Goal: Task Accomplishment & Management: Use online tool/utility

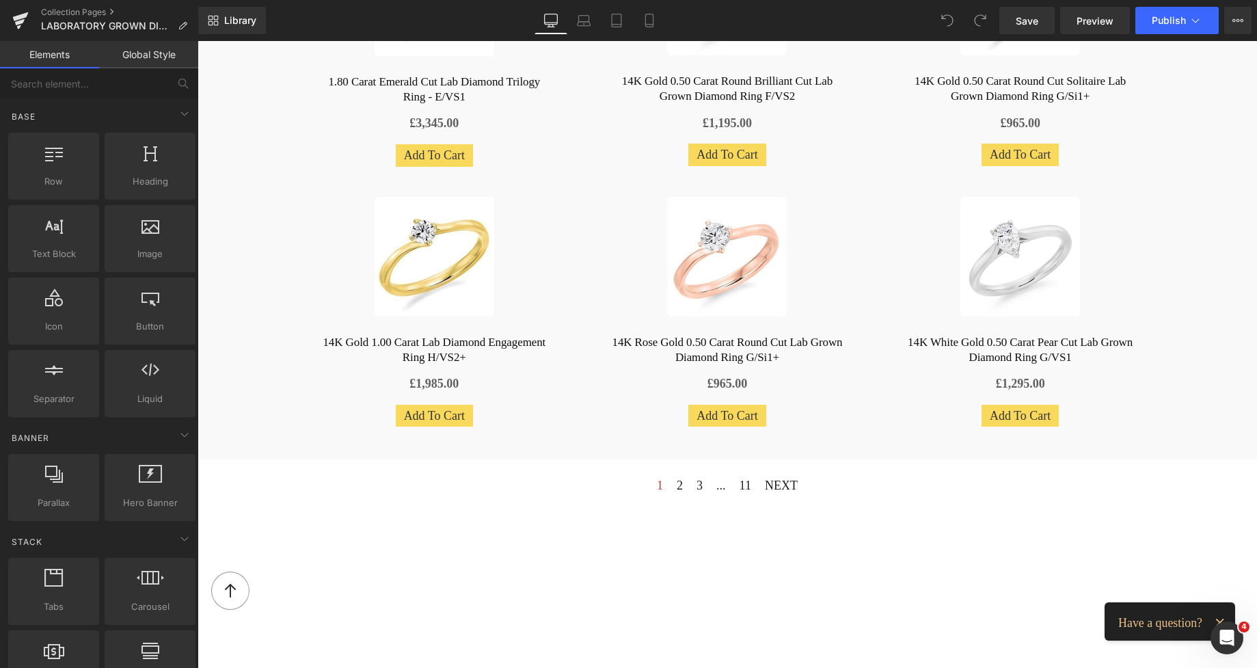
scroll to position [1049, 0]
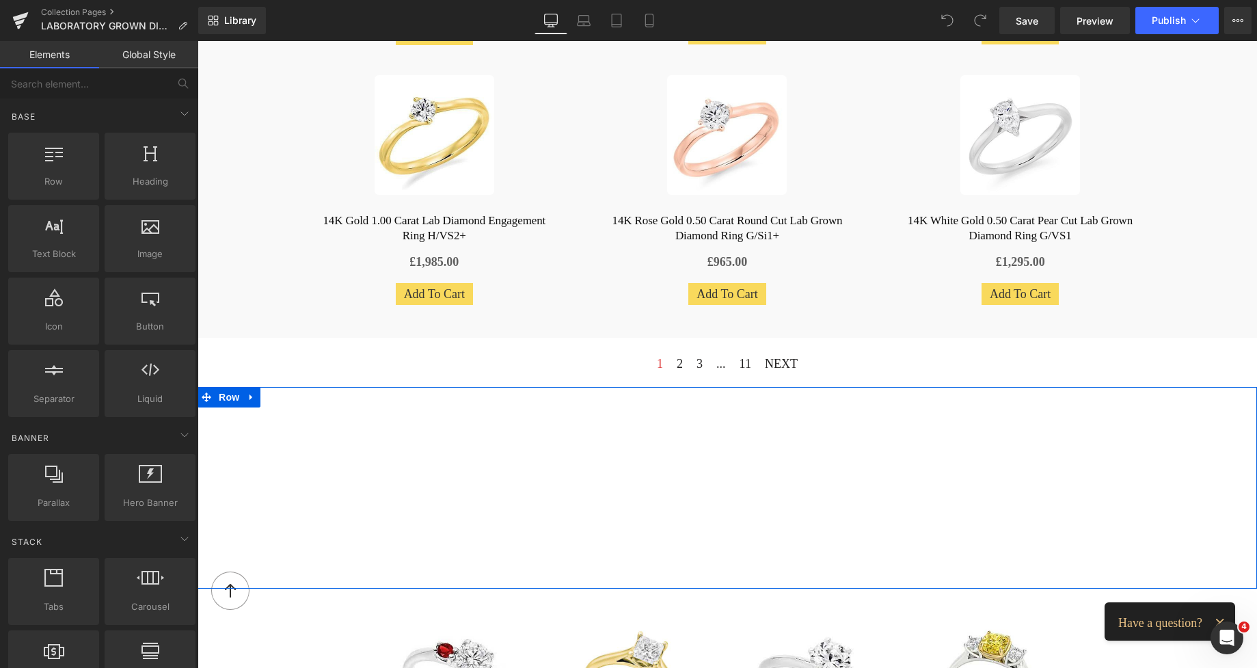
click at [548, 431] on div "Vimeo Row" at bounding box center [728, 488] width 1060 height 202
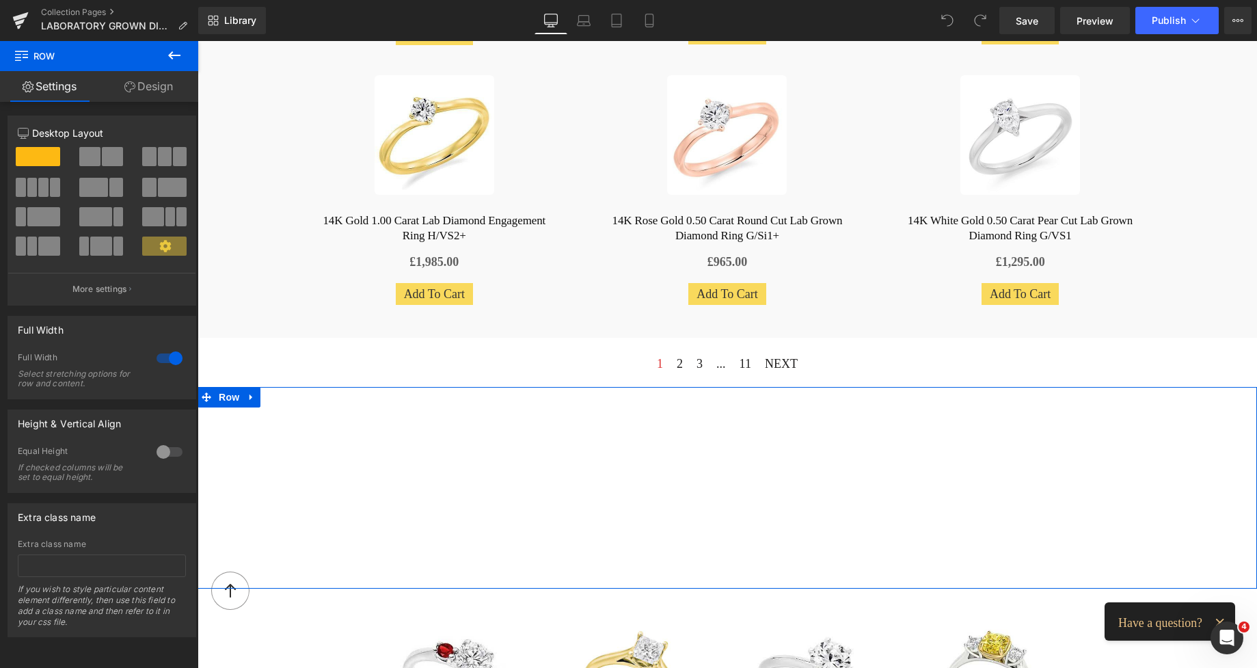
click at [151, 87] on link "Design" at bounding box center [148, 86] width 99 height 31
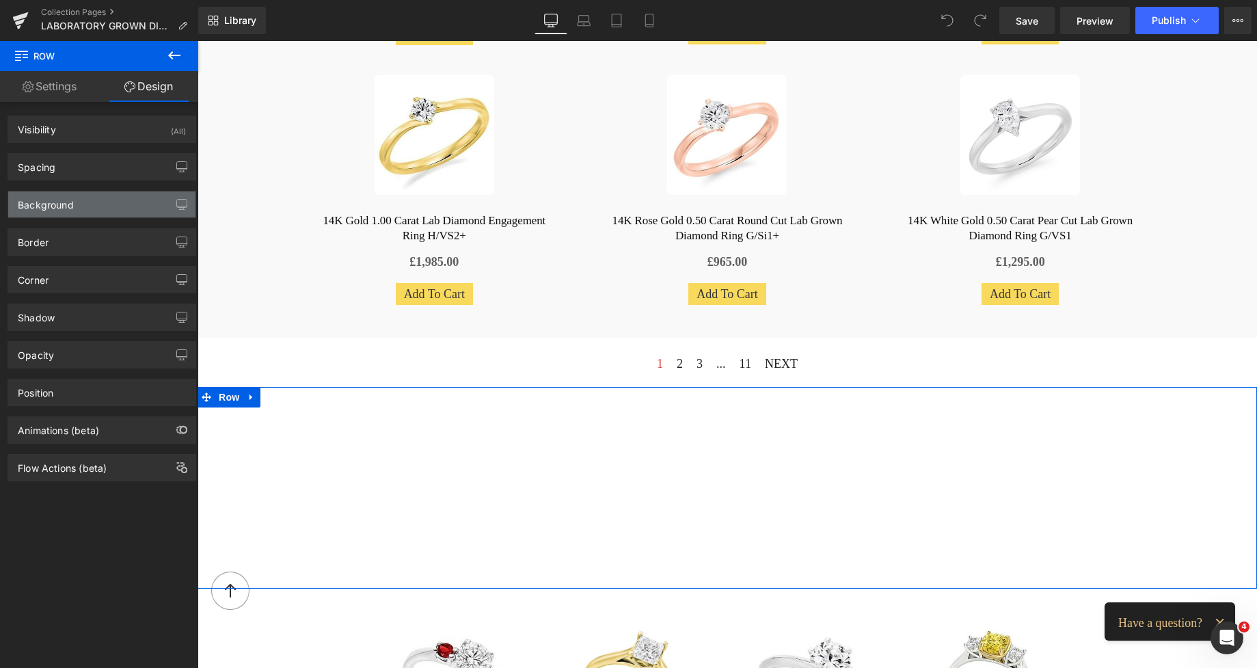
click at [54, 200] on div "Background" at bounding box center [46, 200] width 56 height 19
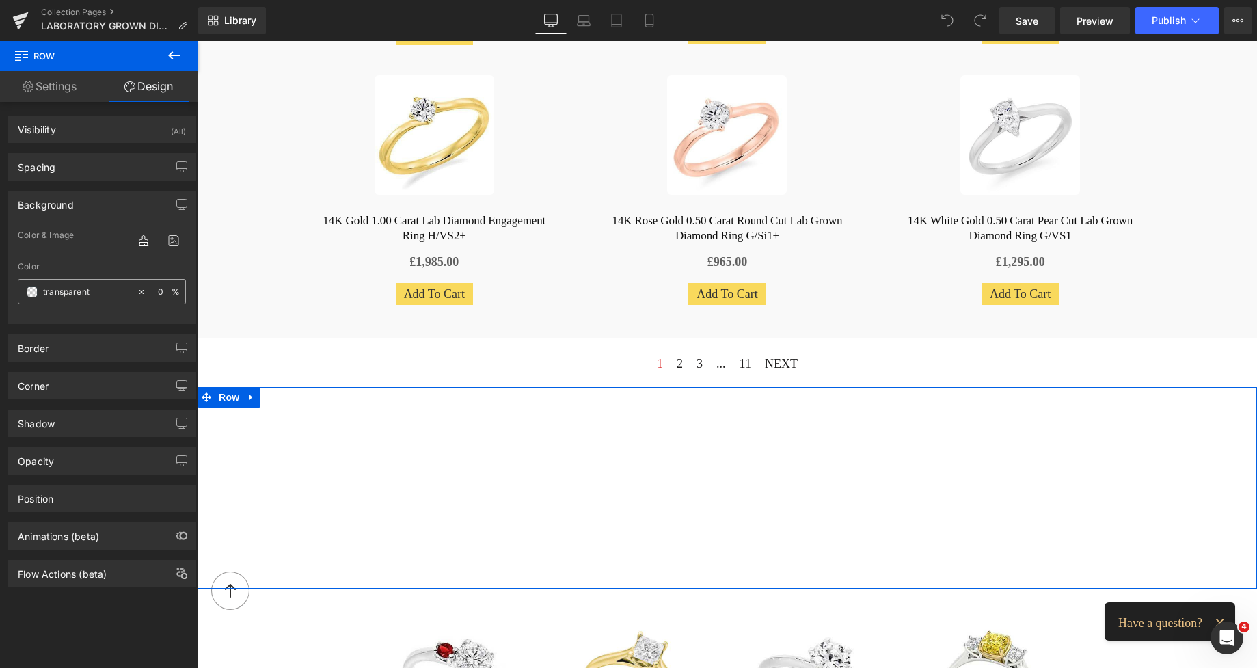
click at [36, 291] on span at bounding box center [32, 291] width 11 height 11
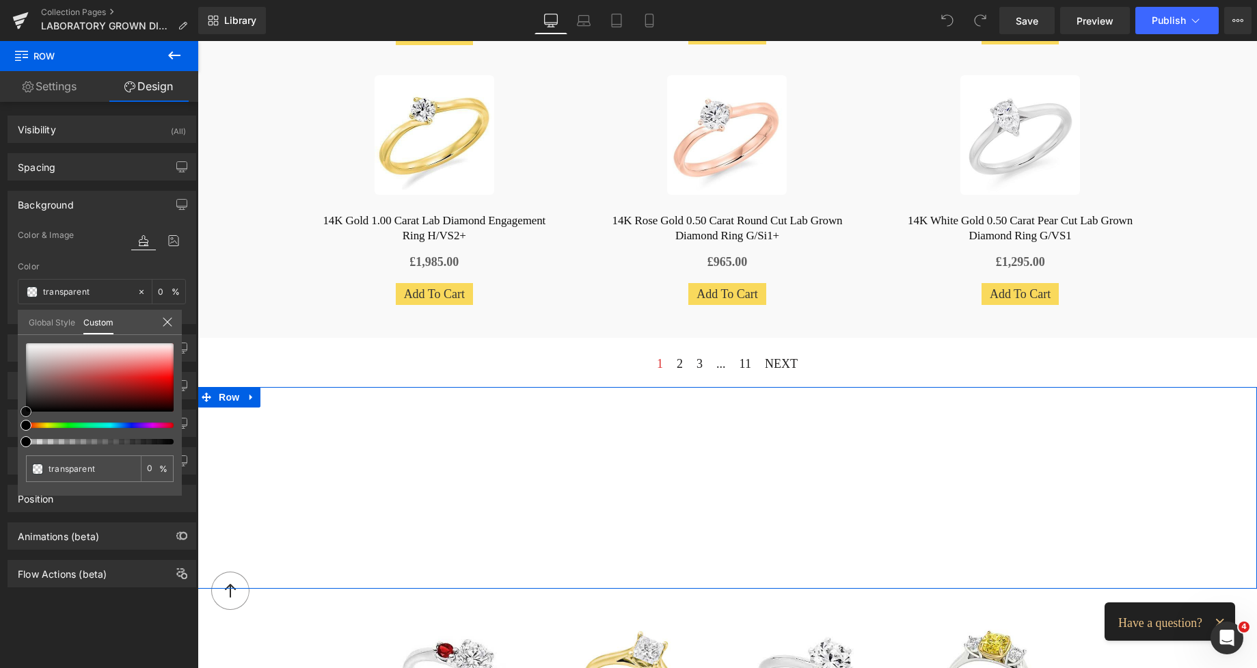
type input "#efebeb"
type input "100"
type input "#efebeb"
type input "100"
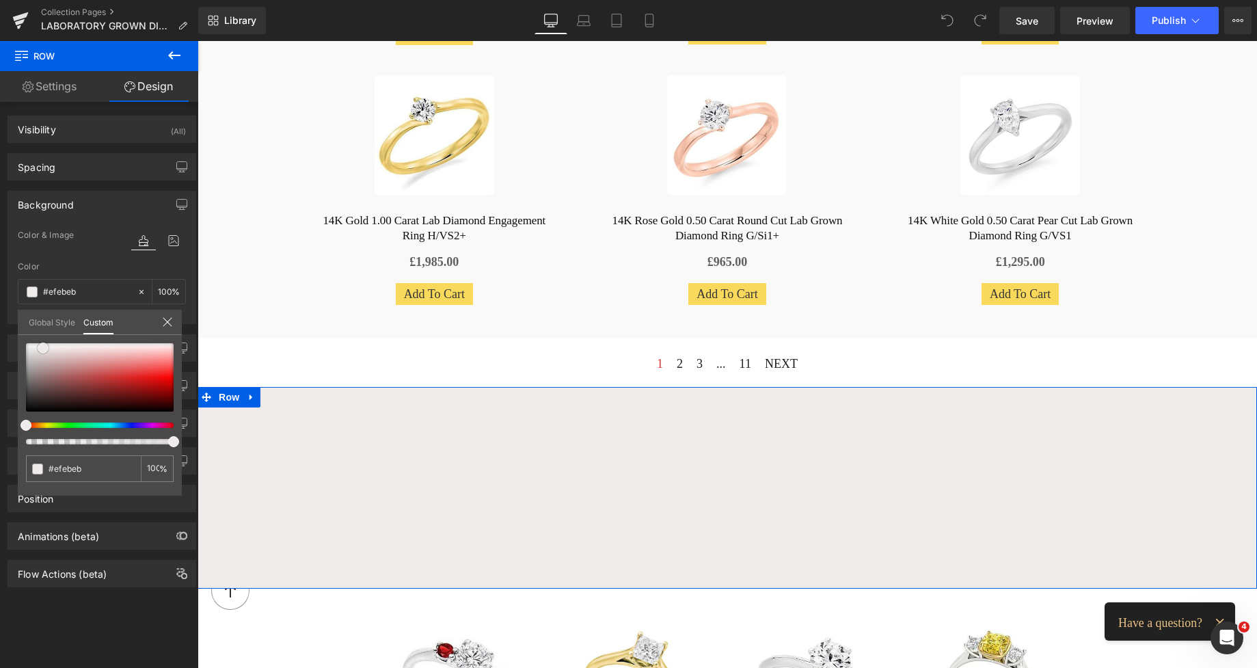
type input "#eeebeb"
type input "#f1eeee"
type input "#f0eeee"
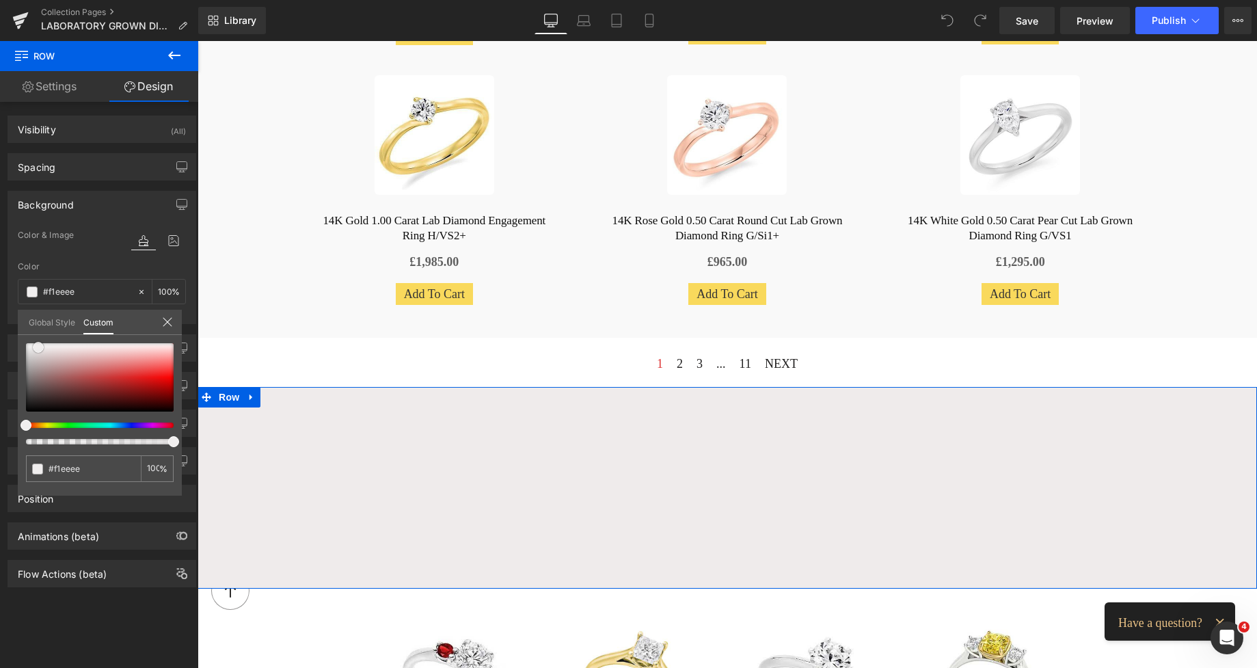
type input "#f0eeee"
type input "#f3f1f1"
type input "#f5f3f3"
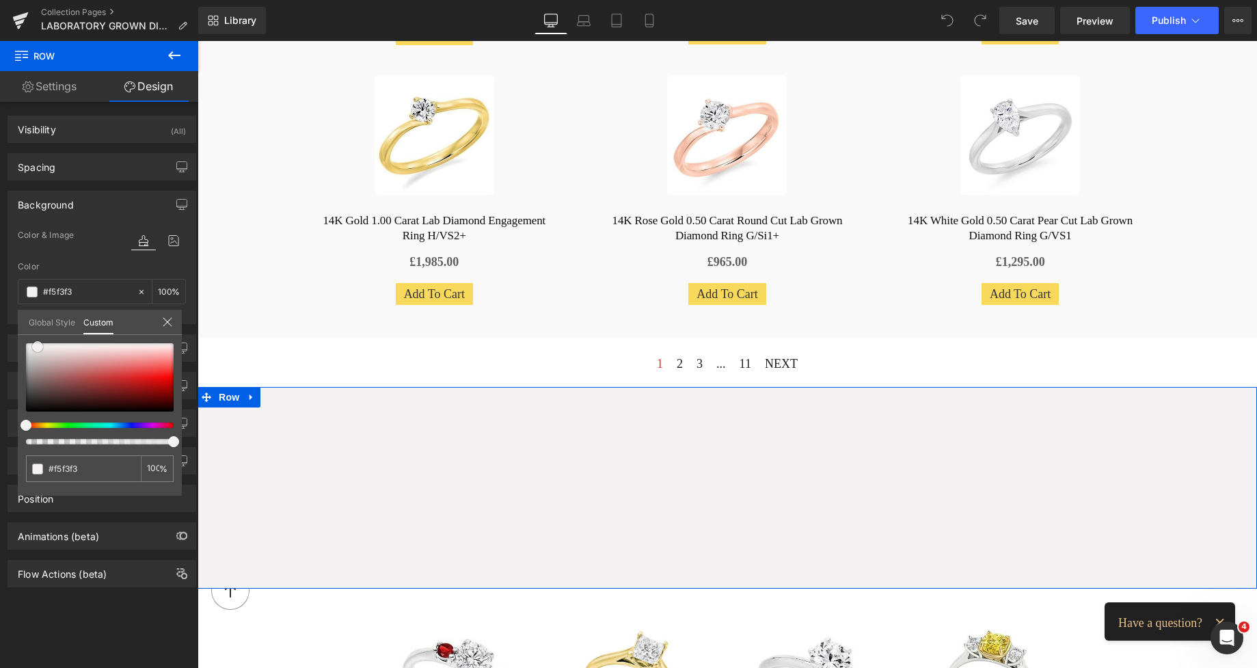
type input "#f5f4f4"
type input "#f7f6f6"
type input "#faf9f9"
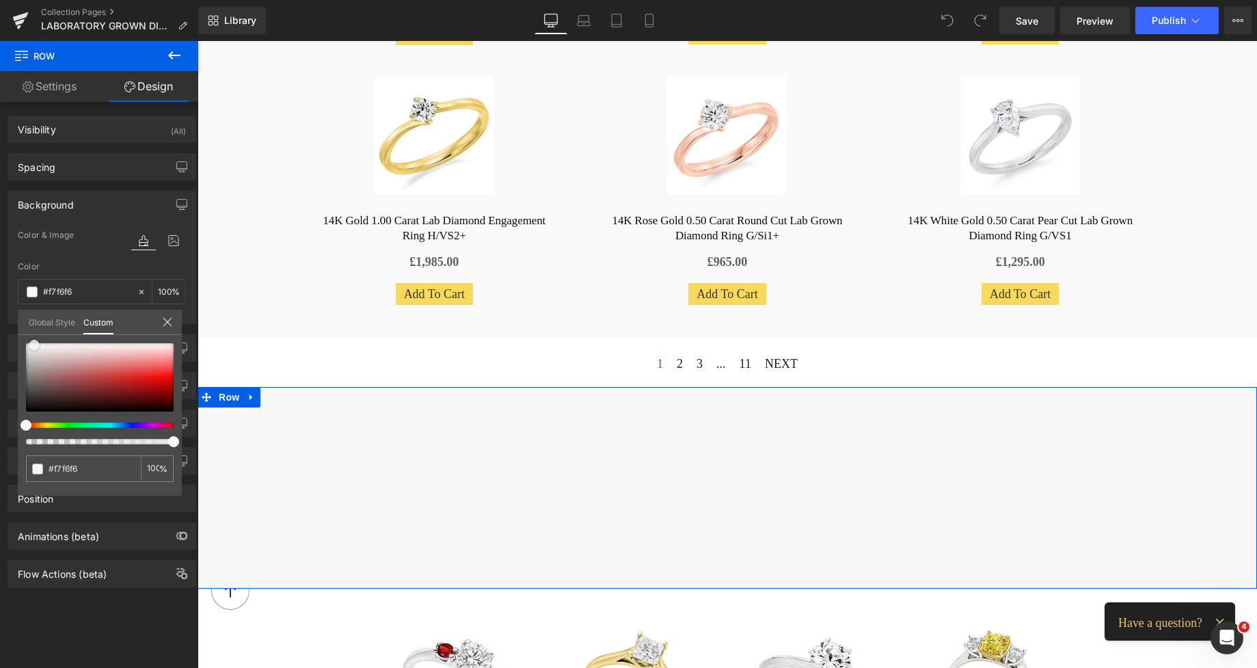
type input "#faf9f9"
drag, startPoint x: 43, startPoint y: 348, endPoint x: 34, endPoint y: 345, distance: 9.5
click at [34, 345] on div at bounding box center [100, 377] width 148 height 68
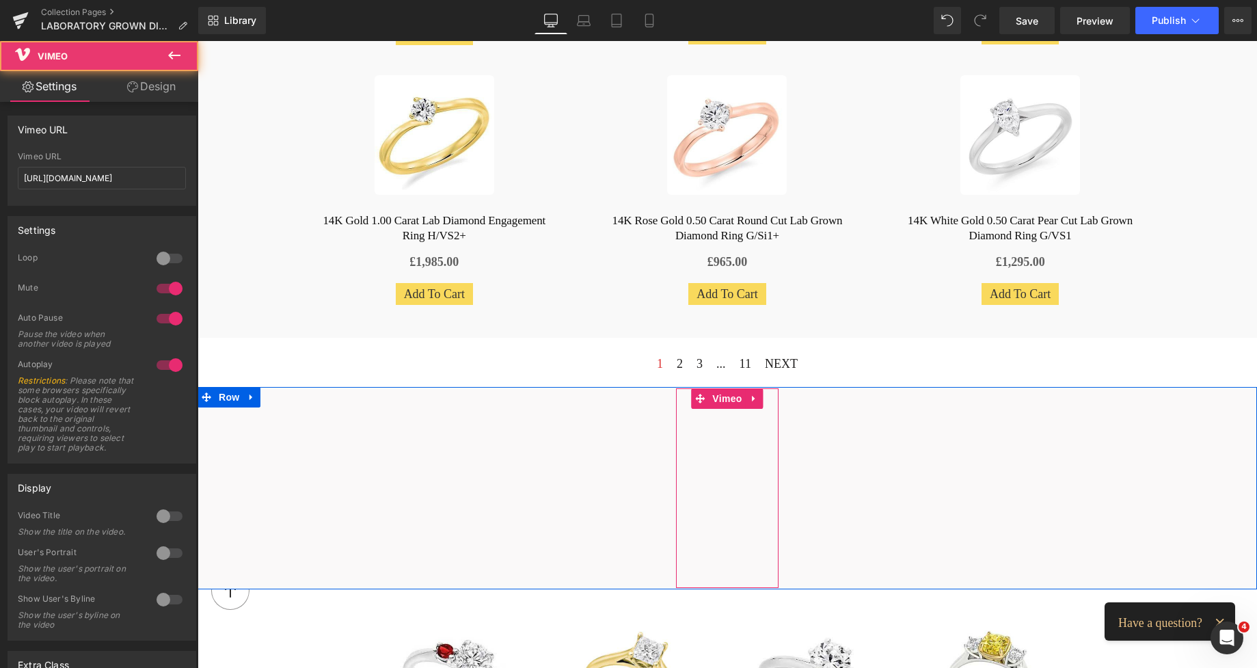
click at [680, 388] on div "Vimeo" at bounding box center [727, 488] width 103 height 200
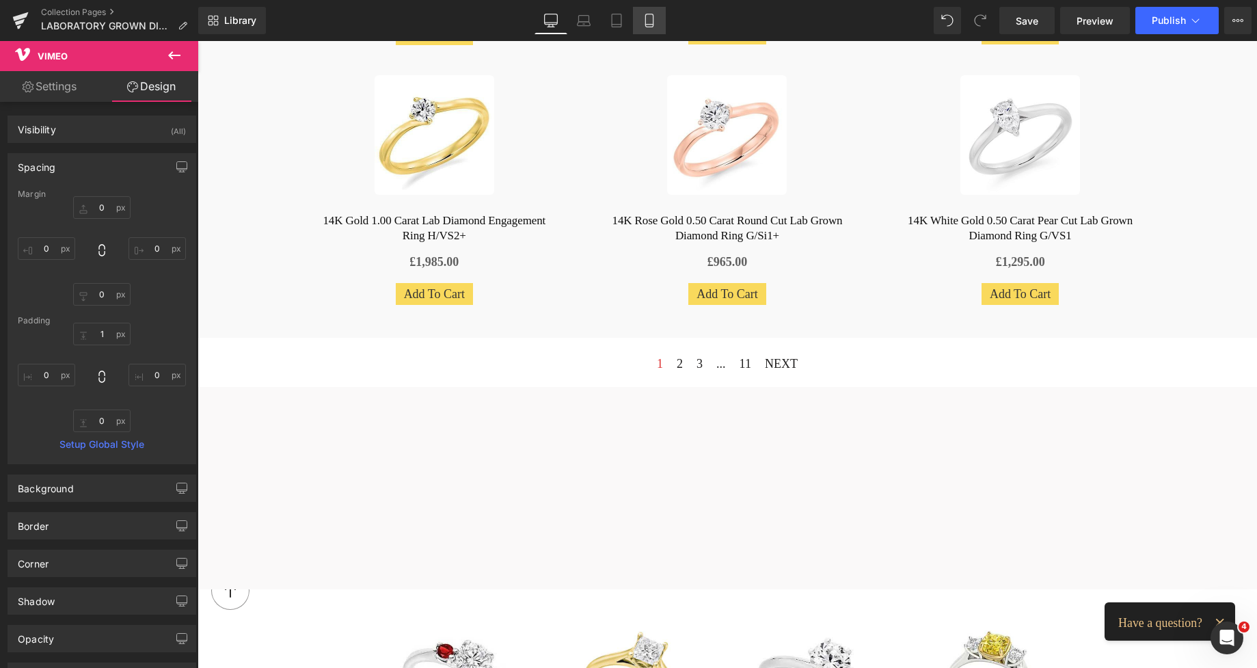
click at [647, 16] on icon at bounding box center [650, 21] width 14 height 14
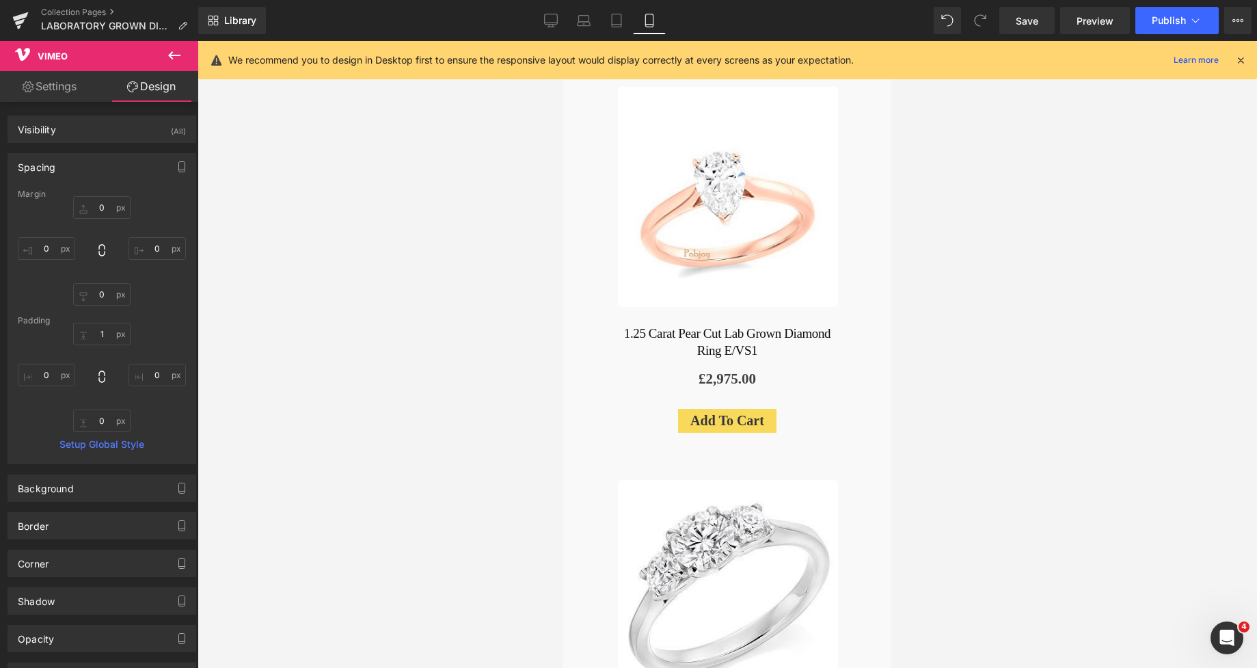
type input "0"
type input "1"
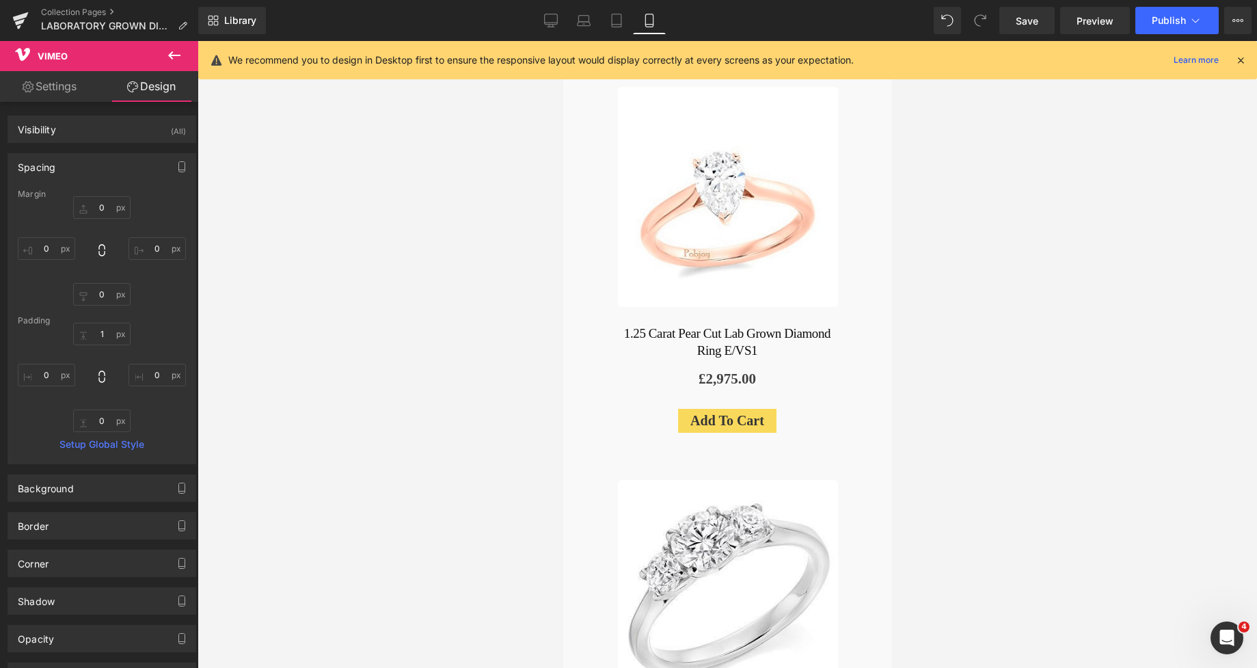
type input "0"
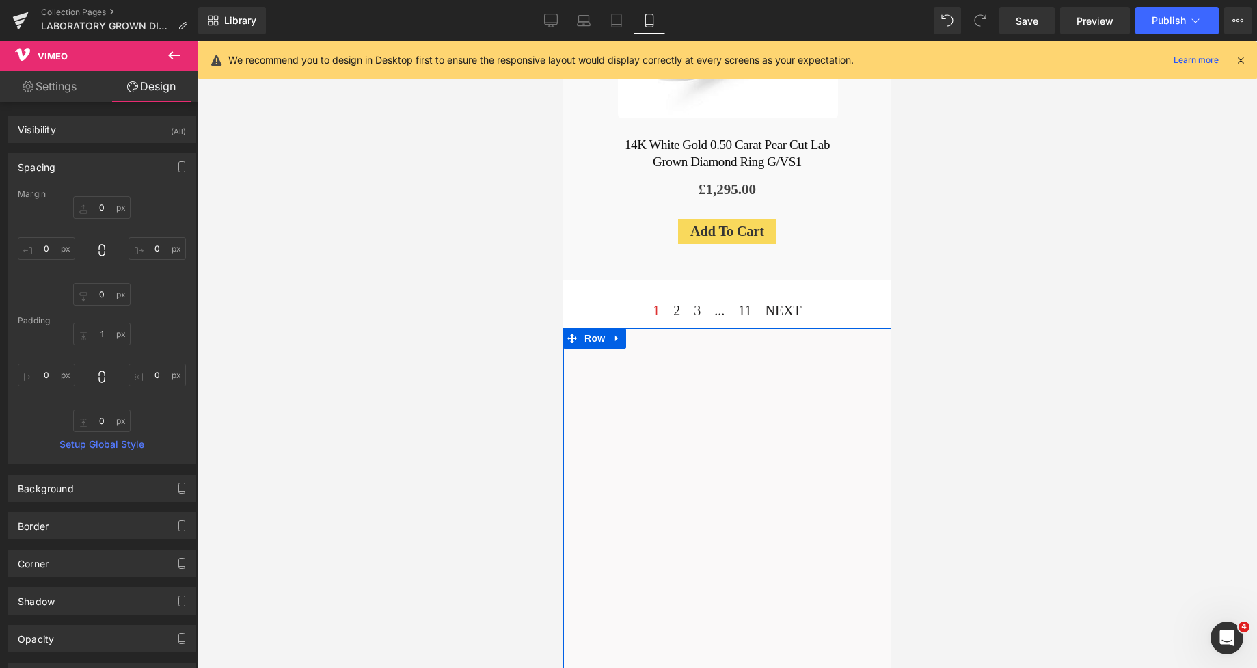
click at [869, 328] on div "Vimeo Row" at bounding box center [727, 576] width 328 height 496
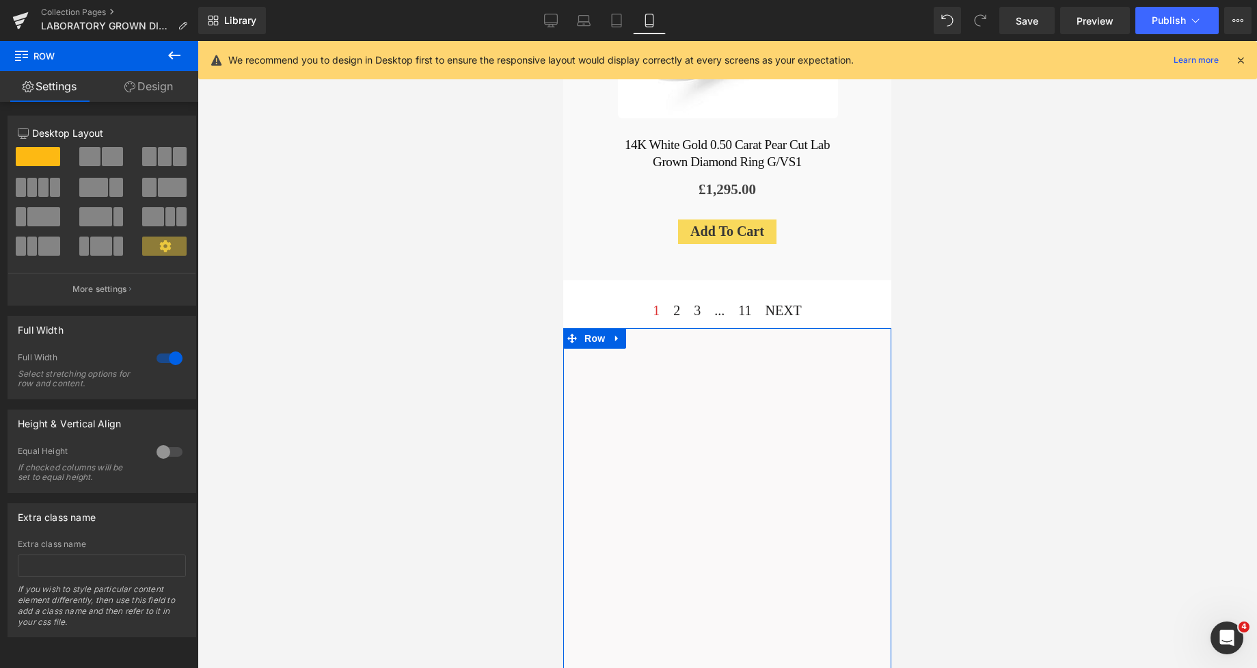
click at [158, 87] on link "Design" at bounding box center [148, 86] width 99 height 31
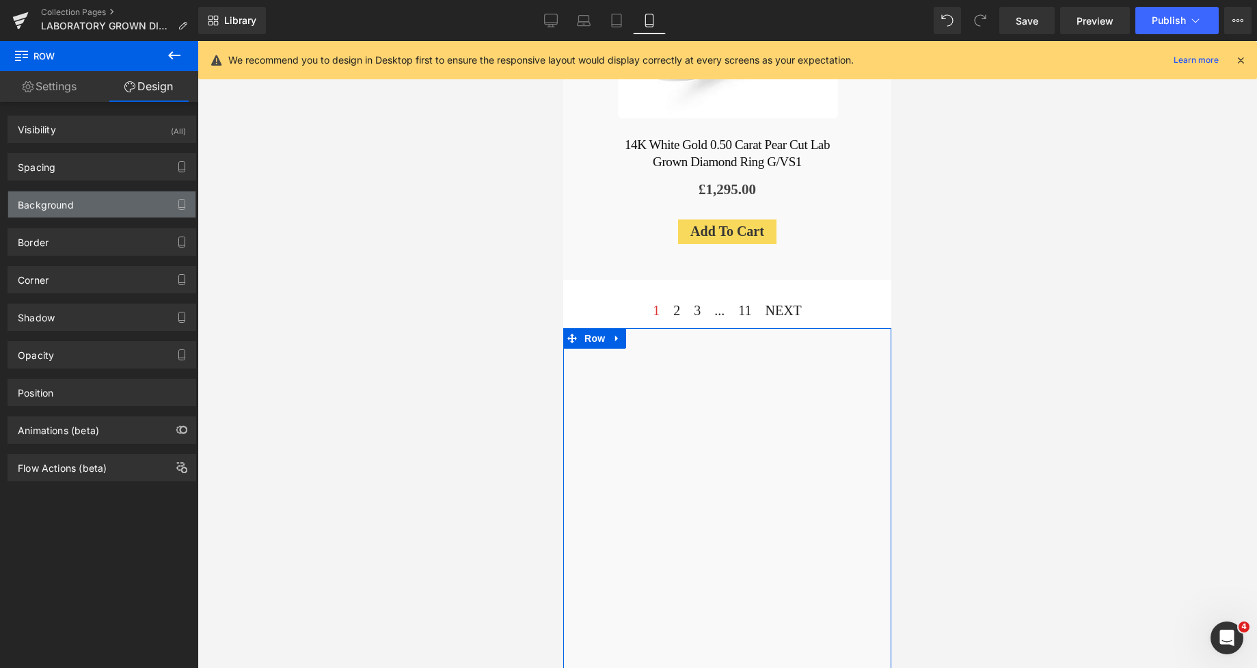
click at [50, 198] on div "Background" at bounding box center [46, 200] width 56 height 19
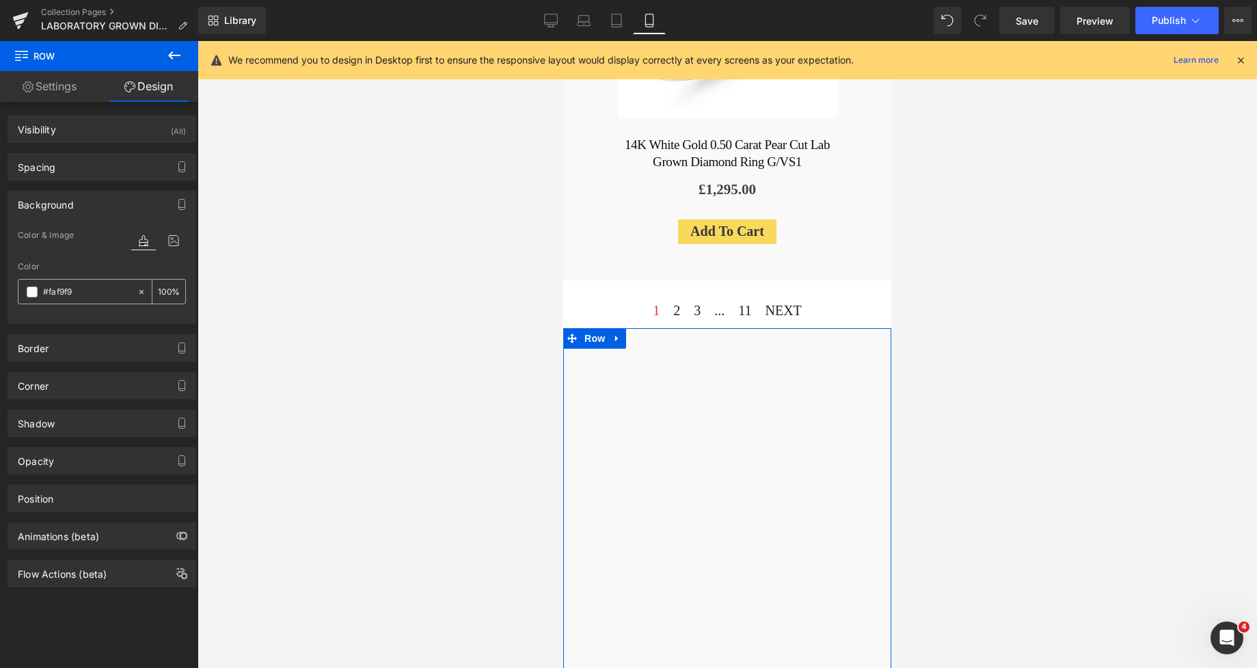
click at [27, 293] on span at bounding box center [32, 291] width 11 height 11
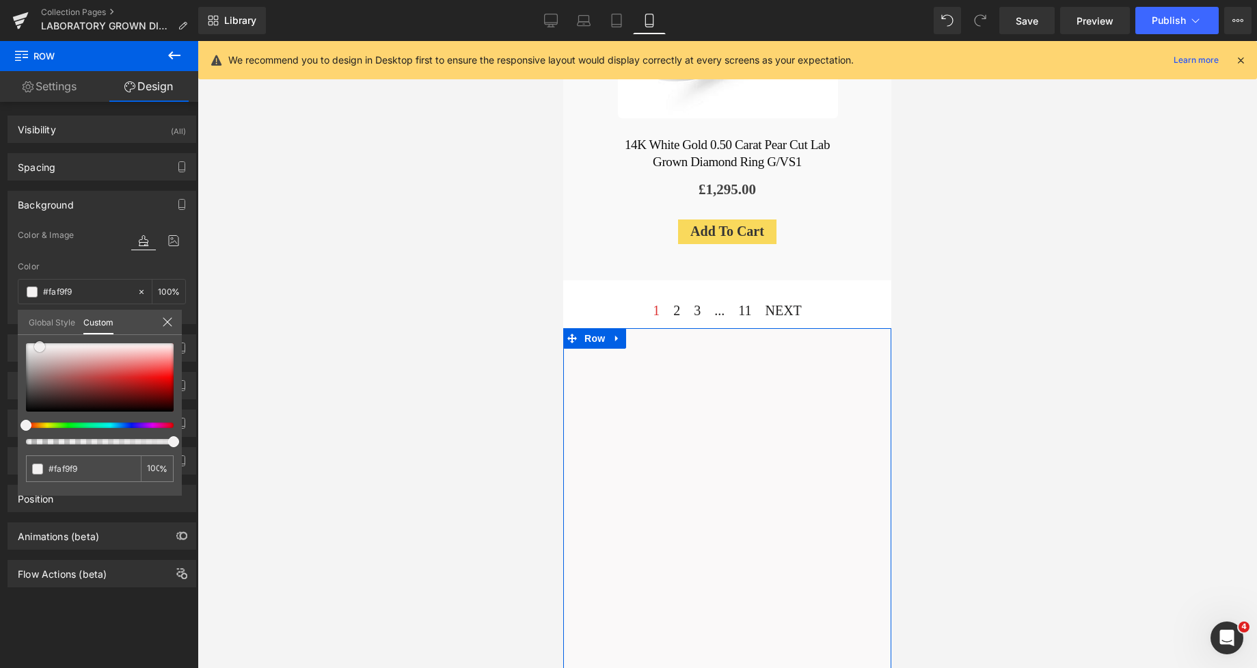
type input "#f8f6f6"
type input "#f1eeee"
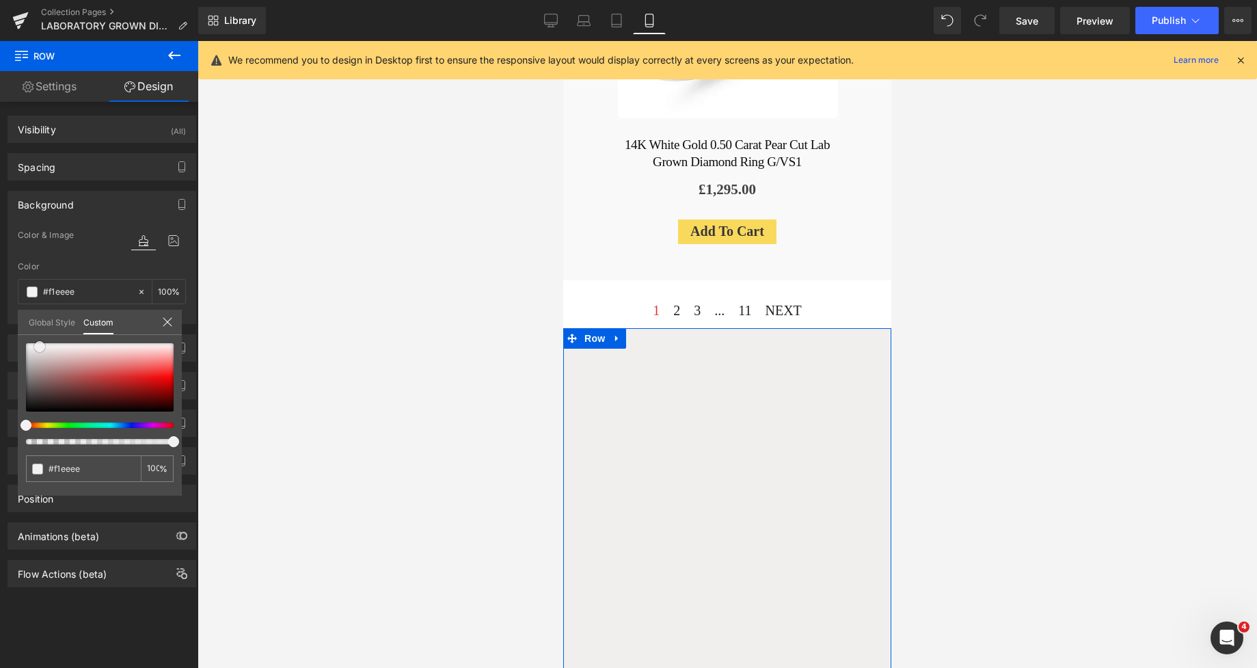
type input "#eeebeb"
type input "#ece8e8"
type input "#e6dfdf"
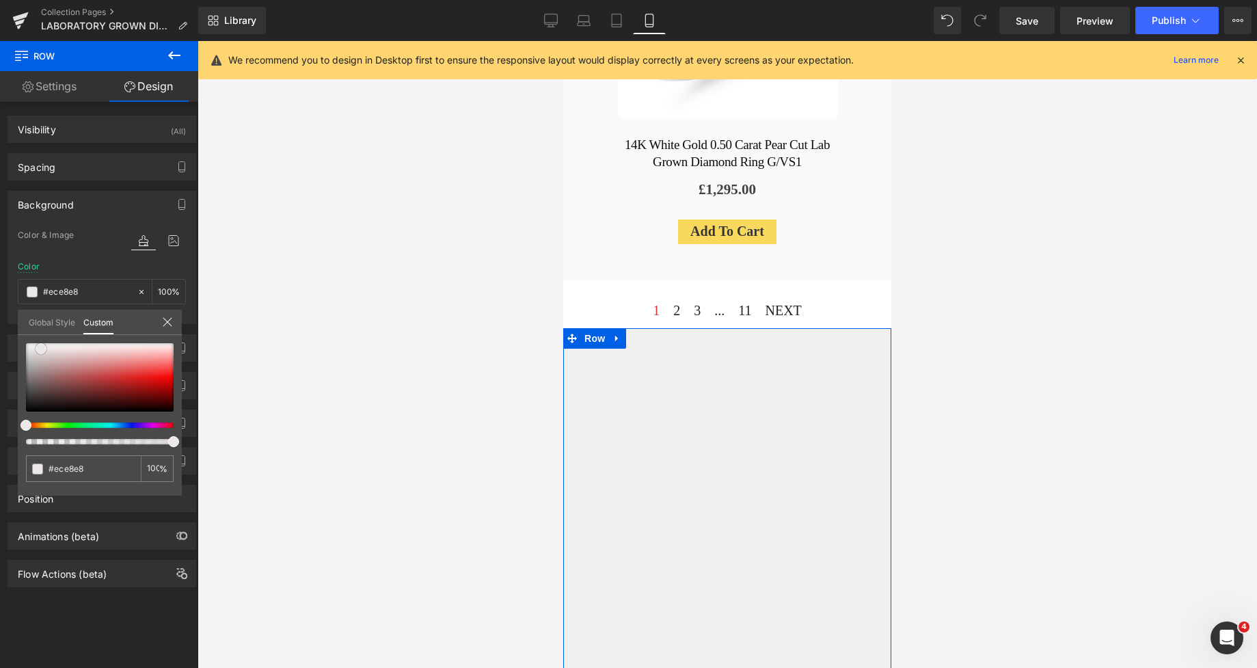
type input "#e6dfdf"
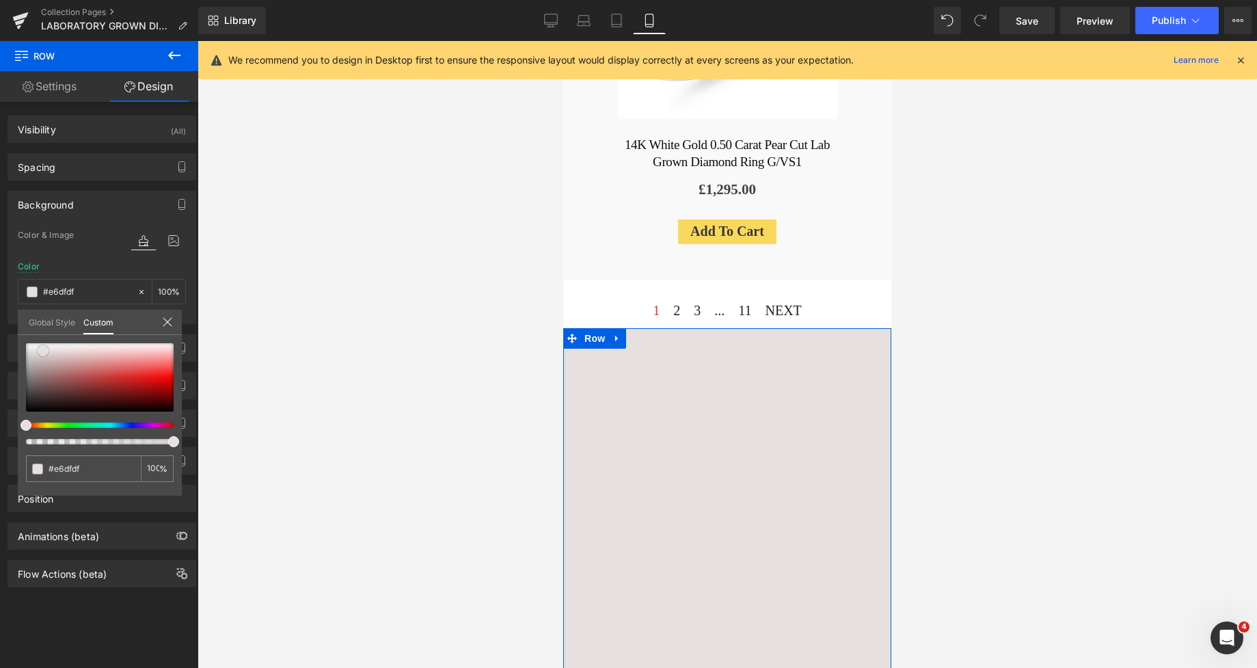
type input "#e7e3e3"
type input "#eae5e5"
type input "#ece8e8"
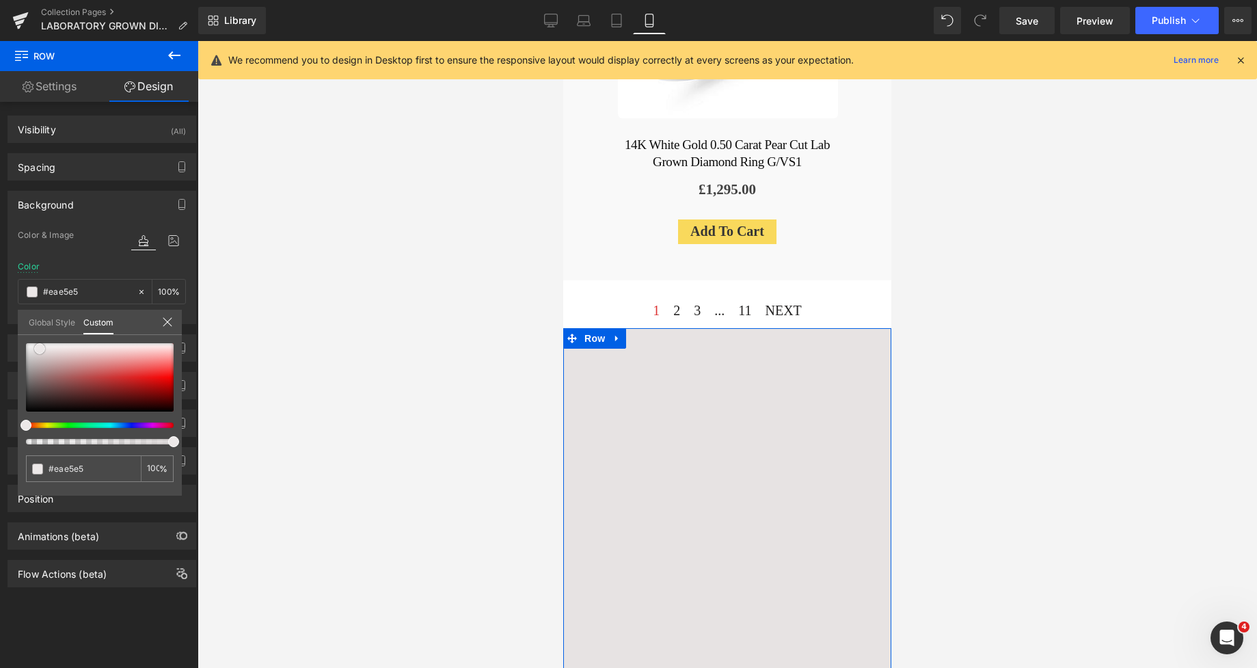
type input "#ece8e8"
type input "#eeebeb"
type input "#f0eeee"
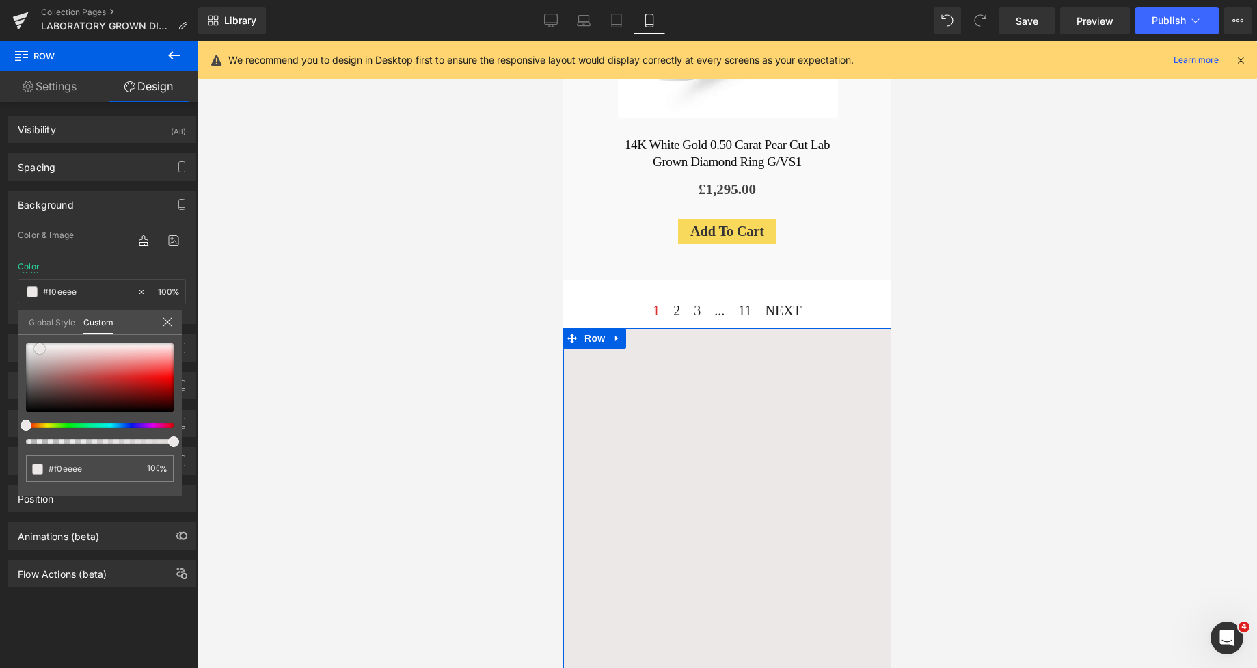
type input "#f7f6f6"
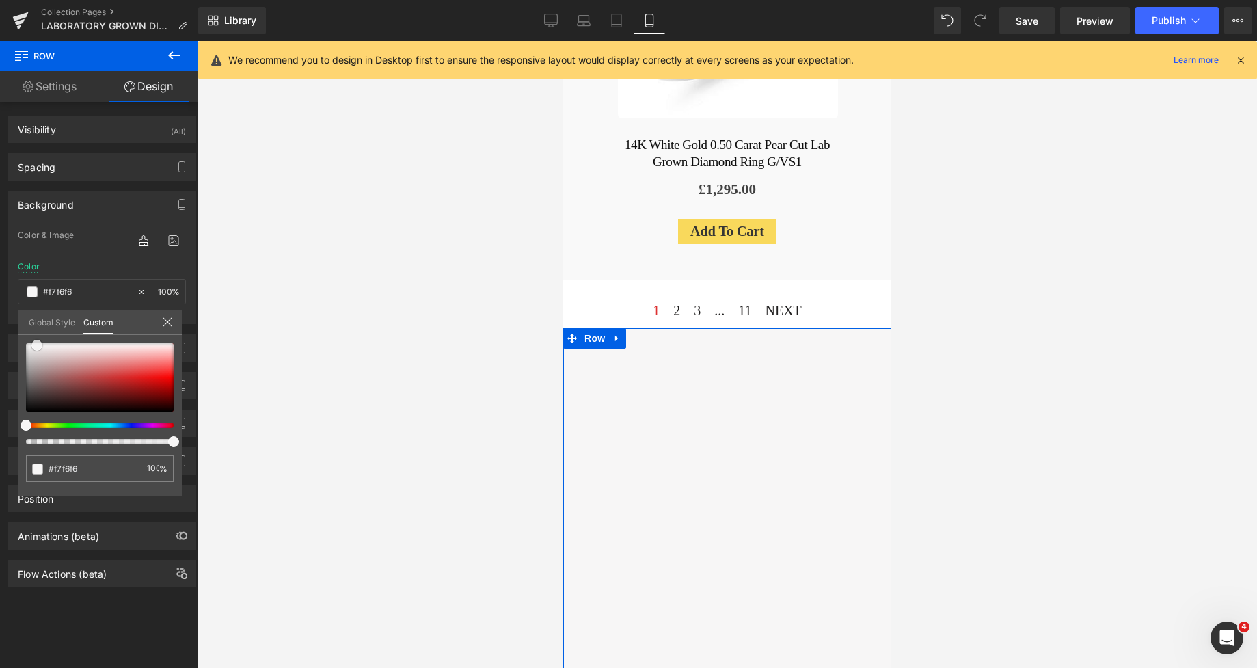
type input "#f5f4f4"
type input "#f3f1f1"
click at [37, 349] on span at bounding box center [38, 346] width 11 height 11
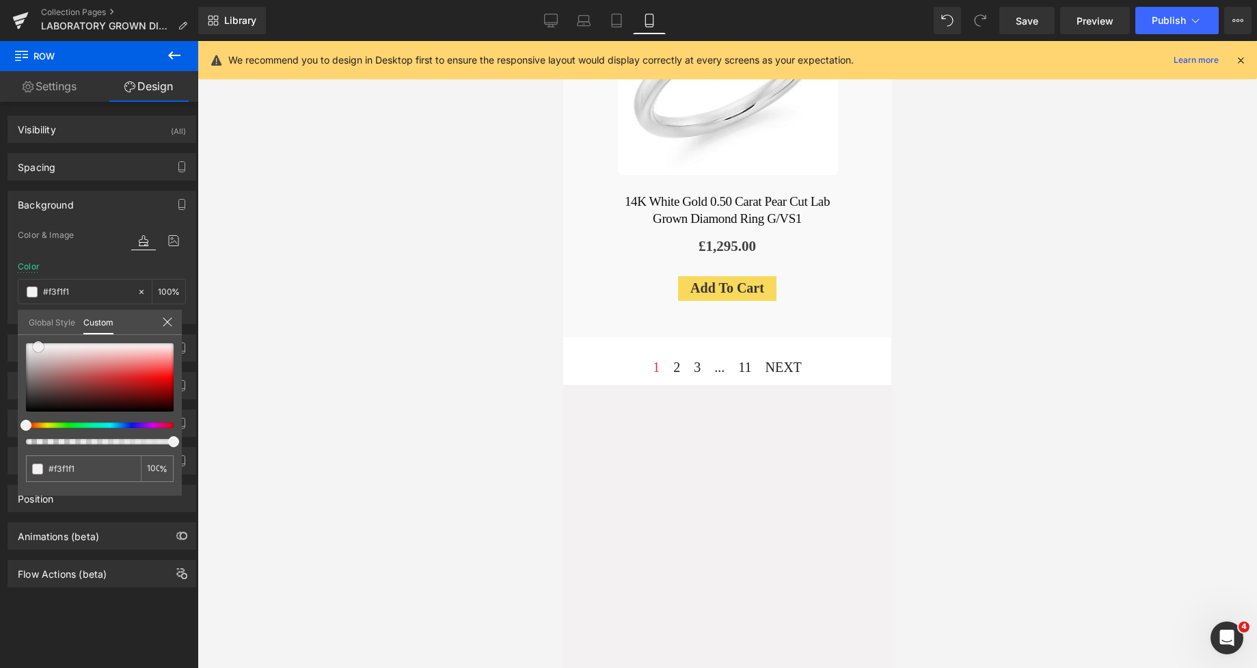
scroll to position [4145, 0]
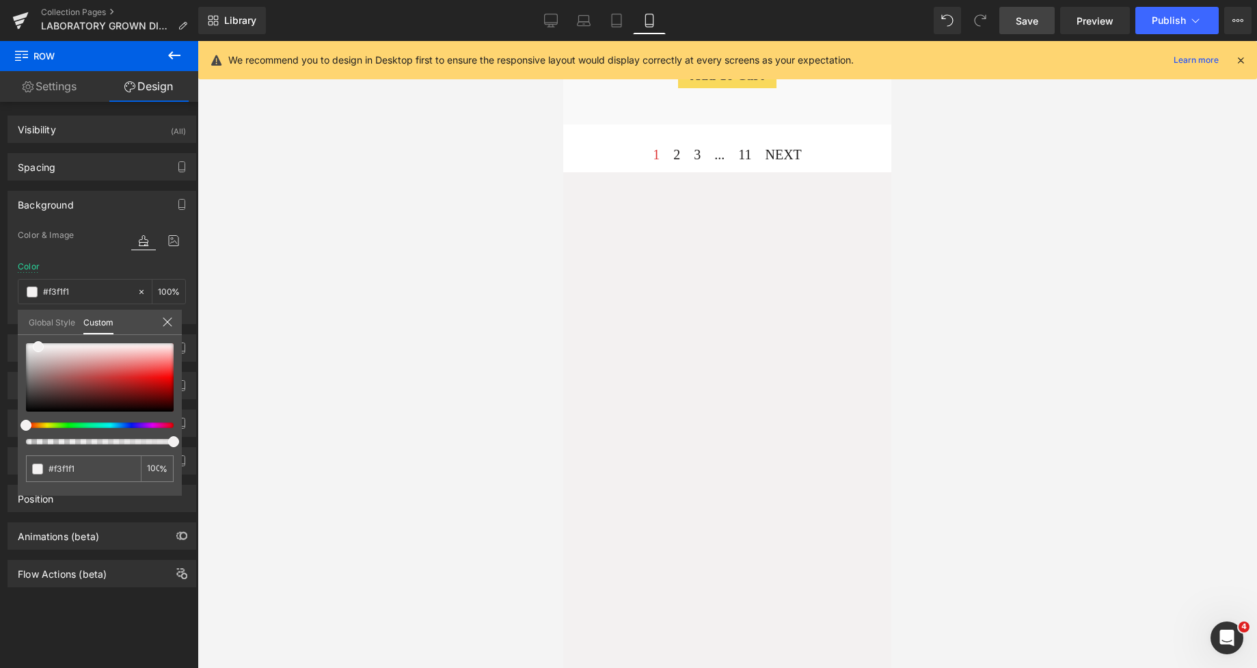
click at [1022, 20] on span "Save" at bounding box center [1027, 21] width 23 height 14
click at [534, 23] on icon at bounding box center [536, 21] width 14 height 14
click at [530, 10] on link "Desktop" at bounding box center [536, 20] width 33 height 27
click at [535, 21] on icon at bounding box center [536, 21] width 14 height 14
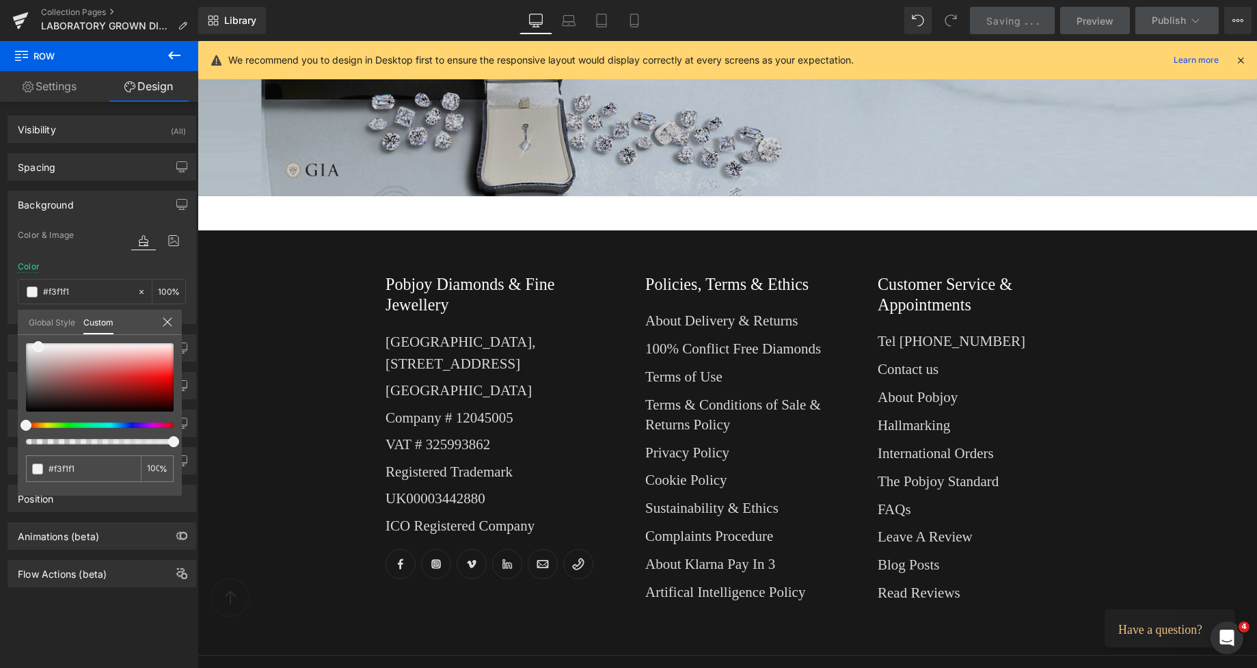
type input "#faf9f9"
type input "100"
type input "#faf9f9"
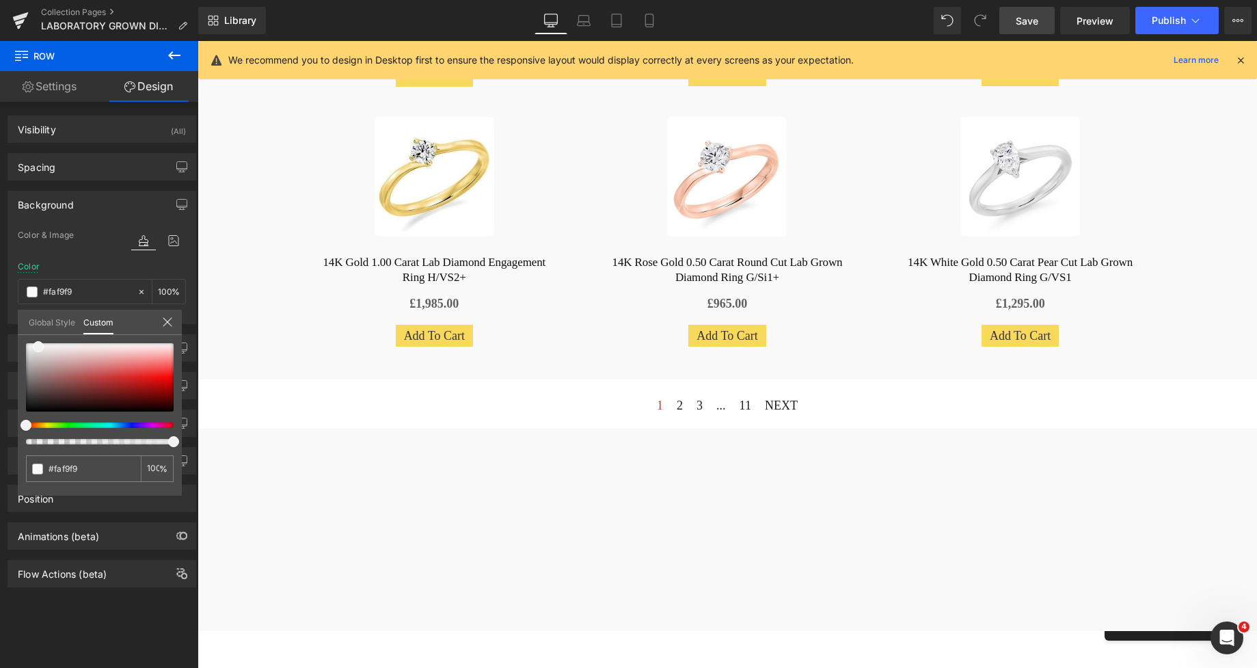
scroll to position [593, 0]
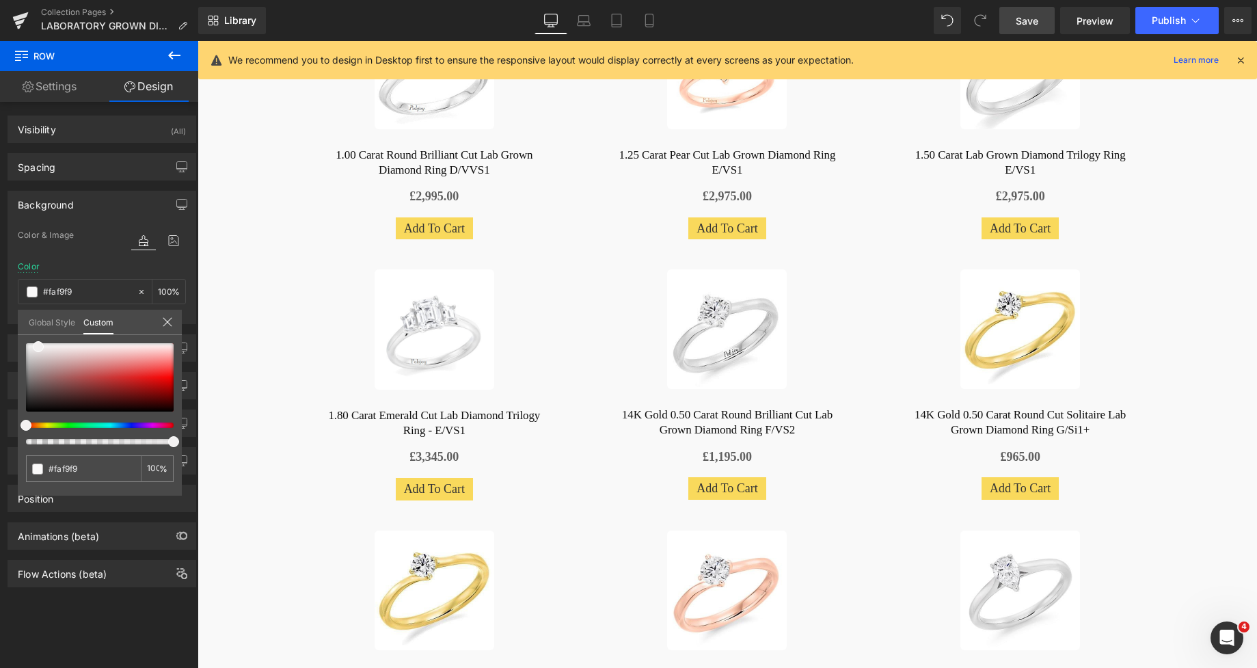
click at [1040, 16] on link "Save" at bounding box center [1026, 20] width 55 height 27
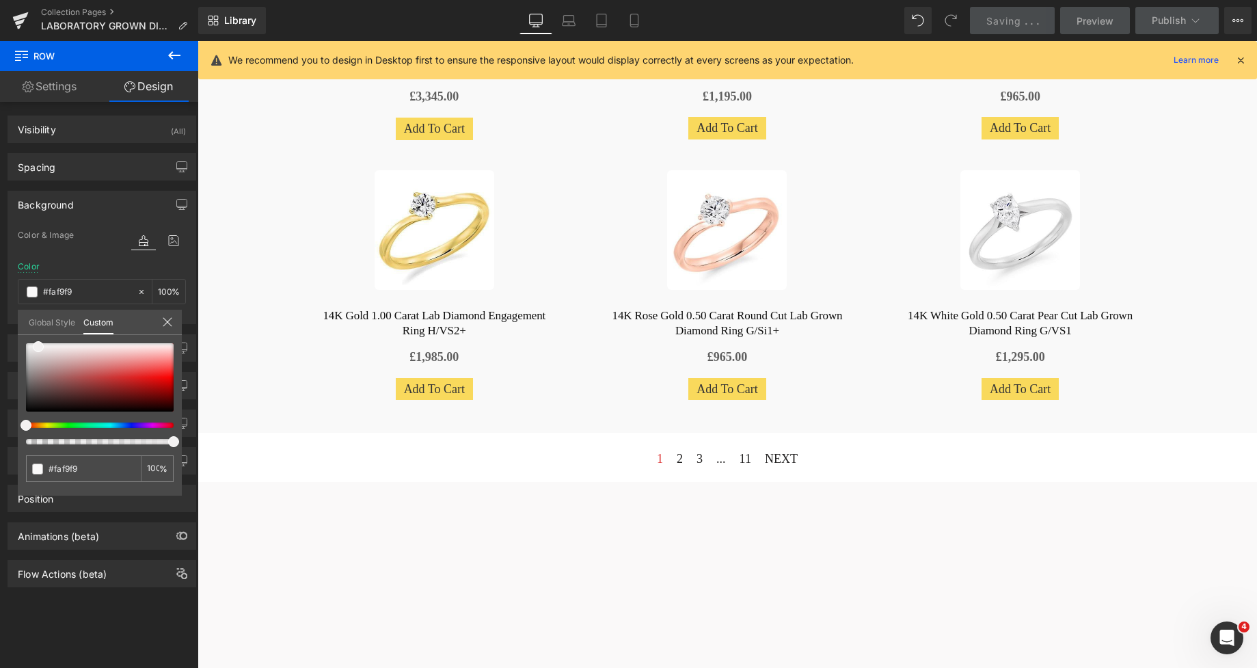
scroll to position [964, 0]
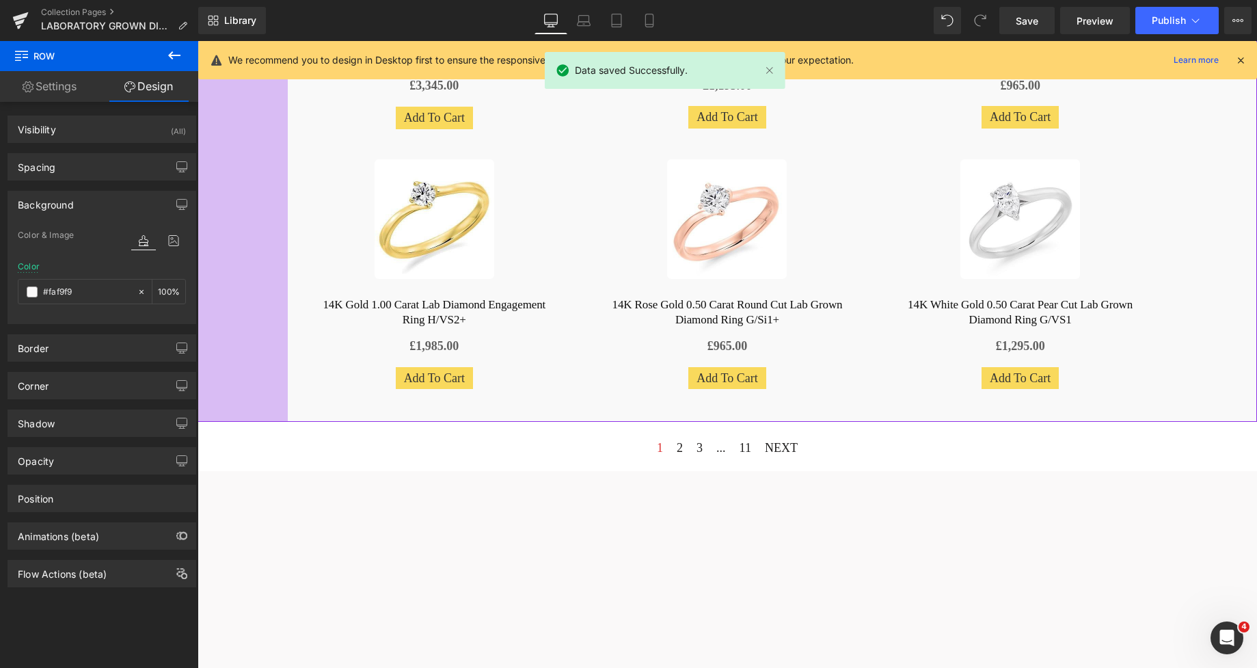
click at [263, 133] on div "132px" at bounding box center [243, 18] width 90 height 809
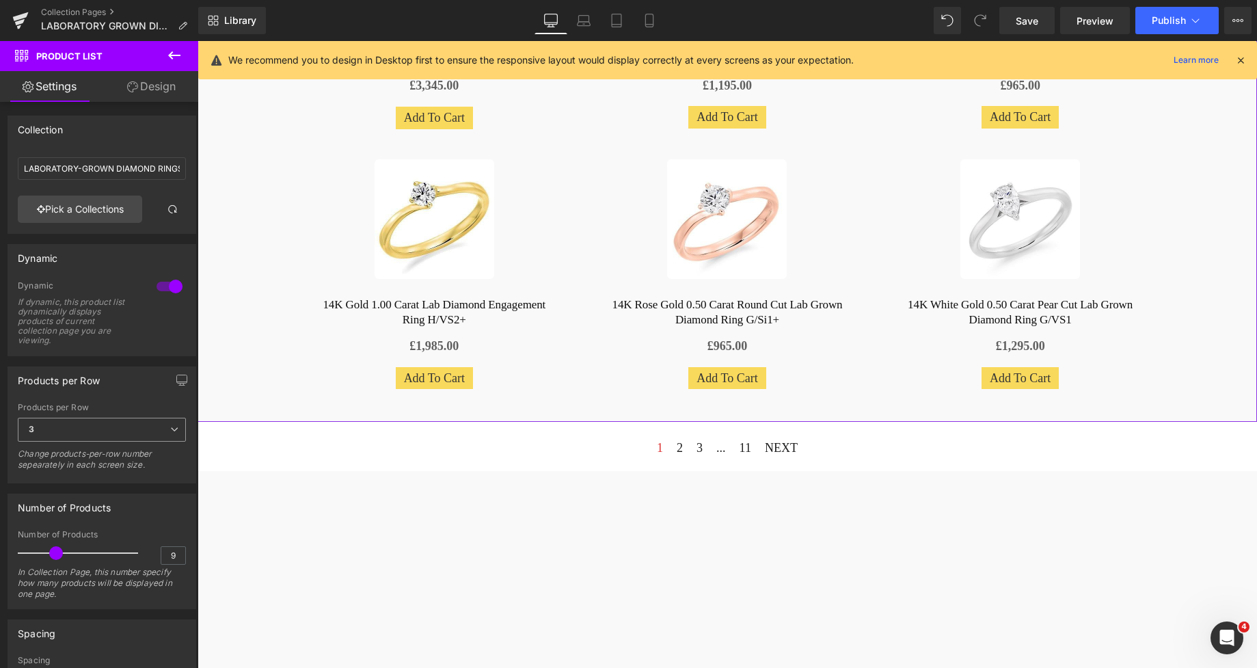
click at [106, 429] on span "3" at bounding box center [102, 430] width 168 height 24
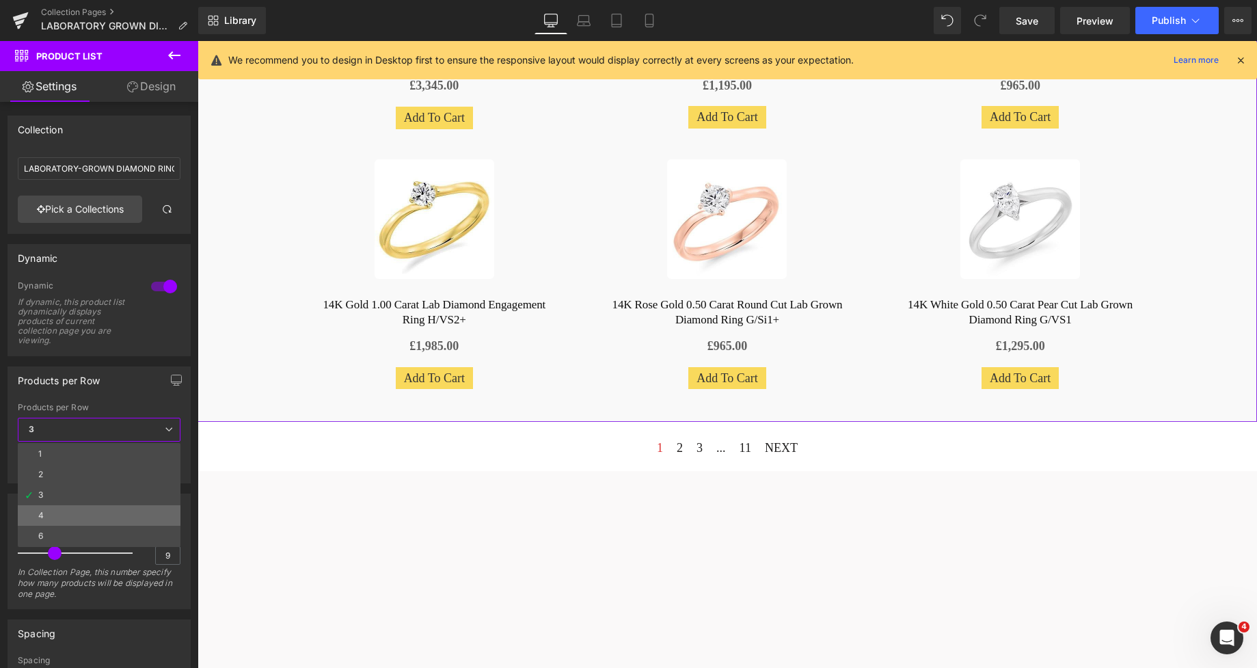
click at [64, 511] on li "4" at bounding box center [99, 515] width 163 height 21
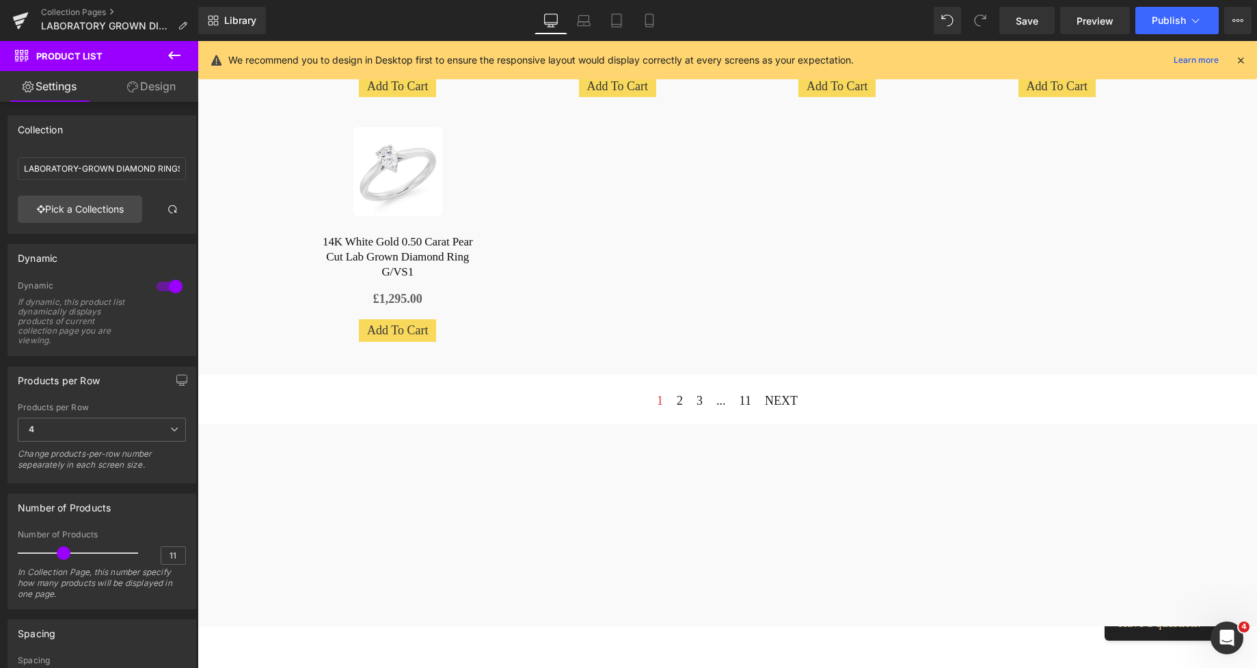
type input "12"
drag, startPoint x: 57, startPoint y: 554, endPoint x: 67, endPoint y: 557, distance: 10.0
click at [67, 557] on span at bounding box center [68, 553] width 14 height 14
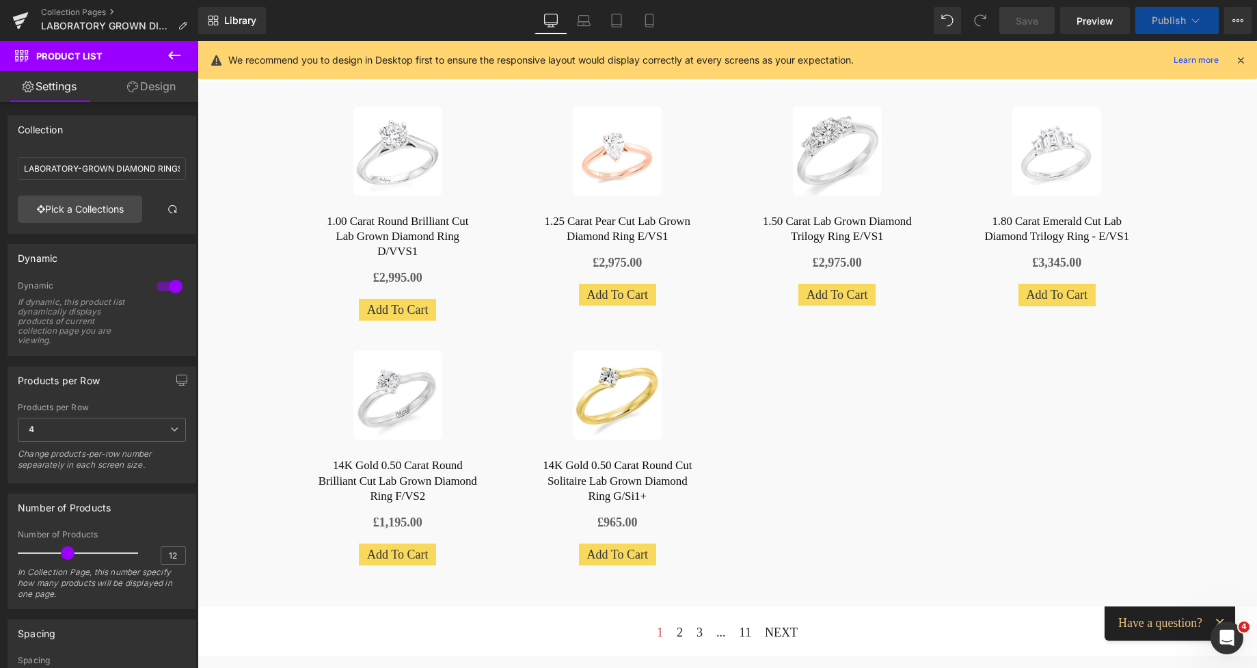
scroll to position [433, 0]
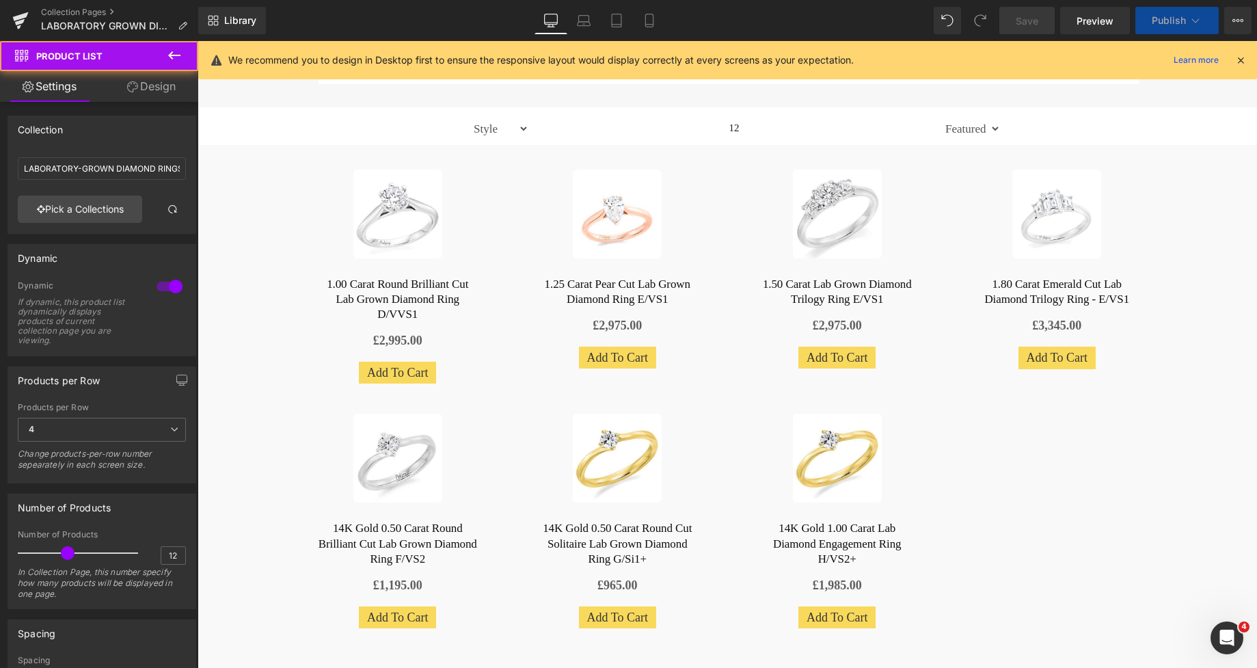
click at [242, 249] on div "Sale Off (P) Image 1.00 Carat Round Brilliant Cut Lab Grown Diamond Ring D/VVS1…" at bounding box center [728, 407] width 1060 height 525
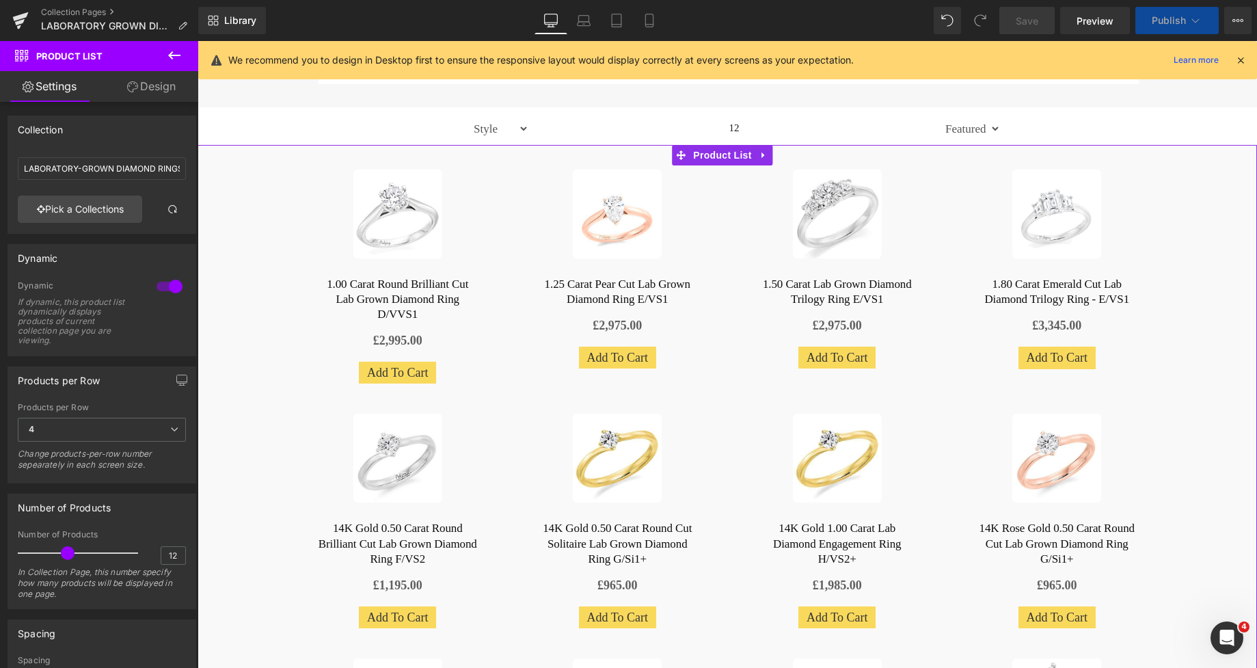
click at [205, 234] on div "Sale Off (P) Image 1.00 Carat Round Brilliant Cut Lab Grown Diamond Ring D/VVS1…" at bounding box center [728, 525] width 1060 height 761
click at [355, 210] on span at bounding box center [362, 214] width 18 height 21
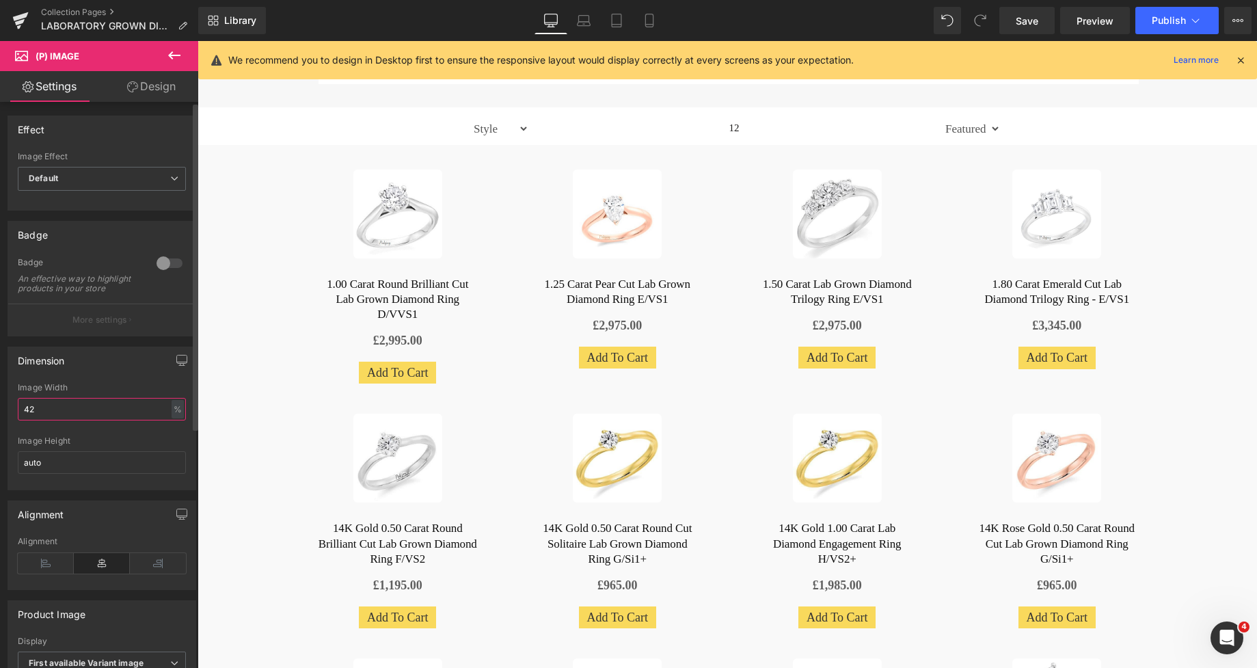
drag, startPoint x: 59, startPoint y: 422, endPoint x: 23, endPoint y: 419, distance: 36.3
click at [25, 419] on input "42" at bounding box center [102, 409] width 168 height 23
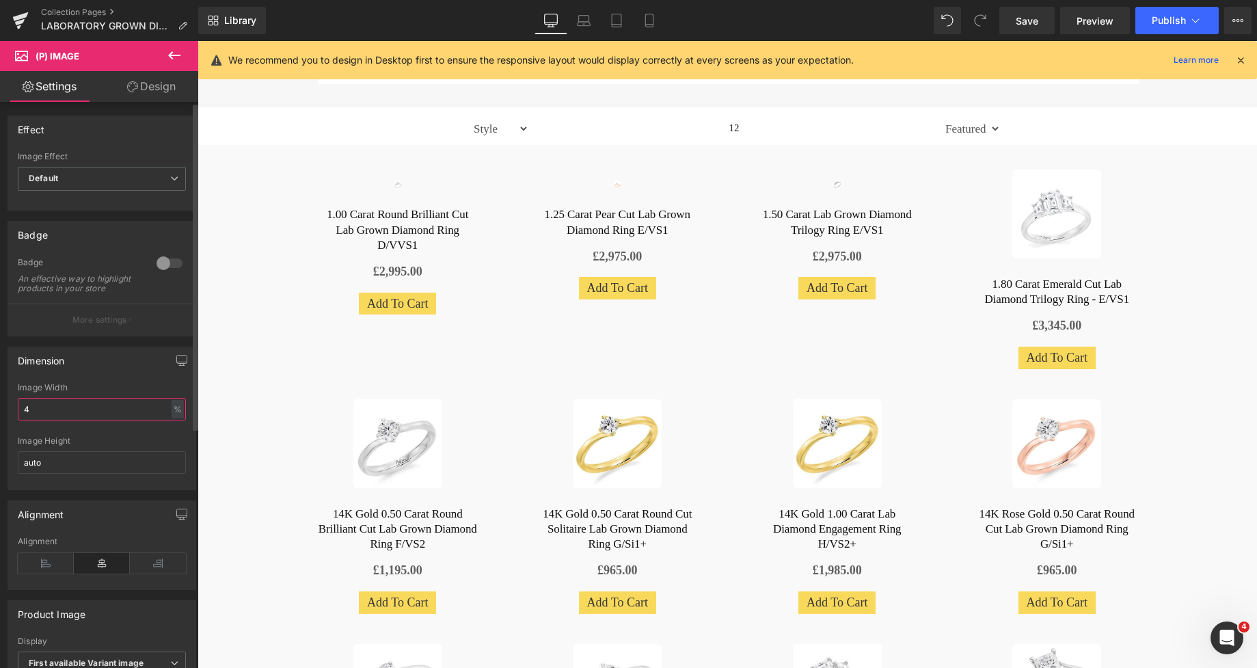
type input "49"
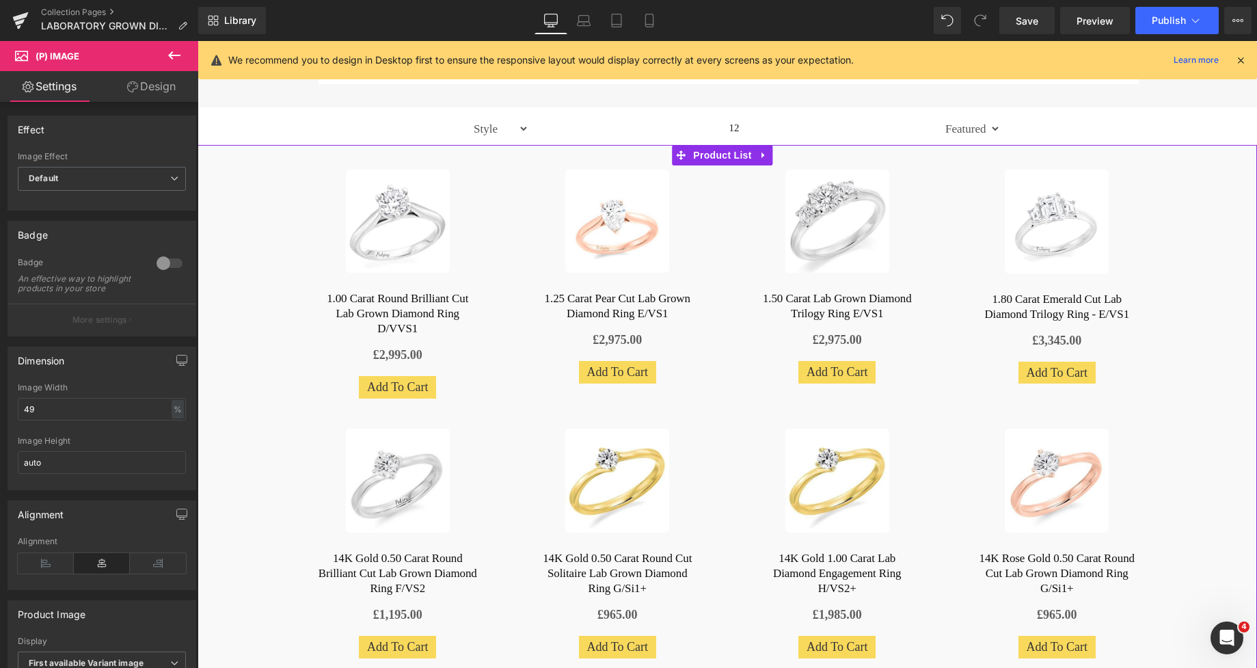
click at [257, 224] on div "Sale Off (P) Image 1.00 Carat Round Brilliant Cut Lab Grown Diamond Ring D/VVS1…" at bounding box center [728, 548] width 1060 height 806
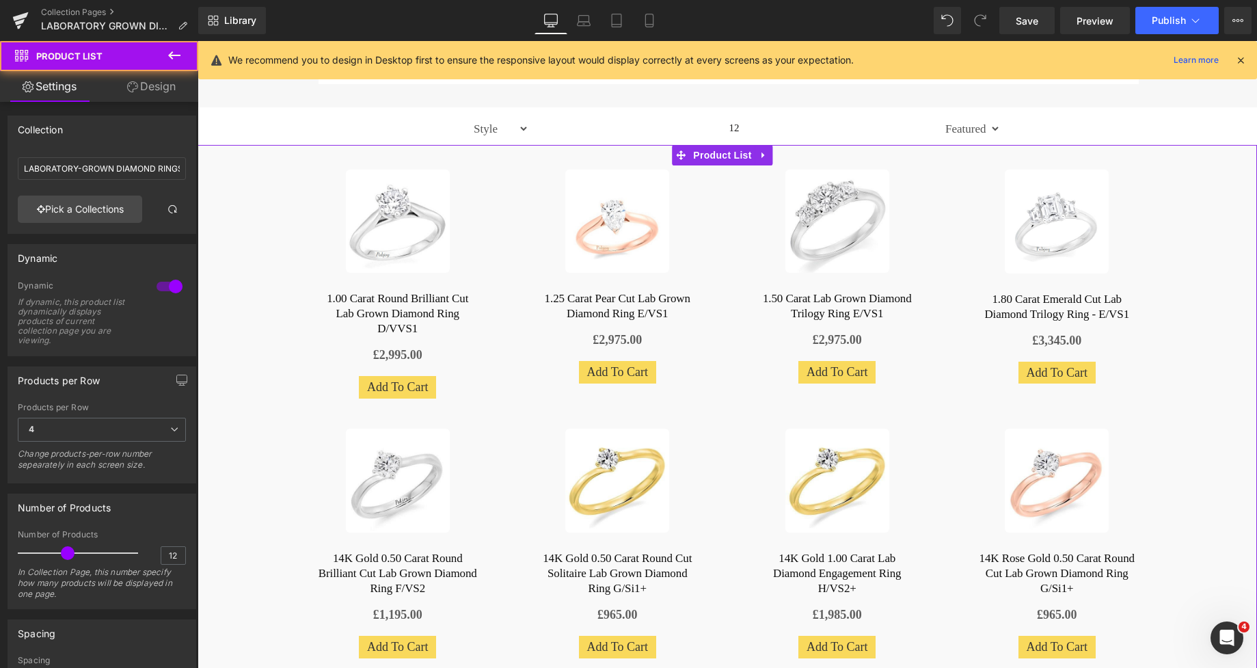
click at [152, 90] on link "Design" at bounding box center [151, 86] width 99 height 31
click at [0, 0] on div "Spacing" at bounding box center [0, 0] width 0 height 0
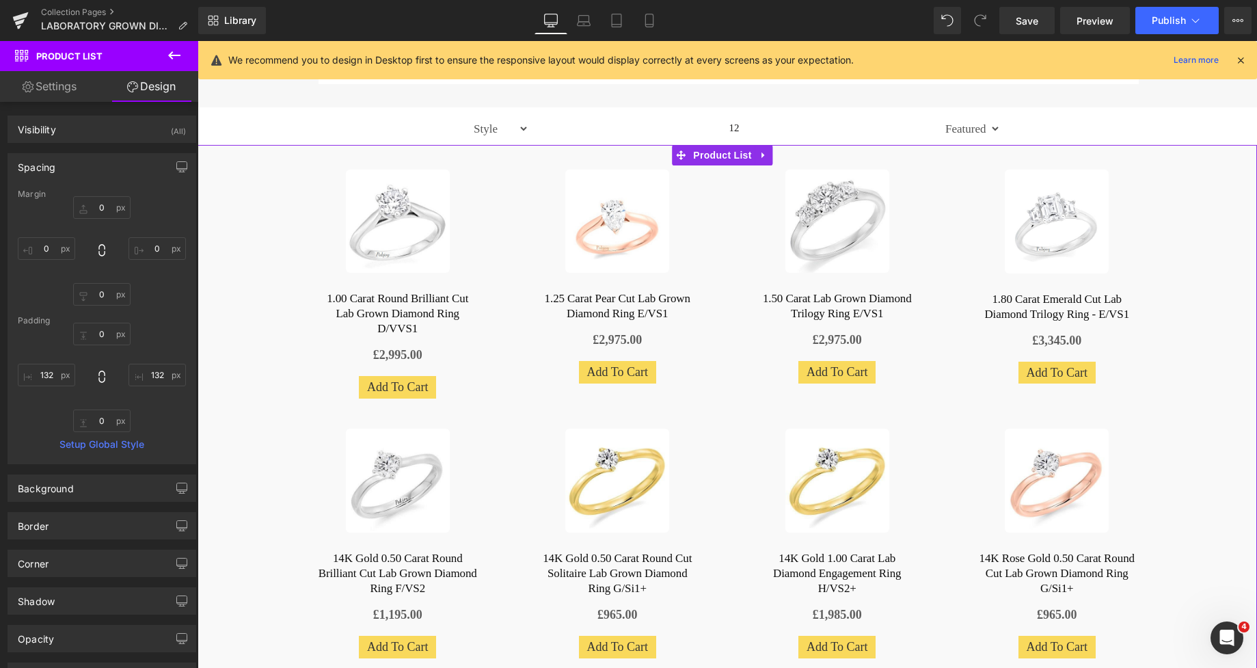
type input "0"
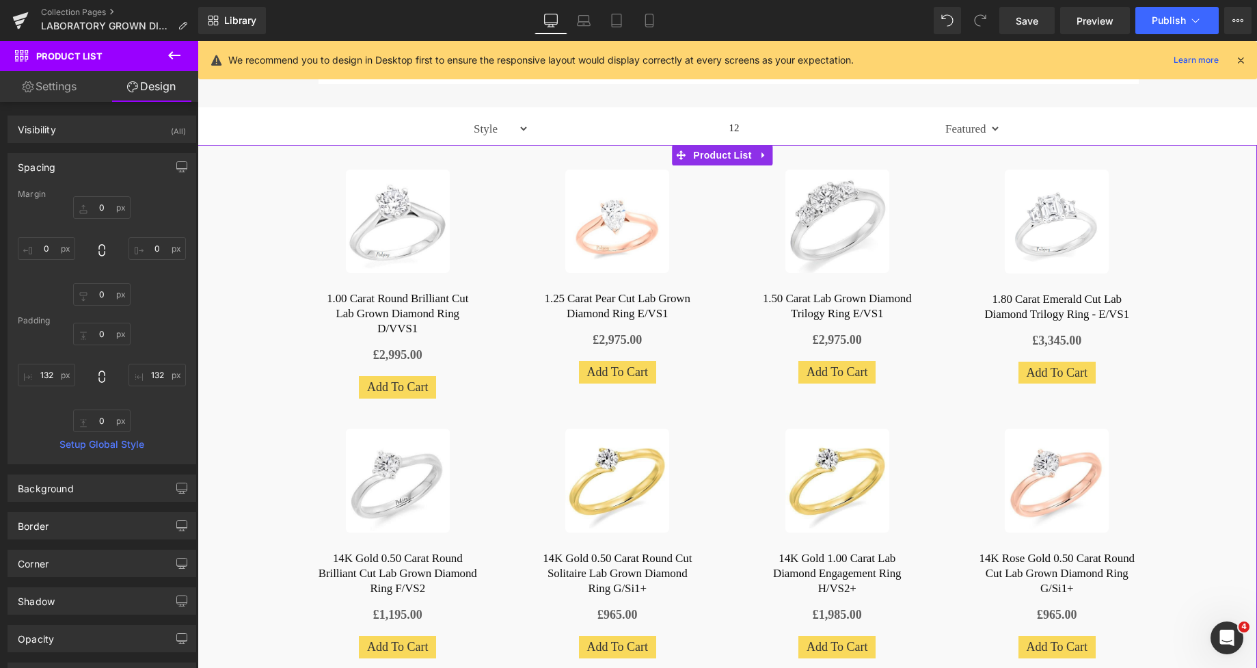
type input "132"
type input "0"
click at [47, 377] on input "132" at bounding box center [46, 375] width 57 height 23
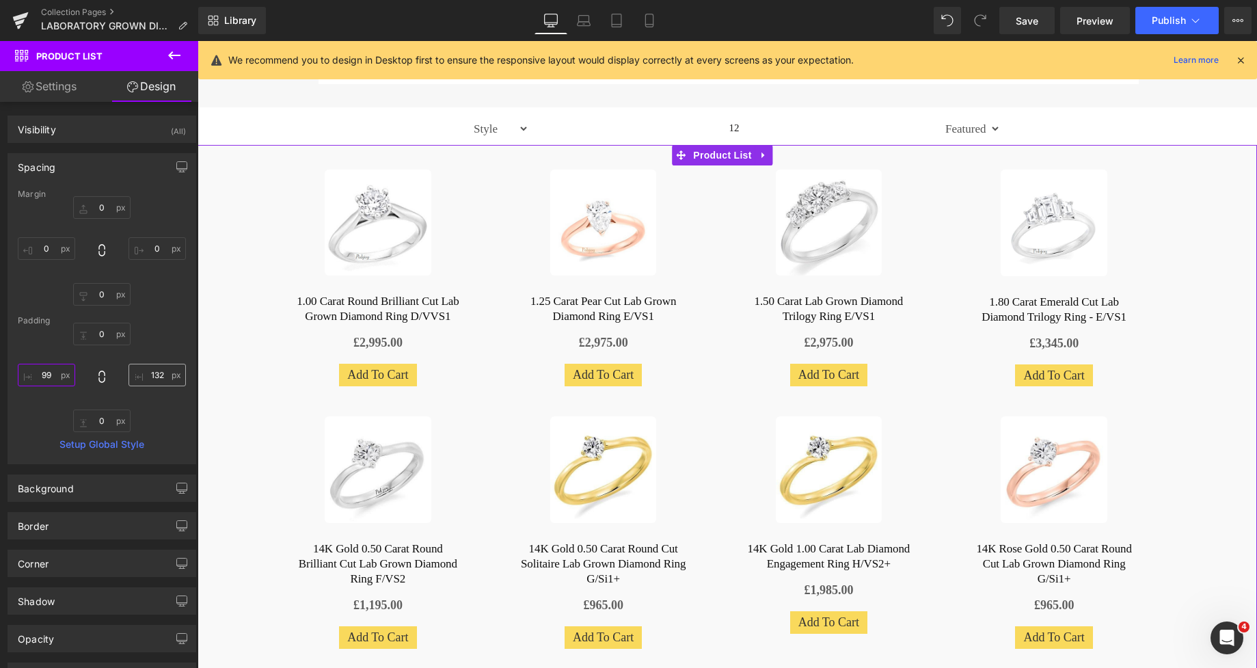
type input "99"
click at [152, 370] on input "132" at bounding box center [157, 375] width 57 height 23
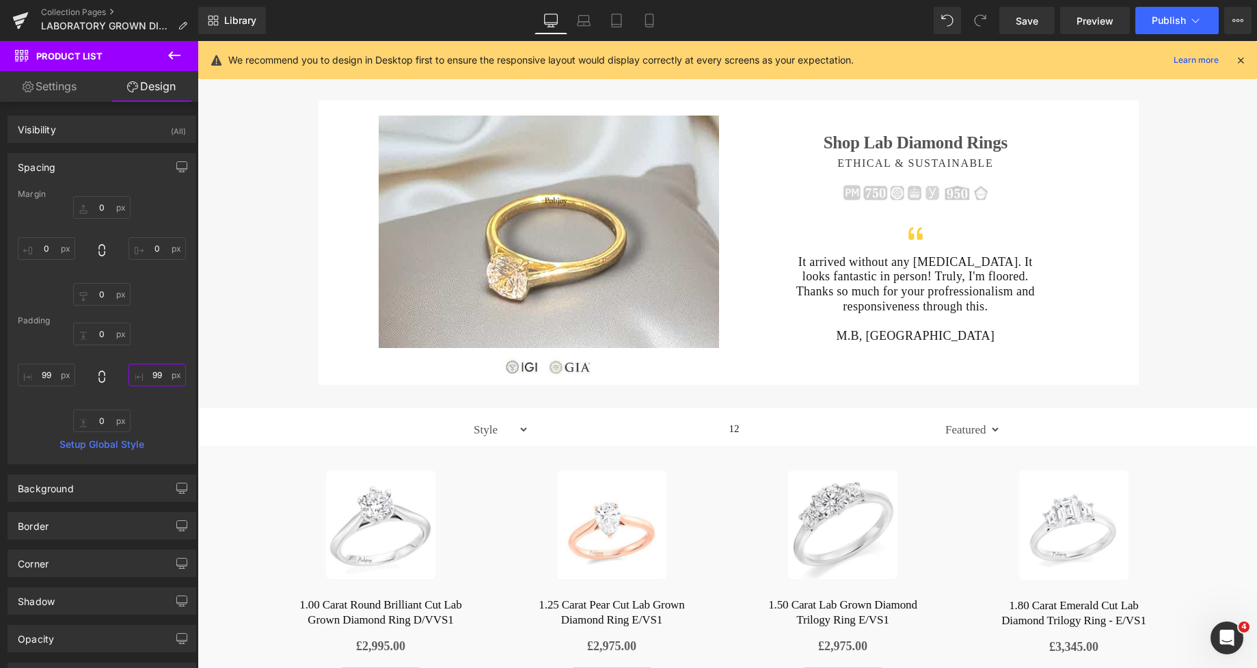
scroll to position [122, 0]
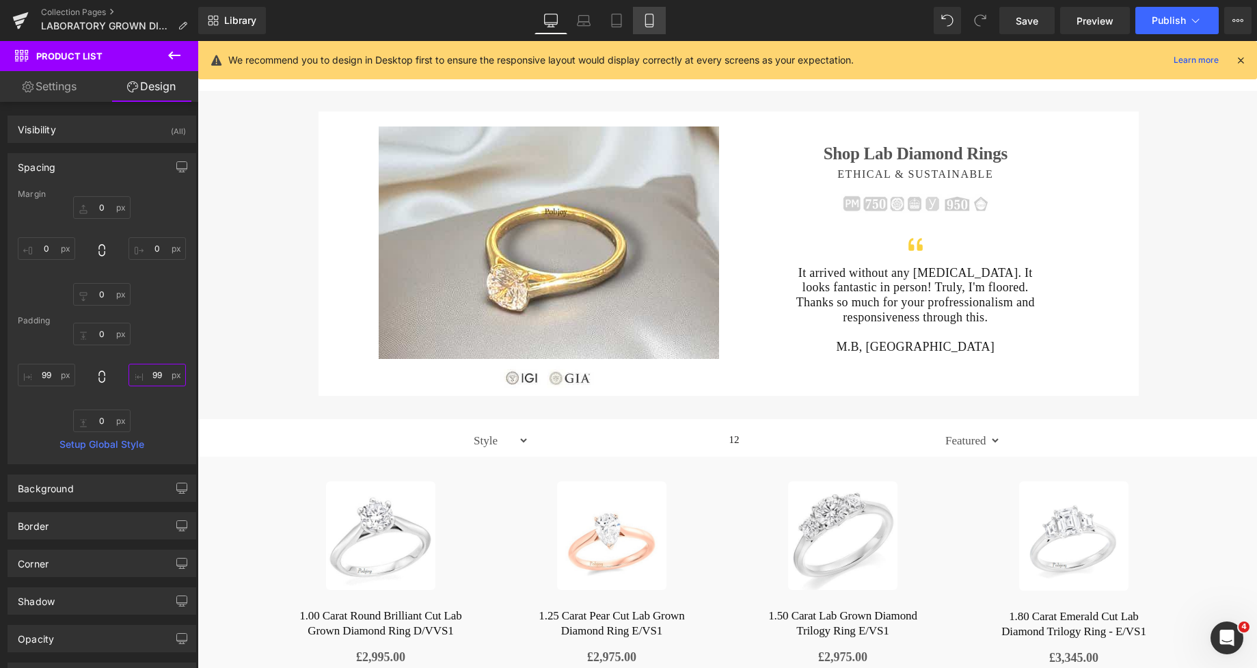
type input "99"
click at [654, 11] on link "Mobile" at bounding box center [649, 20] width 33 height 27
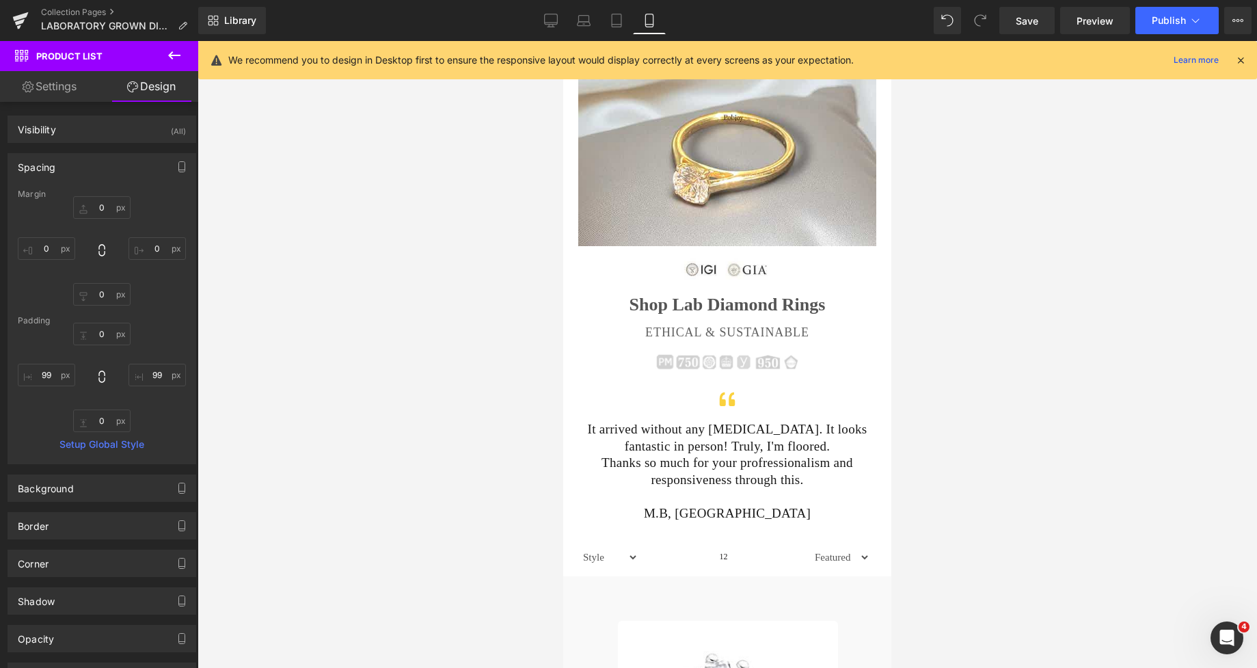
scroll to position [230, 0]
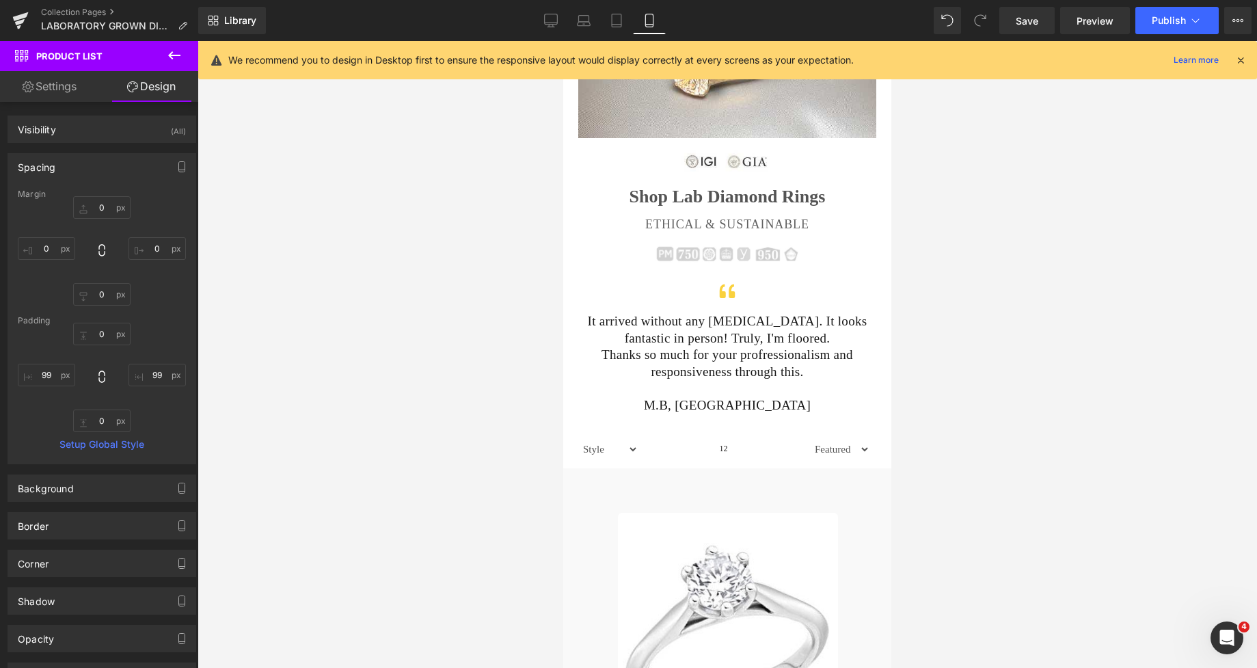
type input "0"
type input "4"
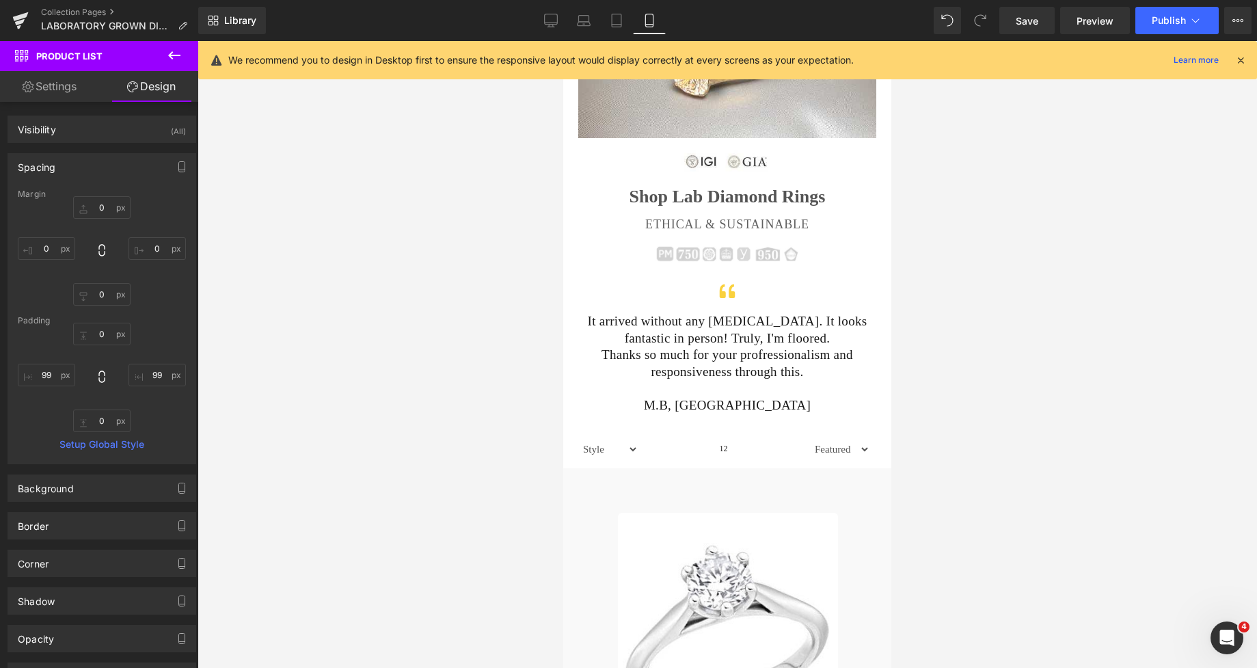
type input "54"
type input "5"
type input "54"
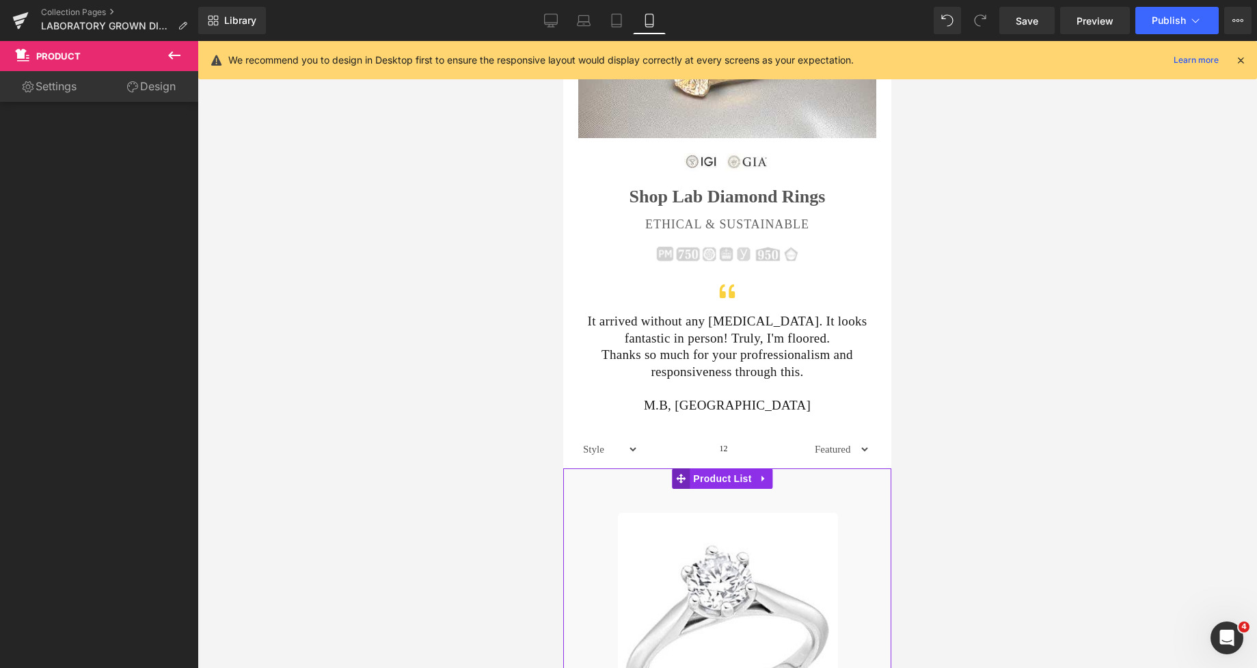
click at [675, 484] on span at bounding box center [681, 478] width 18 height 21
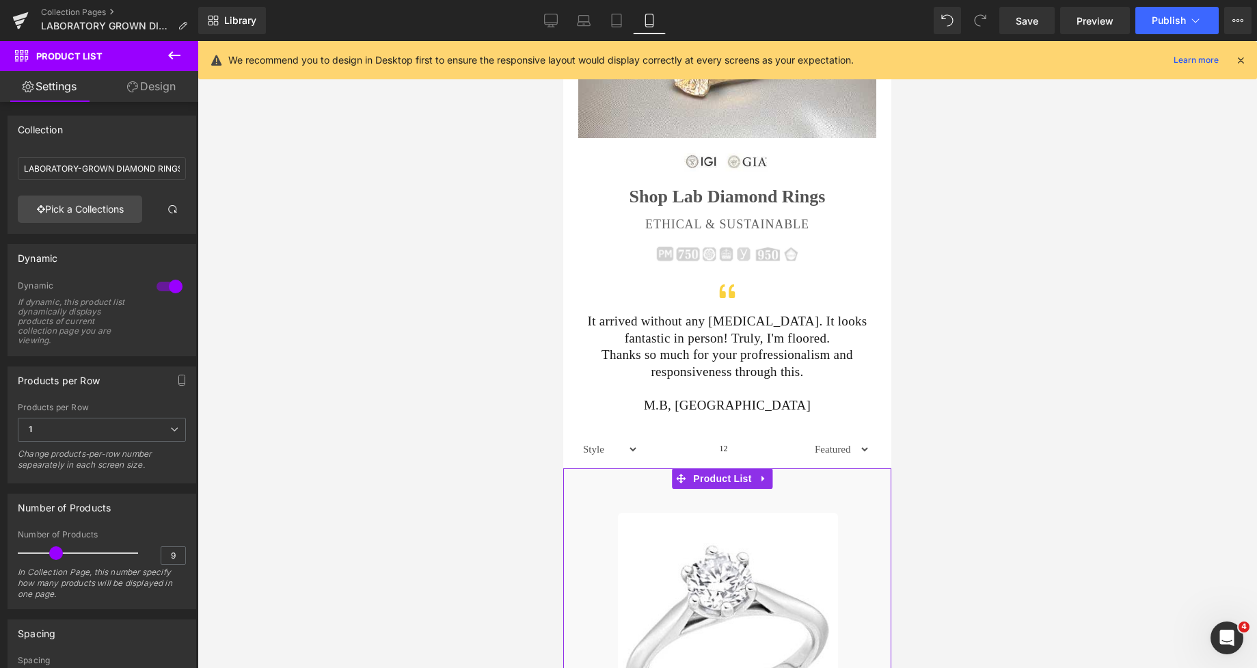
type input "8"
drag, startPoint x: 68, startPoint y: 554, endPoint x: 53, endPoint y: 550, distance: 14.9
click at [53, 550] on span at bounding box center [52, 553] width 14 height 14
click at [1033, 22] on span "Save" at bounding box center [1027, 21] width 23 height 14
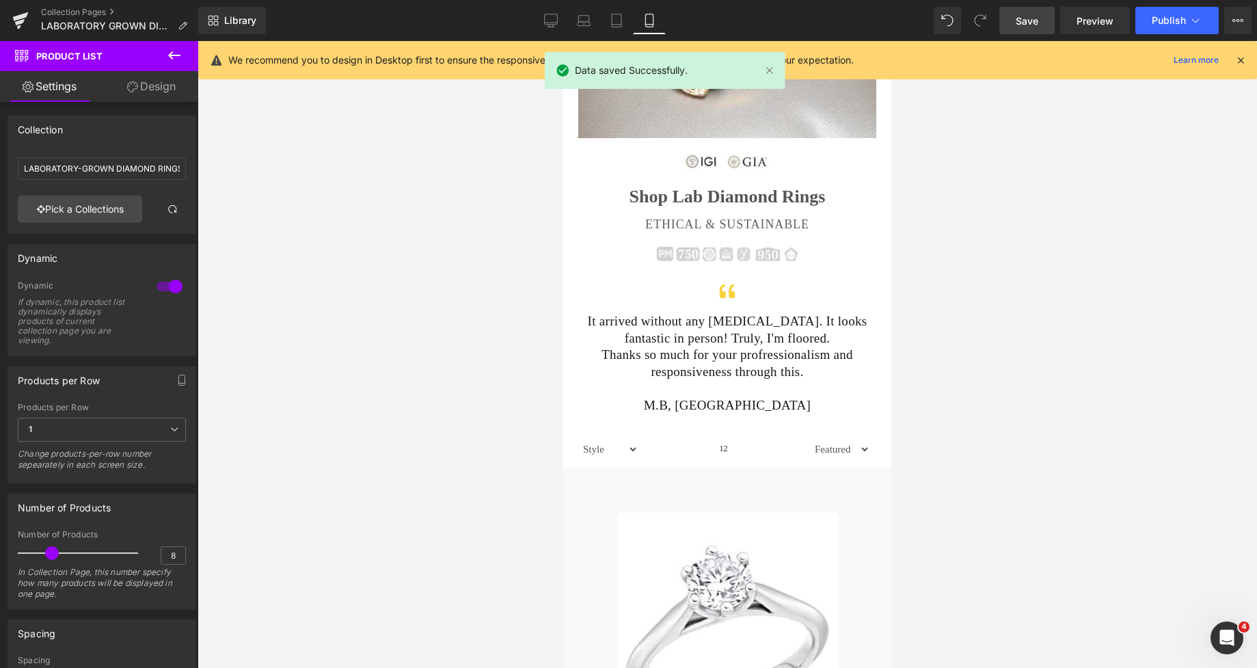
click at [1025, 25] on span "Save" at bounding box center [1027, 21] width 23 height 14
click at [1161, 25] on span "Publish" at bounding box center [1169, 20] width 34 height 11
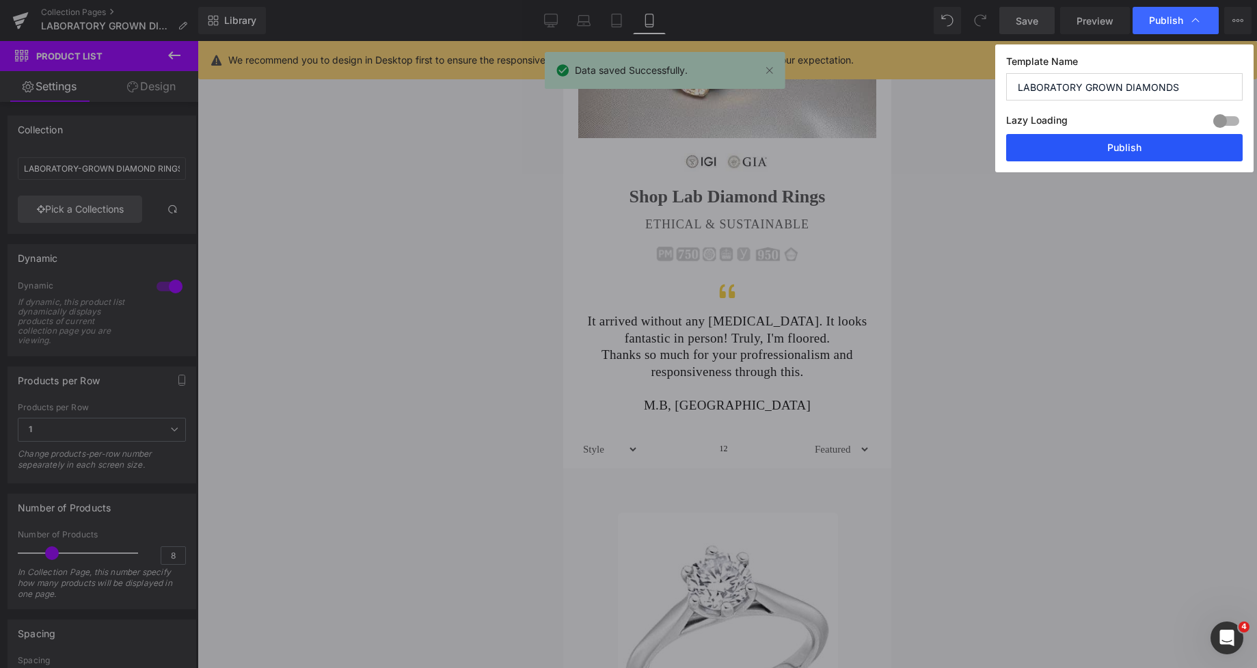
click at [1116, 148] on button "Publish" at bounding box center [1124, 147] width 237 height 27
click at [544, 16] on icon at bounding box center [551, 21] width 14 height 14
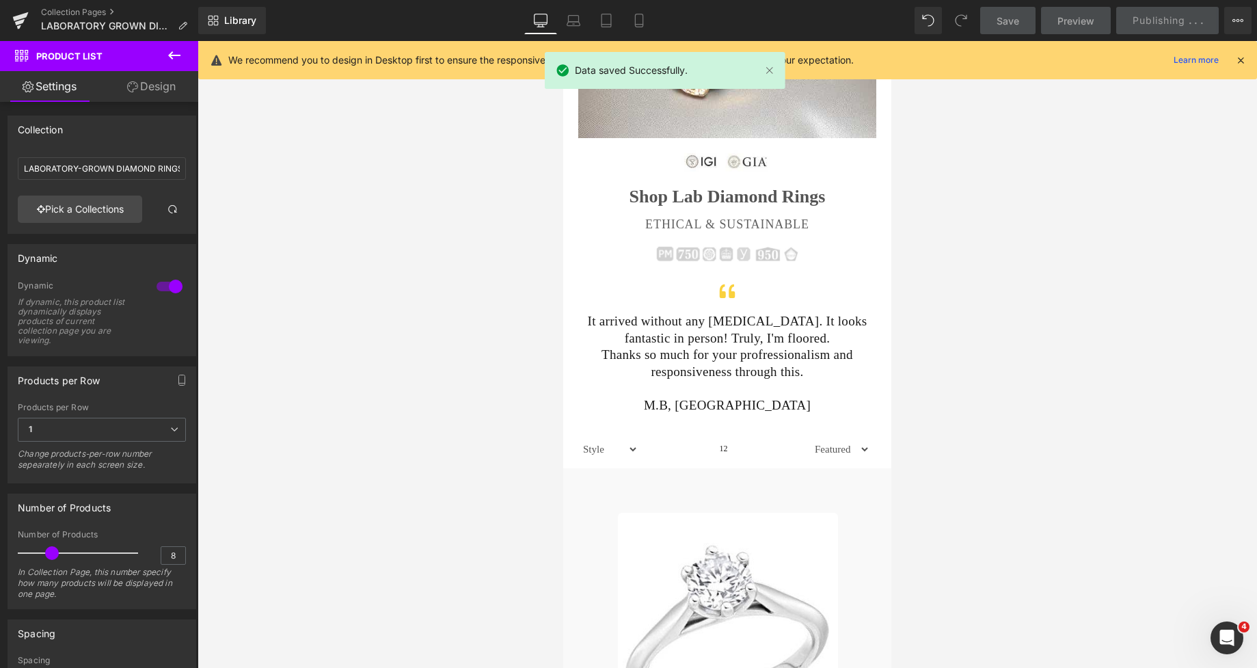
click at [540, 21] on icon at bounding box center [541, 21] width 14 height 14
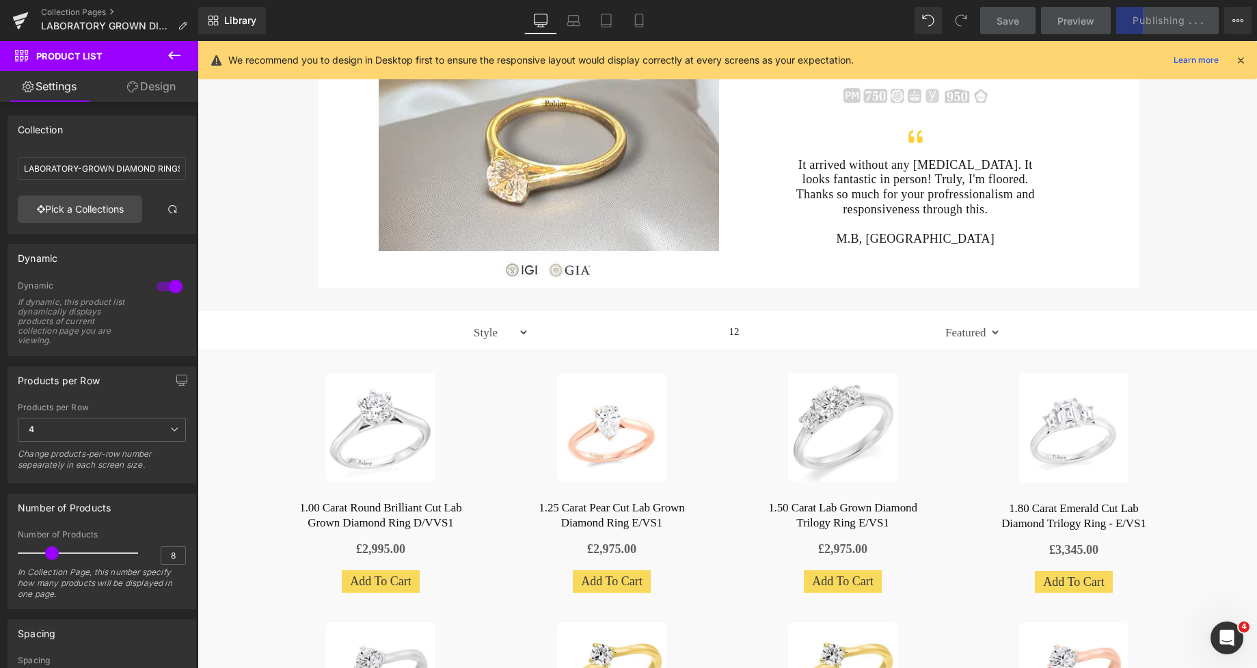
scroll to position [116, 0]
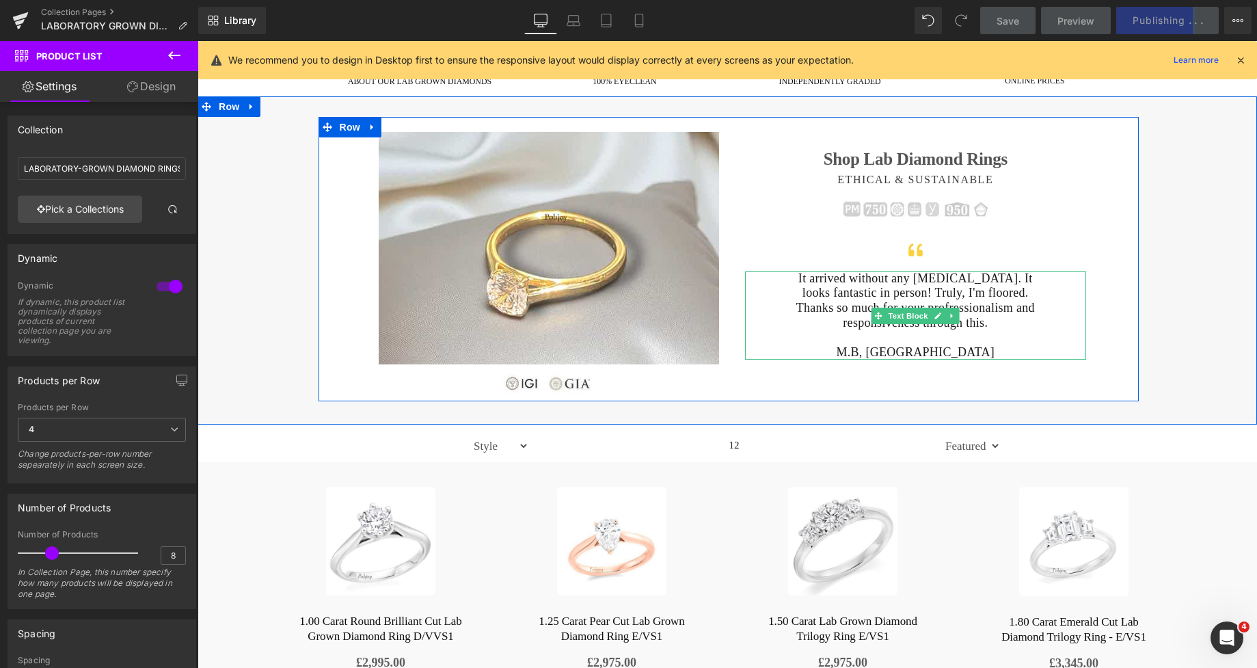
click at [813, 278] on p "It arrived without any [MEDICAL_DATA]. It looks fantastic in person! Truly, I'm…" at bounding box center [915, 285] width 251 height 29
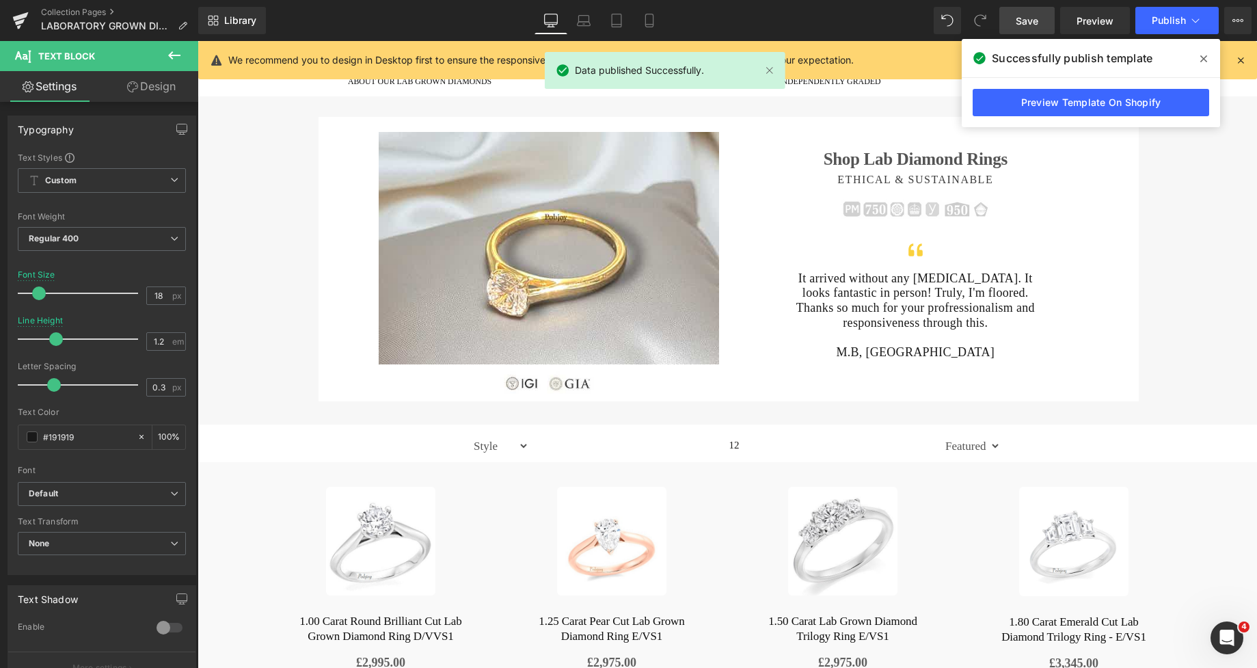
click at [161, 82] on link "Design" at bounding box center [151, 86] width 99 height 31
click at [0, 0] on div "Background" at bounding box center [0, 0] width 0 height 0
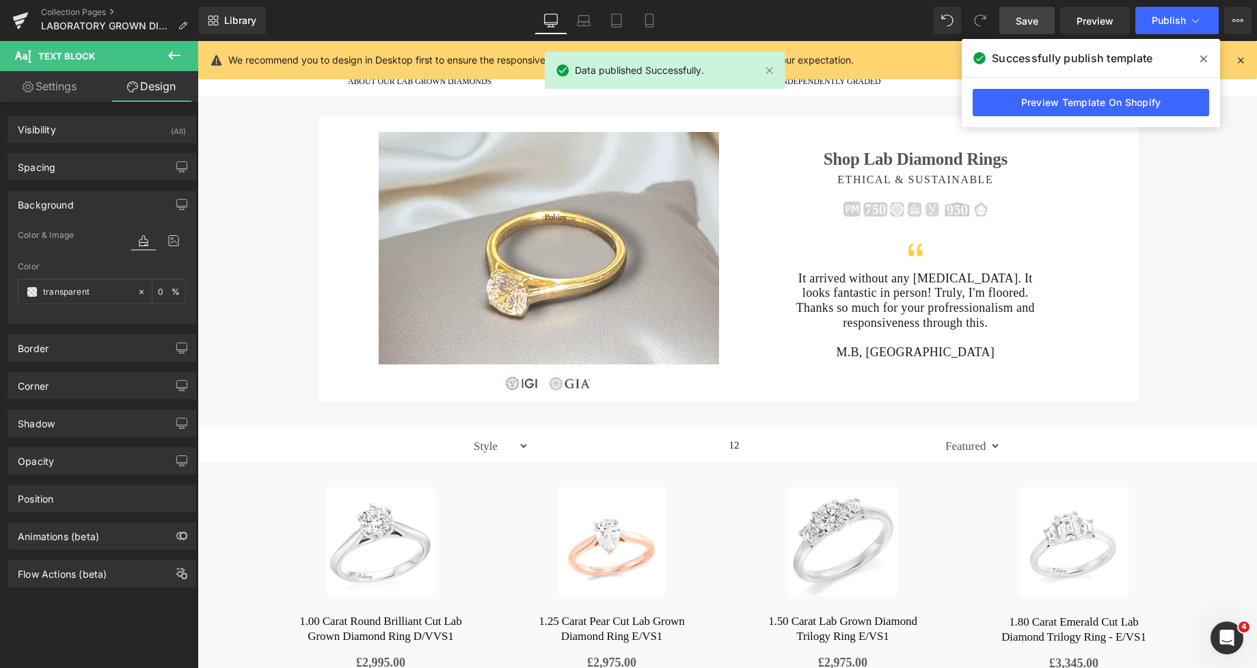
type input "transparent"
type input "0"
click at [33, 299] on div "transparent" at bounding box center [77, 292] width 118 height 24
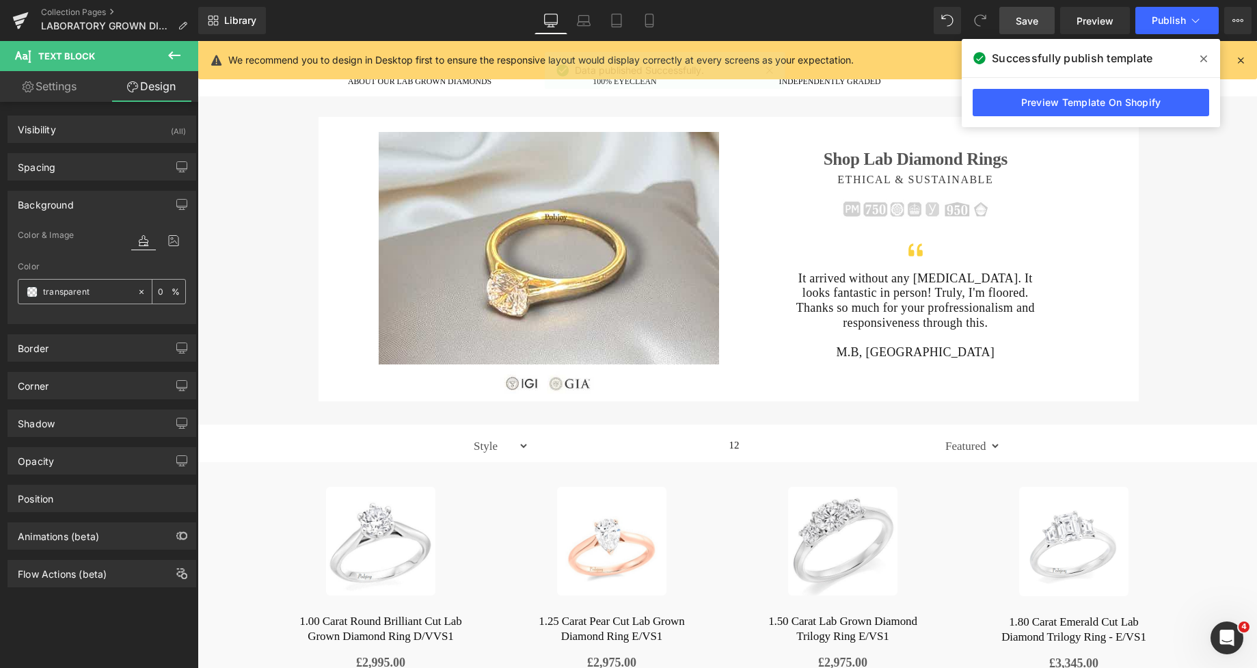
click at [33, 297] on span at bounding box center [32, 291] width 11 height 11
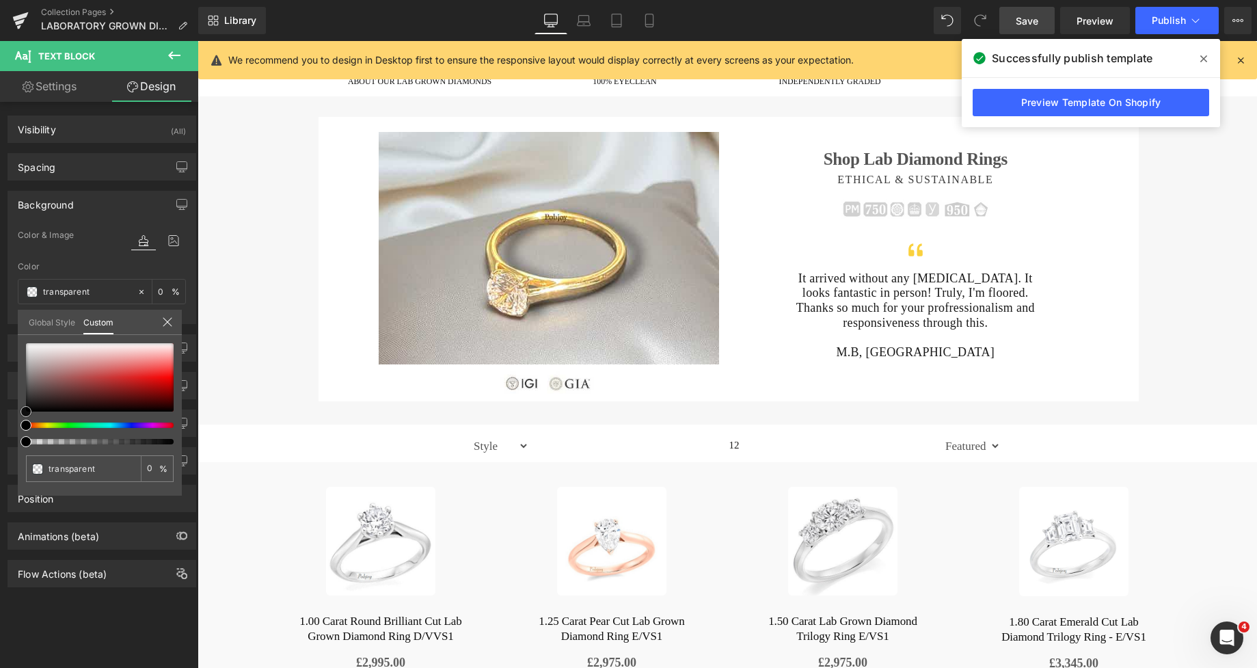
type input "#d3cece"
type input "100"
type input "#d3cece"
type input "100"
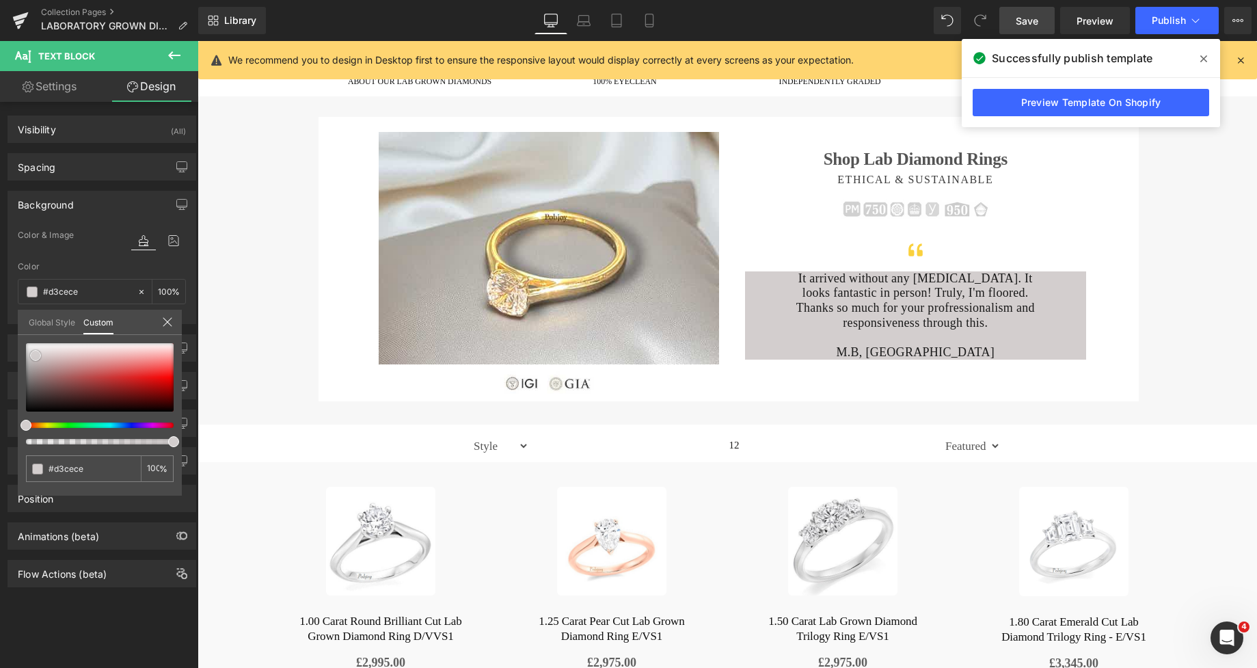
type input "#d5d1d1"
type input "#d8d3d3"
type input "#dbd6d6"
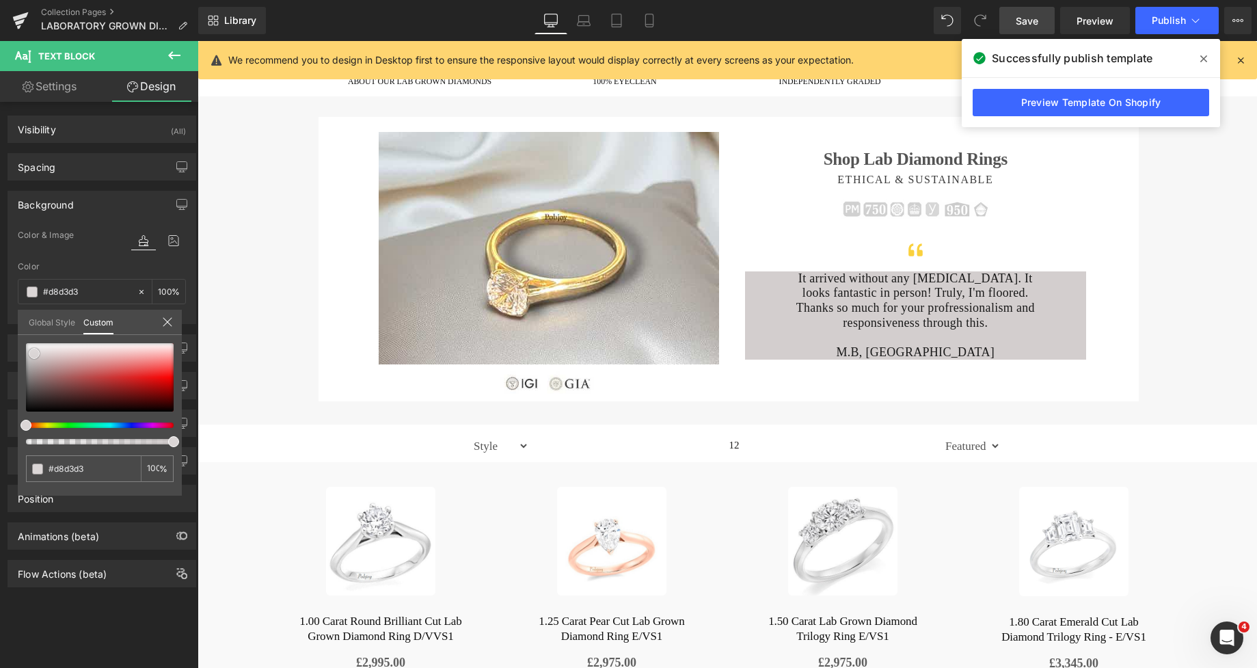
type input "#dbd6d6"
type input "#ddd9d9"
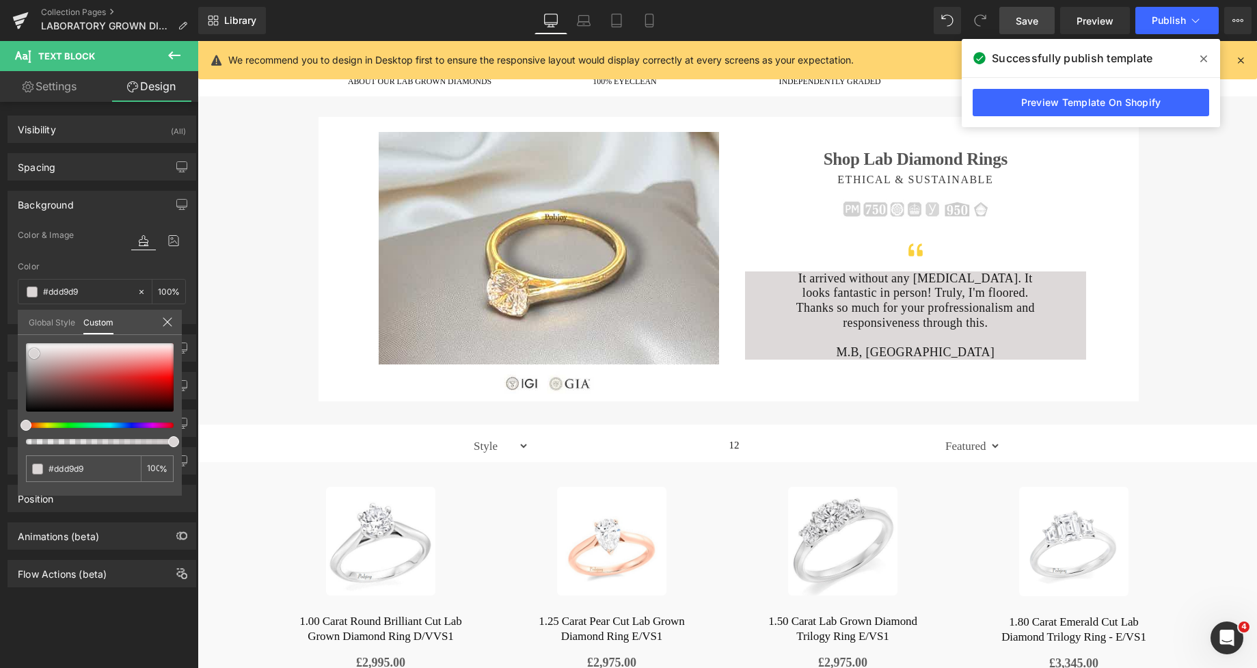
type input "#e3e2e2"
type input "#ebe9e9"
type input "#eeecec"
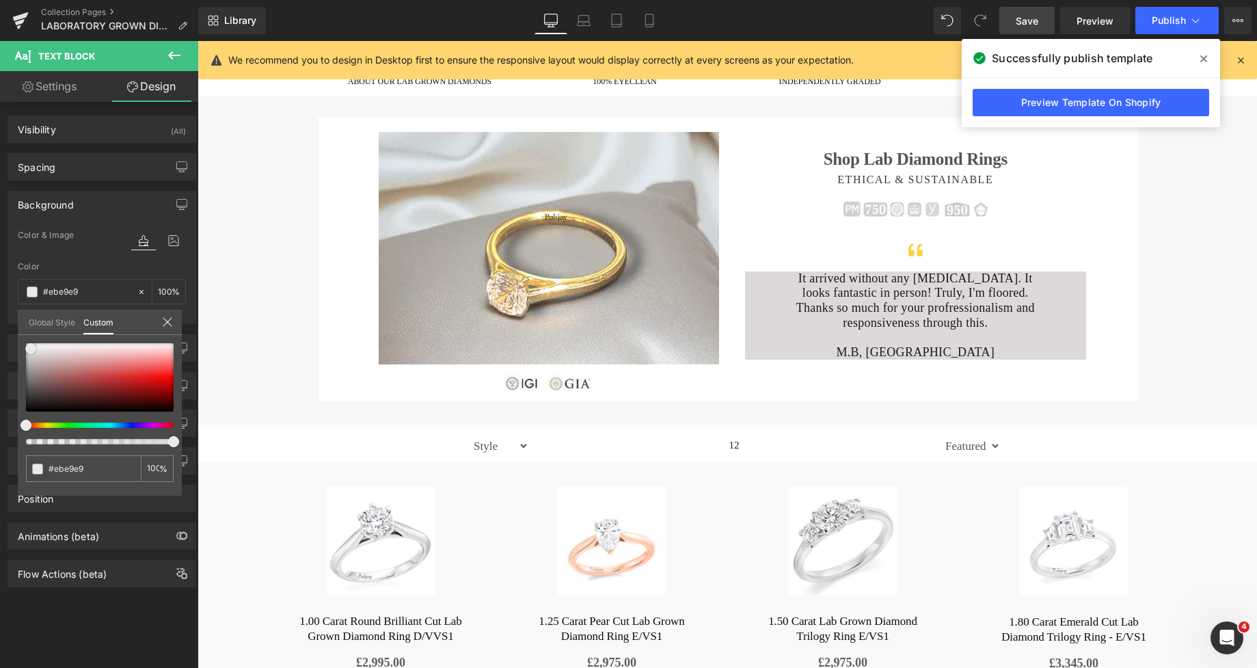
type input "#eeecec"
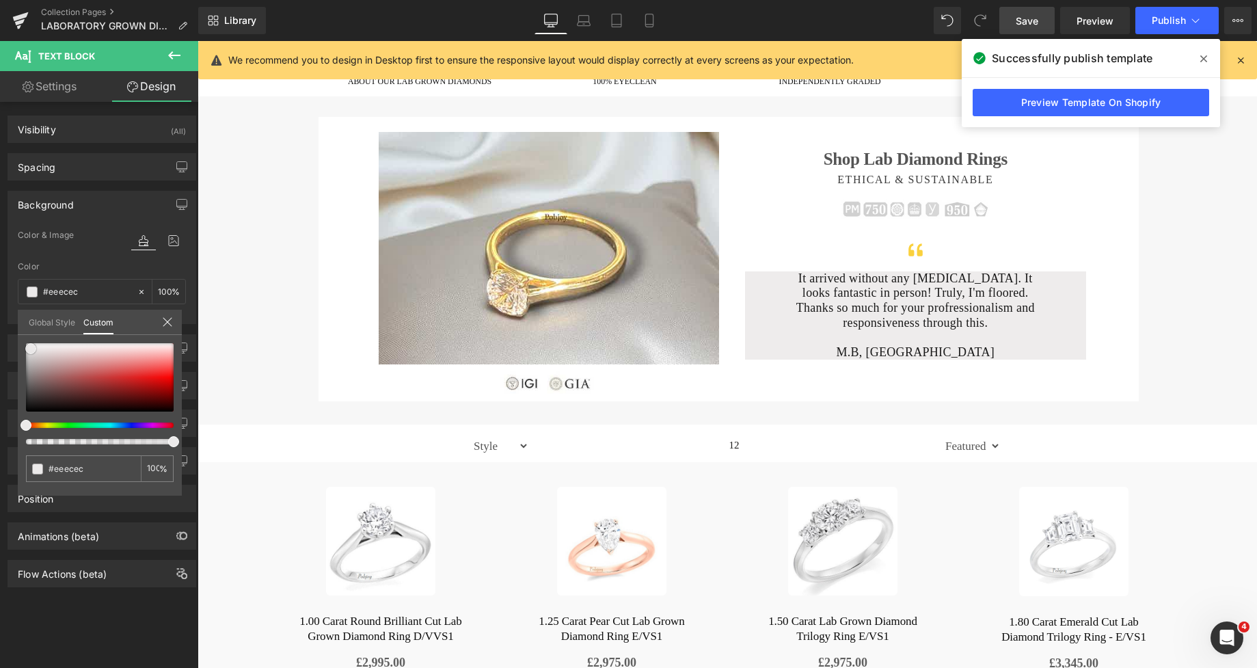
type input "#f0efef"
type input "#f5f4f4"
type input "#f7f6f6"
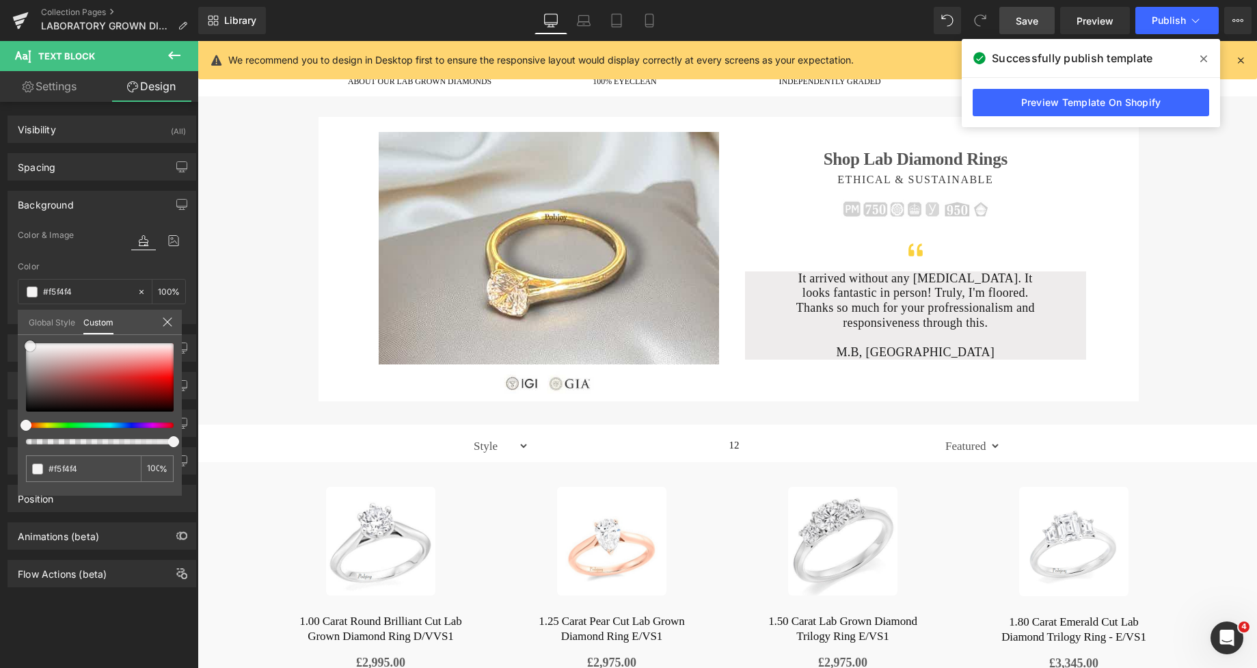
type input "#f7f6f6"
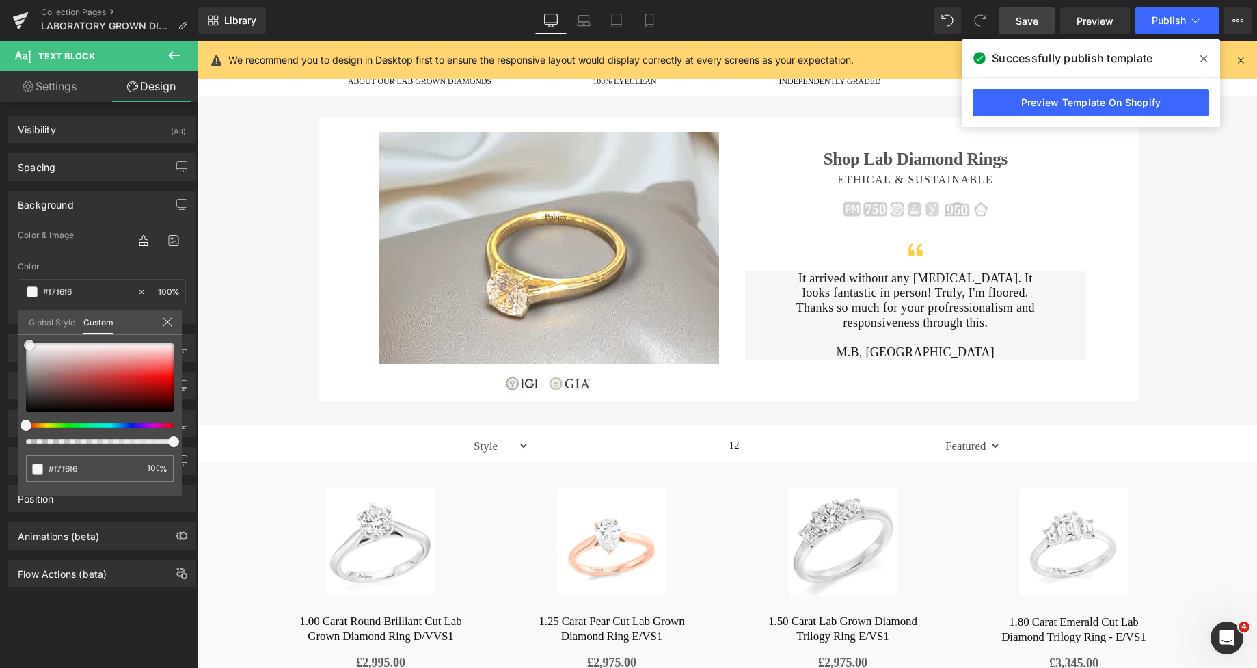
type input "#f5f4f4"
type input "#f2f1f1"
type input "#f0efef"
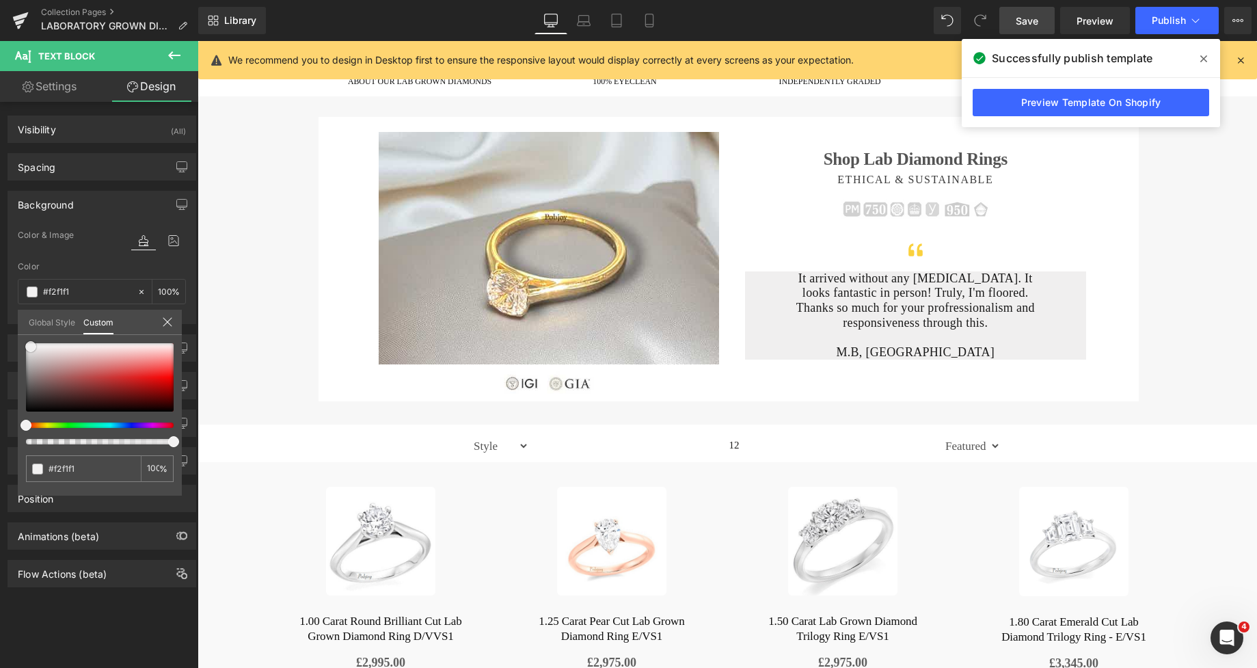
type input "#f0efef"
type input "#eeecec"
type input "#edecec"
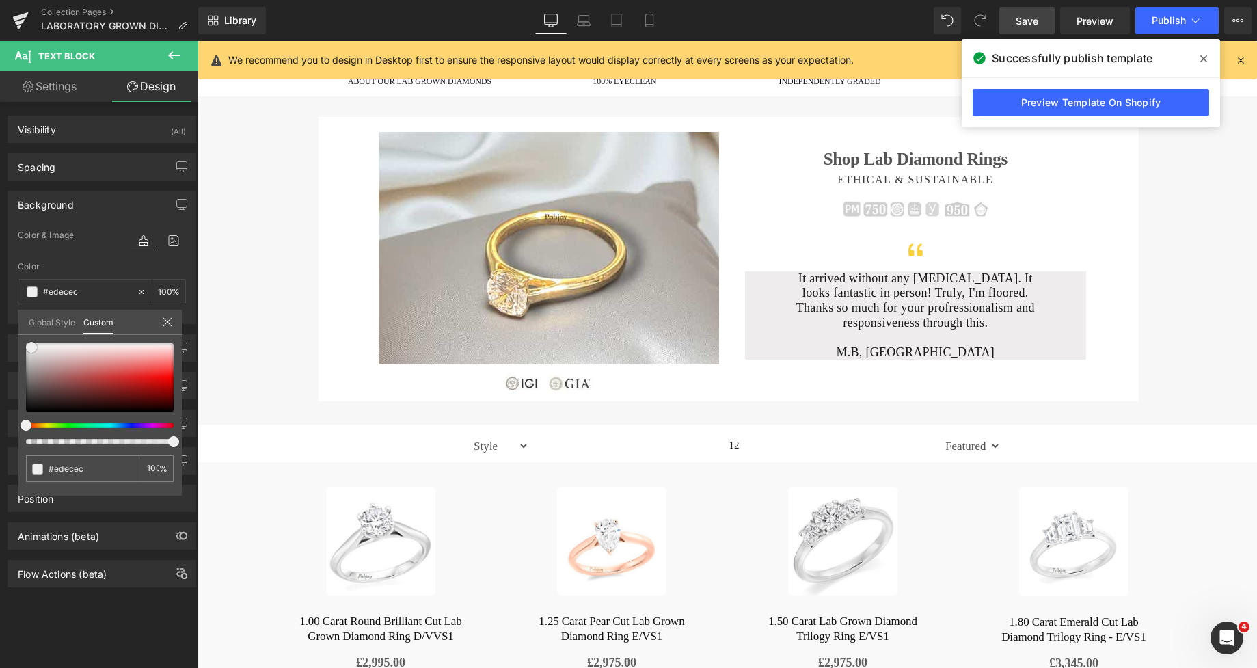
type input "#f0efef"
type input "#f2f1f1"
drag, startPoint x: 36, startPoint y: 355, endPoint x: 31, endPoint y: 347, distance: 10.1
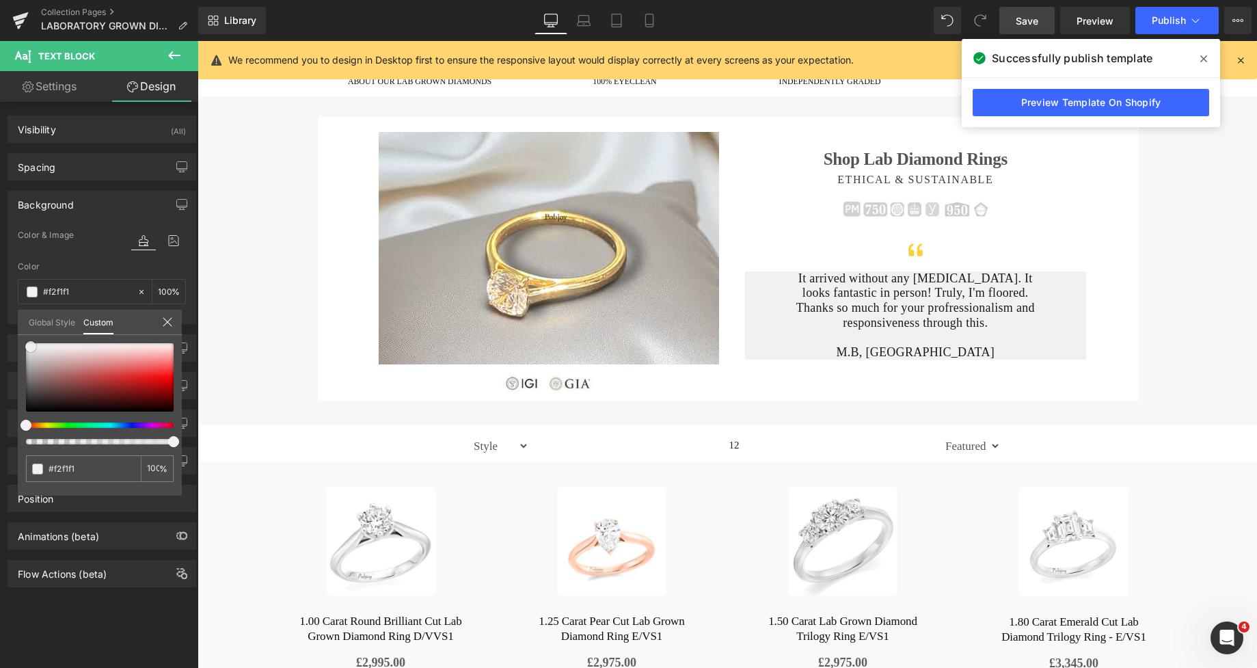
click at [31, 347] on div at bounding box center [100, 377] width 148 height 68
type input "#f5f4f4"
type input "#f7f6f6"
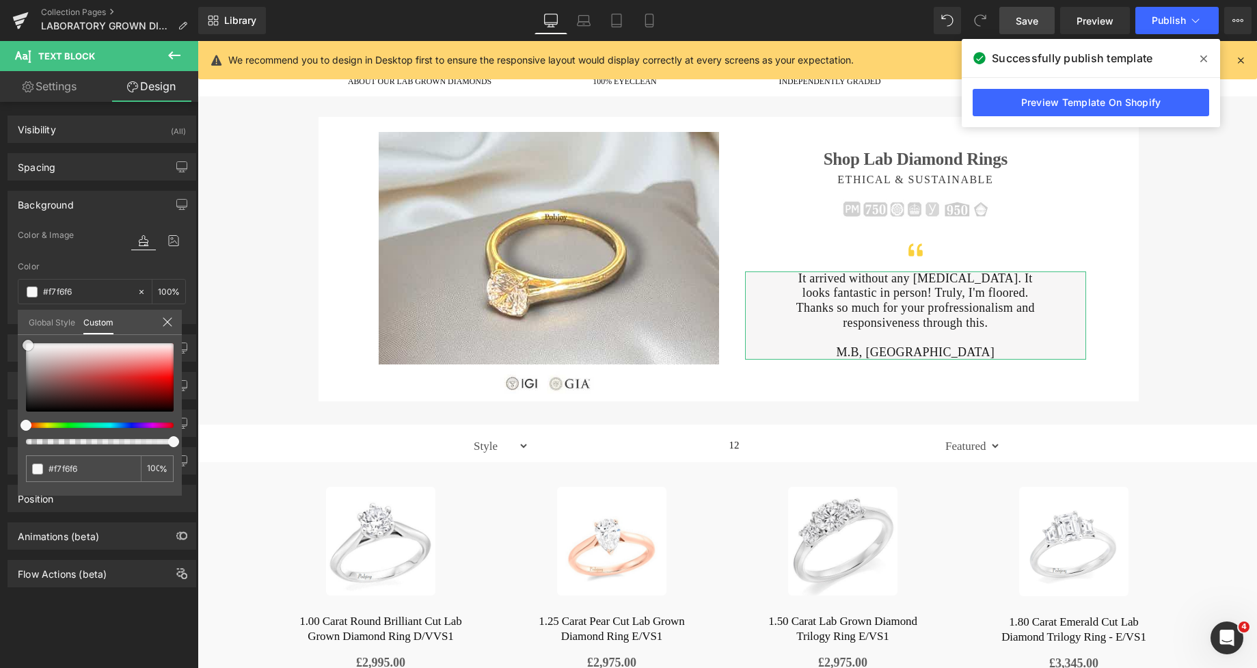
click at [29, 347] on span at bounding box center [28, 345] width 11 height 11
type input "#f7f7f7"
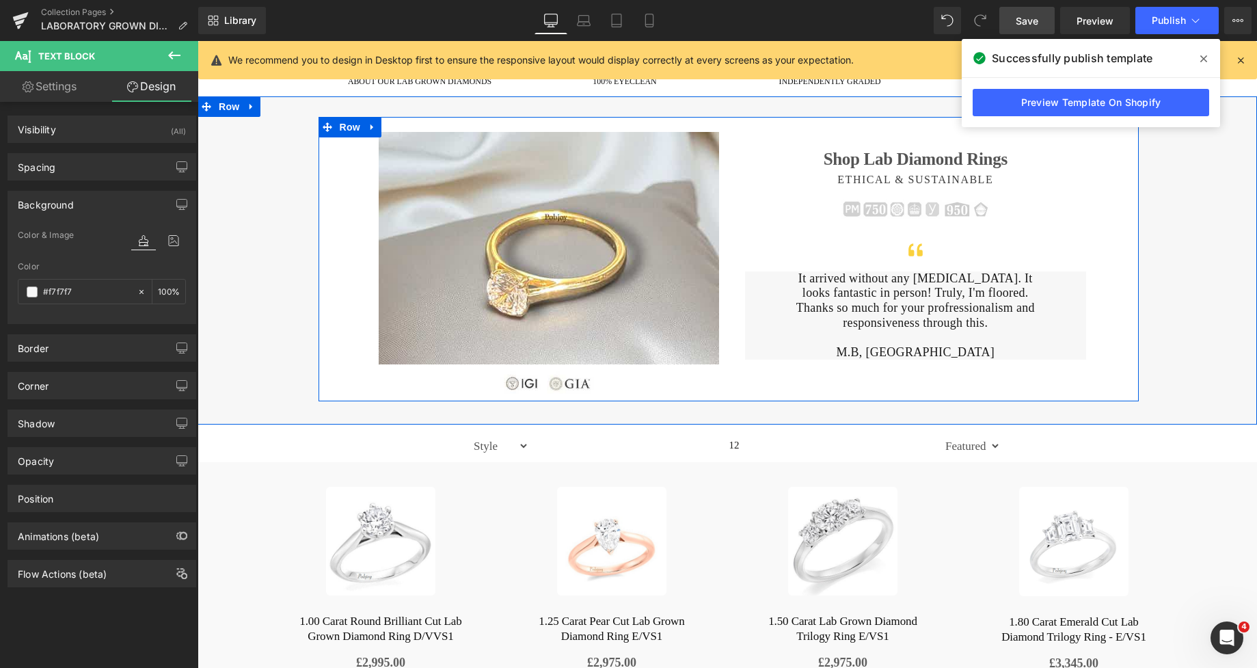
click at [854, 165] on h1 "Shop Lab Diamond Rings" at bounding box center [915, 159] width 341 height 21
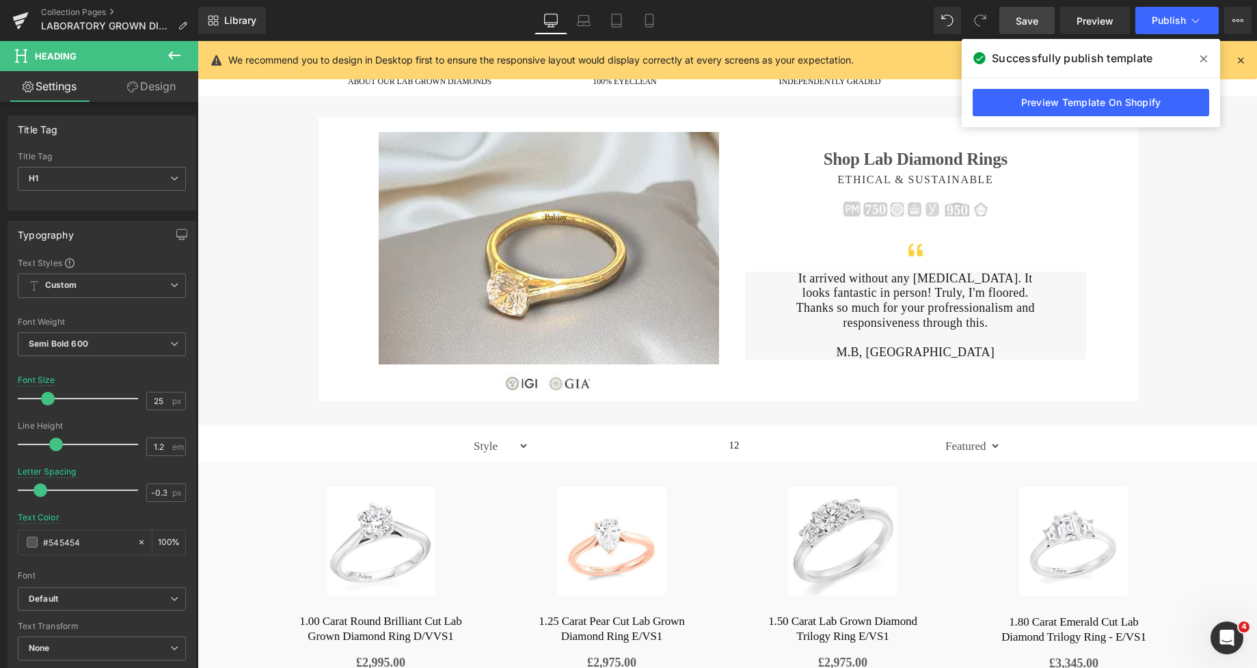
click at [136, 92] on icon at bounding box center [132, 86] width 11 height 11
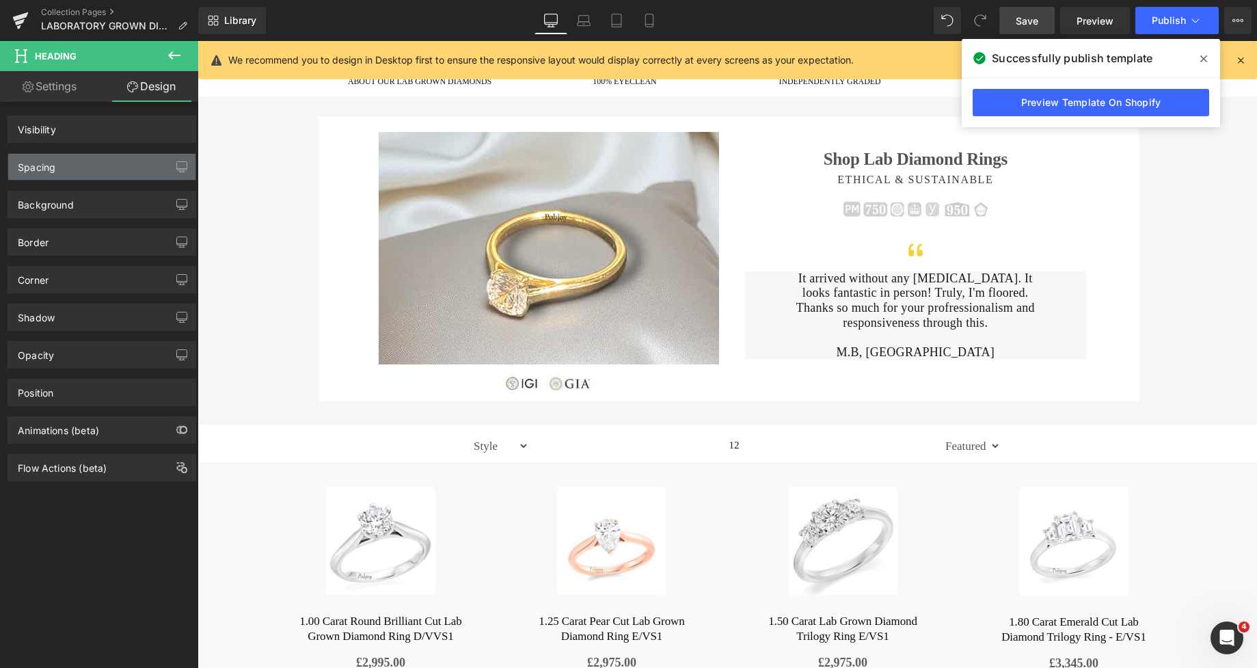
click at [69, 160] on div "Spacing" at bounding box center [101, 167] width 187 height 26
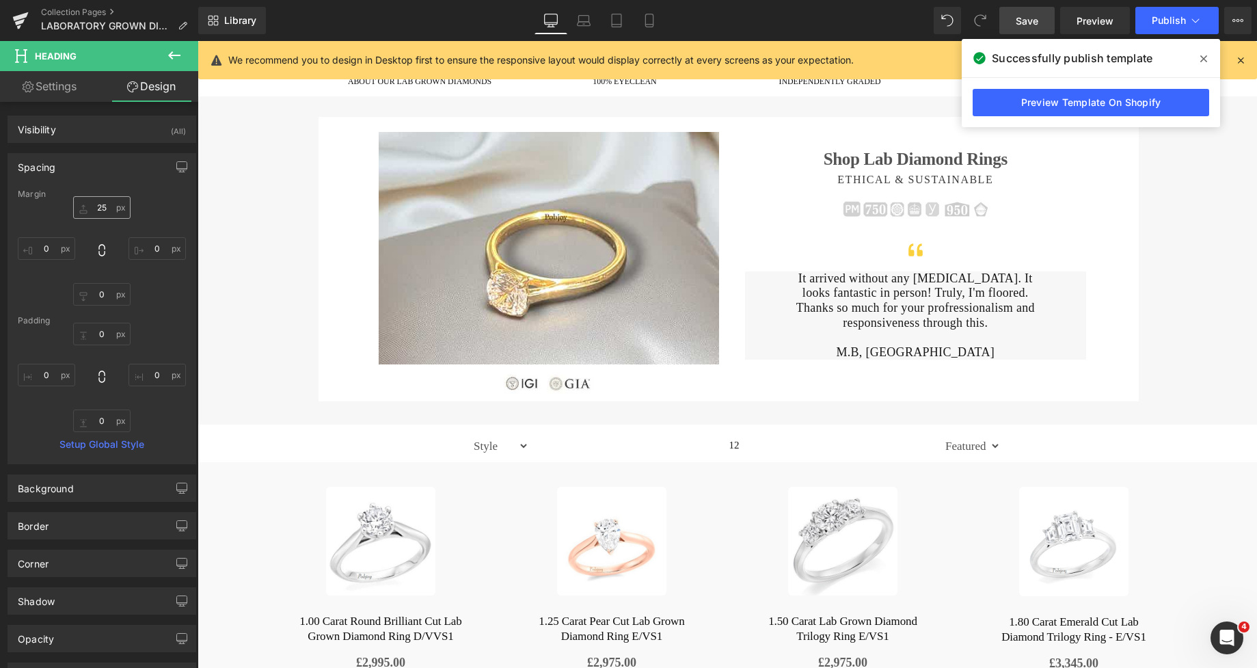
type input "25"
type input "0"
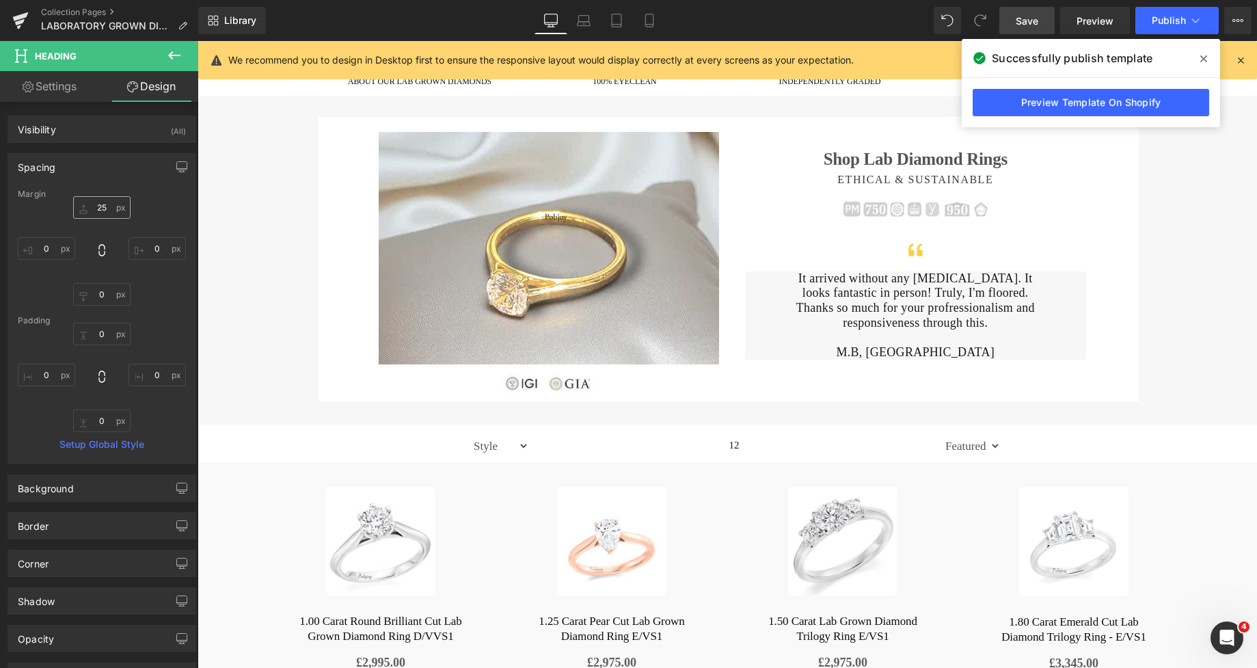
type input "0"
click at [98, 213] on input "25" at bounding box center [101, 207] width 57 height 23
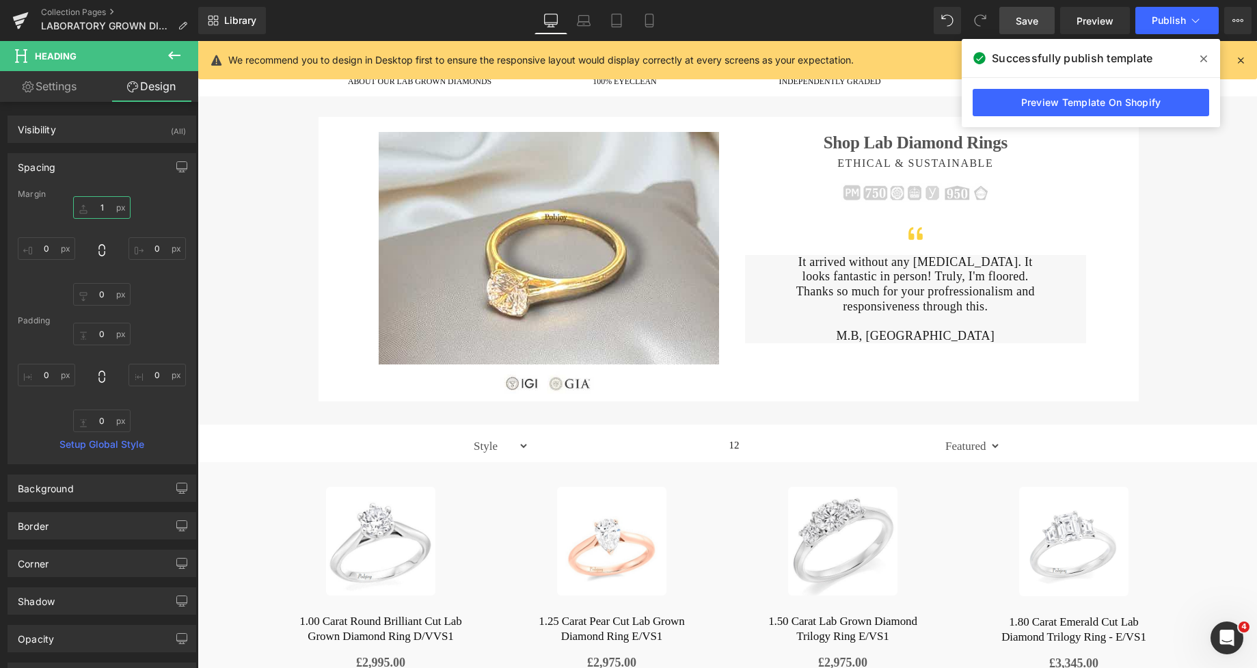
type input "18"
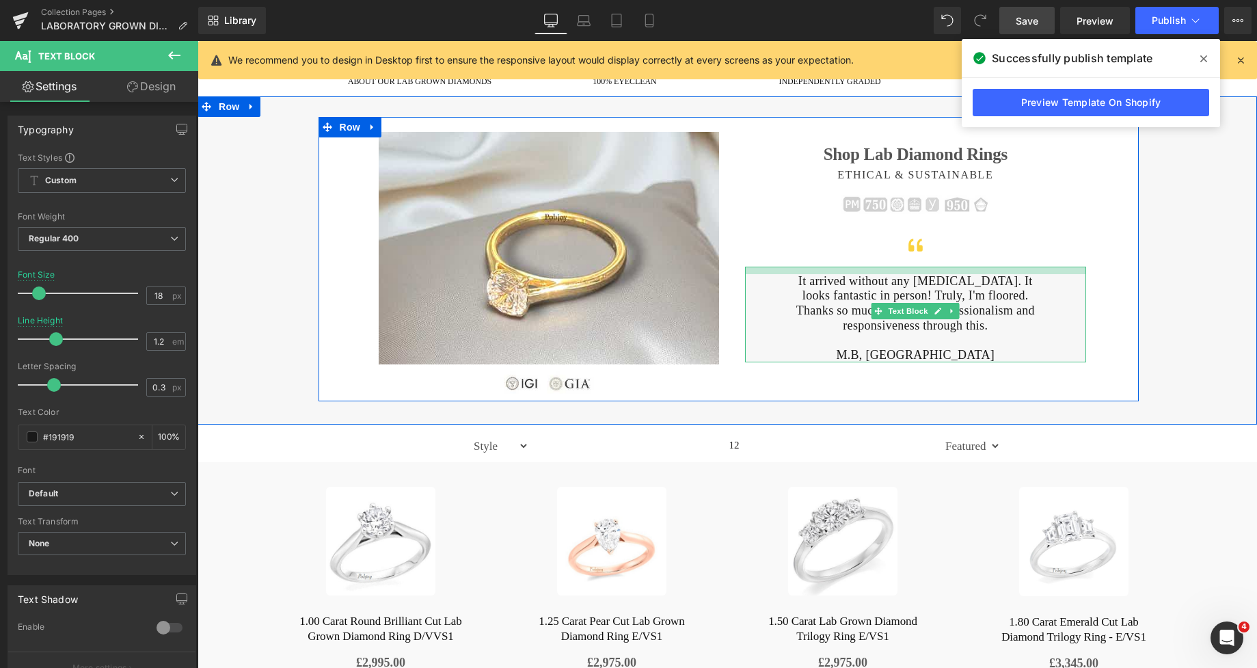
drag, startPoint x: 837, startPoint y: 267, endPoint x: 852, endPoint y: 275, distance: 16.2
click at [852, 275] on div "It arrived without any [MEDICAL_DATA]. It looks fantastic in person! Truly, I'm…" at bounding box center [915, 315] width 341 height 96
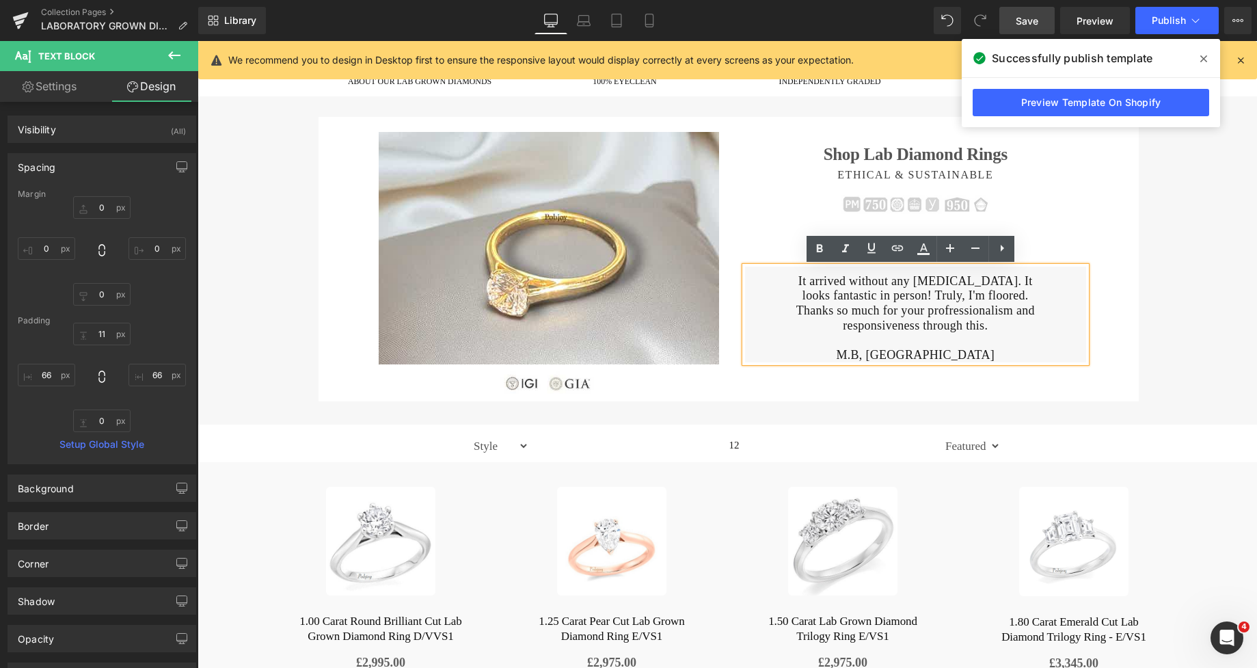
click at [1152, 221] on div "Image Image Shop Lab Diamond Rings Heading ETHICAL & SUSTAINABLE Heading Image …" at bounding box center [728, 259] width 969 height 284
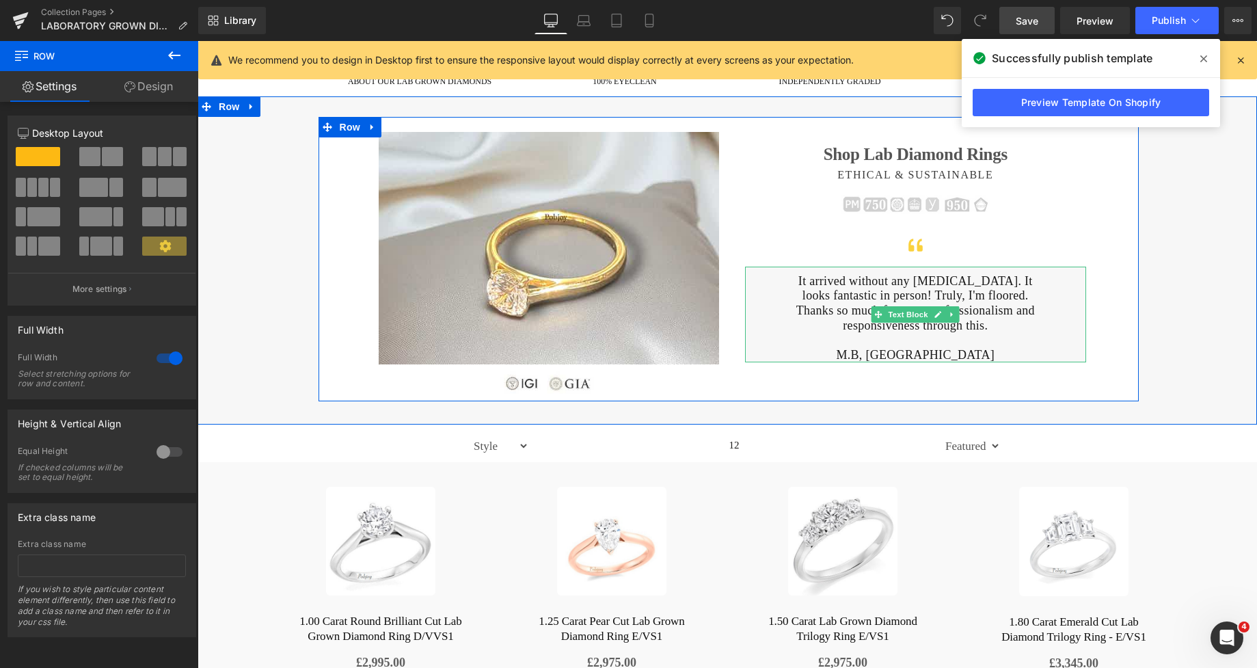
click at [958, 354] on p "M.B, [GEOGRAPHIC_DATA]" at bounding box center [915, 355] width 251 height 15
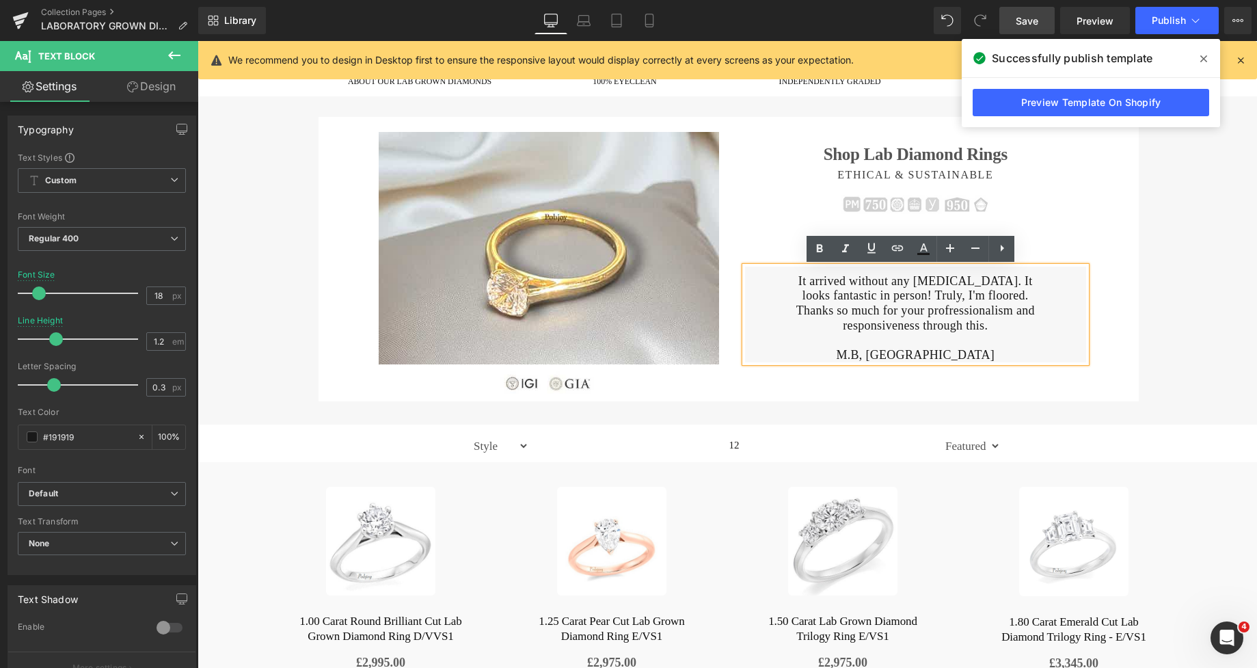
click at [960, 363] on div "It arrived without any [MEDICAL_DATA]. It looks fantastic in person! Truly, I'm…" at bounding box center [915, 315] width 341 height 96
click at [958, 363] on div "It arrived without any [MEDICAL_DATA]. It looks fantastic in person! Truly, I'm…" at bounding box center [915, 315] width 341 height 96
click at [951, 361] on p "M.B, [GEOGRAPHIC_DATA]" at bounding box center [915, 355] width 251 height 15
click at [882, 362] on p "M.B, [GEOGRAPHIC_DATA]" at bounding box center [915, 355] width 251 height 15
click at [862, 363] on div "It arrived without any [MEDICAL_DATA]. It looks fantastic in person! Truly, I'm…" at bounding box center [915, 315] width 341 height 96
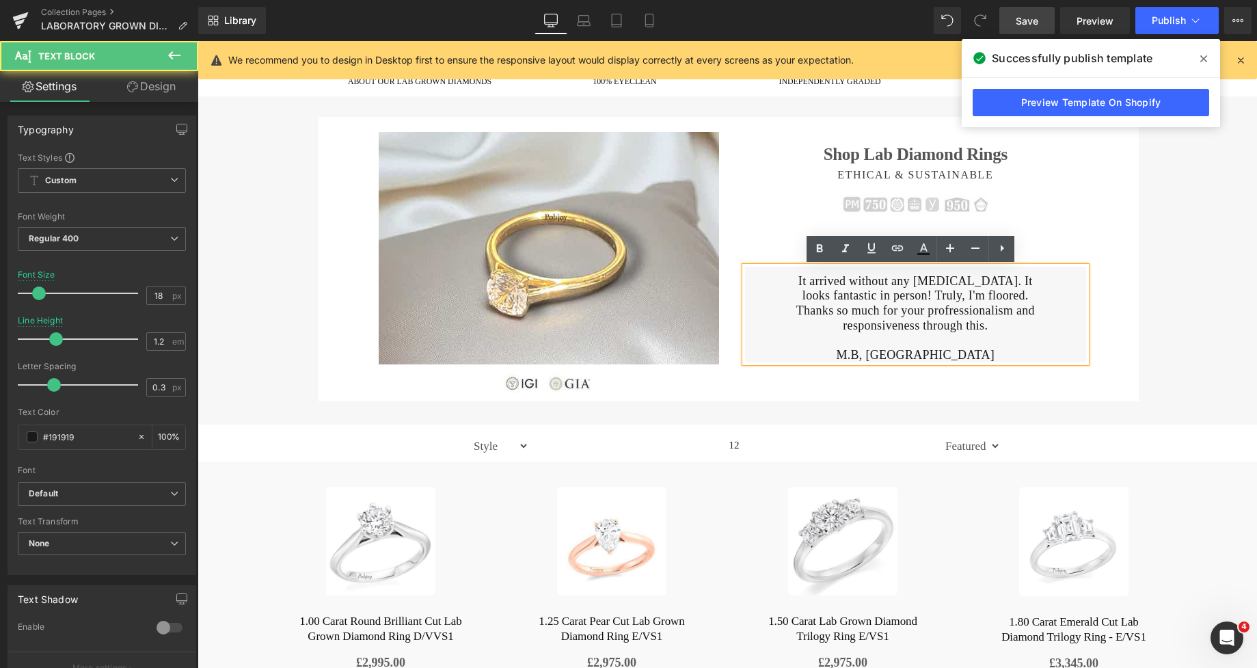
click at [863, 372] on div "Image Image Shop Lab Diamond Rings Heading ETHICAL & SUSTAINABLE Heading Image …" at bounding box center [729, 259] width 820 height 284
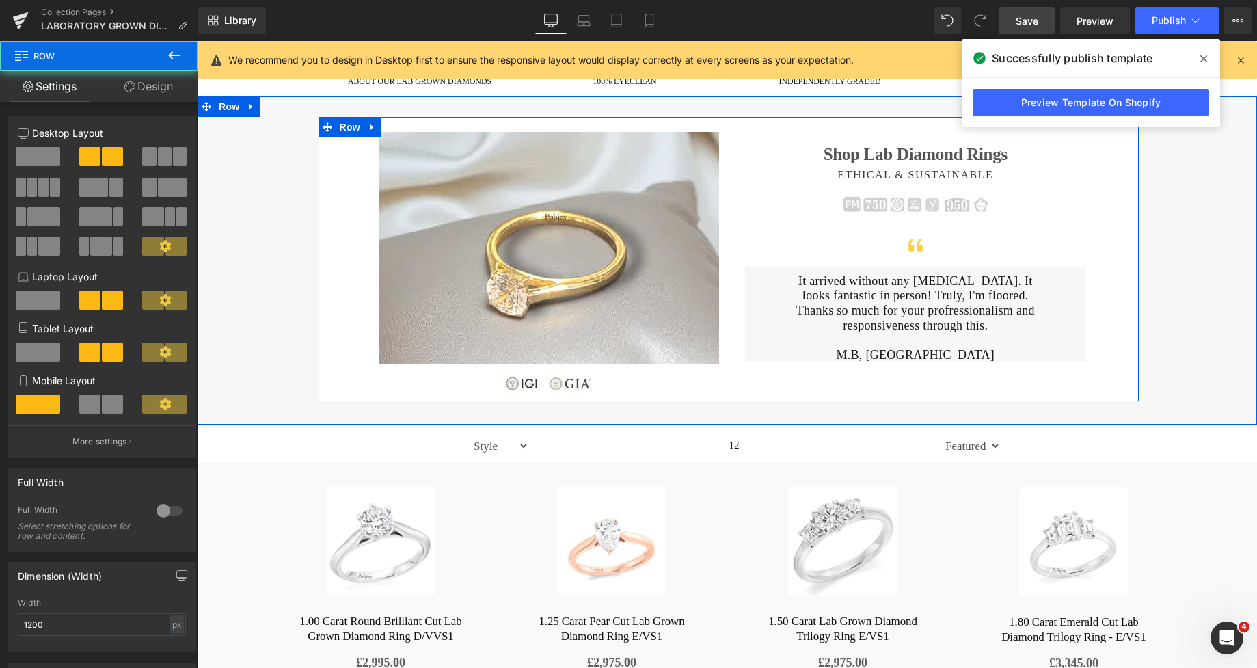
click at [864, 366] on div "Image Image Shop Lab Diamond Rings Heading ETHICAL & SUSTAINABLE Heading Image …" at bounding box center [729, 259] width 820 height 284
click at [864, 362] on div "It arrived without any [MEDICAL_DATA]. It looks fantastic in person! Truly, I'm…" at bounding box center [915, 315] width 341 height 96
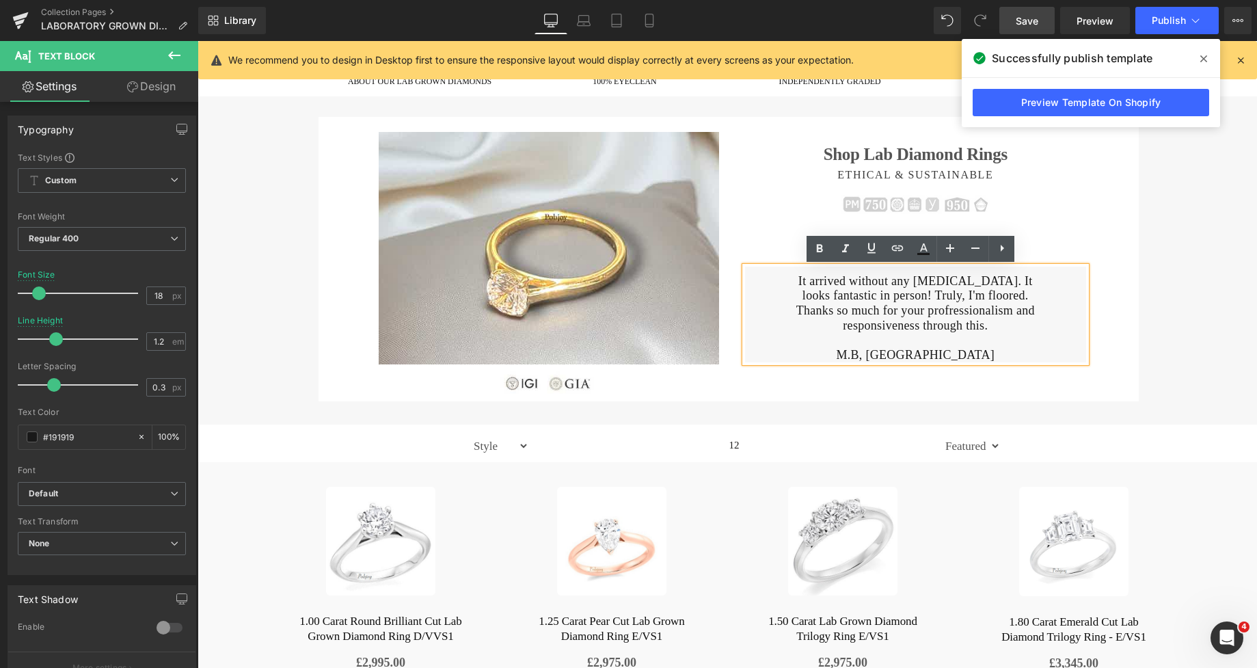
click at [864, 362] on div "It arrived without any [MEDICAL_DATA]. It looks fantastic in person! Truly, I'm…" at bounding box center [915, 315] width 341 height 96
click at [868, 363] on div "It arrived without any [MEDICAL_DATA]. It looks fantastic in person! Truly, I'm…" at bounding box center [915, 315] width 341 height 96
click at [872, 363] on div "It arrived without any [MEDICAL_DATA]. It looks fantastic in person! Truly, I'm…" at bounding box center [915, 315] width 341 height 96
click at [844, 353] on p "M.B, [GEOGRAPHIC_DATA]" at bounding box center [915, 355] width 251 height 15
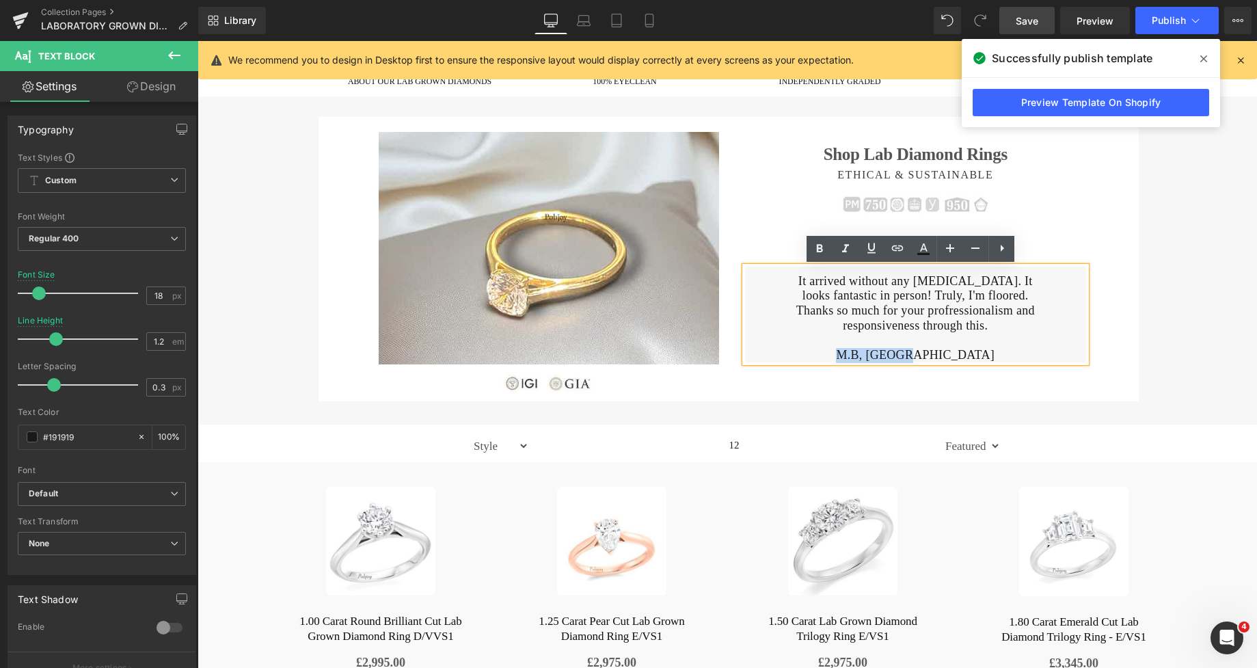
click at [860, 363] on div "It arrived without any [MEDICAL_DATA]. It looks fantastic in person! Truly, I'm…" at bounding box center [915, 315] width 341 height 96
drag, startPoint x: 861, startPoint y: 364, endPoint x: 866, endPoint y: 370, distance: 8.2
click at [866, 370] on div "Image Image Shop Lab Diamond Rings Heading ETHICAL & SUSTAINABLE Heading Image …" at bounding box center [729, 259] width 820 height 284
click at [865, 368] on div "Image Image Shop Lab Diamond Rings Heading ETHICAL & SUSTAINABLE Heading Image …" at bounding box center [729, 259] width 820 height 284
click at [954, 358] on p "M.B, [GEOGRAPHIC_DATA]" at bounding box center [915, 355] width 251 height 15
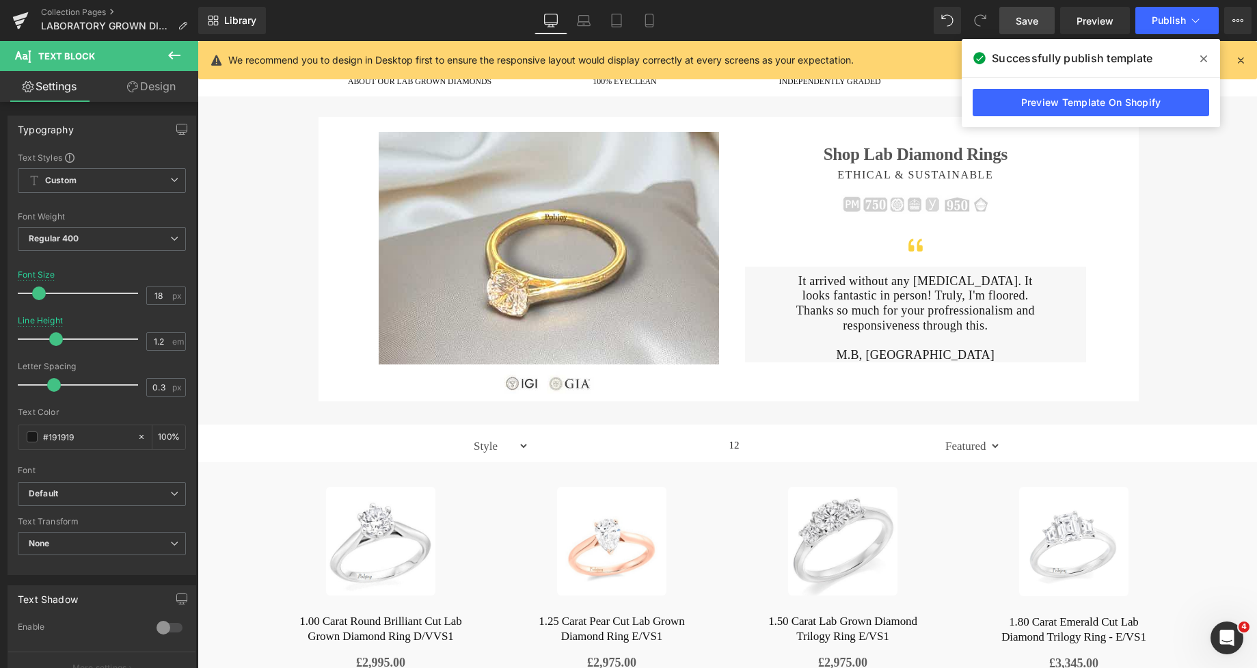
click at [159, 71] on link "Design" at bounding box center [151, 86] width 99 height 31
click at [0, 0] on div "Spacing" at bounding box center [0, 0] width 0 height 0
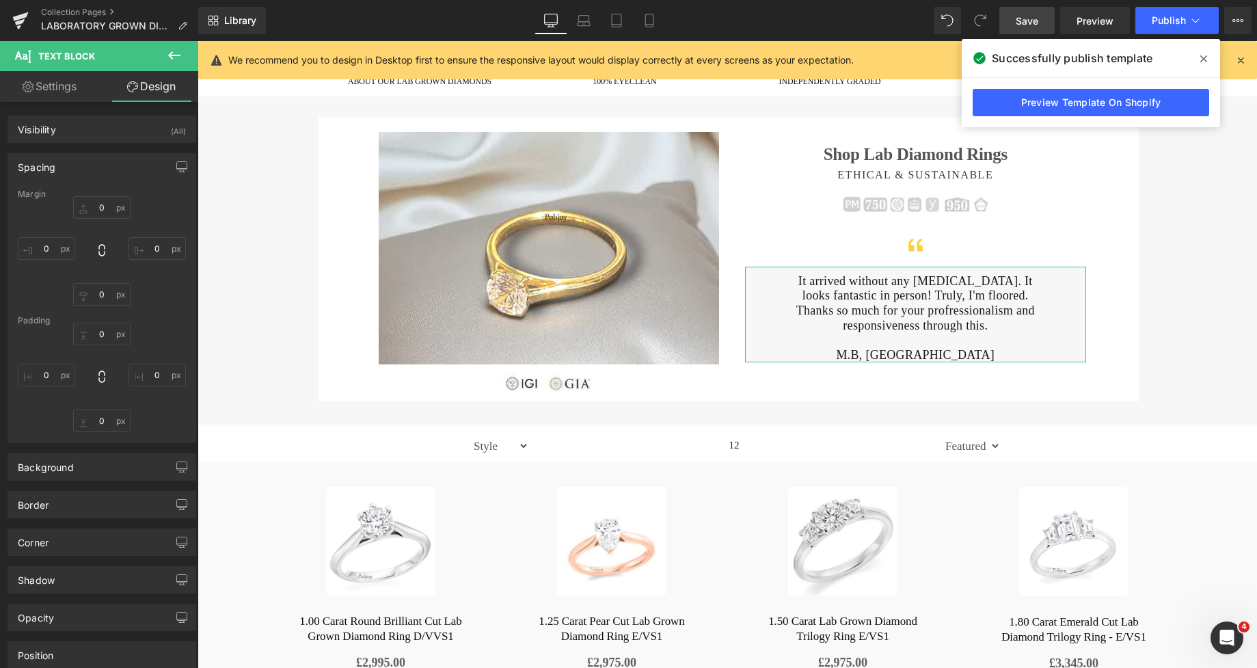
type input "0"
type input "11"
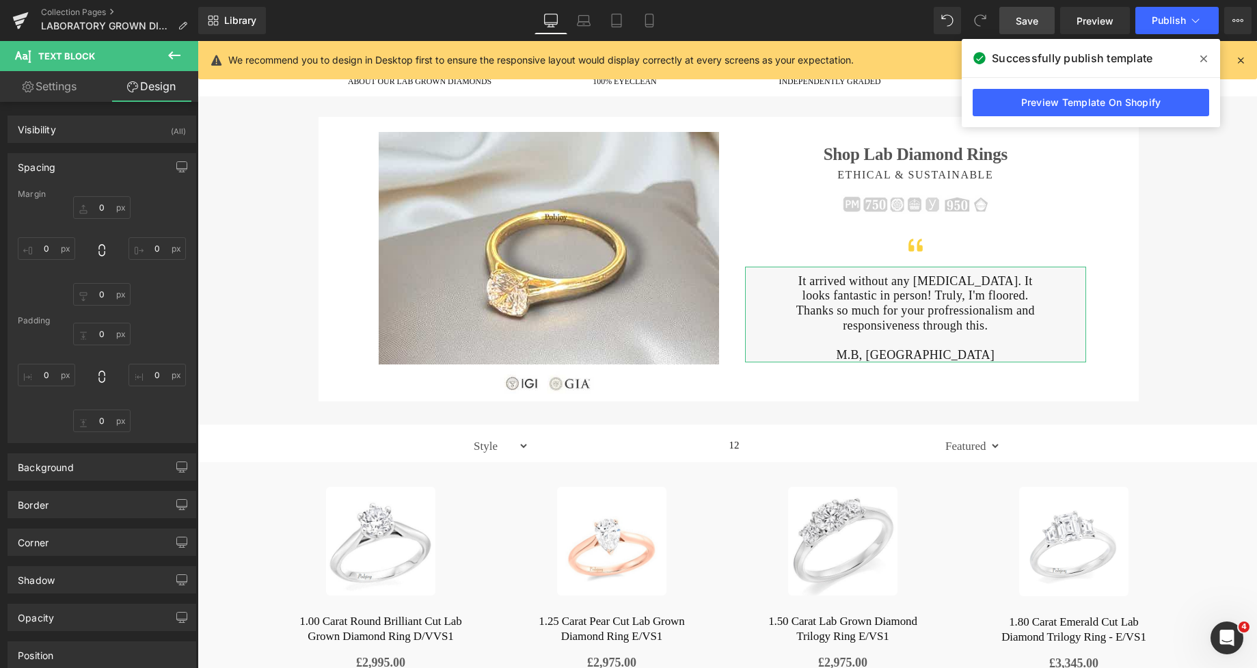
type input "66"
type input "0"
type input "66"
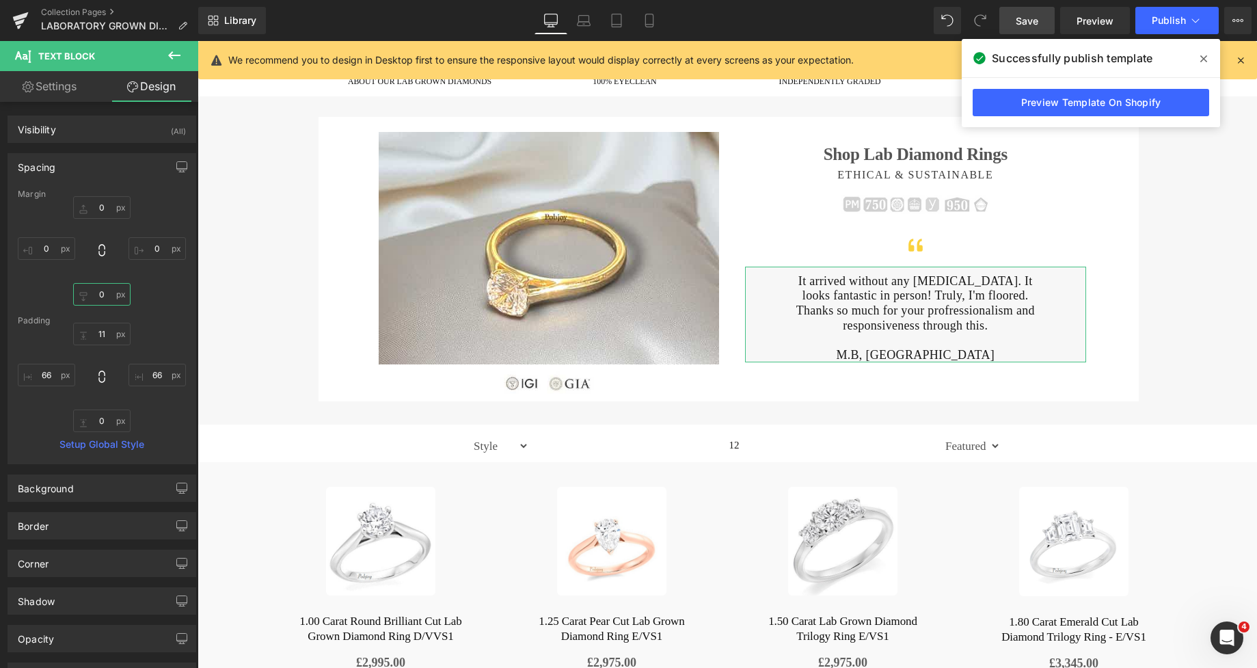
click at [104, 295] on input "0" at bounding box center [101, 294] width 57 height 23
click at [96, 416] on input "0" at bounding box center [101, 420] width 57 height 23
type input "7"
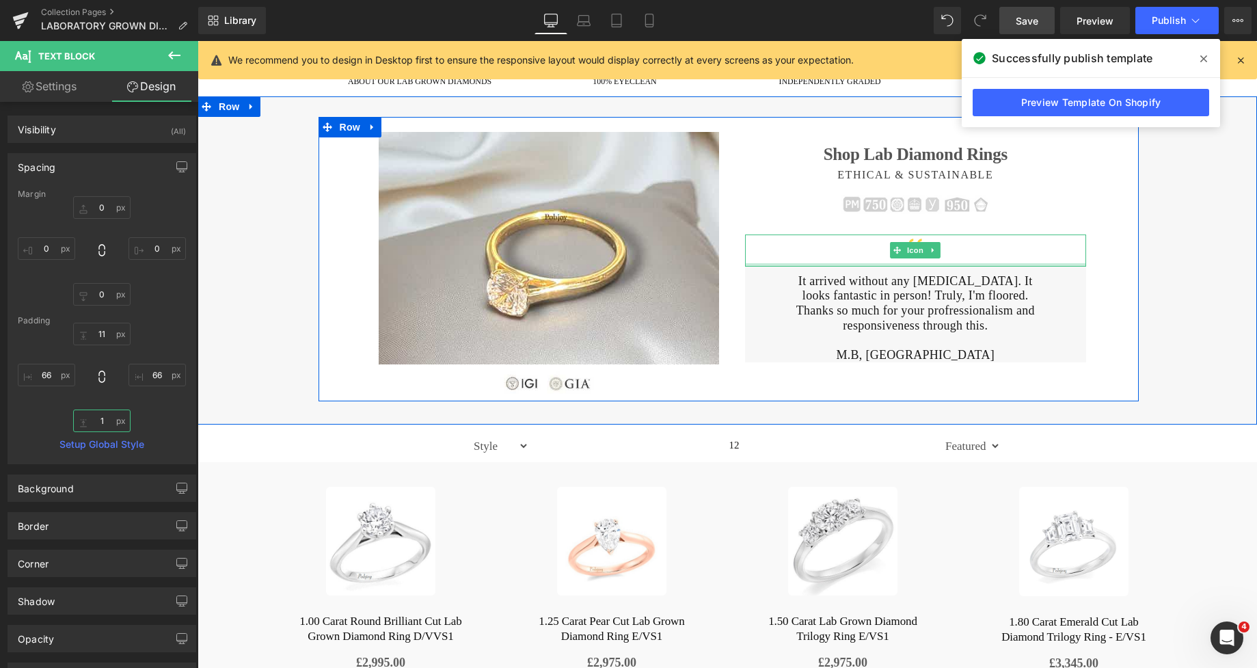
type input "11"
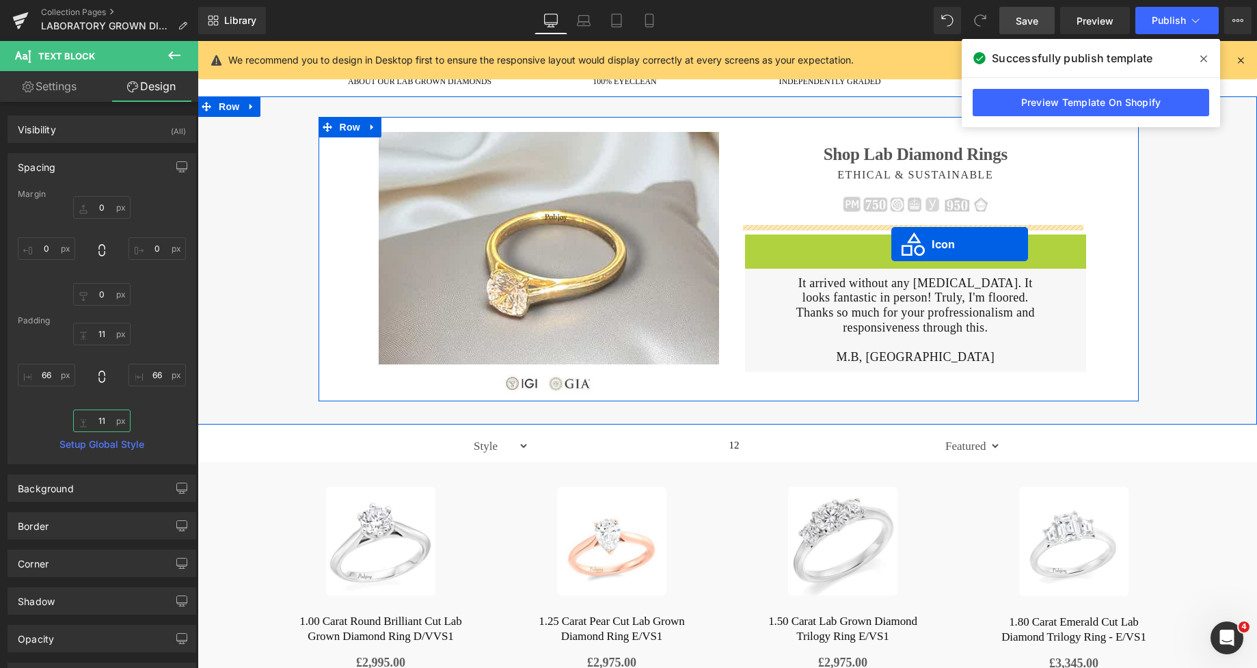
drag, startPoint x: 893, startPoint y: 252, endPoint x: 891, endPoint y: 244, distance: 7.6
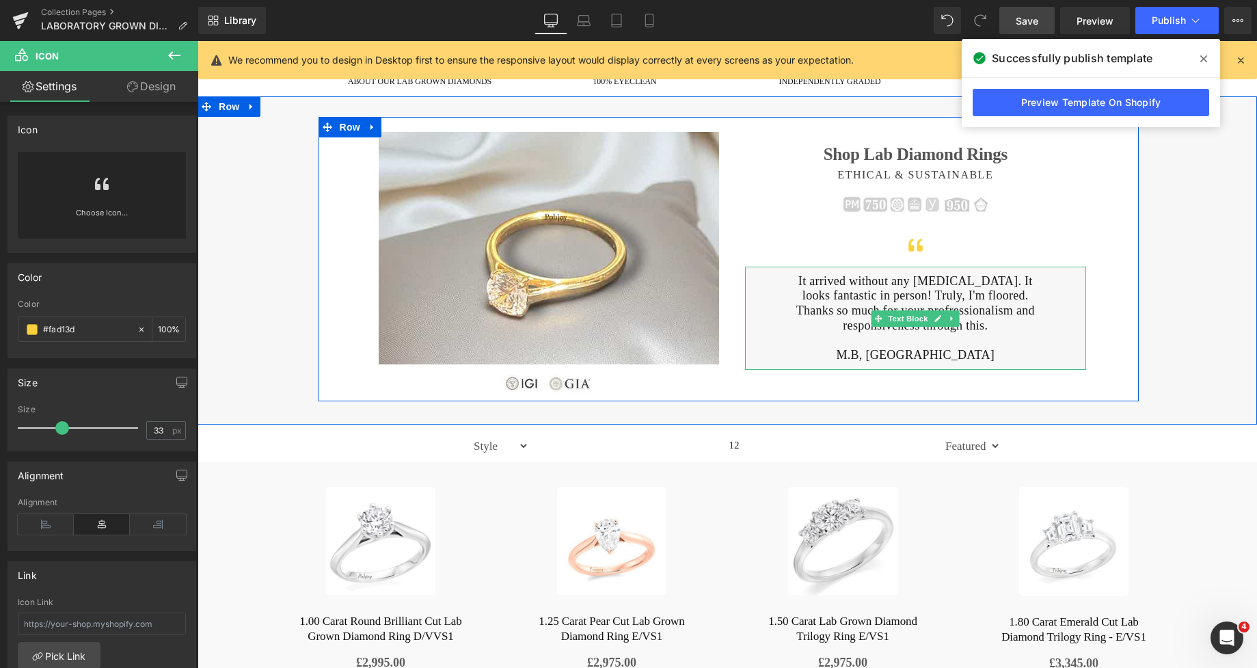
click at [790, 284] on p "It arrived without any [MEDICAL_DATA]. It looks fantastic in person! Truly, I'm…" at bounding box center [915, 288] width 251 height 29
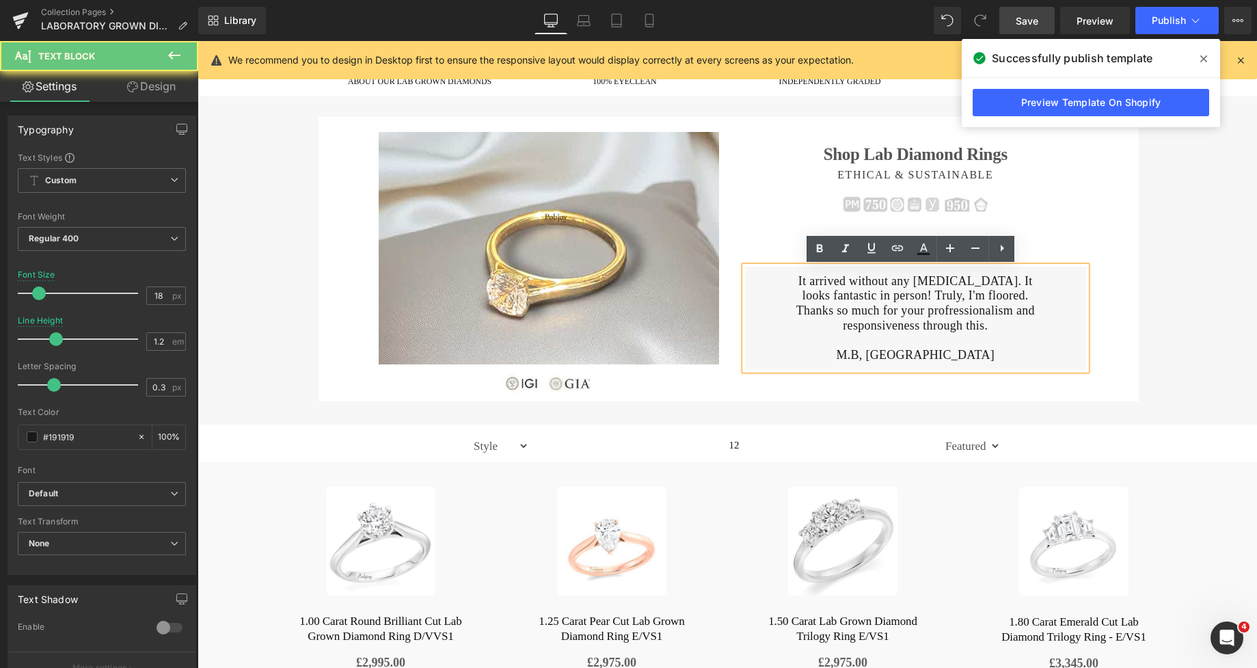
click at [790, 284] on p "It arrived without any [MEDICAL_DATA]. It looks fantastic in person! Truly, I'm…" at bounding box center [915, 288] width 251 height 29
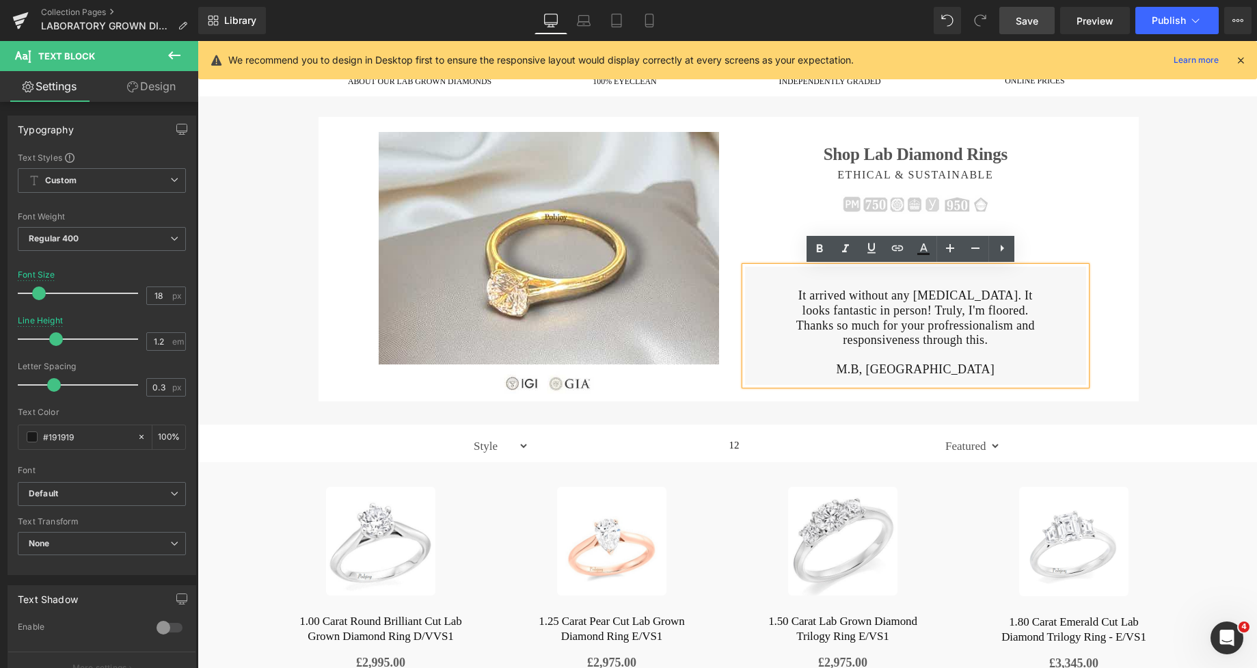
click at [1074, 214] on div "Shop Lab Diamond Rings Heading ETHICAL & SUSTAINABLE Heading Image Icon It arri…" at bounding box center [915, 258] width 367 height 253
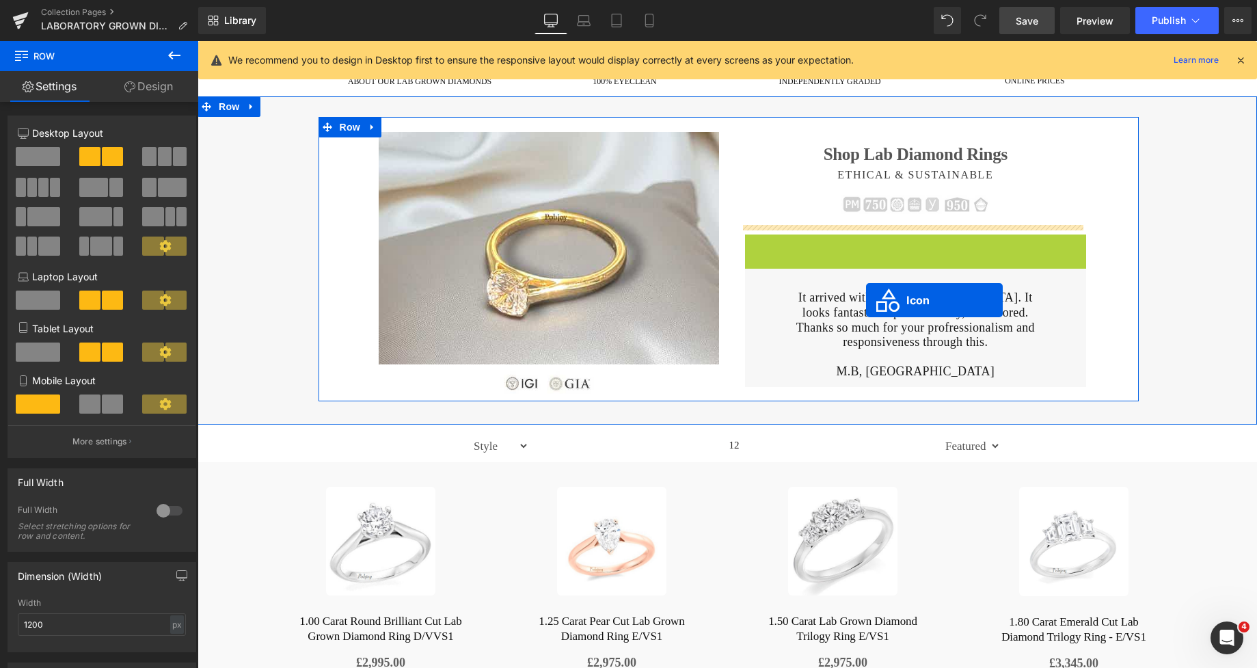
drag, startPoint x: 893, startPoint y: 246, endPoint x: 866, endPoint y: 300, distance: 60.5
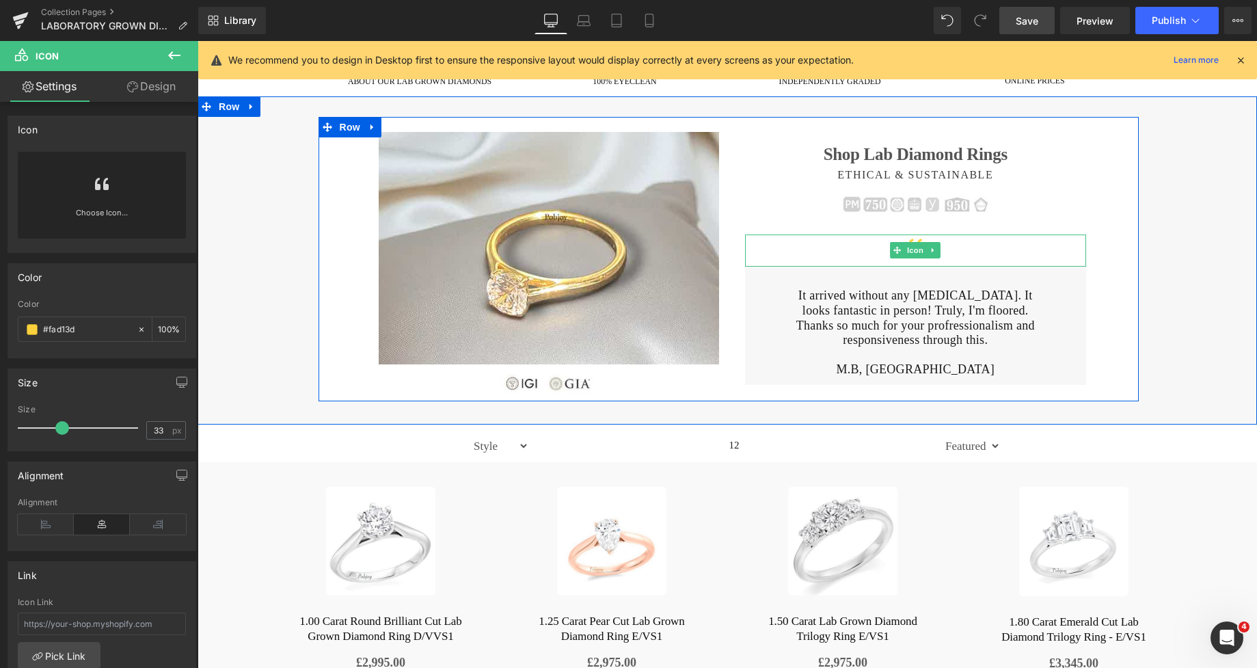
click at [943, 239] on div at bounding box center [915, 250] width 341 height 32
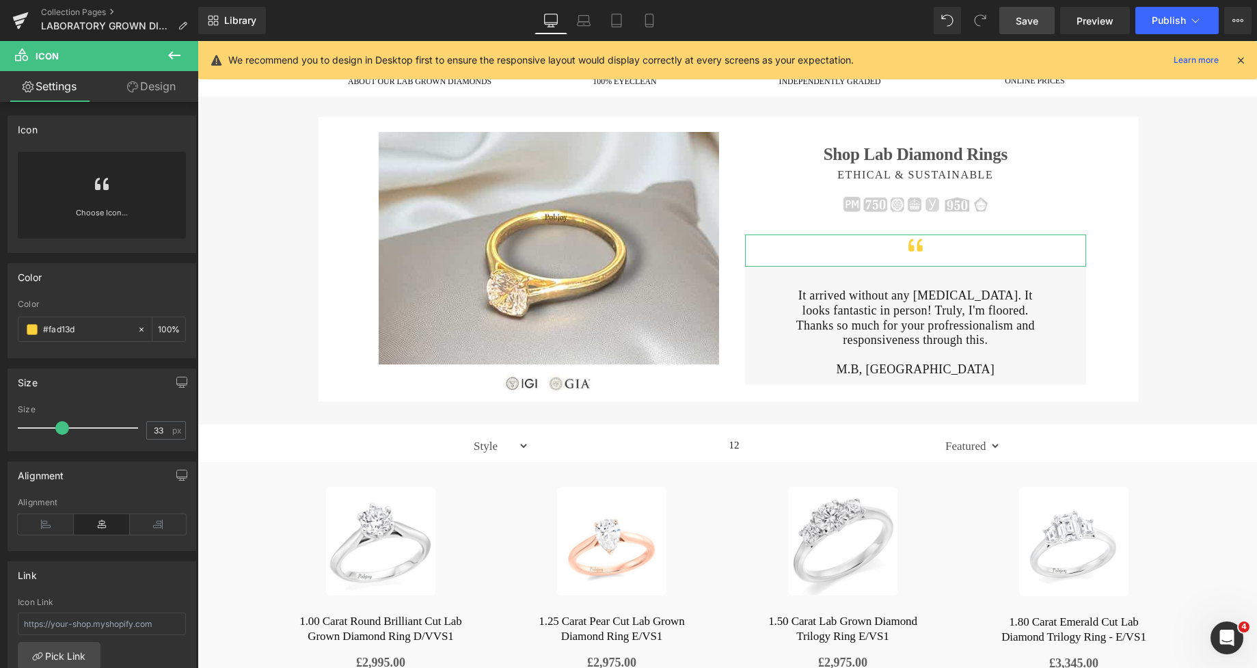
click at [157, 90] on link "Design" at bounding box center [151, 86] width 99 height 31
click at [0, 0] on div "Spacing" at bounding box center [0, 0] width 0 height 0
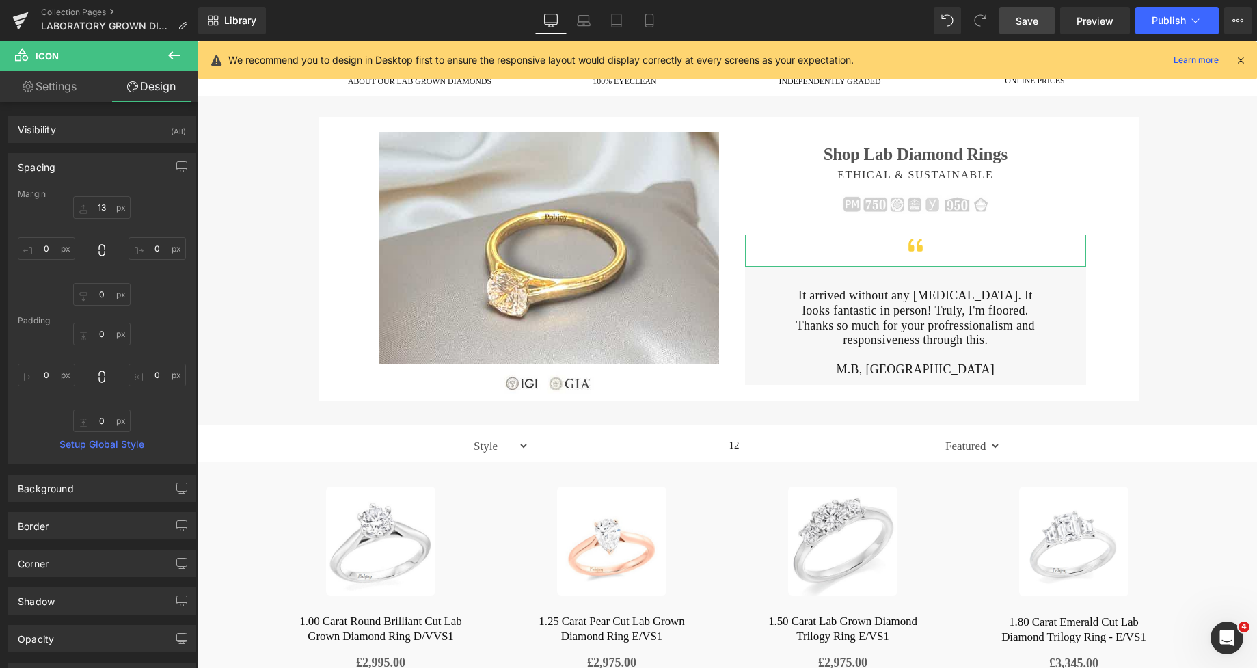
type input "13"
type input "0"
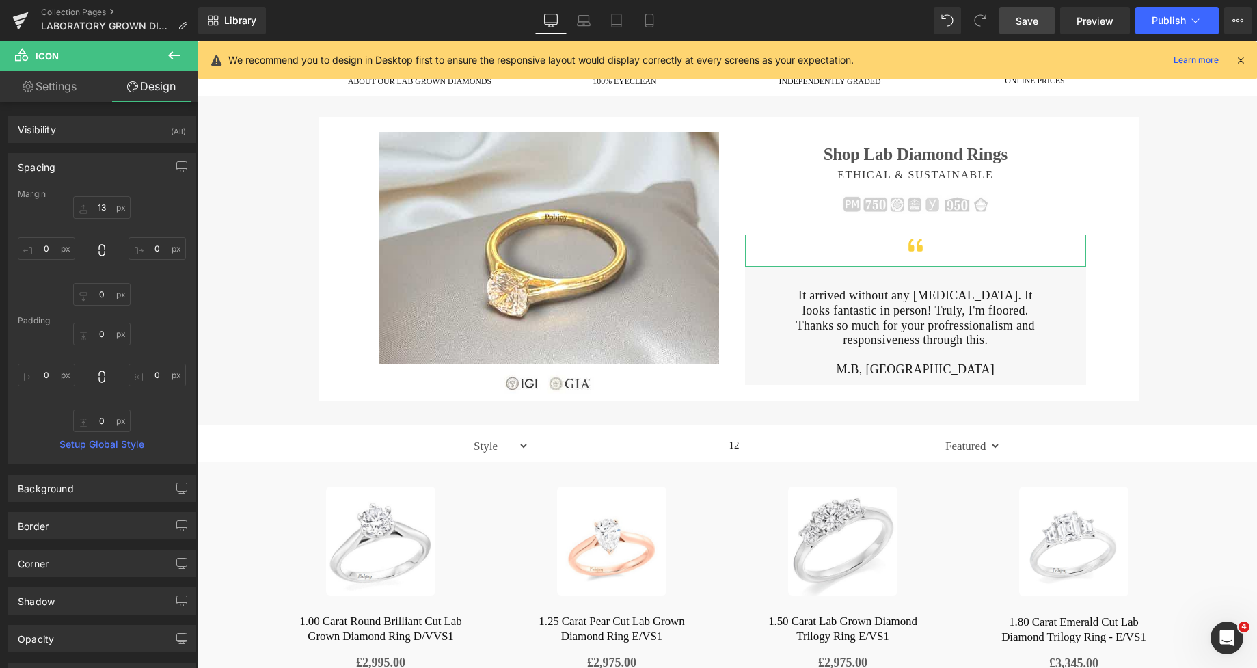
type input "0"
click at [93, 209] on input "13" at bounding box center [101, 207] width 57 height 23
type input "4"
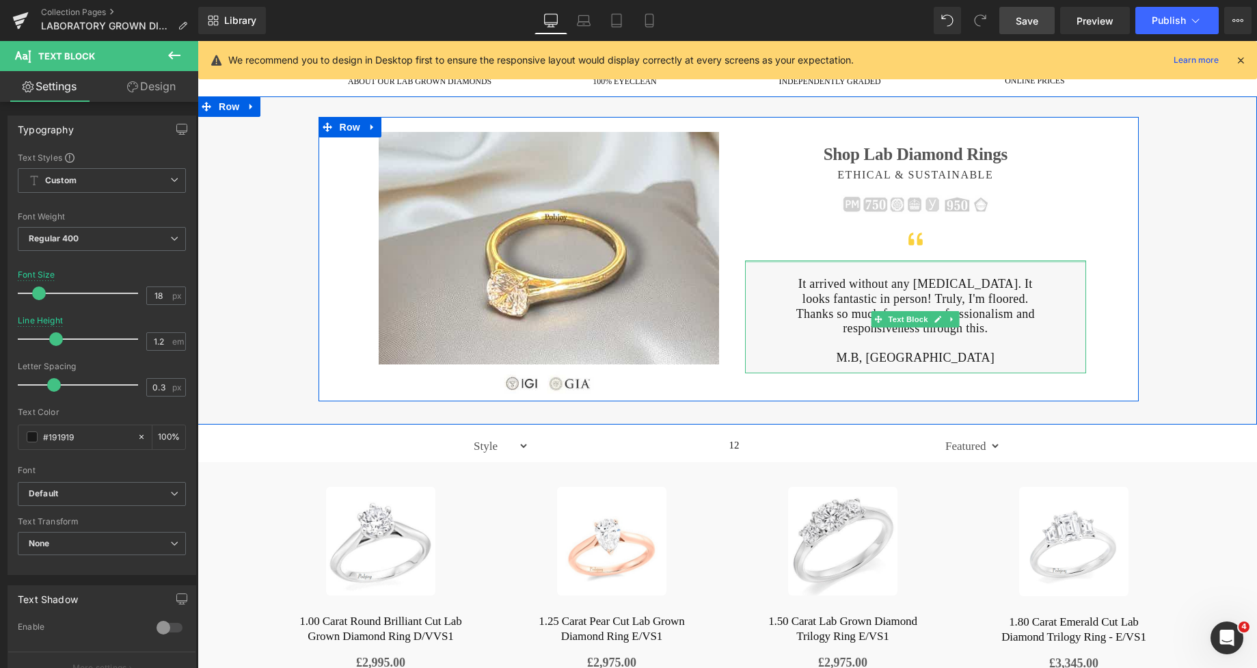
drag, startPoint x: 984, startPoint y: 267, endPoint x: 977, endPoint y: 262, distance: 8.2
click at [977, 262] on div at bounding box center [915, 261] width 341 height 2
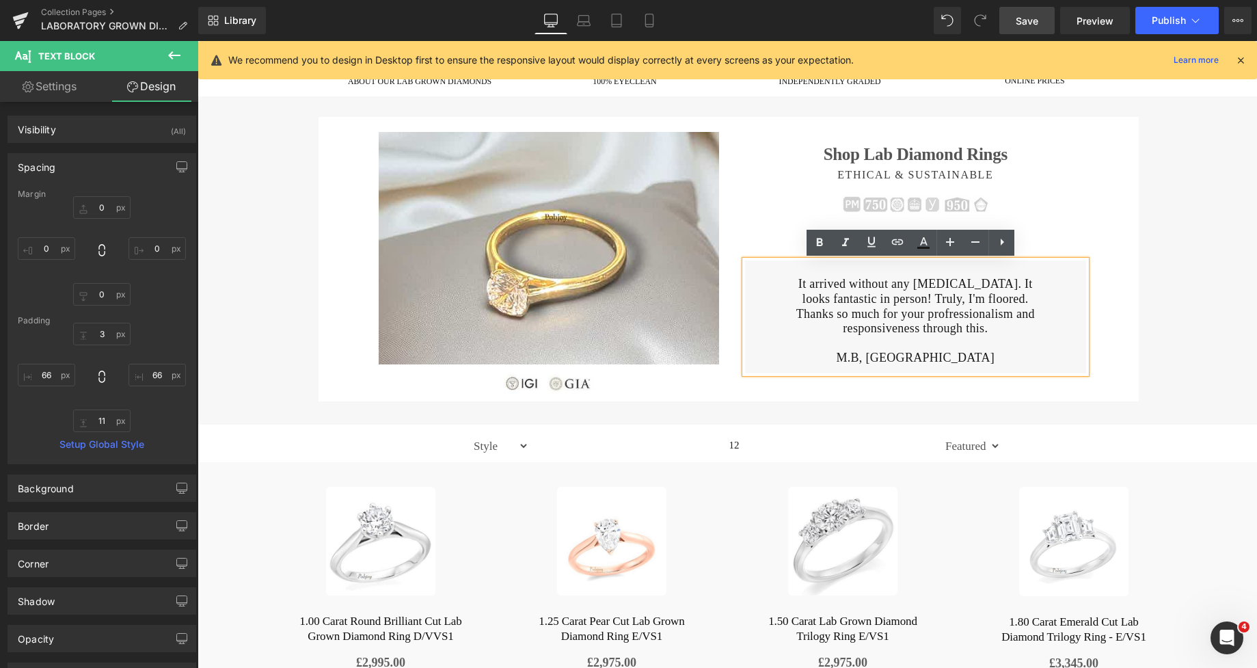
click at [1160, 174] on div "Image Image Shop Lab Diamond Rings Heading ETHICAL & SUSTAINABLE Heading Image …" at bounding box center [728, 259] width 969 height 284
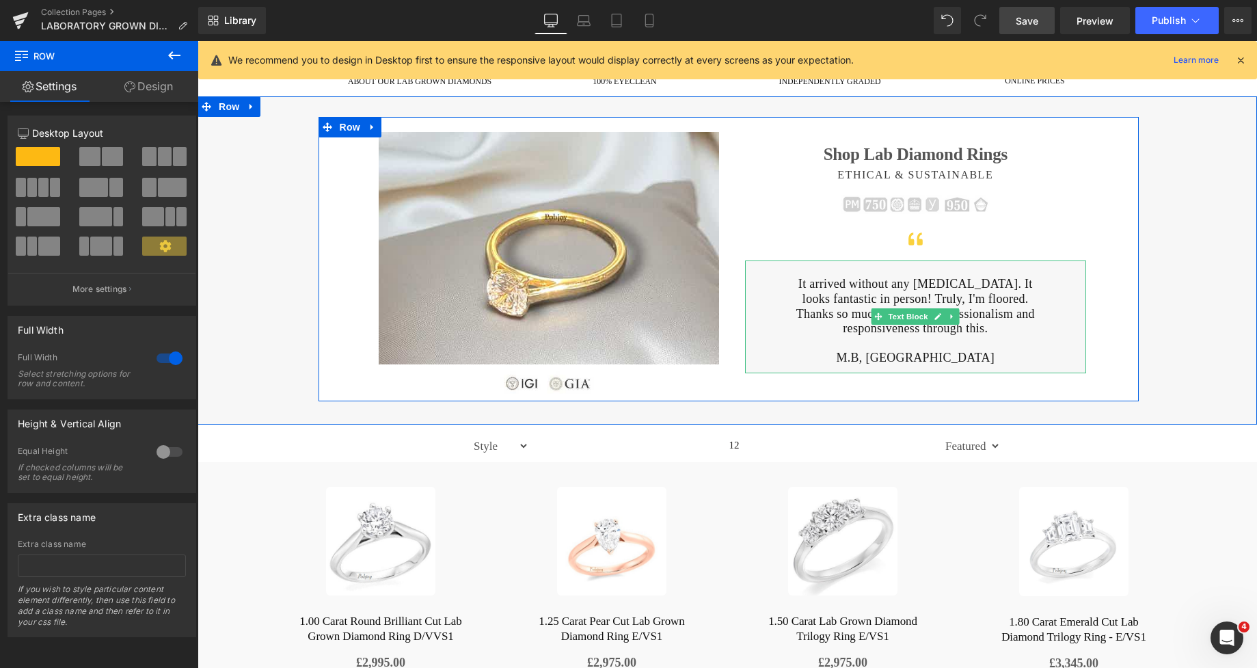
click at [967, 265] on p at bounding box center [915, 269] width 251 height 15
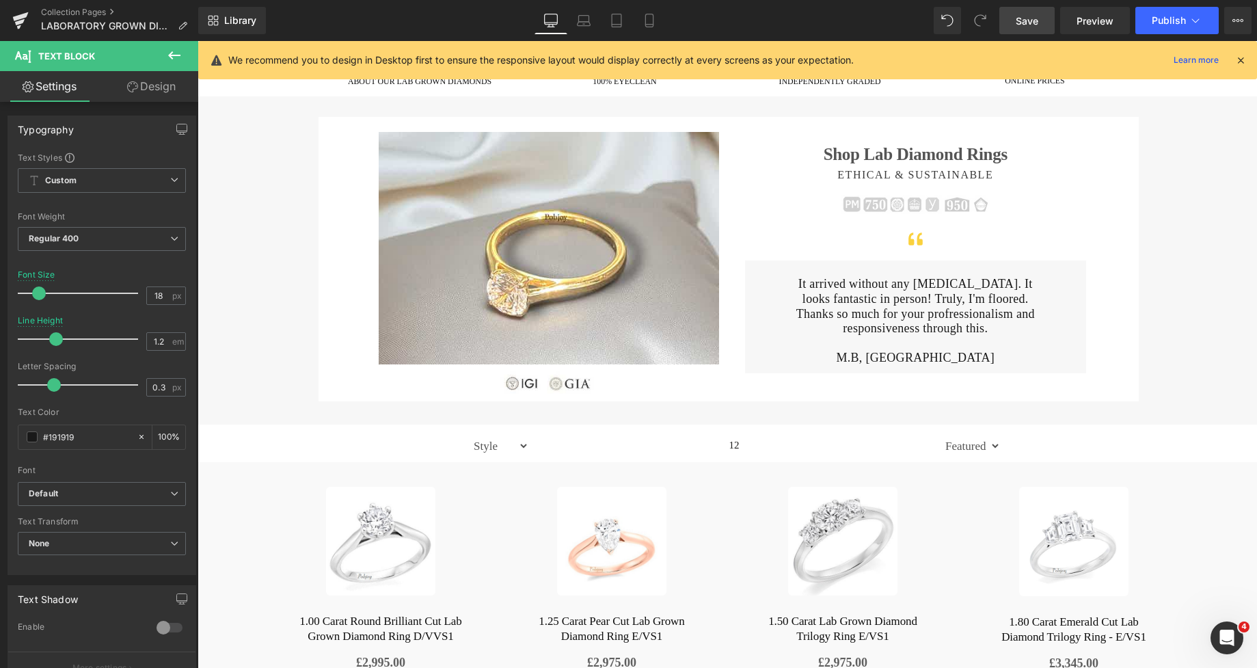
click at [156, 87] on link "Design" at bounding box center [151, 86] width 99 height 31
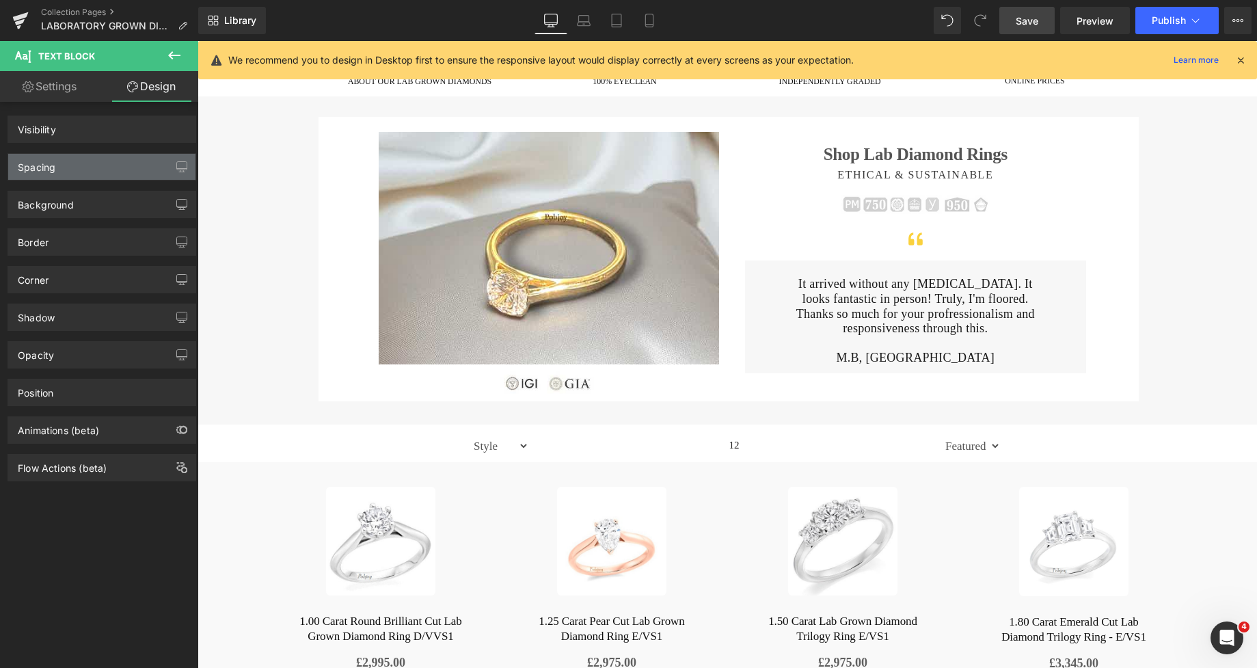
click at [75, 162] on div "Spacing" at bounding box center [101, 167] width 187 height 26
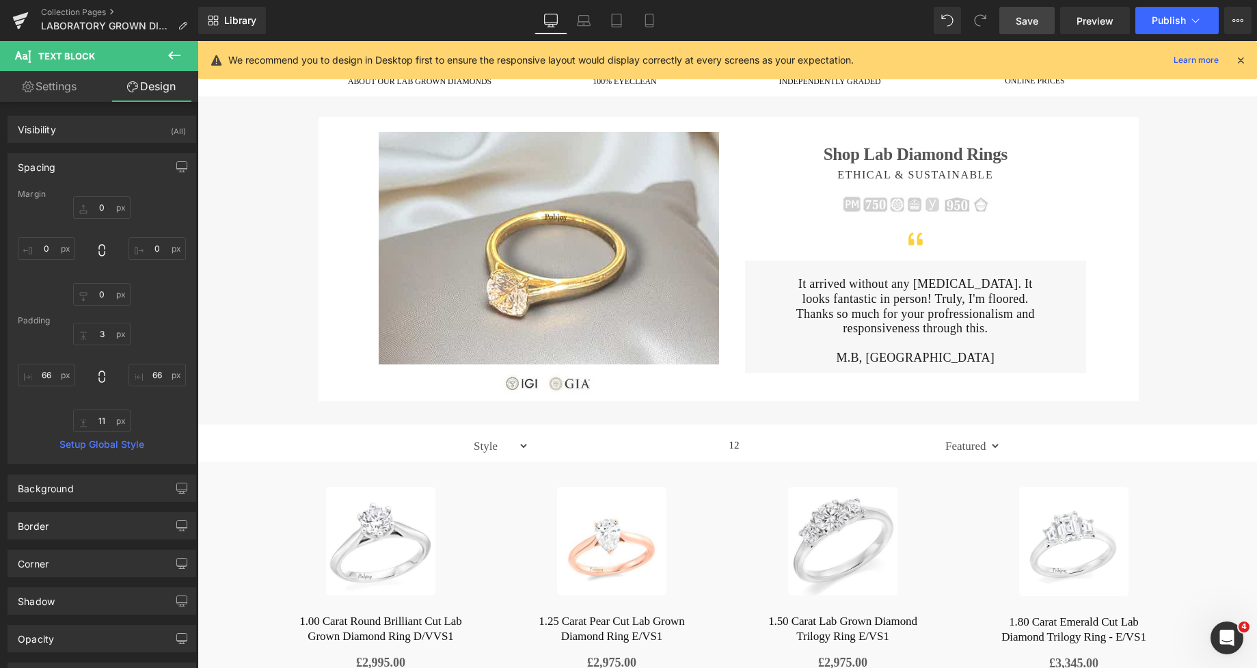
type input "0"
type input "3"
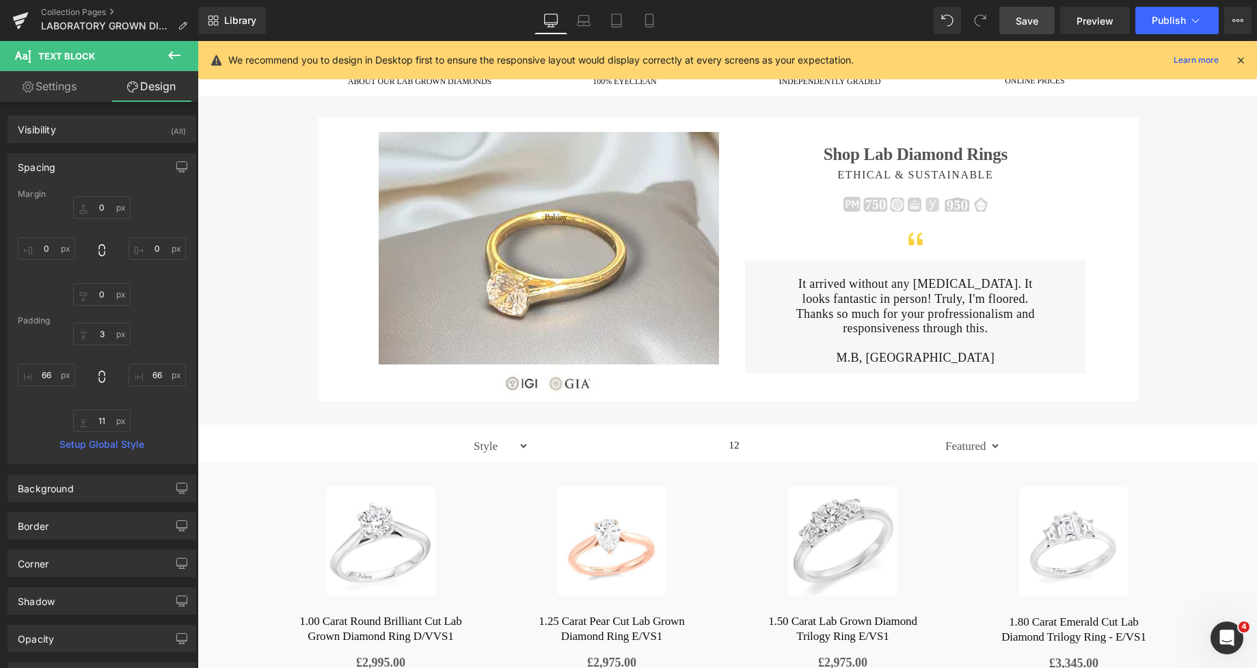
type input "66"
type input "11"
type input "66"
click at [98, 334] on input "3" at bounding box center [101, 334] width 57 height 23
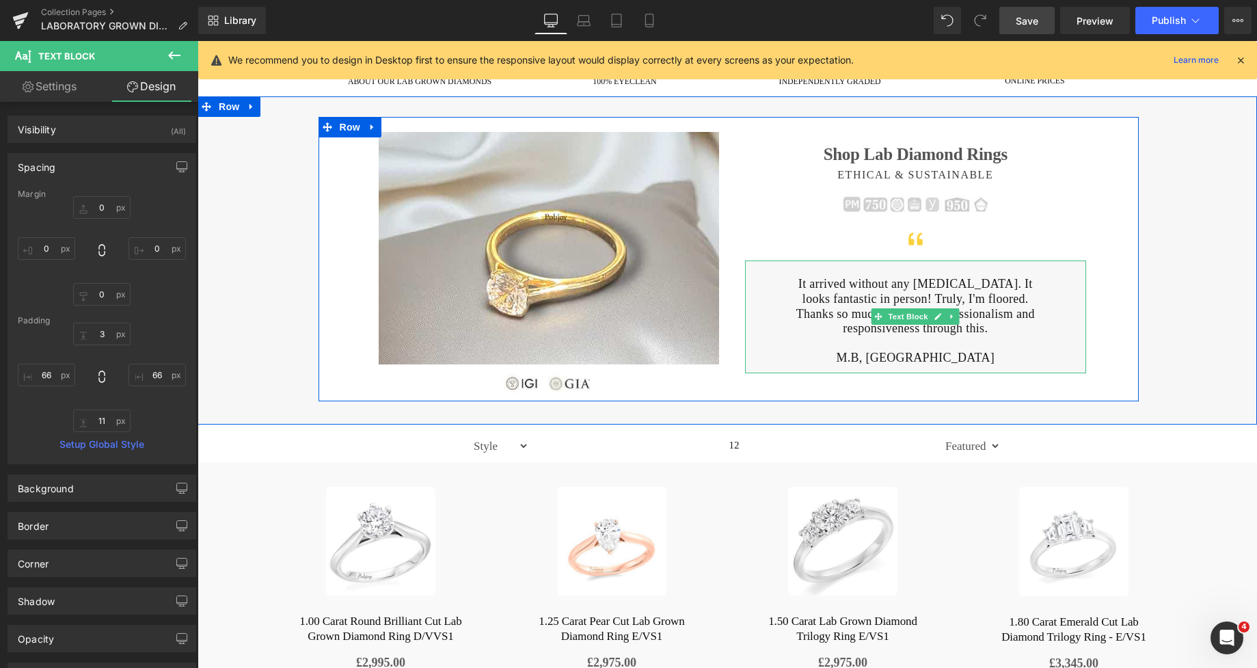
click at [810, 280] on p "It arrived without any [MEDICAL_DATA]. It looks fantastic in person! Truly, I'm…" at bounding box center [915, 291] width 251 height 29
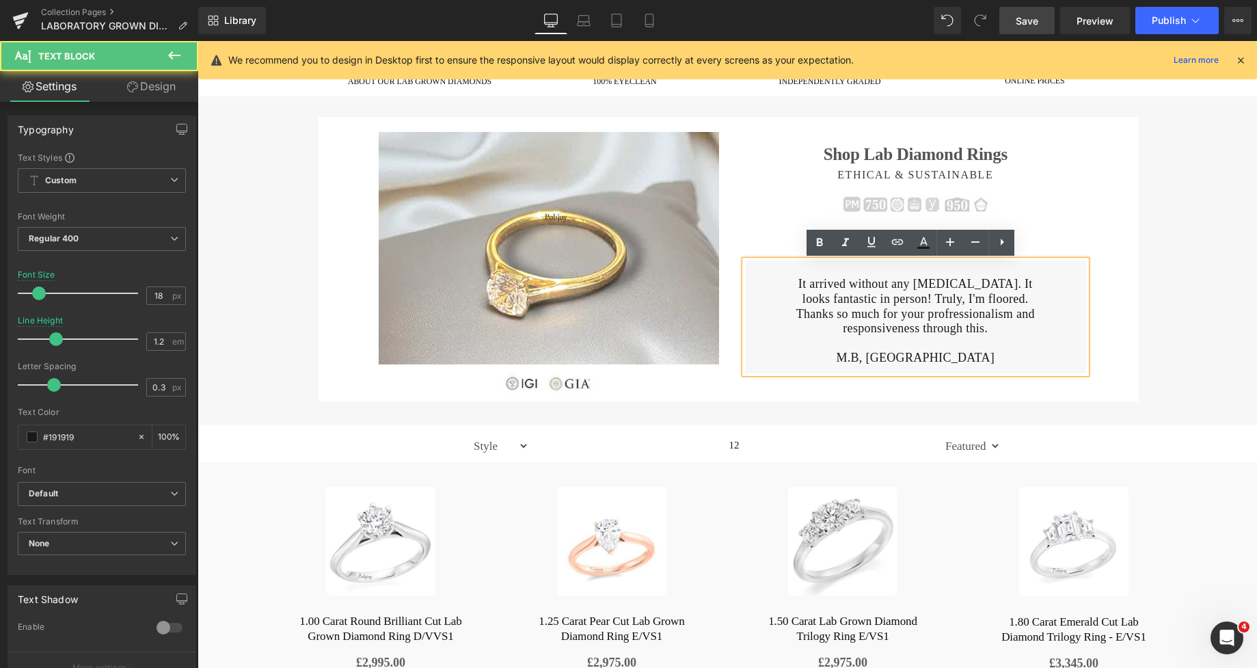
click at [825, 270] on p at bounding box center [915, 269] width 251 height 15
click at [160, 83] on link "Design" at bounding box center [151, 86] width 99 height 31
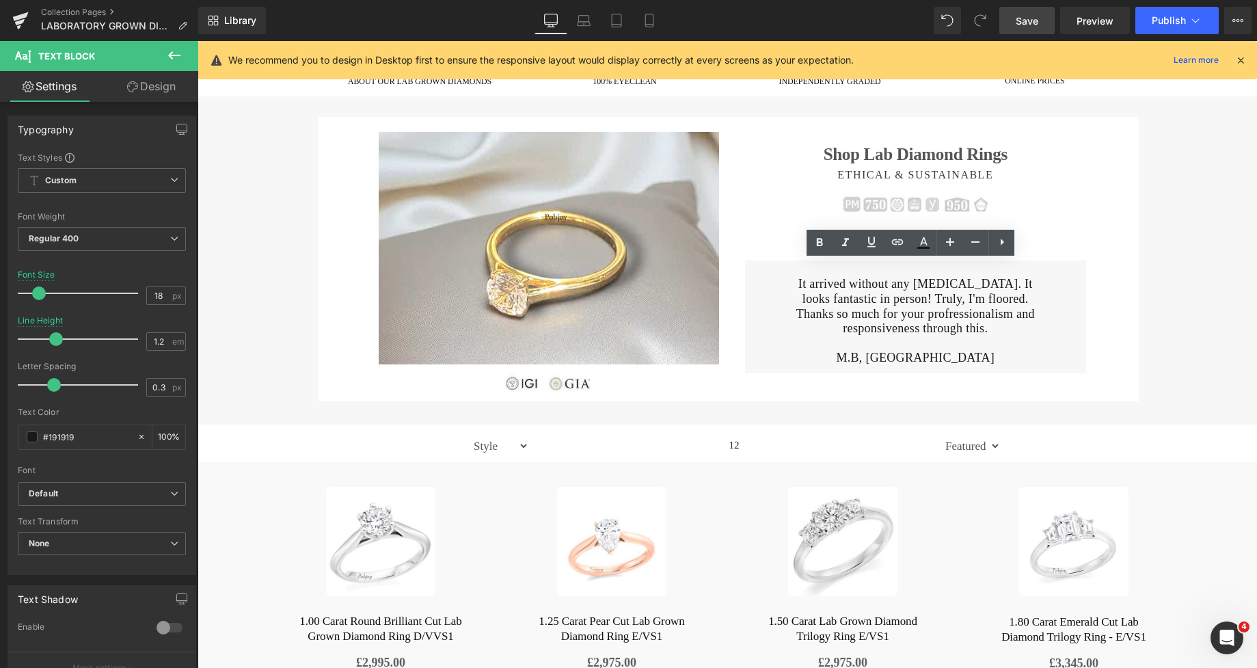
click at [0, 0] on div "Spacing" at bounding box center [0, 0] width 0 height 0
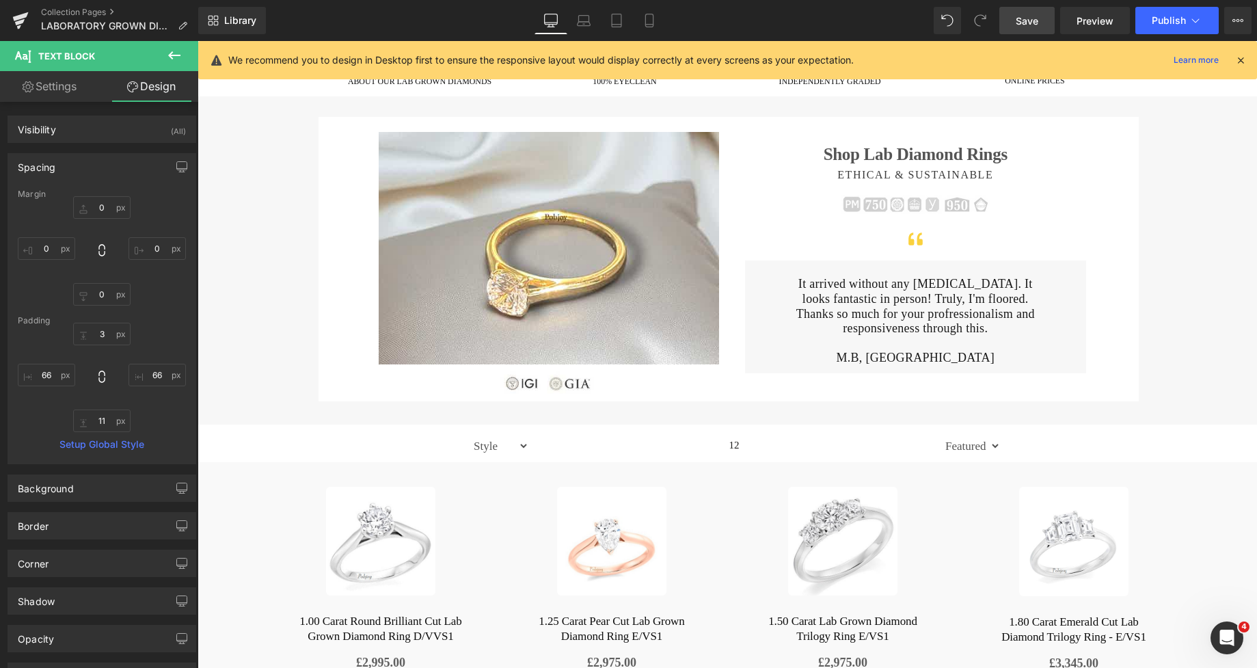
type input "0"
type input "3"
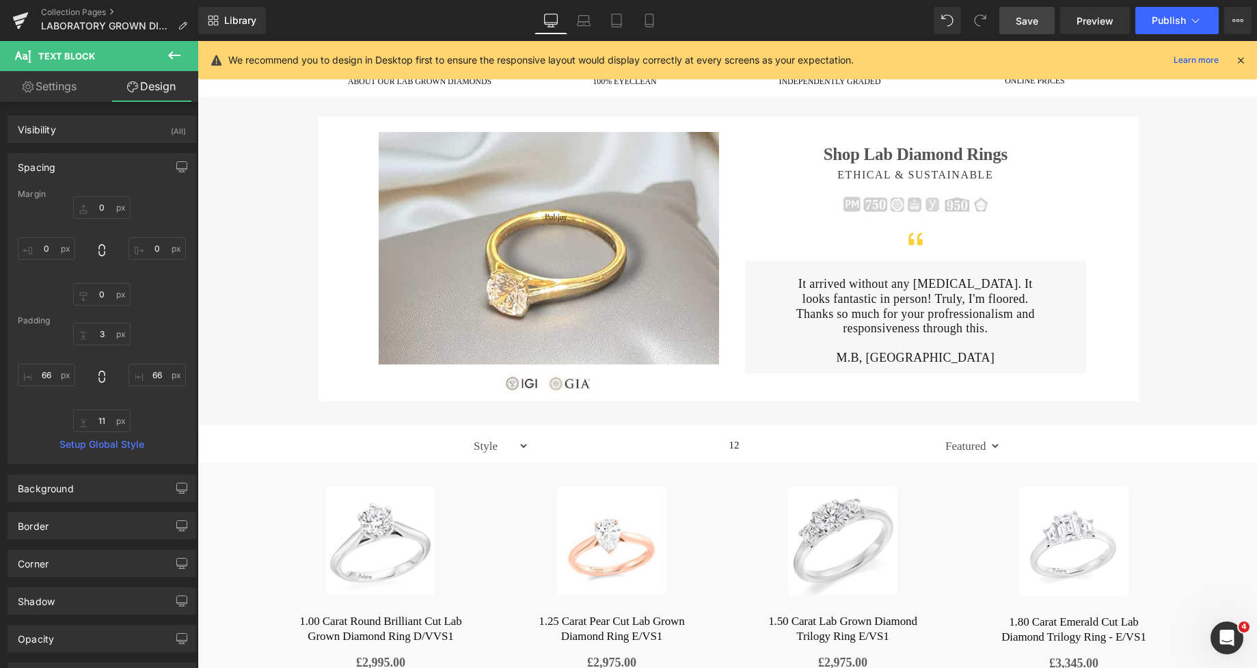
type input "66"
type input "11"
type input "66"
click at [103, 344] on input "3" at bounding box center [101, 334] width 57 height 23
type input "1"
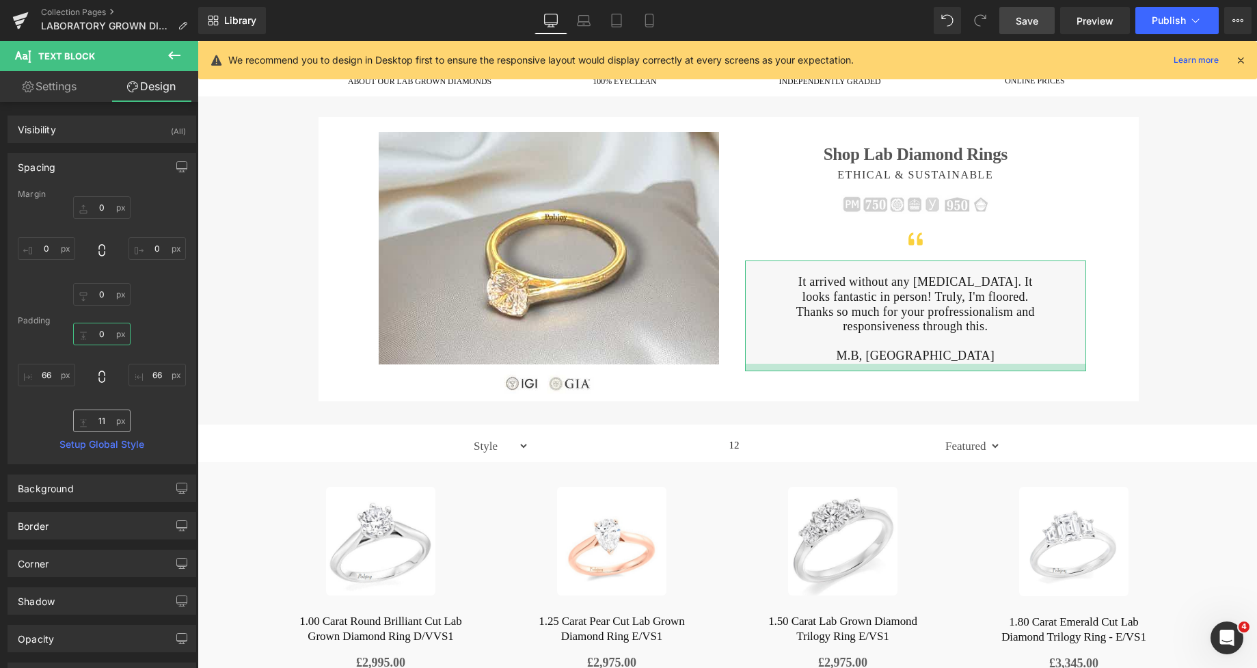
type input "0"
click at [89, 423] on input "11" at bounding box center [101, 420] width 57 height 23
type input "13"
click at [653, 25] on icon at bounding box center [649, 25] width 8 height 0
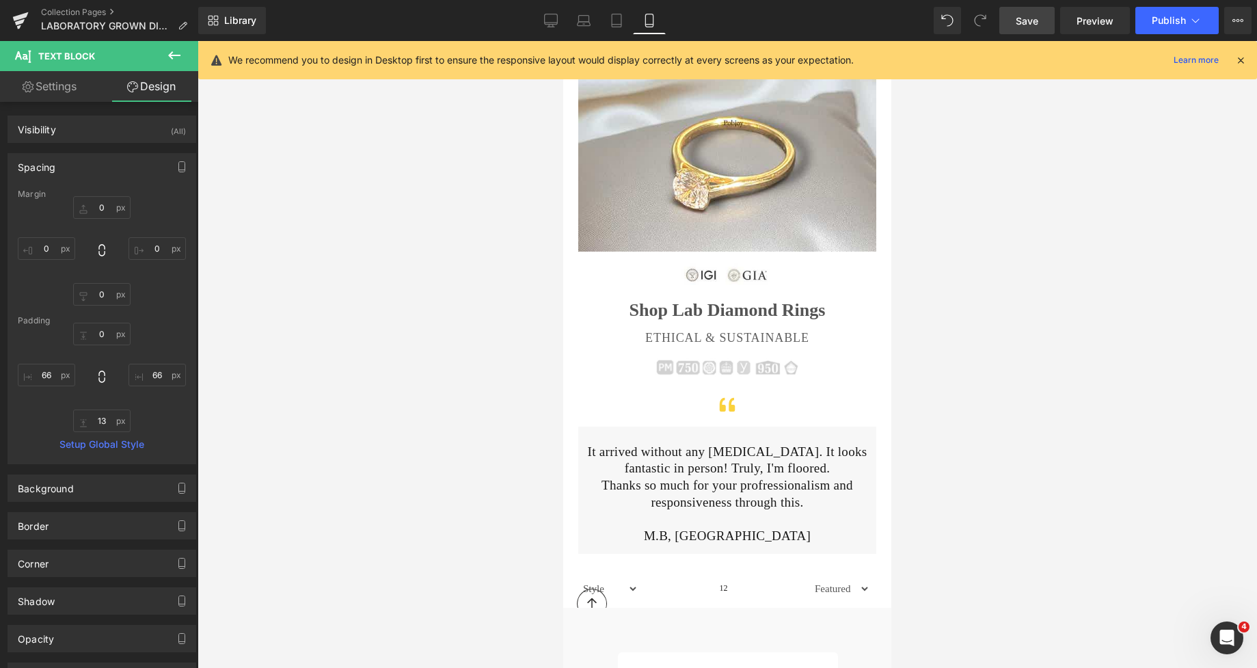
type input "0"
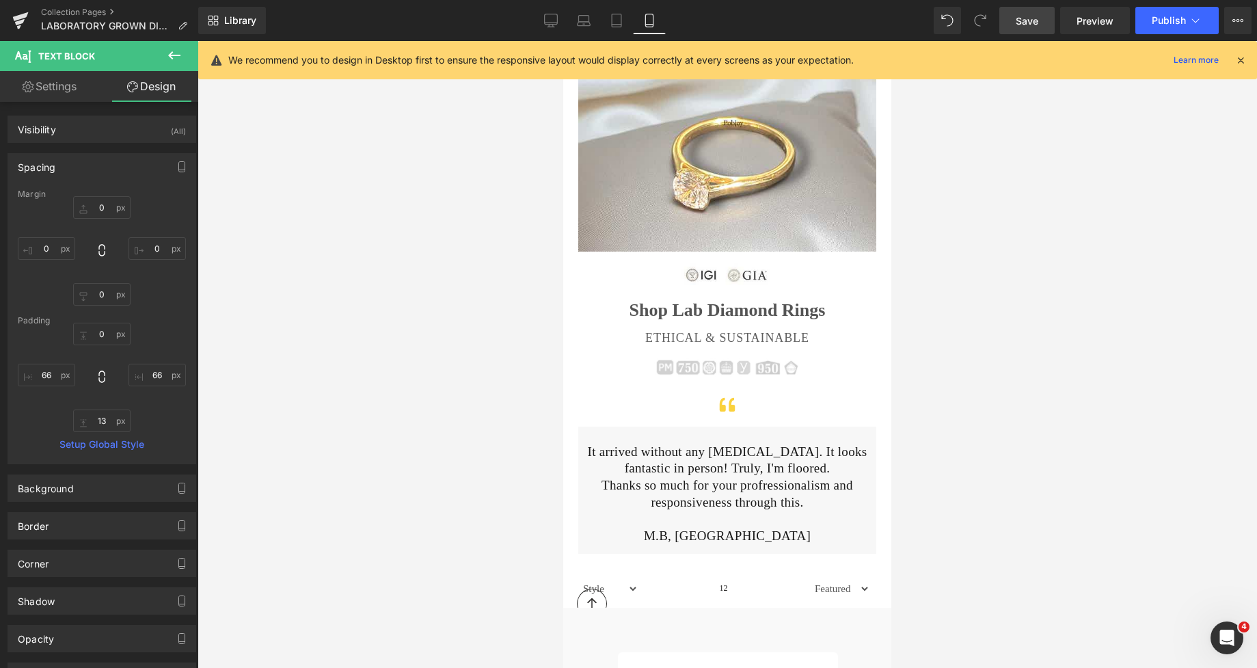
type input "13"
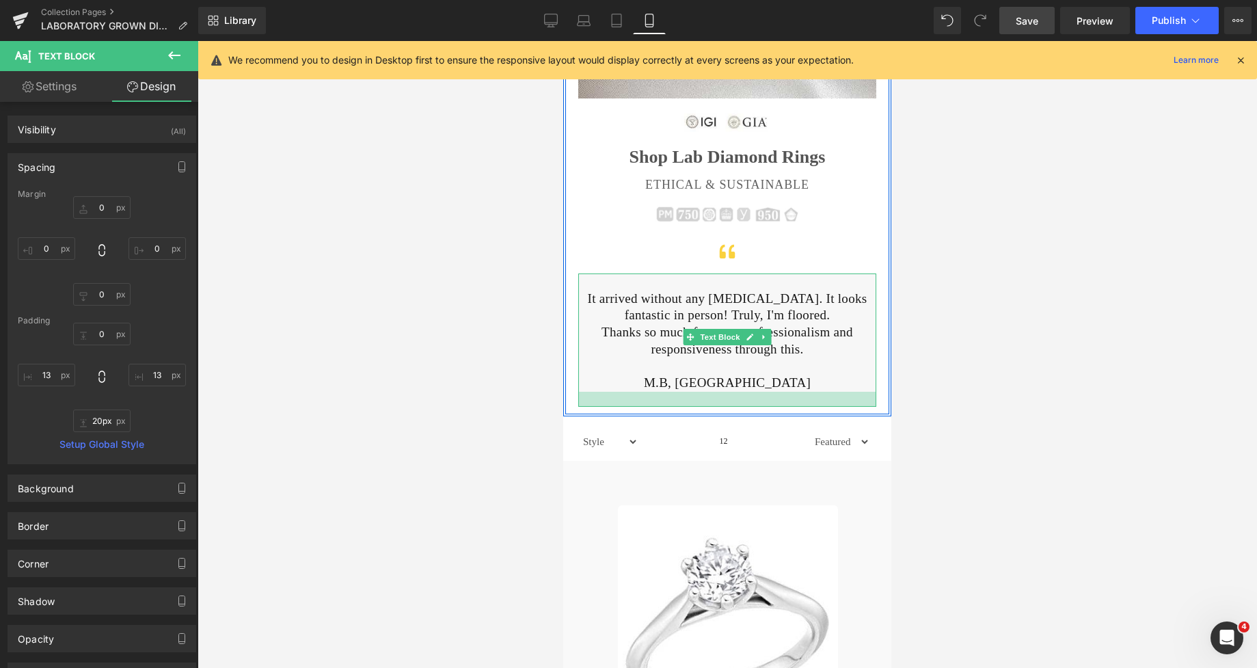
type input "22px"
drag, startPoint x: 746, startPoint y: 400, endPoint x: 756, endPoint y: 406, distance: 11.4
click at [756, 406] on div at bounding box center [727, 399] width 298 height 15
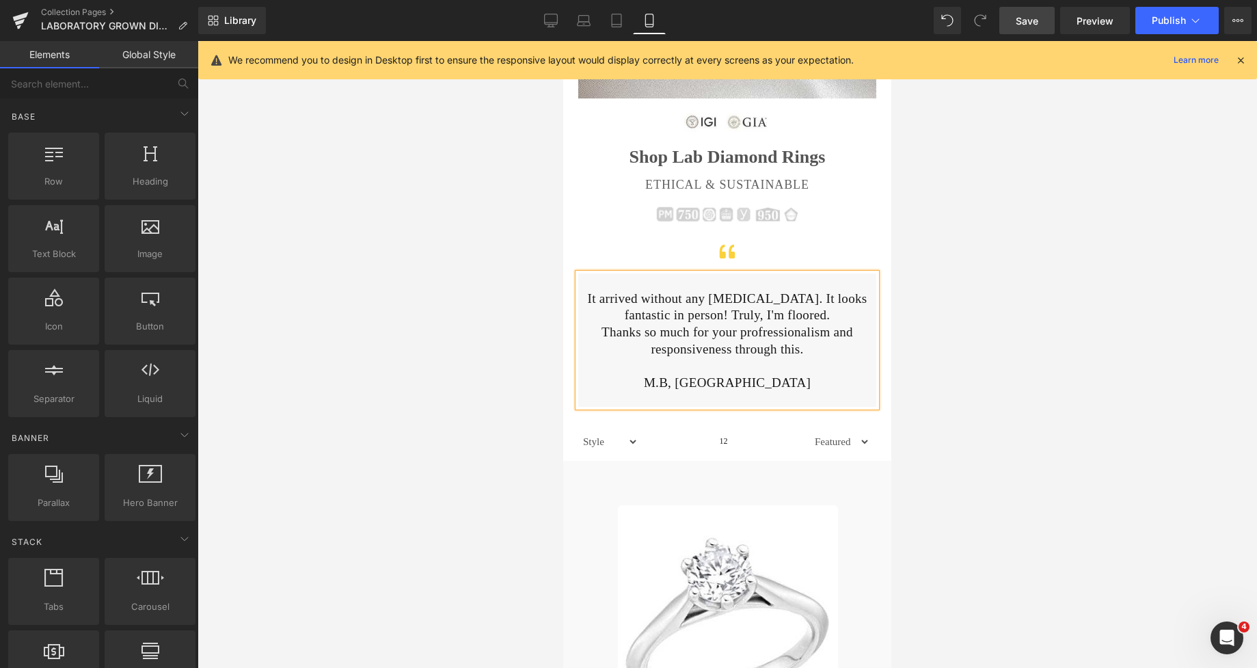
click at [977, 316] on div at bounding box center [728, 354] width 1060 height 627
click at [1021, 16] on span "Save" at bounding box center [1027, 21] width 23 height 14
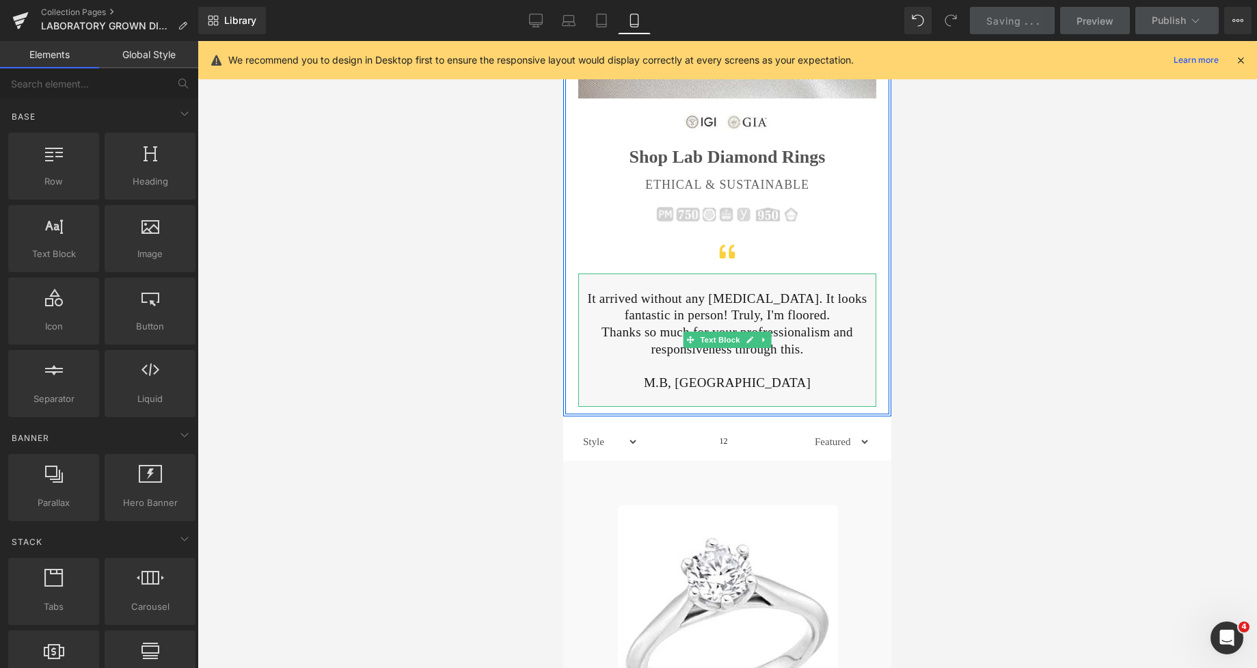
click at [733, 318] on p "It arrived without any [MEDICAL_DATA]. It looks fantastic in person! Truly, I'm…" at bounding box center [727, 307] width 280 height 33
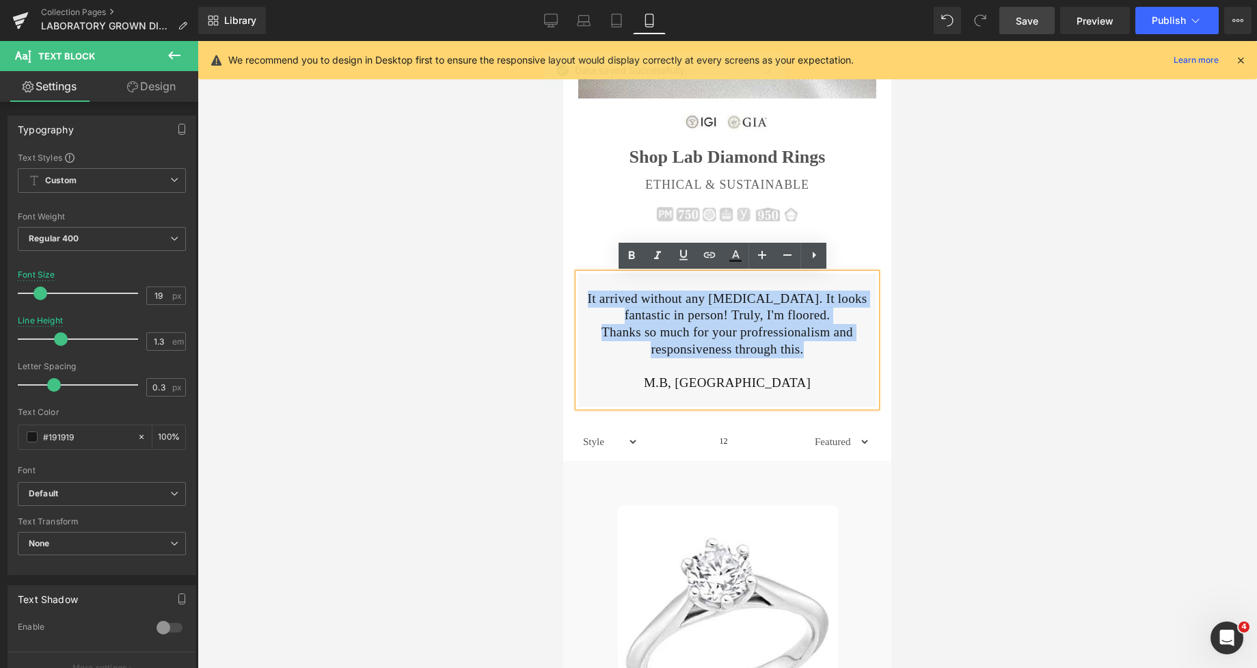
drag, startPoint x: 802, startPoint y: 352, endPoint x: 589, endPoint y: 298, distance: 219.3
click at [589, 298] on div "It arrived without any [MEDICAL_DATA]. It looks fantastic in person! Truly, I'm…" at bounding box center [727, 339] width 298 height 133
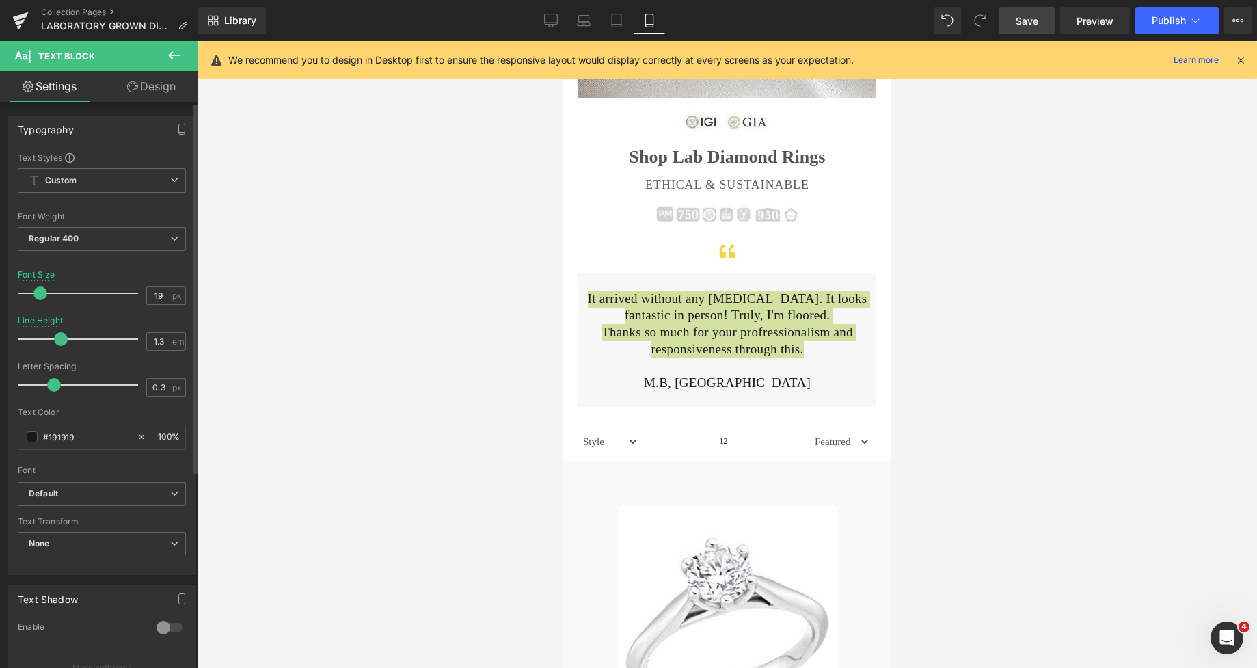
type input "1.4"
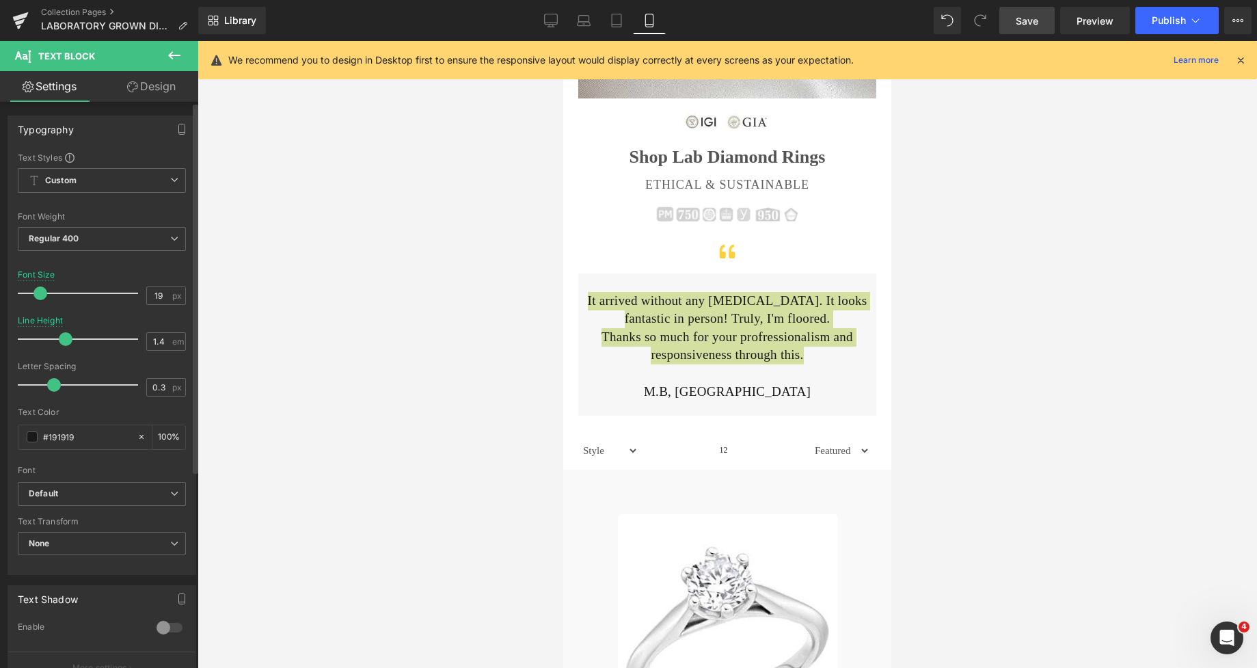
click at [64, 343] on span at bounding box center [66, 339] width 14 height 14
click at [958, 342] on div at bounding box center [728, 354] width 1060 height 627
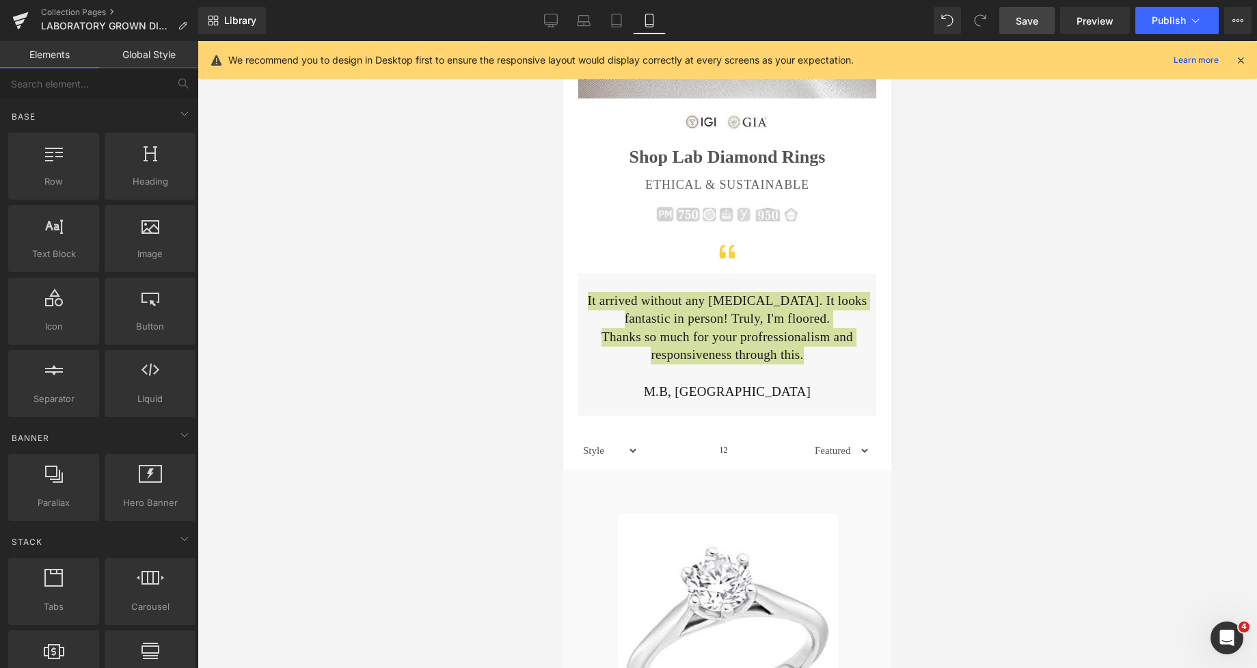
click at [958, 342] on div at bounding box center [728, 354] width 1060 height 627
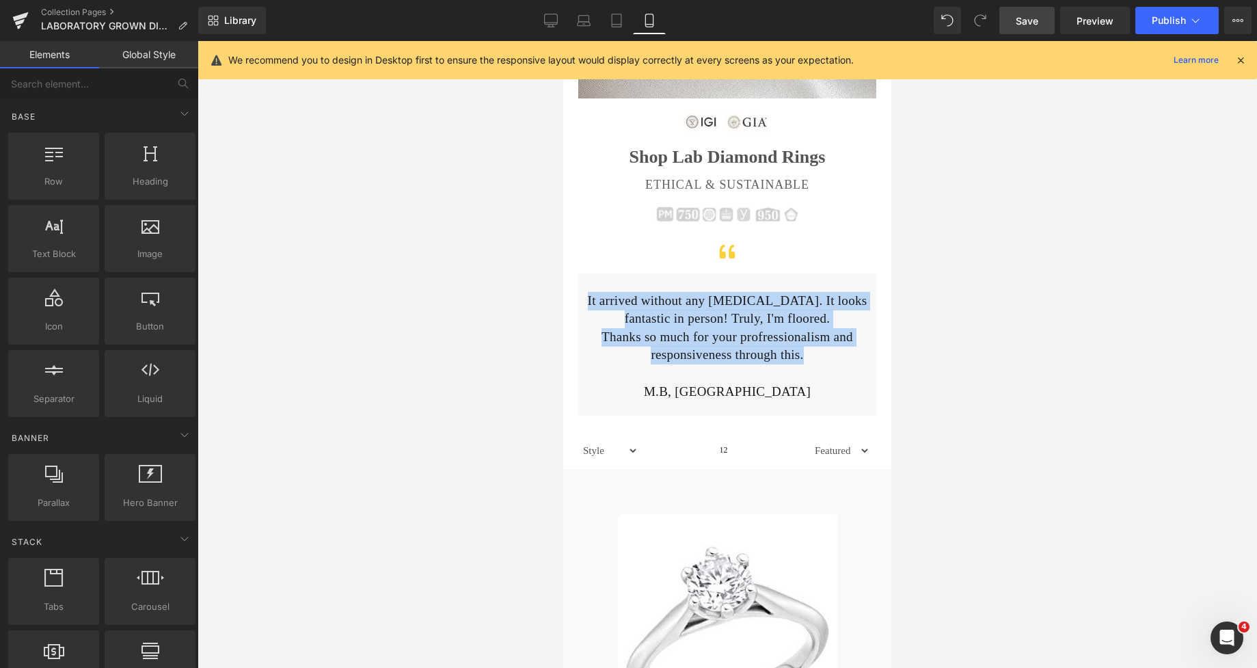
click at [837, 221] on div "Image" at bounding box center [727, 211] width 298 height 23
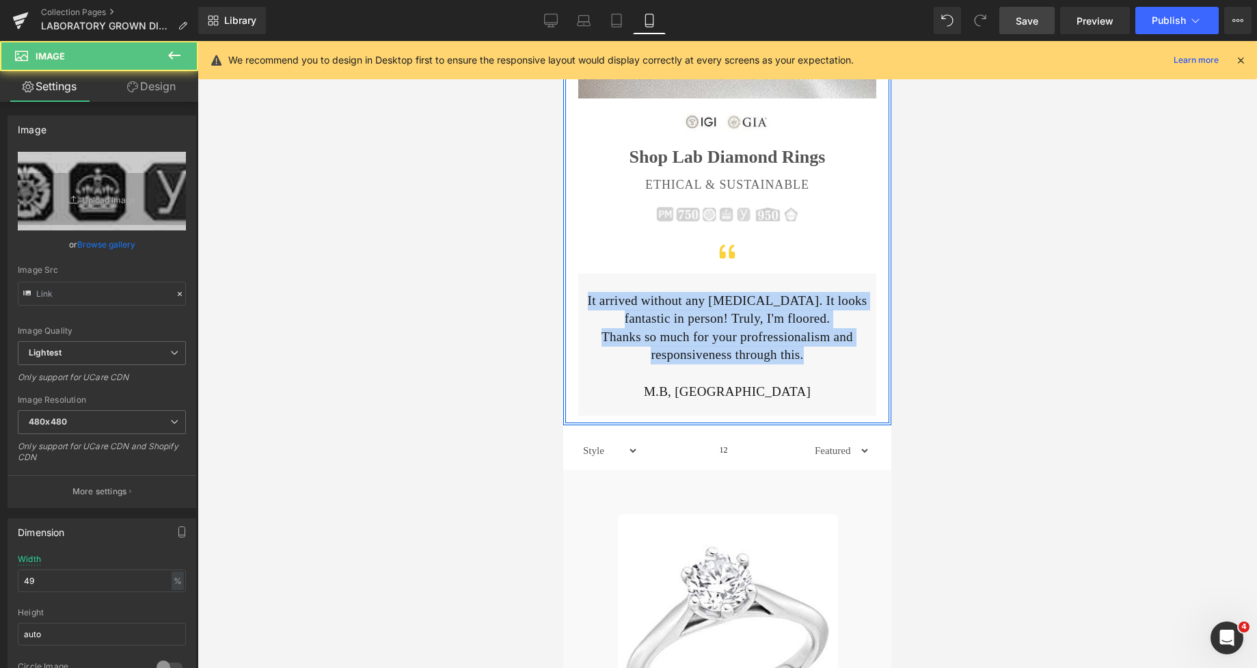
type input "[URL][DOMAIN_NAME]"
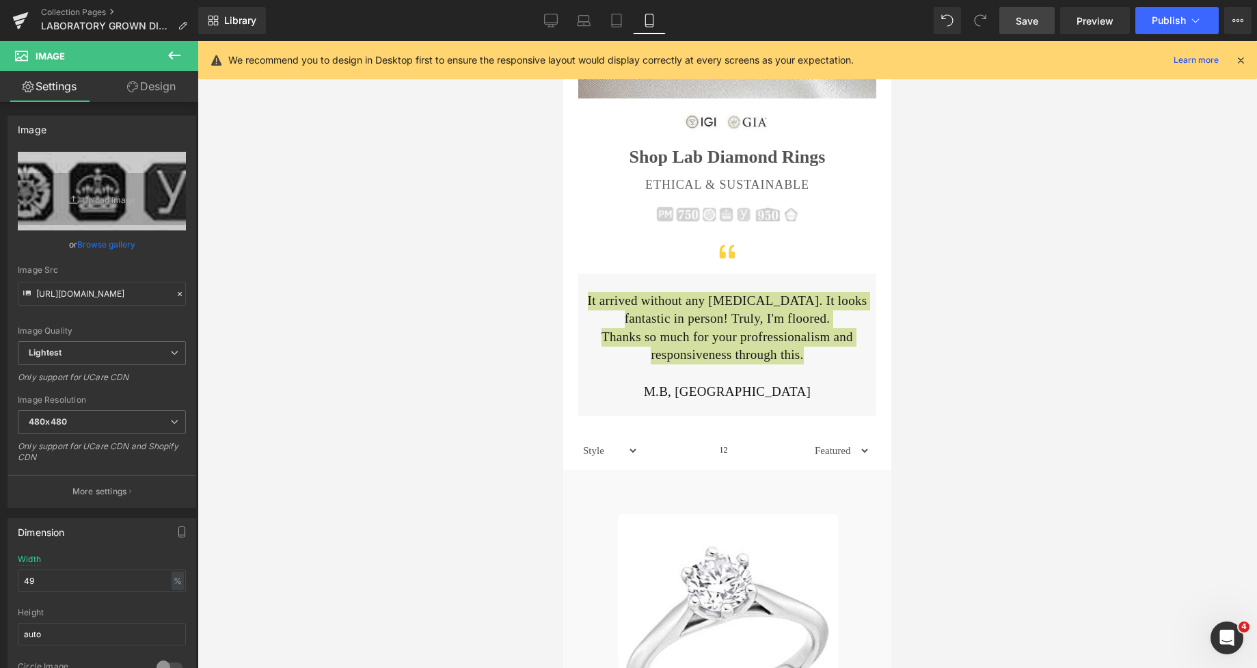
click at [1031, 26] on span "Save" at bounding box center [1027, 21] width 23 height 14
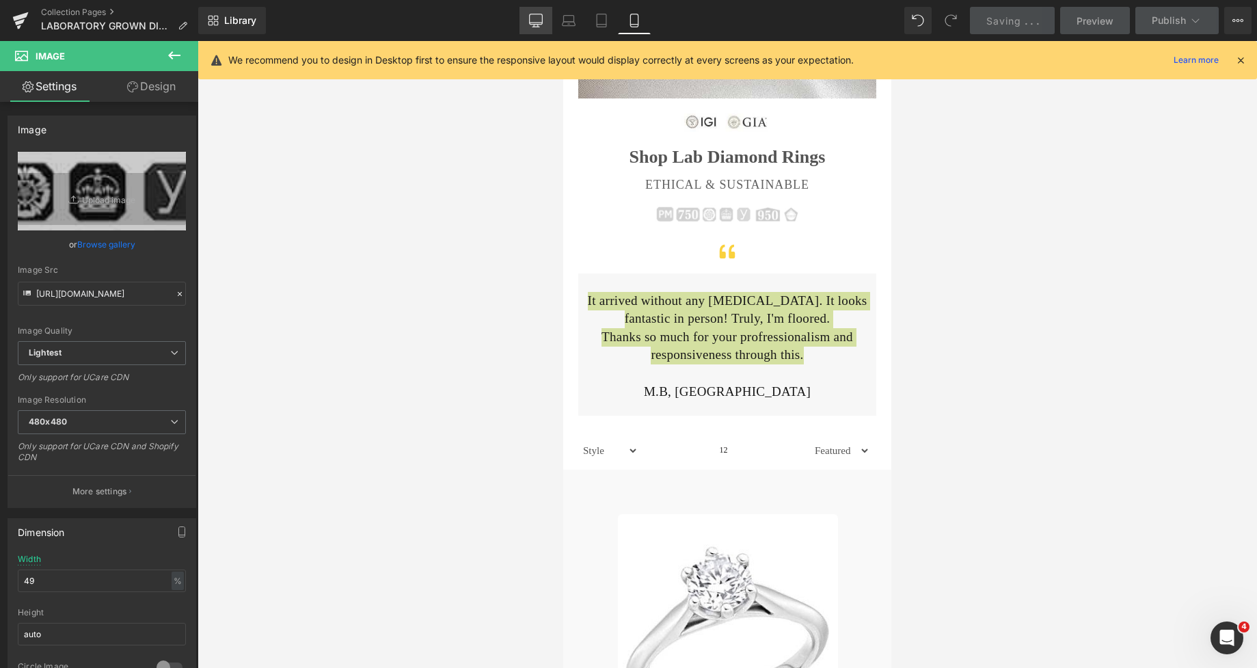
click at [534, 18] on icon at bounding box center [536, 21] width 14 height 14
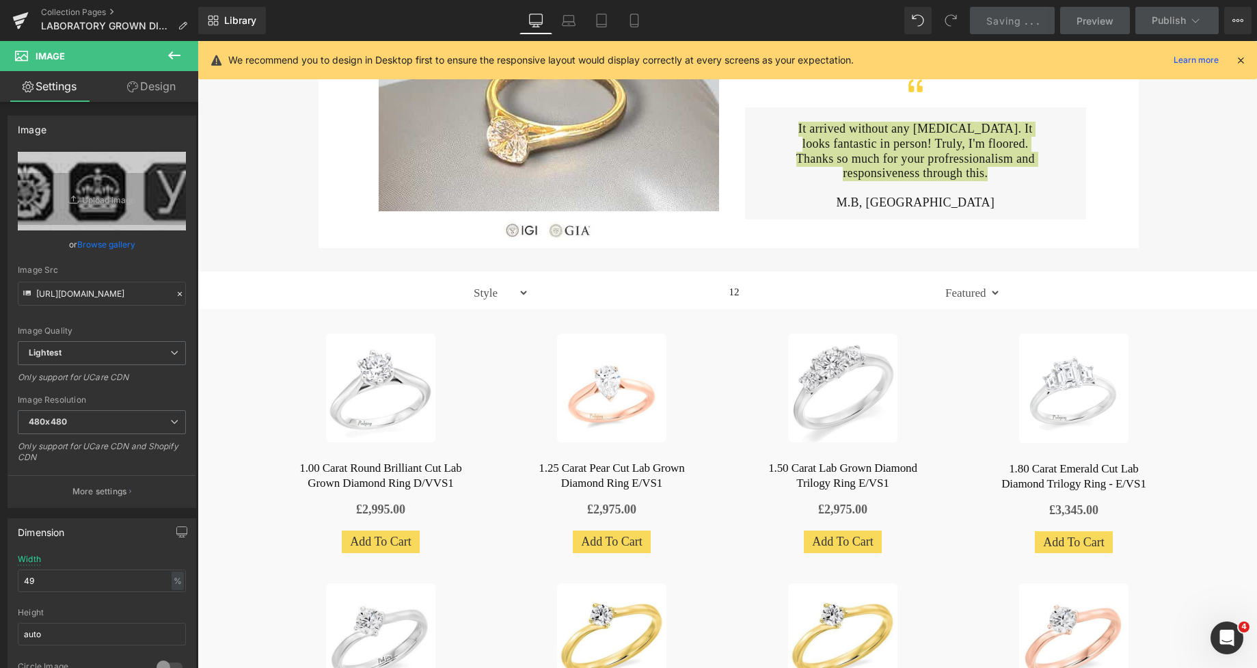
type input "44"
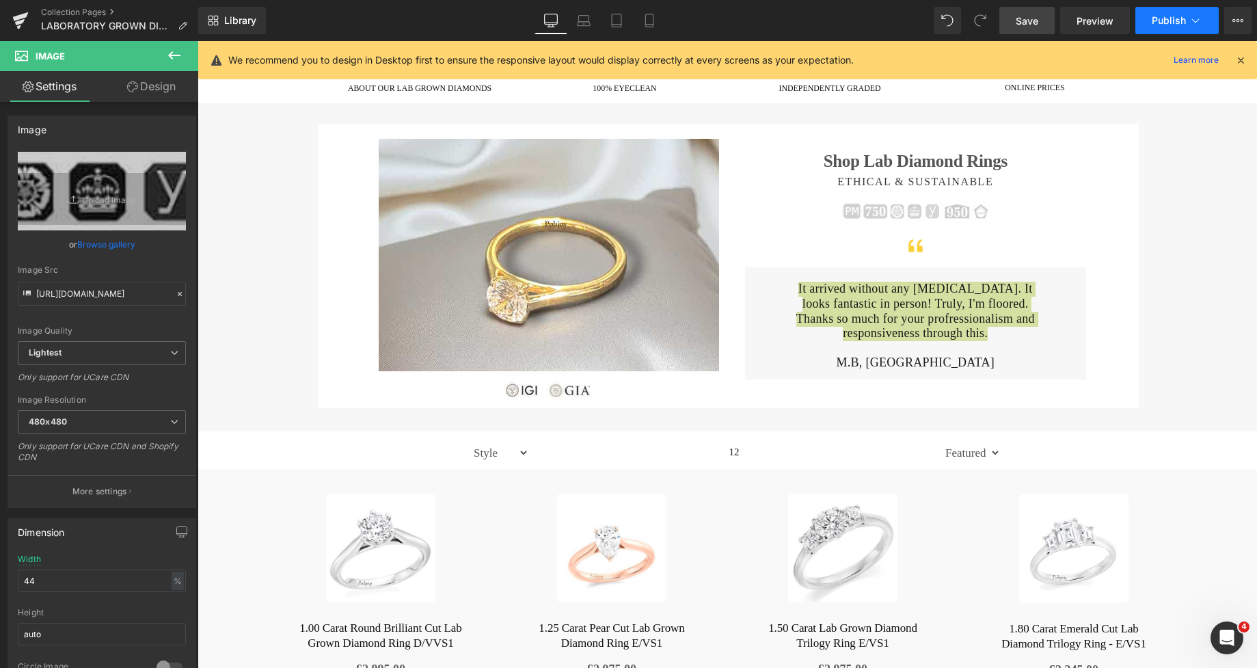
click at [1165, 12] on button "Publish" at bounding box center [1176, 20] width 83 height 27
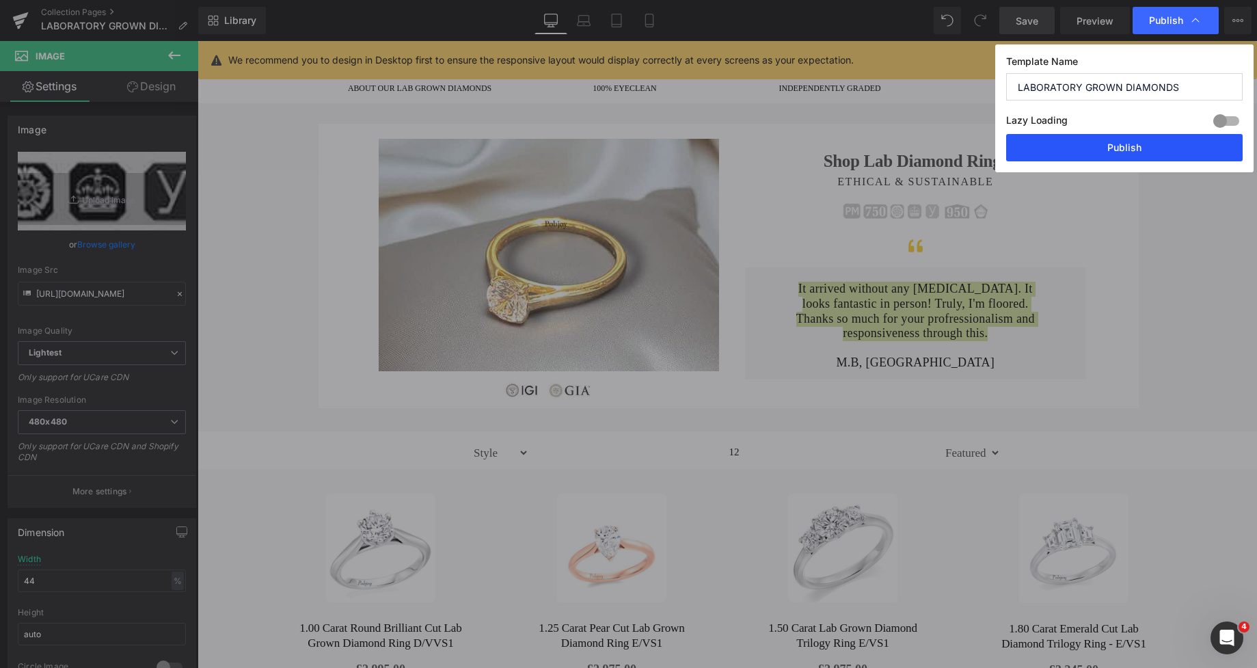
click at [1124, 152] on button "Publish" at bounding box center [1124, 147] width 237 height 27
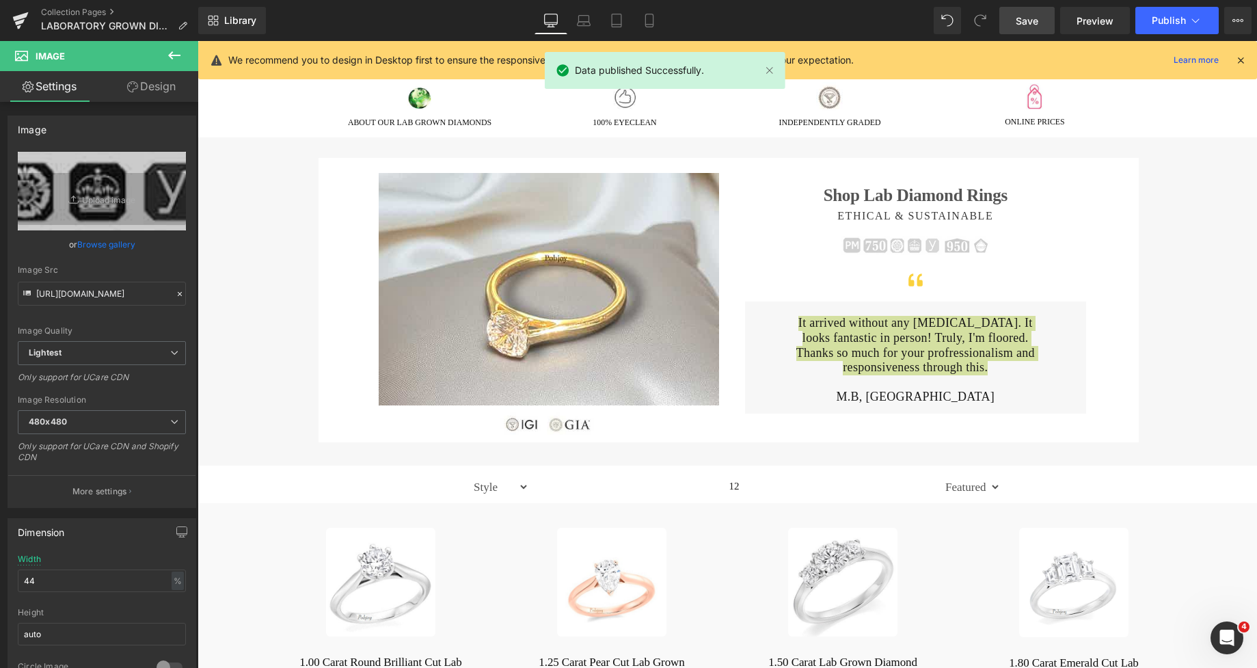
scroll to position [712, 0]
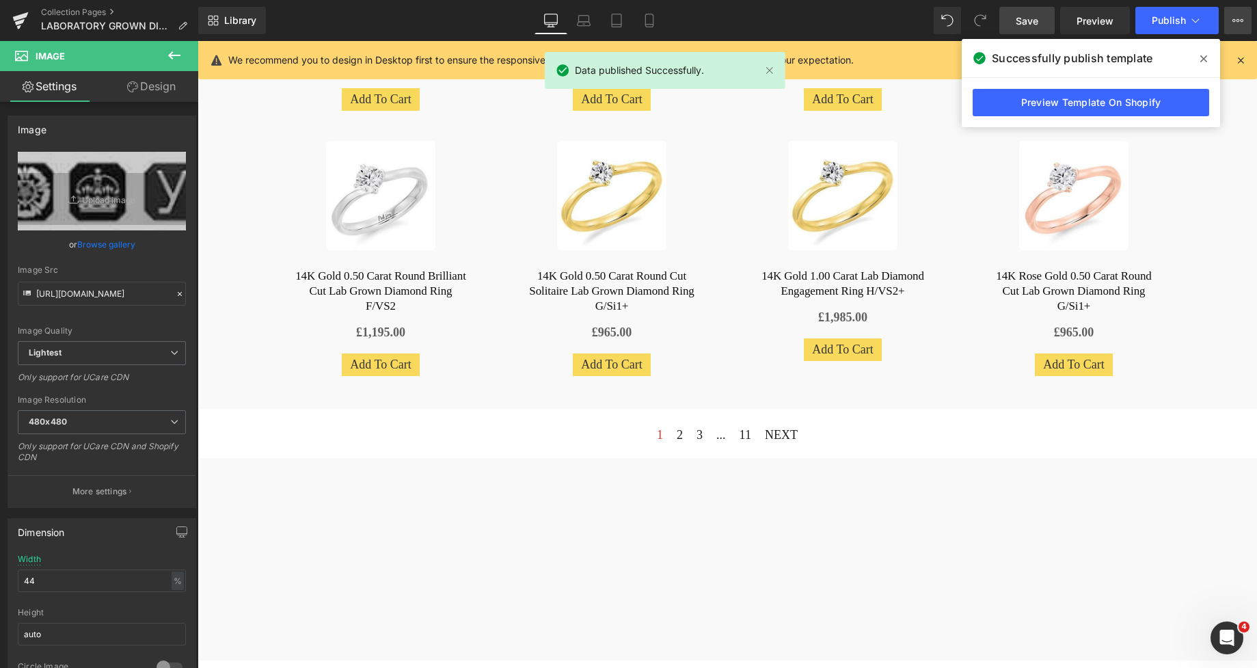
click at [1235, 18] on icon at bounding box center [1237, 20] width 11 height 11
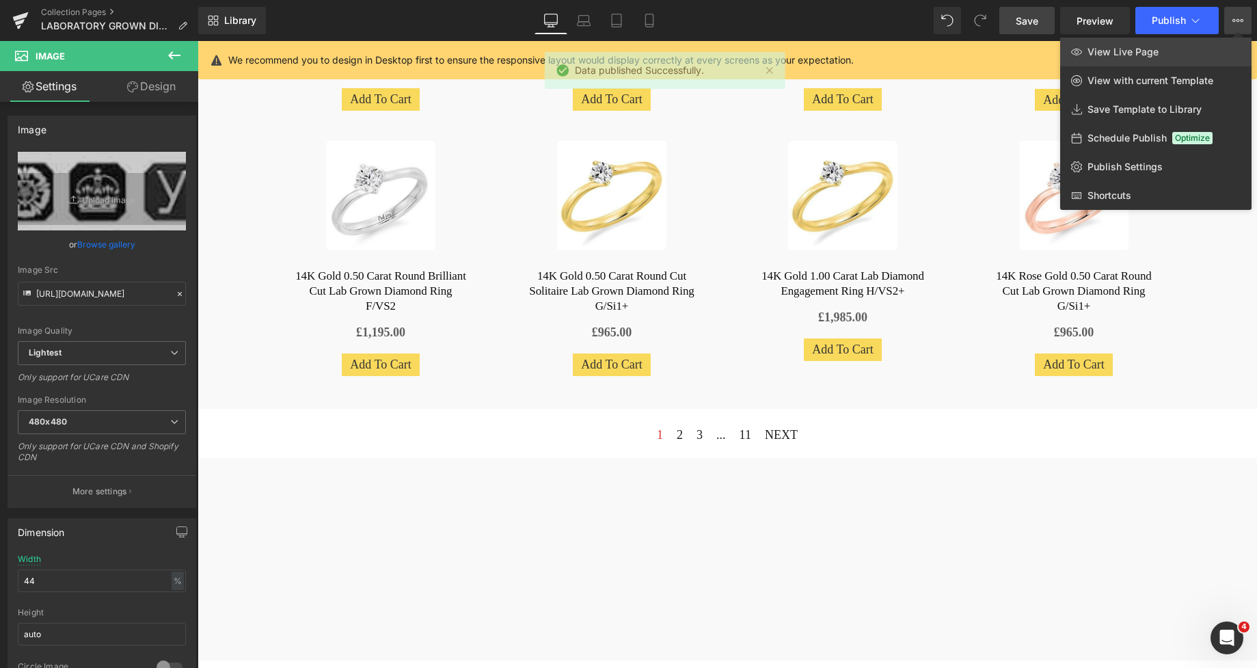
click at [1163, 47] on link "View Live Page" at bounding box center [1155, 52] width 191 height 29
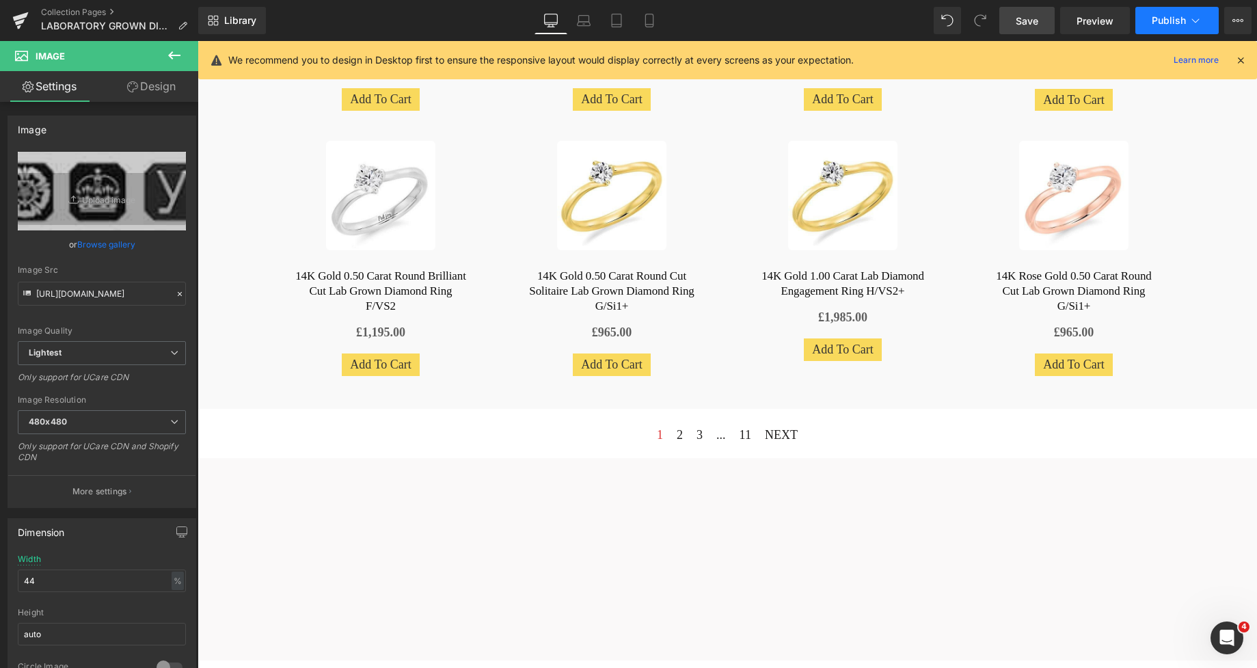
click at [1167, 29] on button "Publish" at bounding box center [1176, 20] width 83 height 27
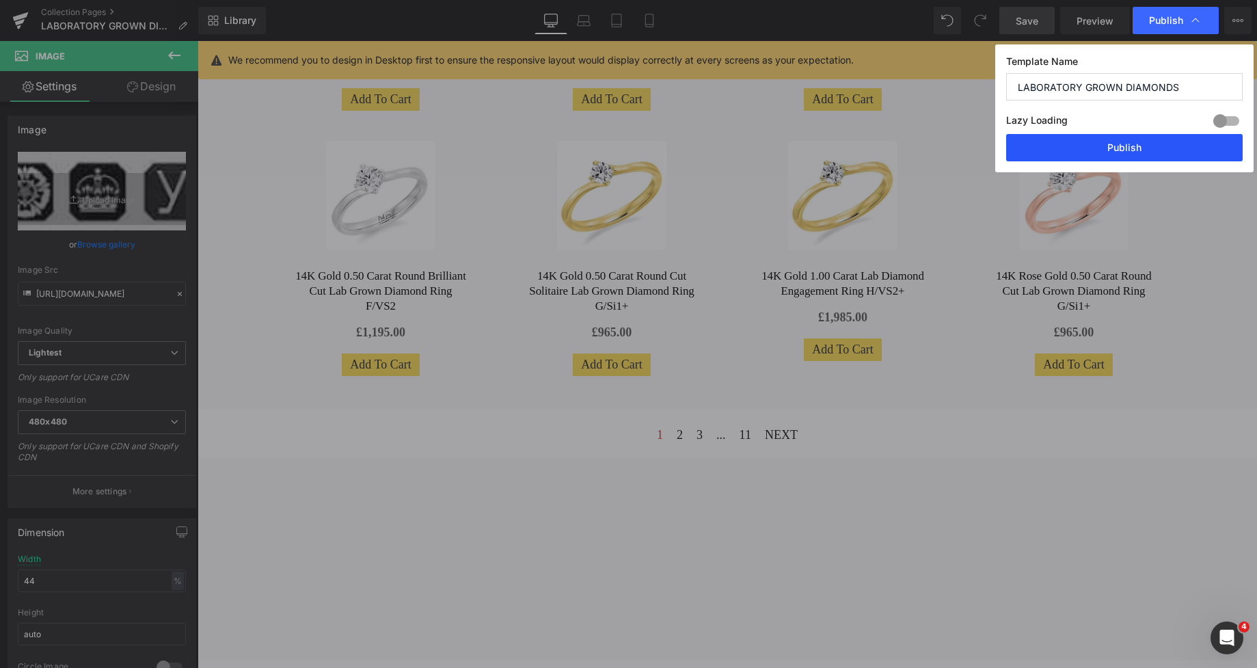
click at [1080, 150] on button "Publish" at bounding box center [1124, 147] width 237 height 27
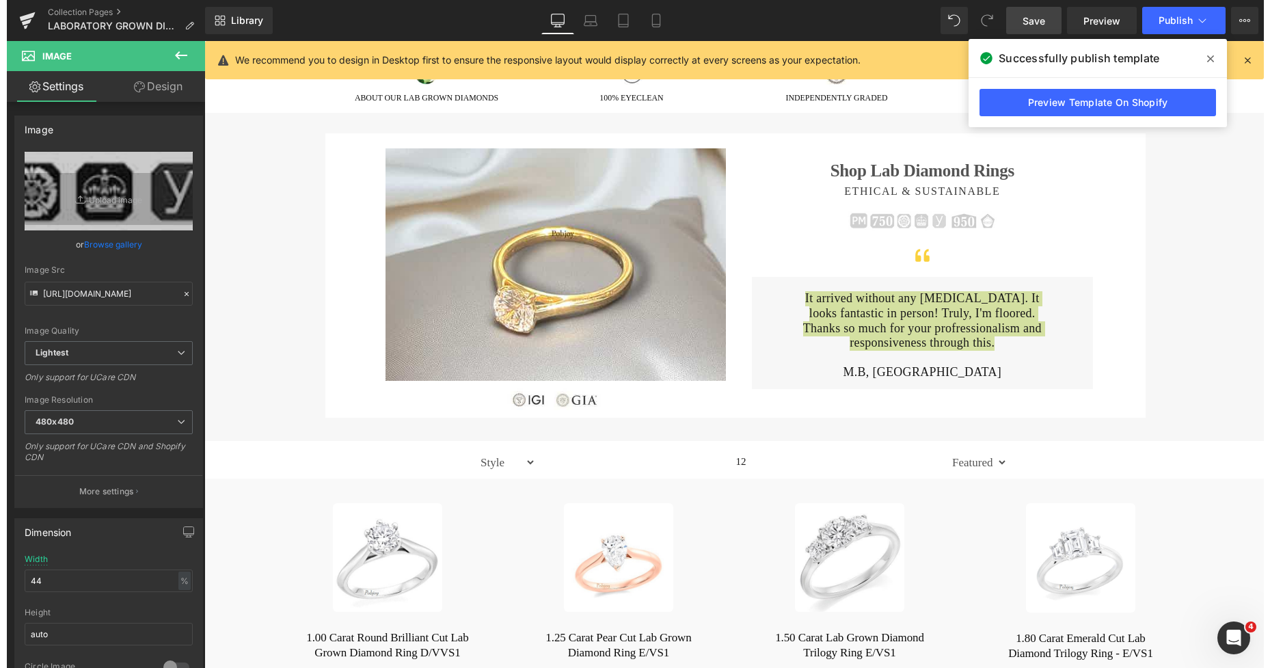
scroll to position [60, 0]
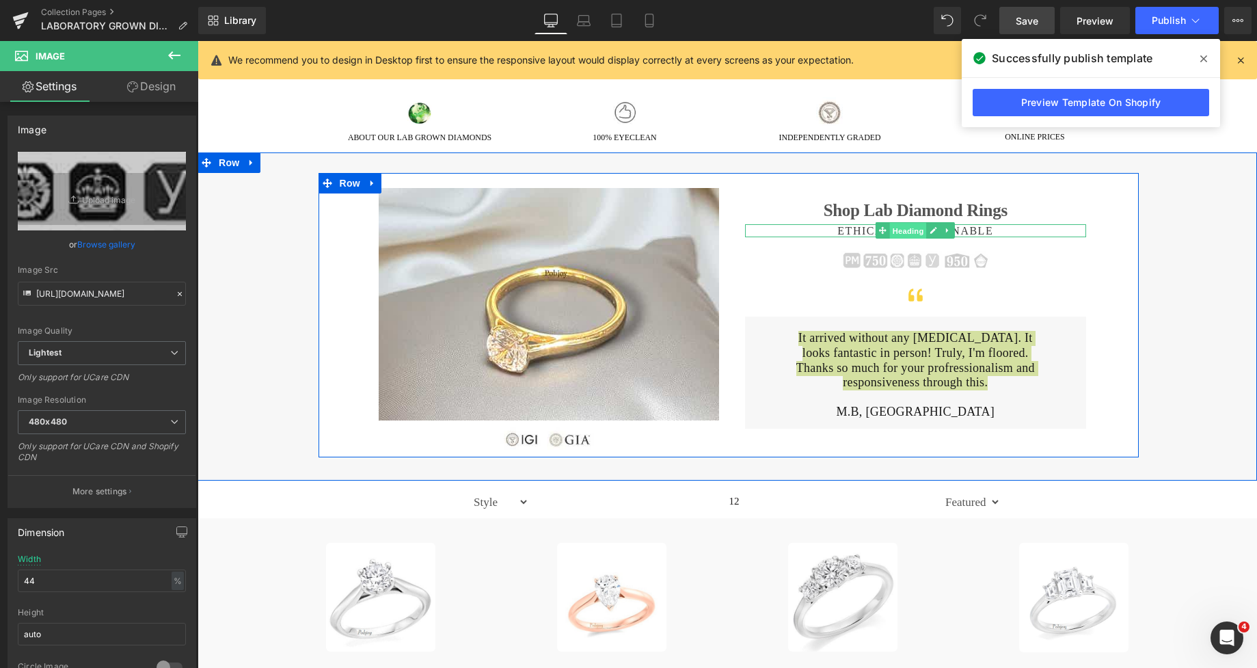
click at [890, 226] on span "Heading" at bounding box center [908, 231] width 37 height 16
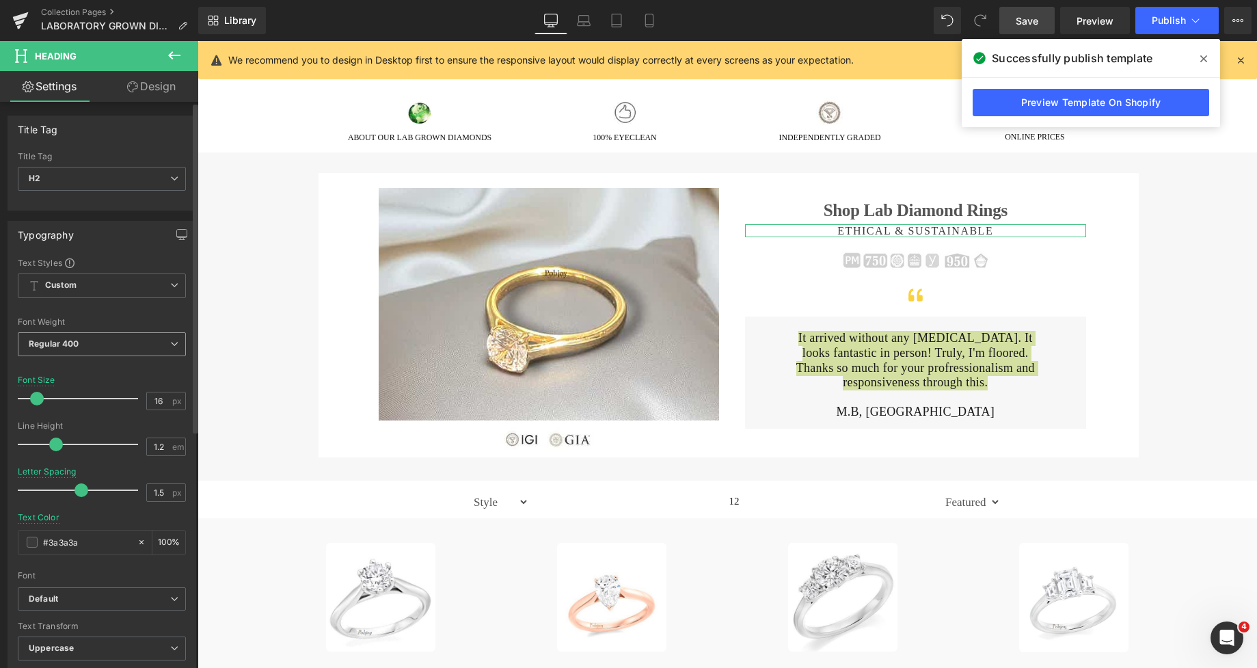
click at [63, 347] on b "Regular 400" at bounding box center [54, 343] width 51 height 10
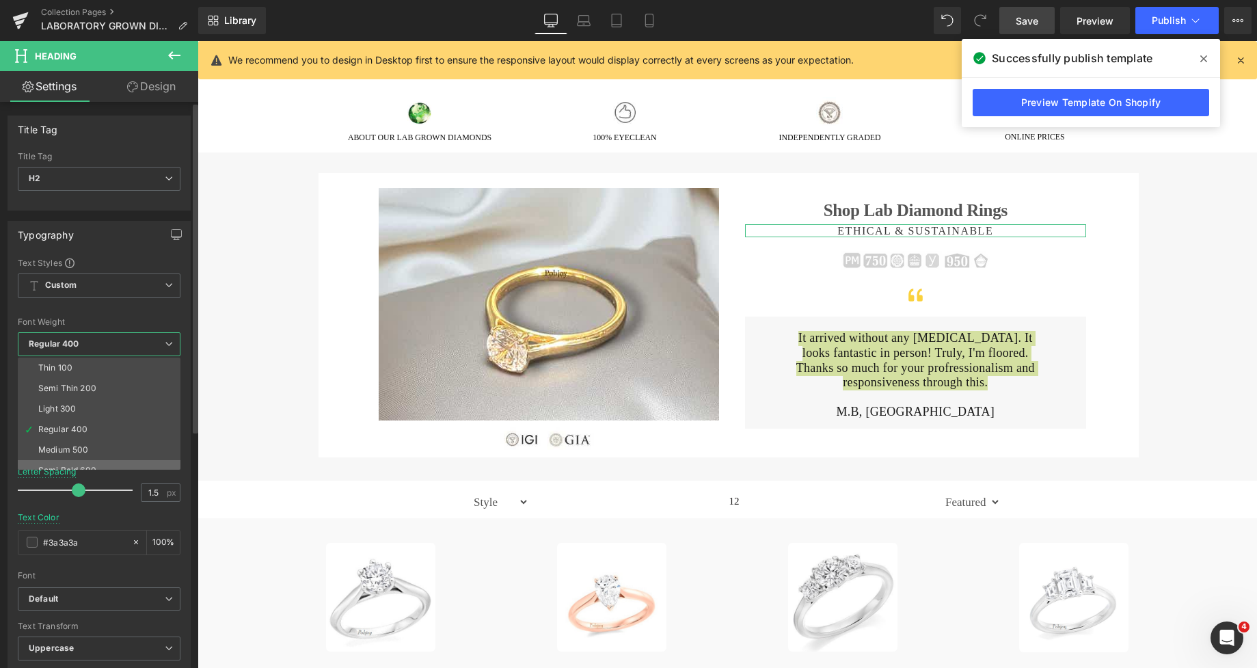
click at [64, 464] on li "Semi Bold 600" at bounding box center [102, 470] width 169 height 21
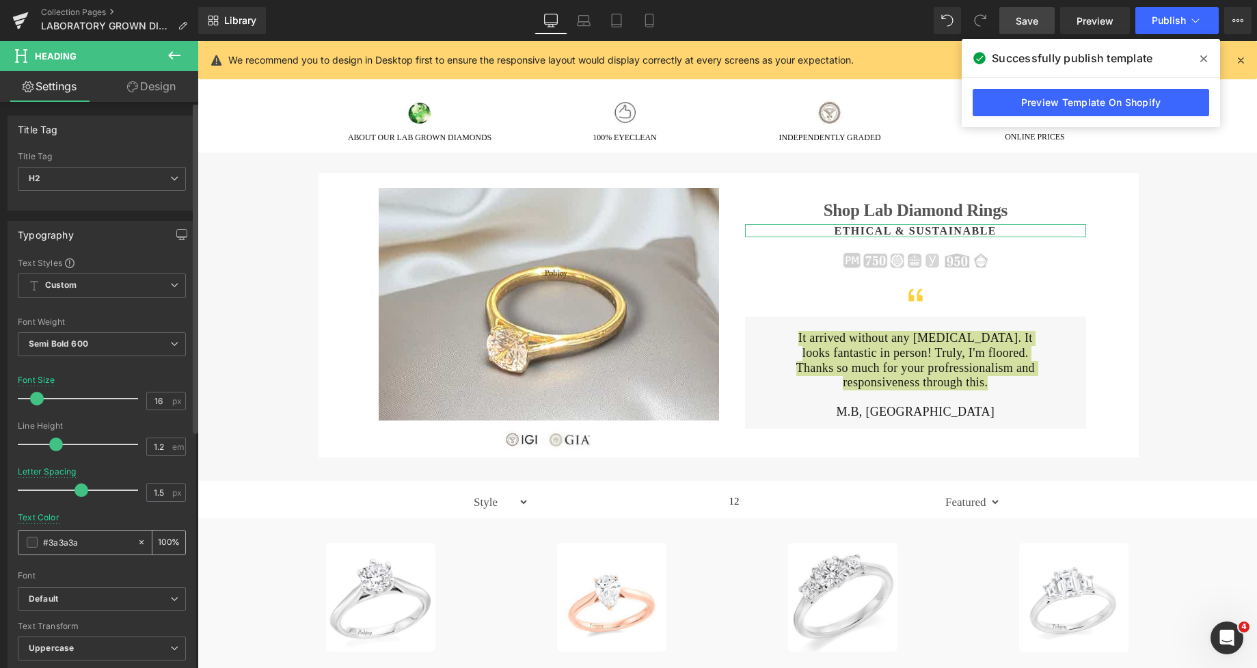
click at [29, 542] on span at bounding box center [32, 542] width 11 height 11
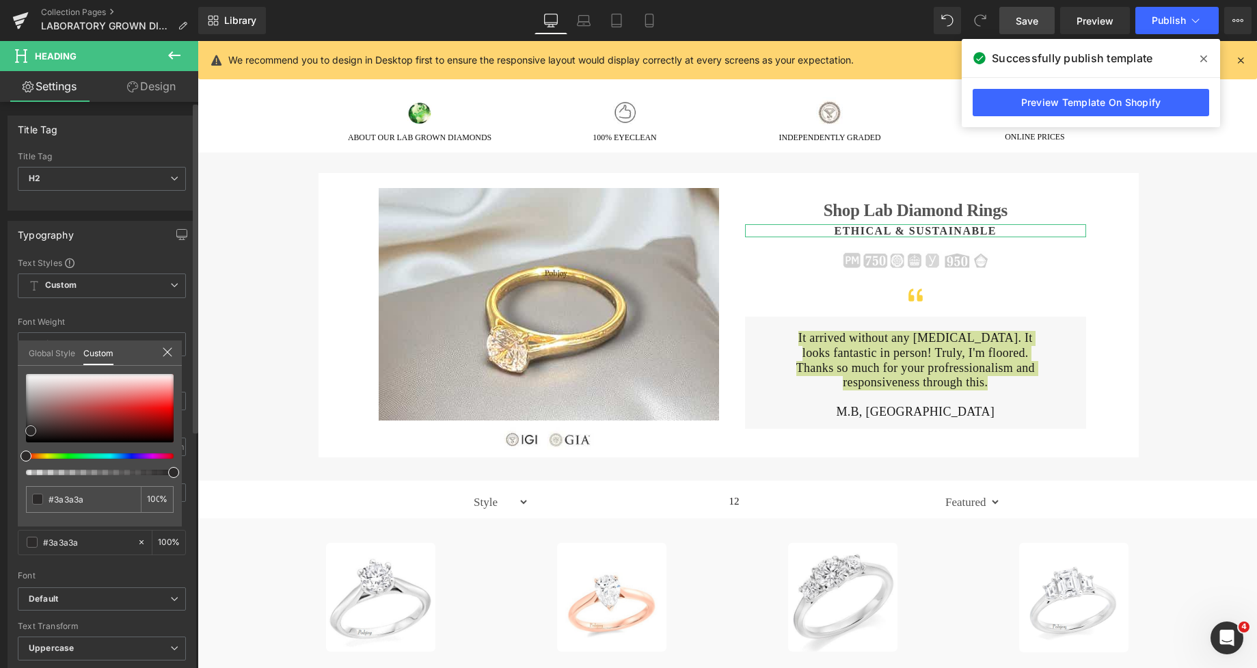
type input "#2c2a2a"
type input "#302f2f"
type input "#353535"
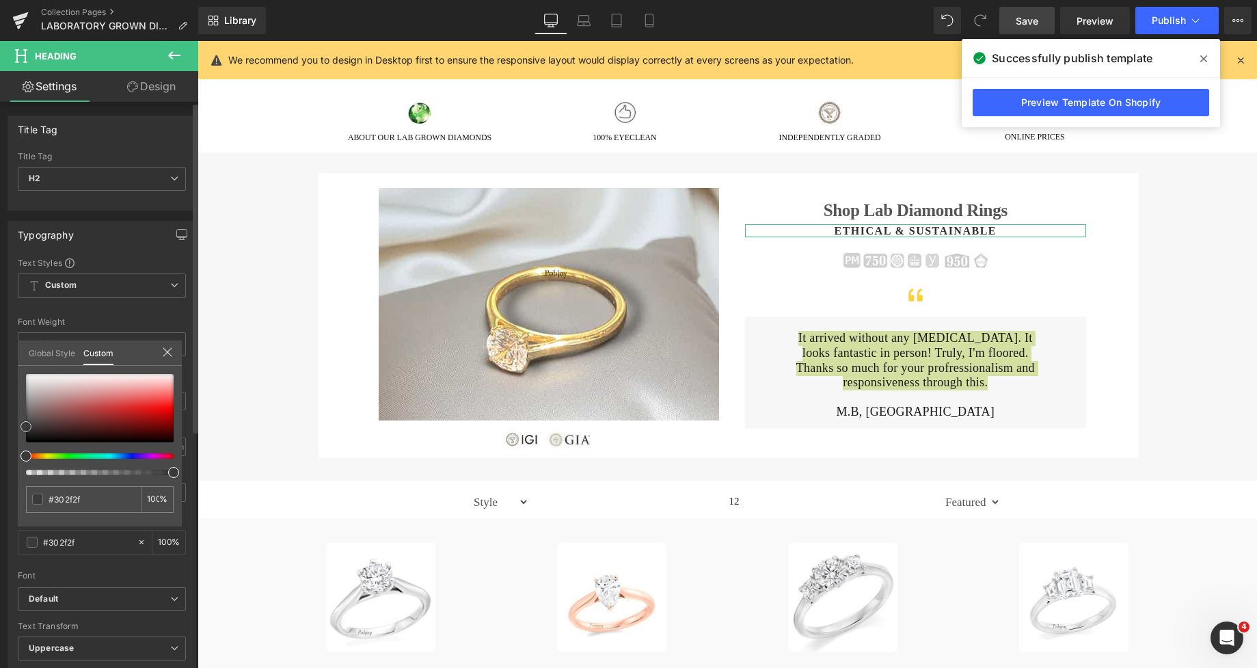
type input "#353535"
type input "#444444"
type input "#494949"
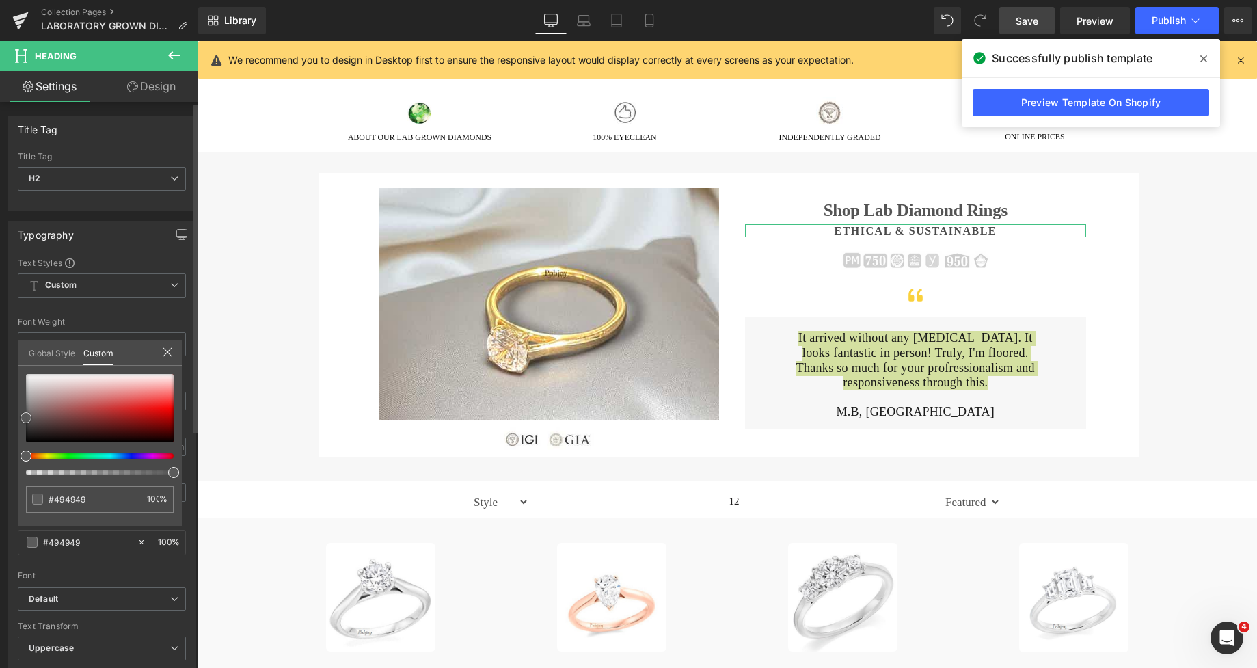
type input "#595959"
drag, startPoint x: 31, startPoint y: 431, endPoint x: 25, endPoint y: 418, distance: 14.4
click at [26, 418] on div at bounding box center [100, 408] width 148 height 68
click at [1021, 25] on span "Save" at bounding box center [1027, 21] width 23 height 14
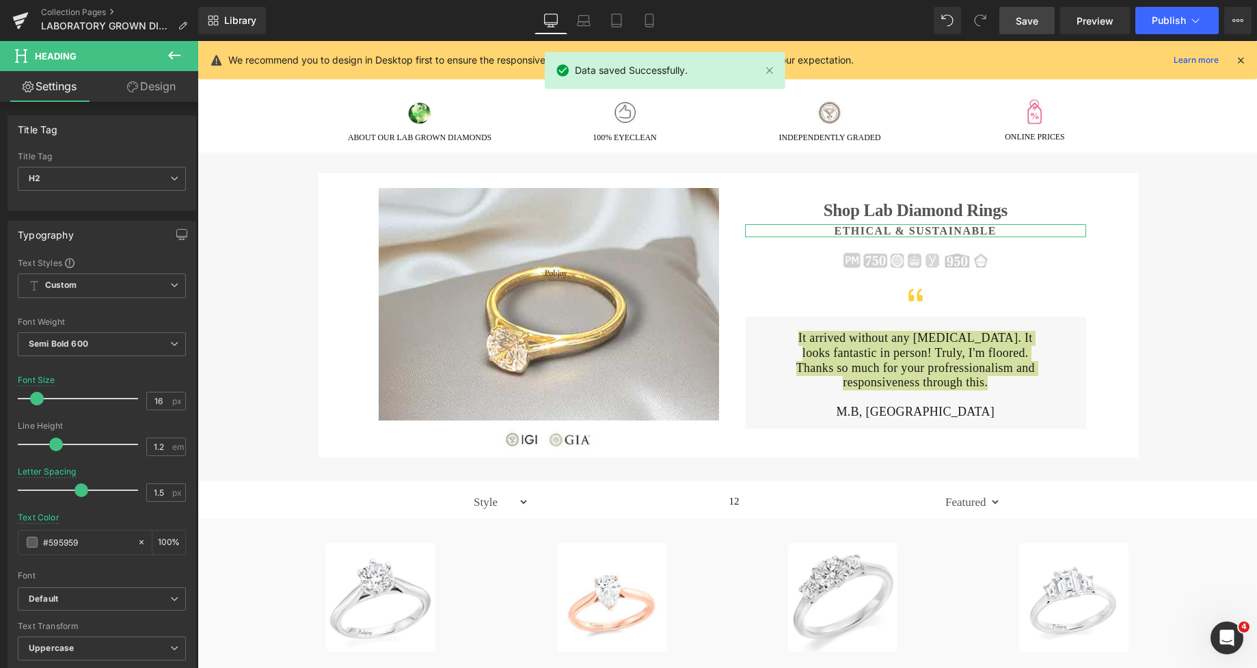
click at [140, 88] on link "Design" at bounding box center [151, 86] width 99 height 31
click at [0, 0] on div "Spacing" at bounding box center [0, 0] width 0 height 0
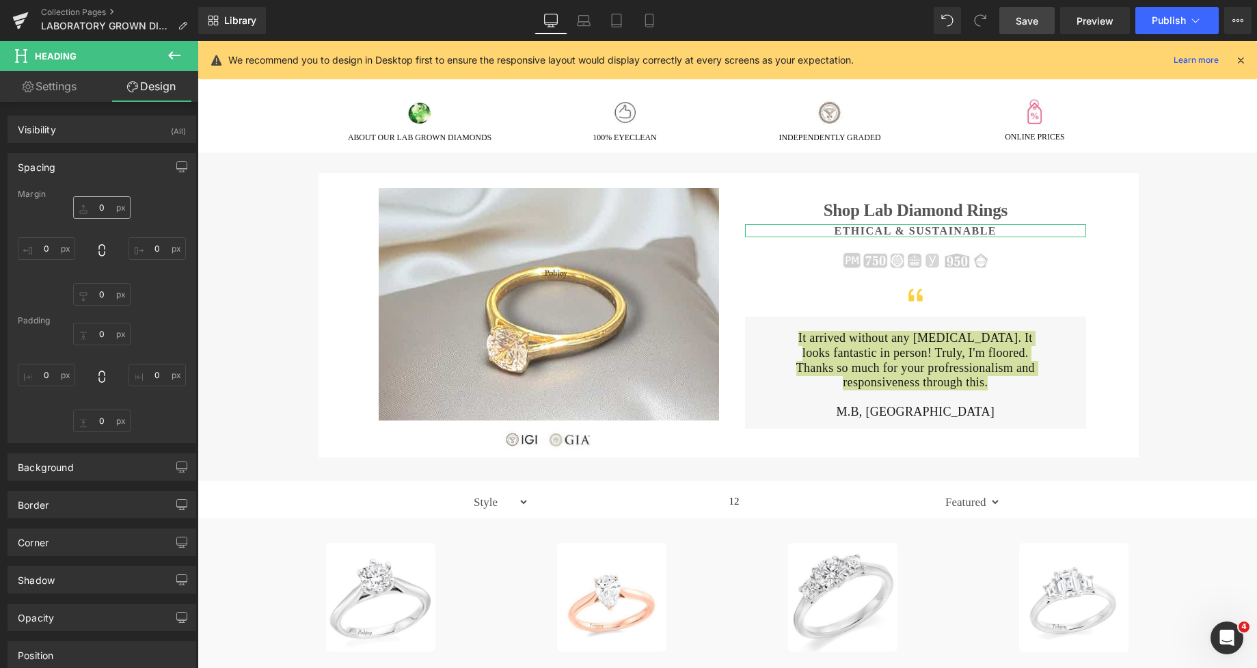
type input "5"
type input "0"
type input "12"
type input "0"
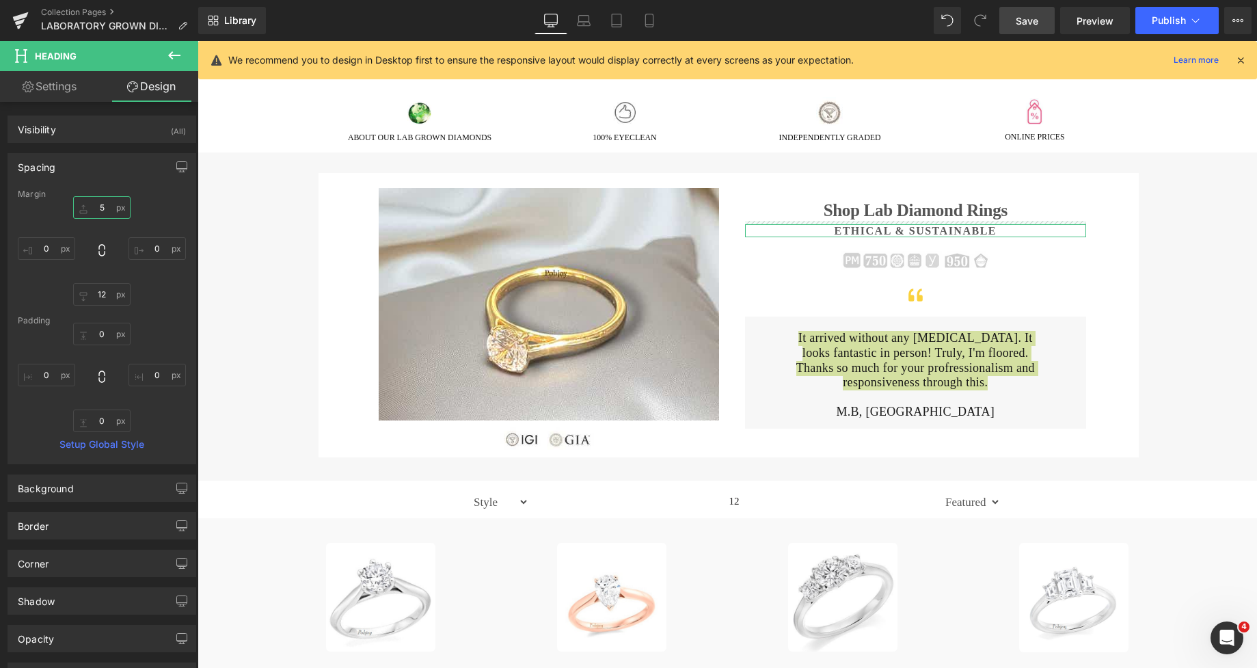
click at [102, 208] on input "5" at bounding box center [101, 207] width 57 height 23
click at [91, 286] on input "12" at bounding box center [101, 294] width 57 height 23
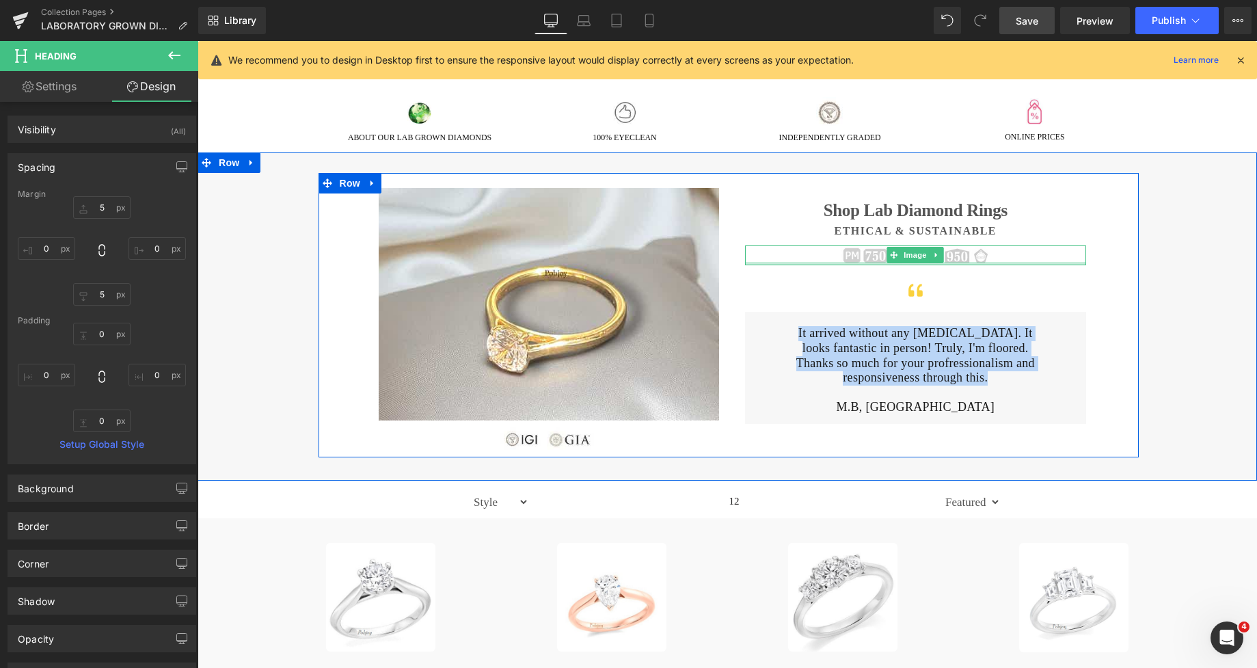
click at [834, 264] on div "Image" at bounding box center [915, 255] width 341 height 20
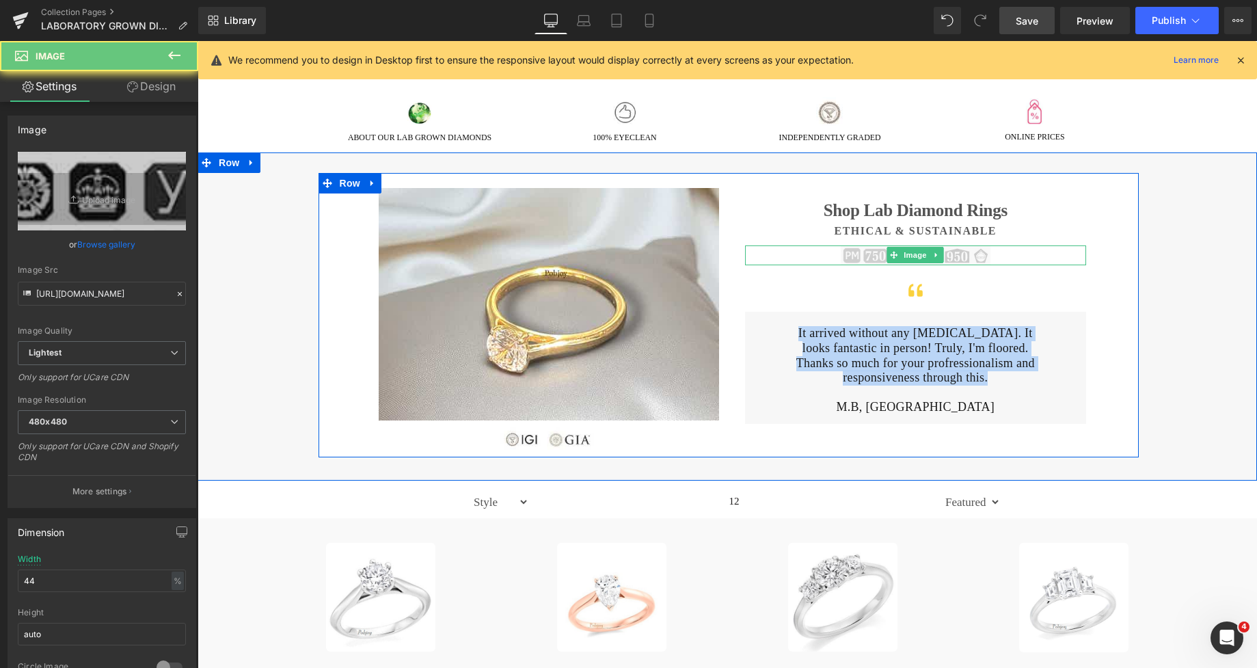
click at [841, 257] on img at bounding box center [916, 255] width 150 height 19
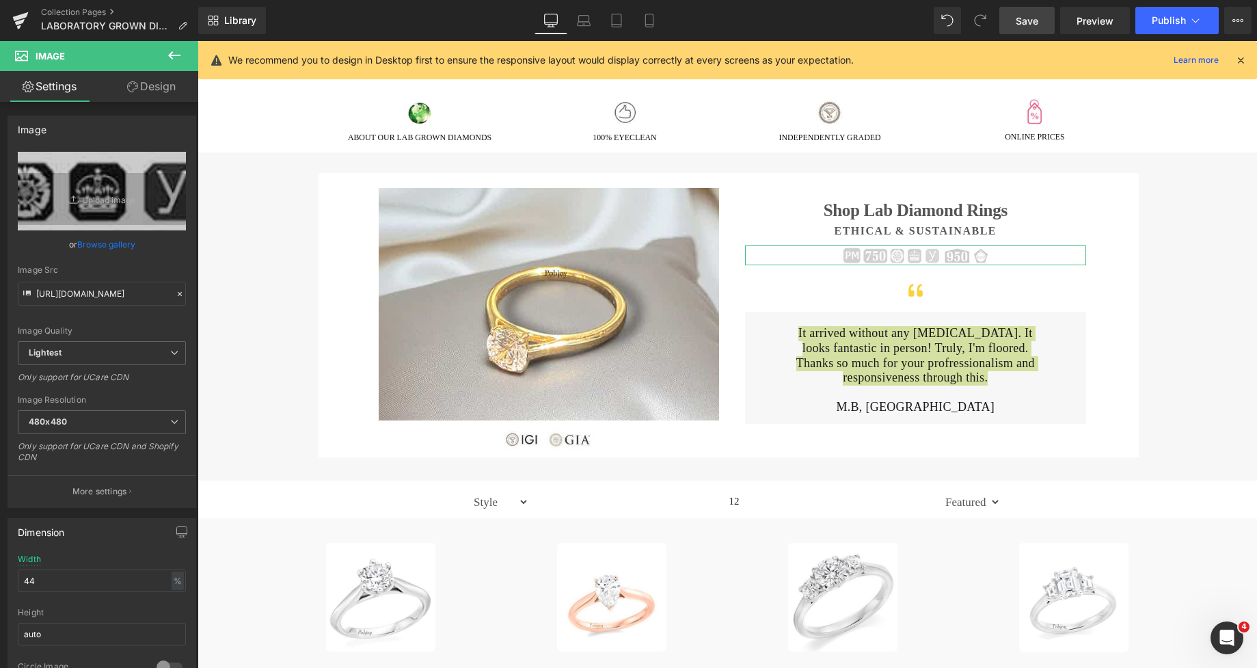
click at [147, 87] on link "Design" at bounding box center [151, 86] width 99 height 31
click at [0, 0] on div "Spacing" at bounding box center [0, 0] width 0 height 0
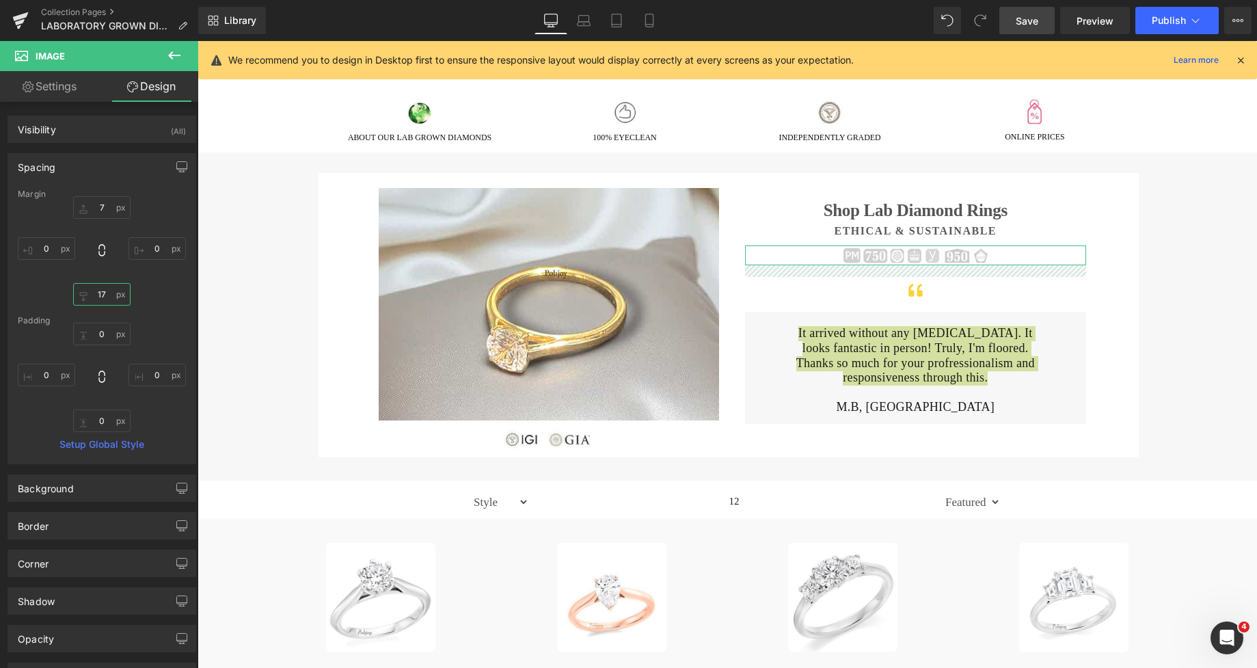
click at [103, 291] on input "17" at bounding box center [101, 294] width 57 height 23
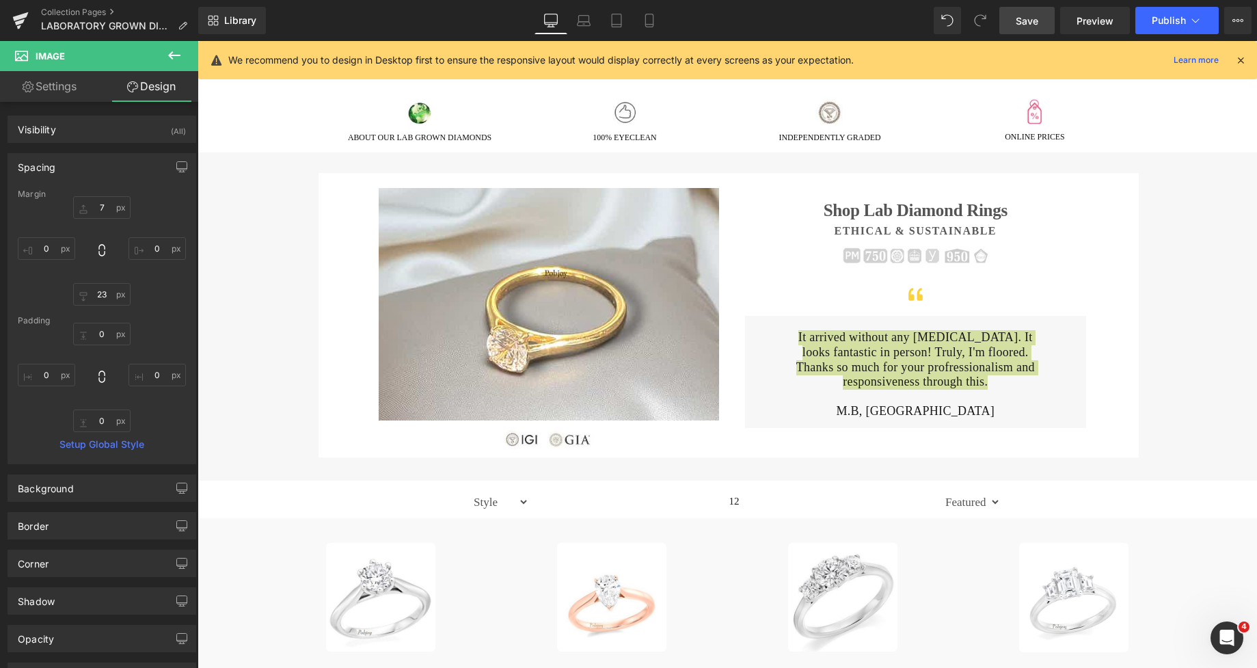
click at [1029, 17] on span "Save" at bounding box center [1027, 21] width 23 height 14
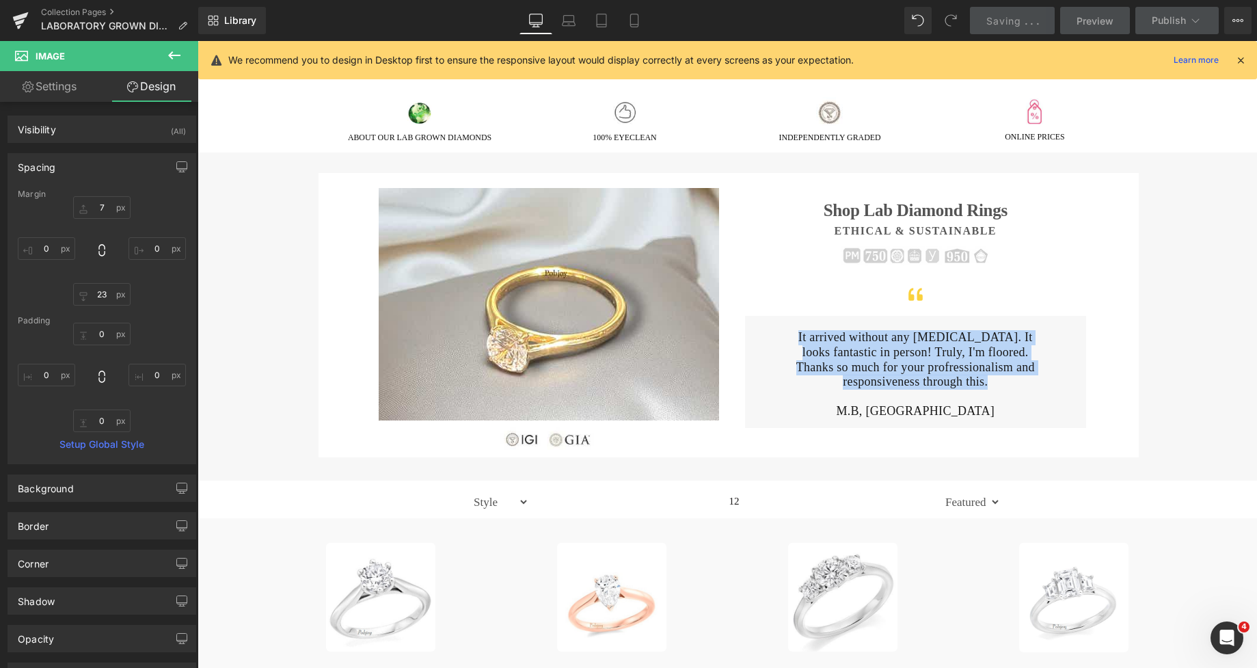
click at [949, 297] on div at bounding box center [915, 300] width 341 height 32
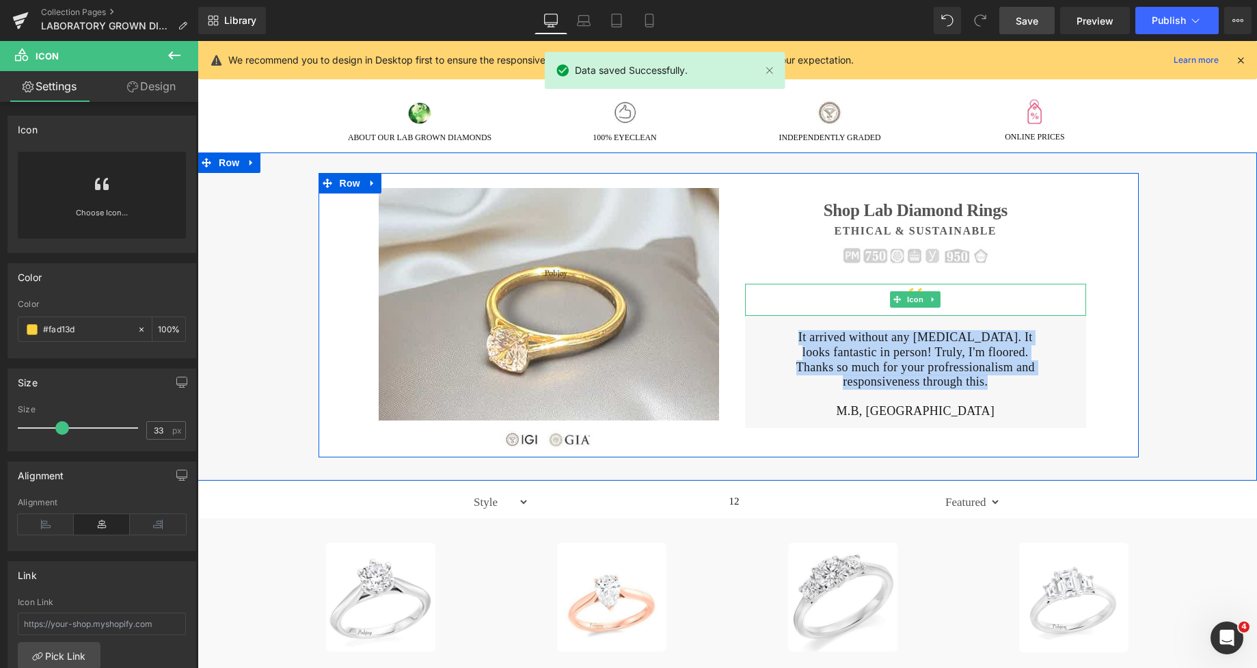
click at [949, 297] on div at bounding box center [915, 300] width 341 height 32
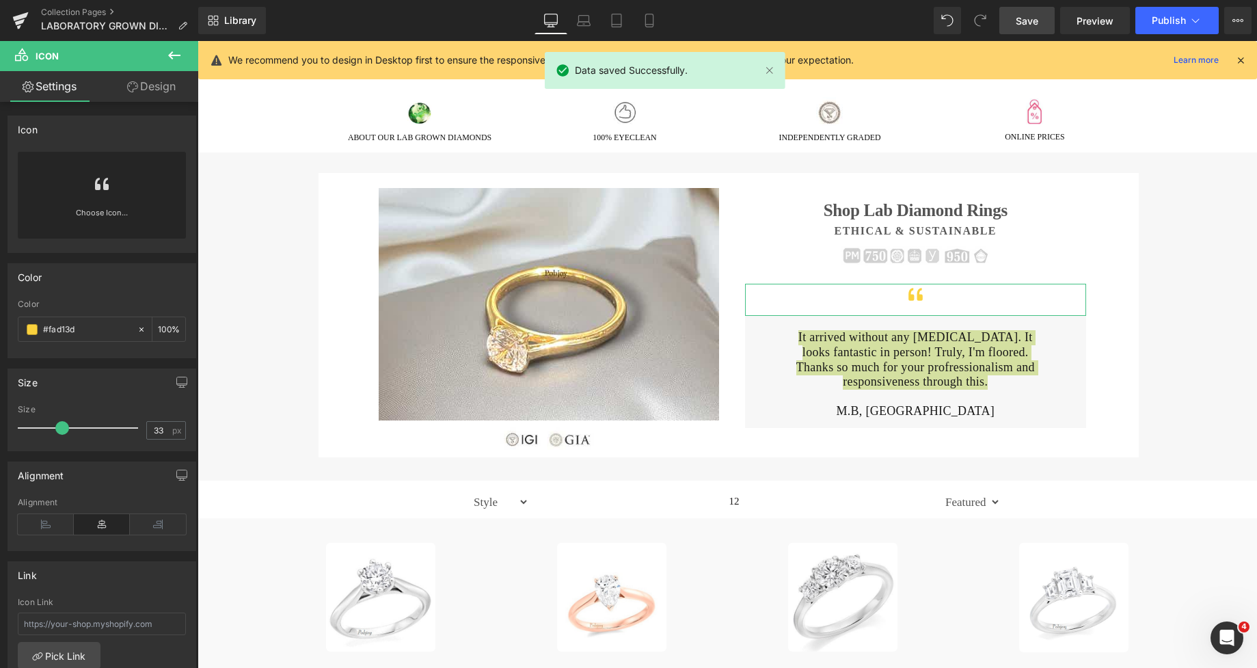
click at [165, 87] on link "Design" at bounding box center [151, 86] width 99 height 31
click at [0, 0] on div "Spacing" at bounding box center [0, 0] width 0 height 0
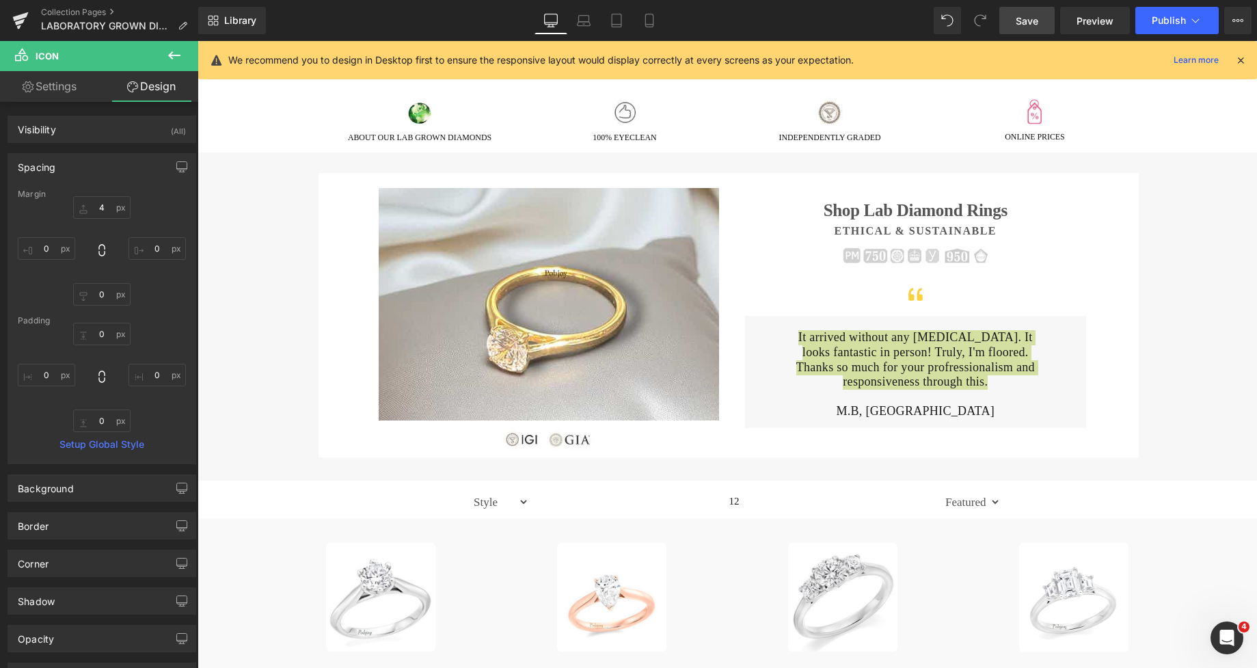
click at [1024, 16] on span "Save" at bounding box center [1027, 21] width 23 height 14
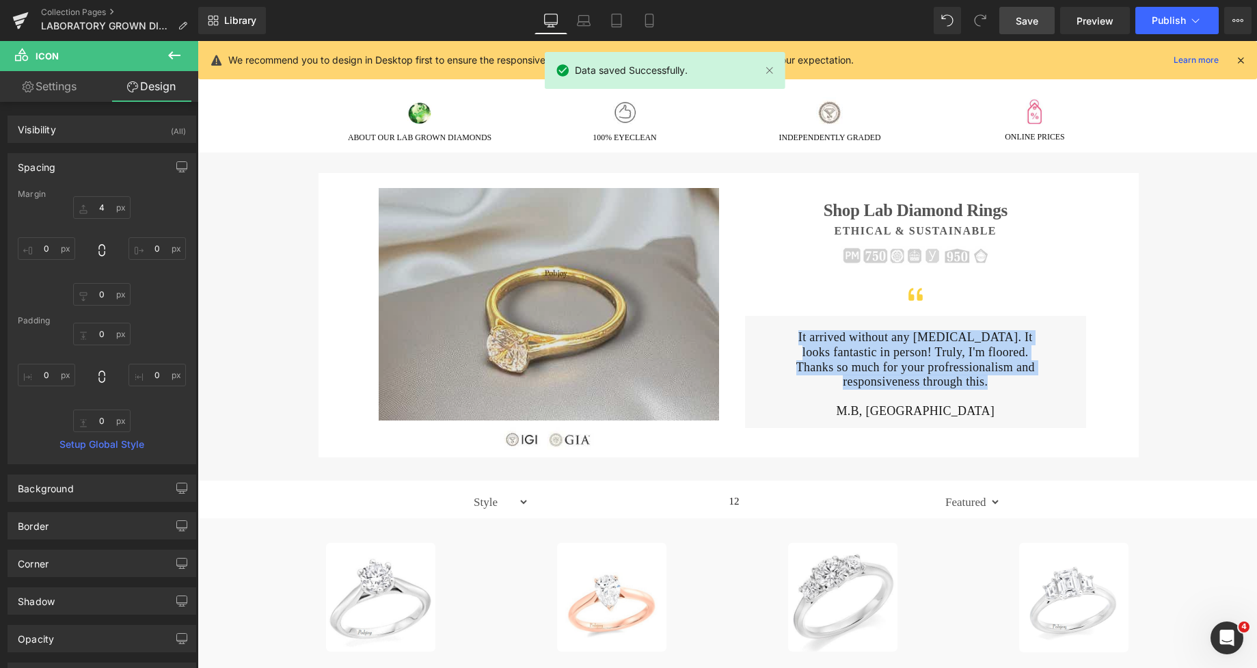
click at [593, 251] on img at bounding box center [549, 304] width 341 height 232
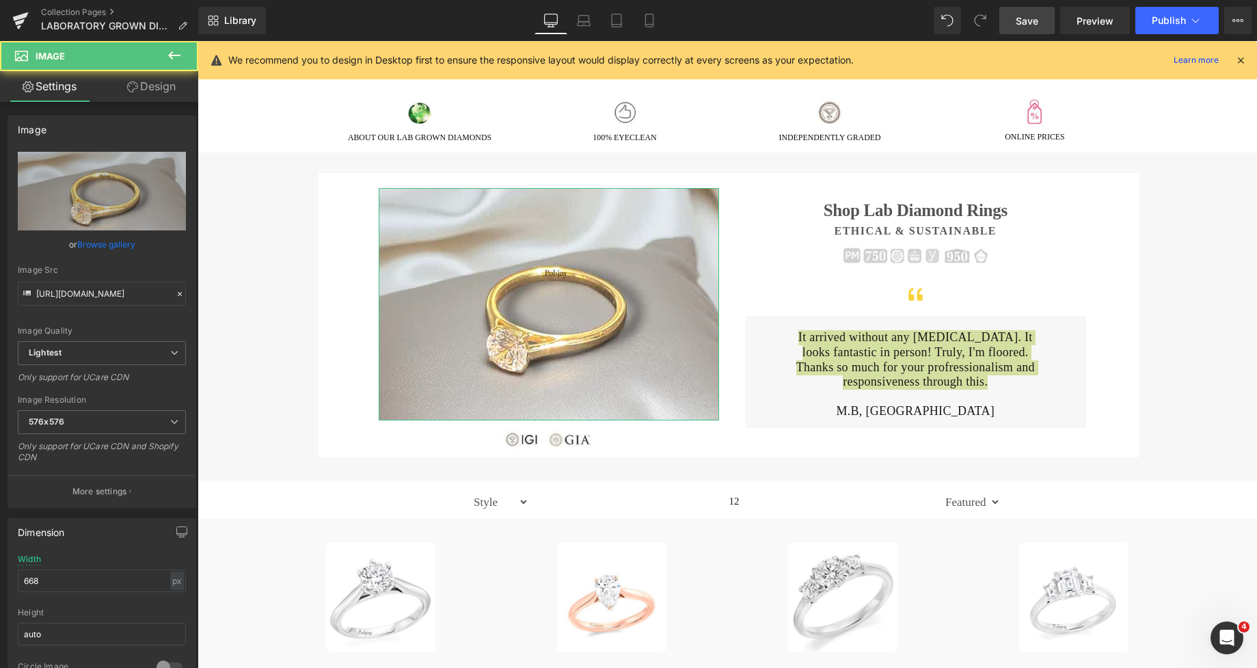
click at [159, 91] on link "Design" at bounding box center [151, 86] width 99 height 31
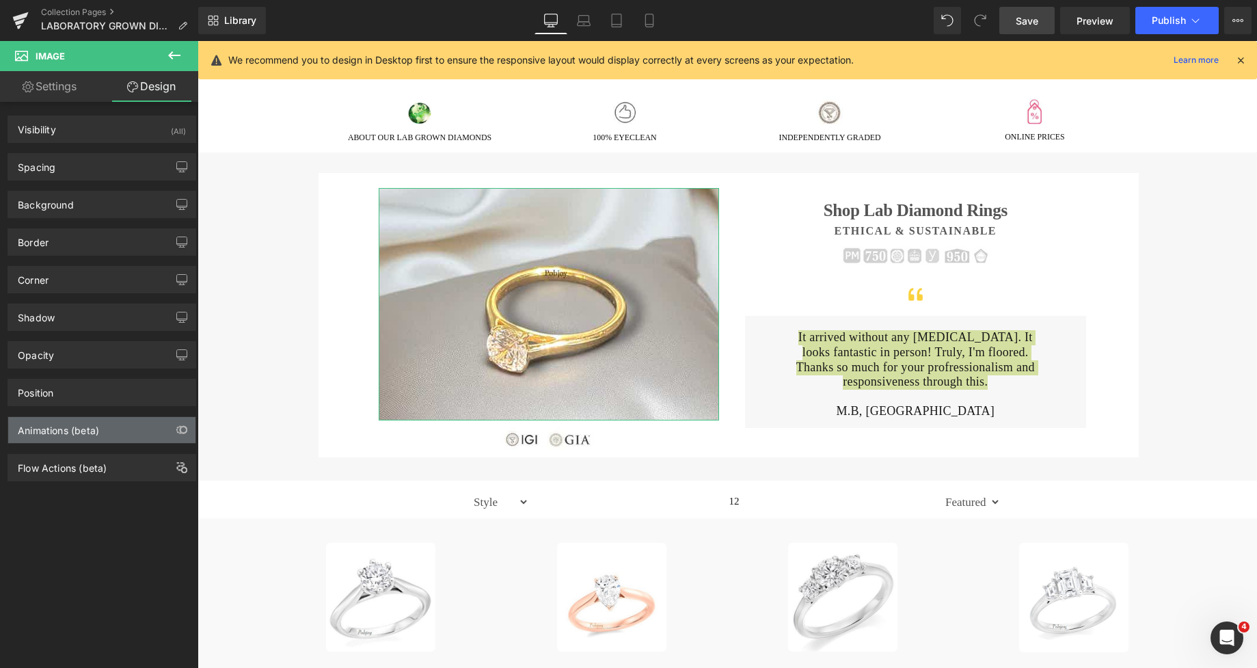
click at [66, 424] on div "Animations (beta)" at bounding box center [58, 426] width 81 height 19
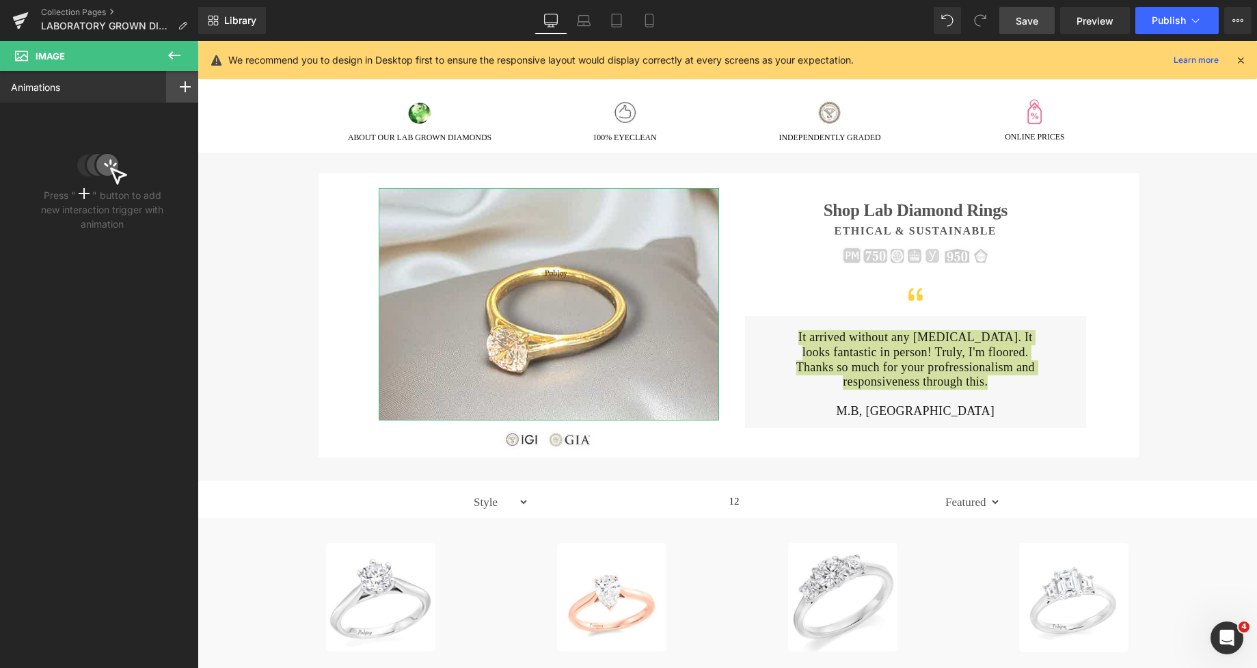
click at [180, 90] on icon at bounding box center [185, 86] width 11 height 11
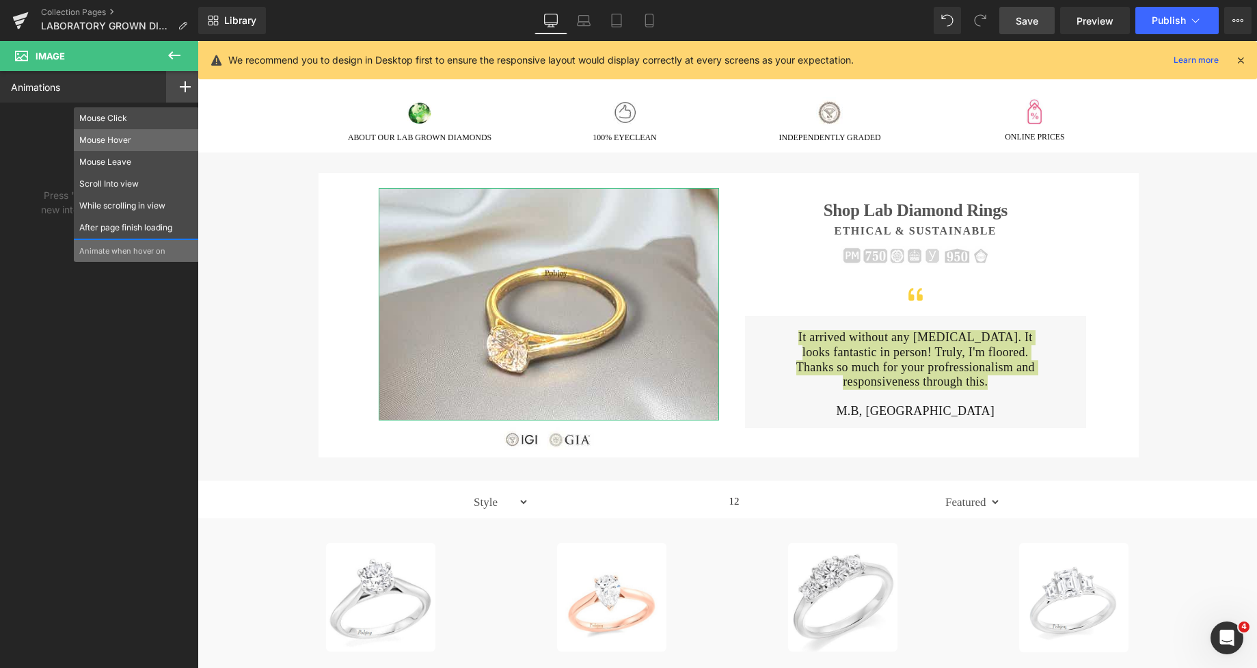
click at [138, 135] on p "Mouse Hover" at bounding box center [136, 140] width 114 height 12
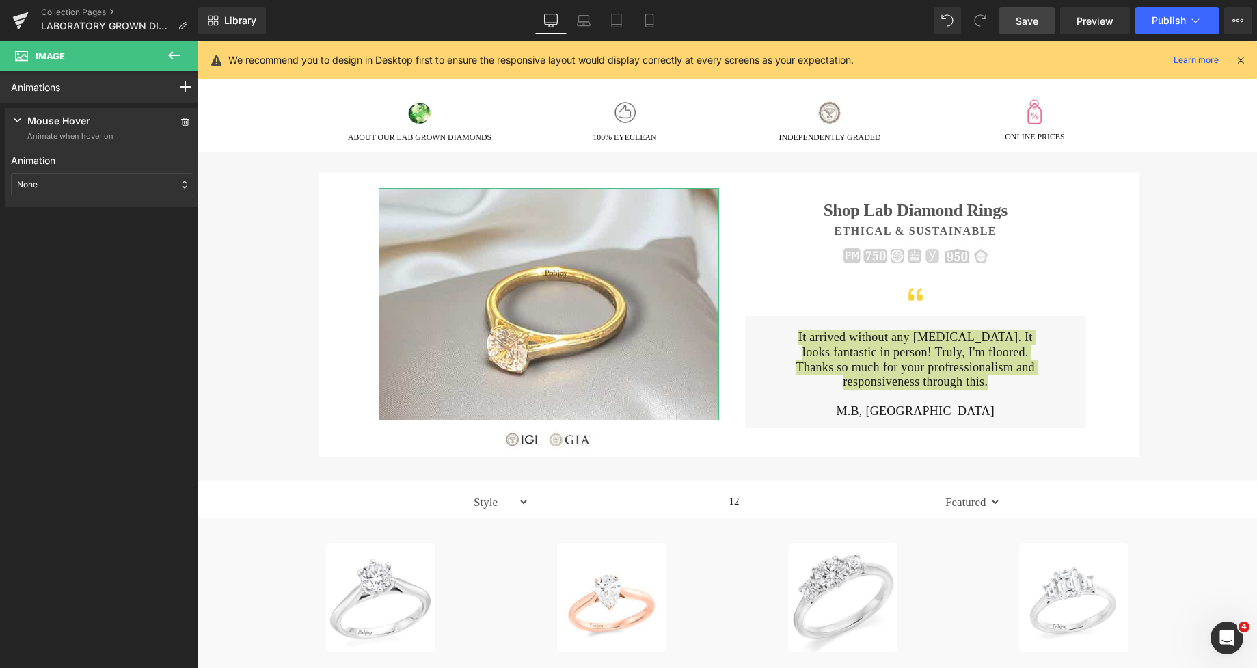
click at [91, 185] on div "None" at bounding box center [102, 184] width 183 height 23
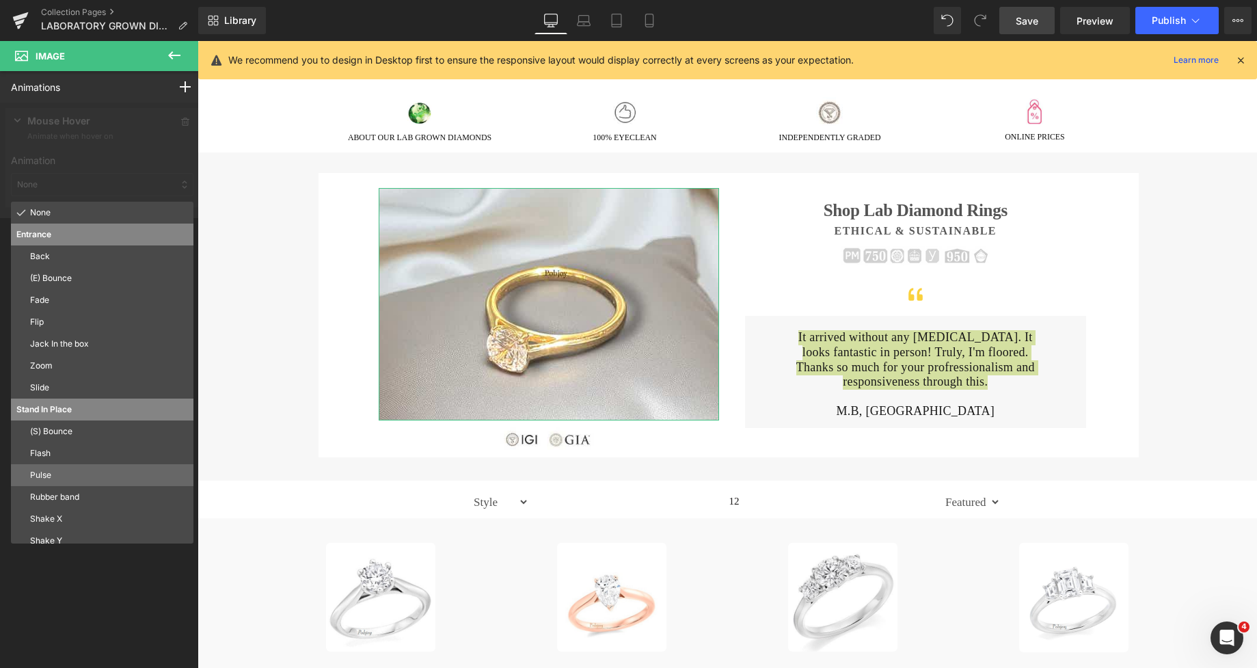
click at [57, 482] on div "Pulse" at bounding box center [102, 475] width 183 height 22
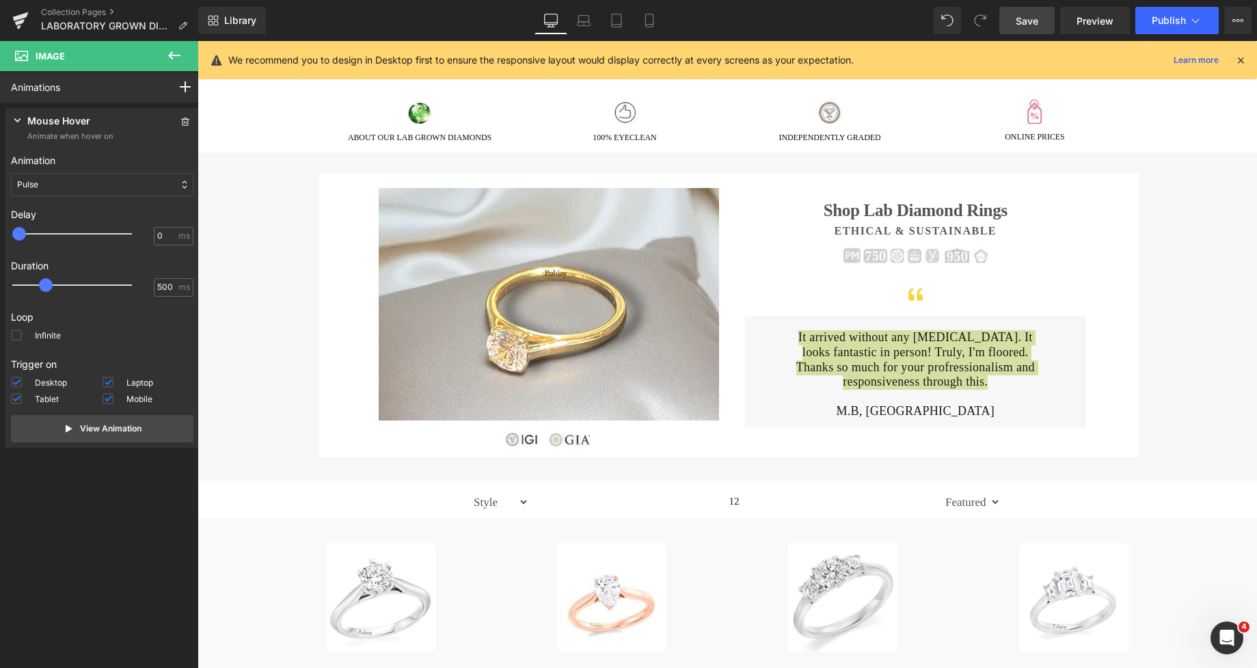
click at [1016, 22] on span "Save" at bounding box center [1027, 21] width 23 height 14
click at [108, 402] on span at bounding box center [108, 398] width 11 height 11
click at [0, 0] on input "Mobile" at bounding box center [0, 0] width 0 height 0
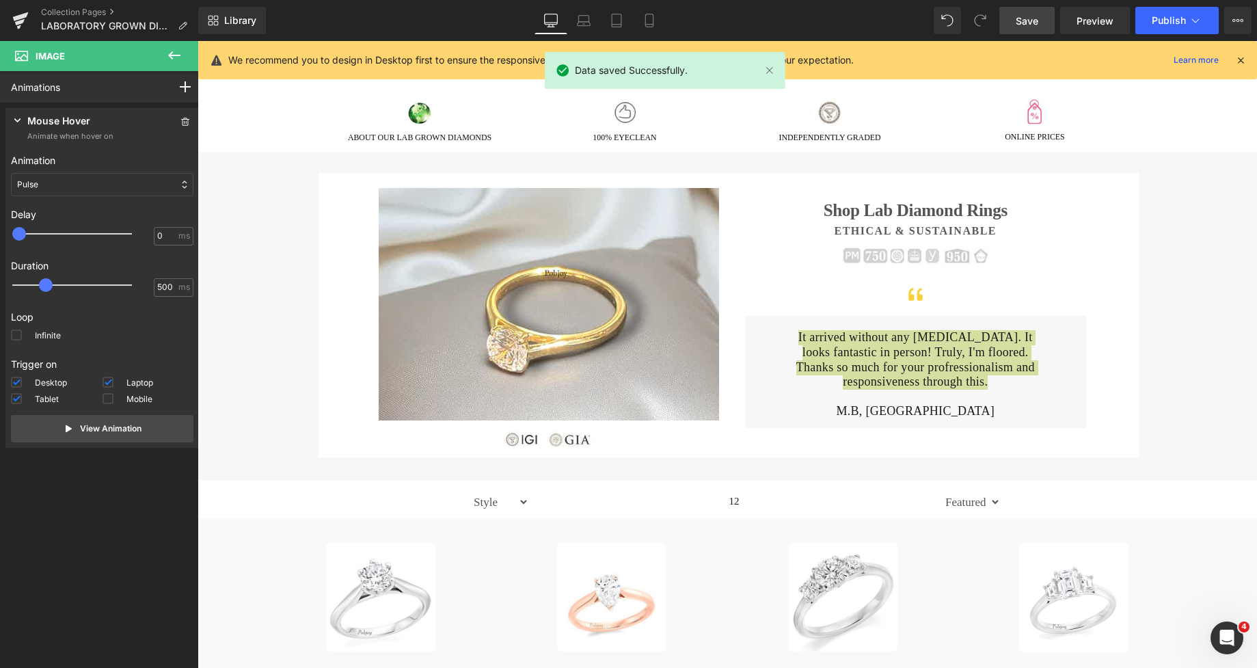
click at [1022, 18] on span "Save" at bounding box center [1027, 21] width 23 height 14
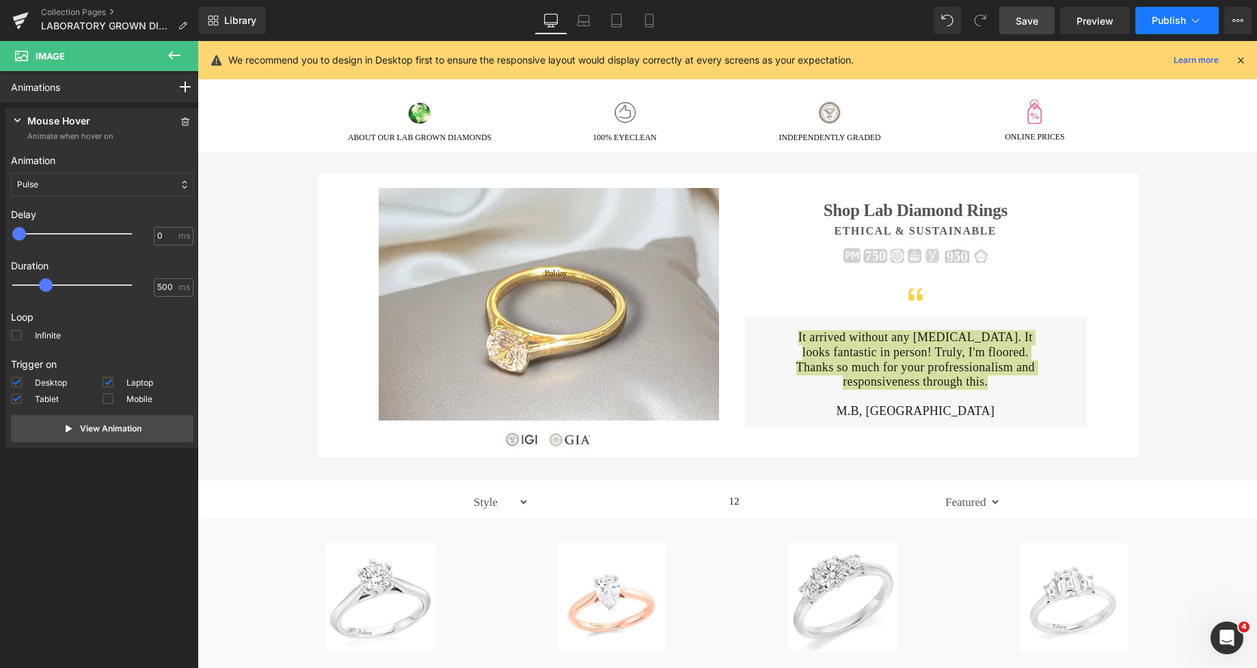
click at [1152, 16] on span "Publish" at bounding box center [1169, 20] width 34 height 11
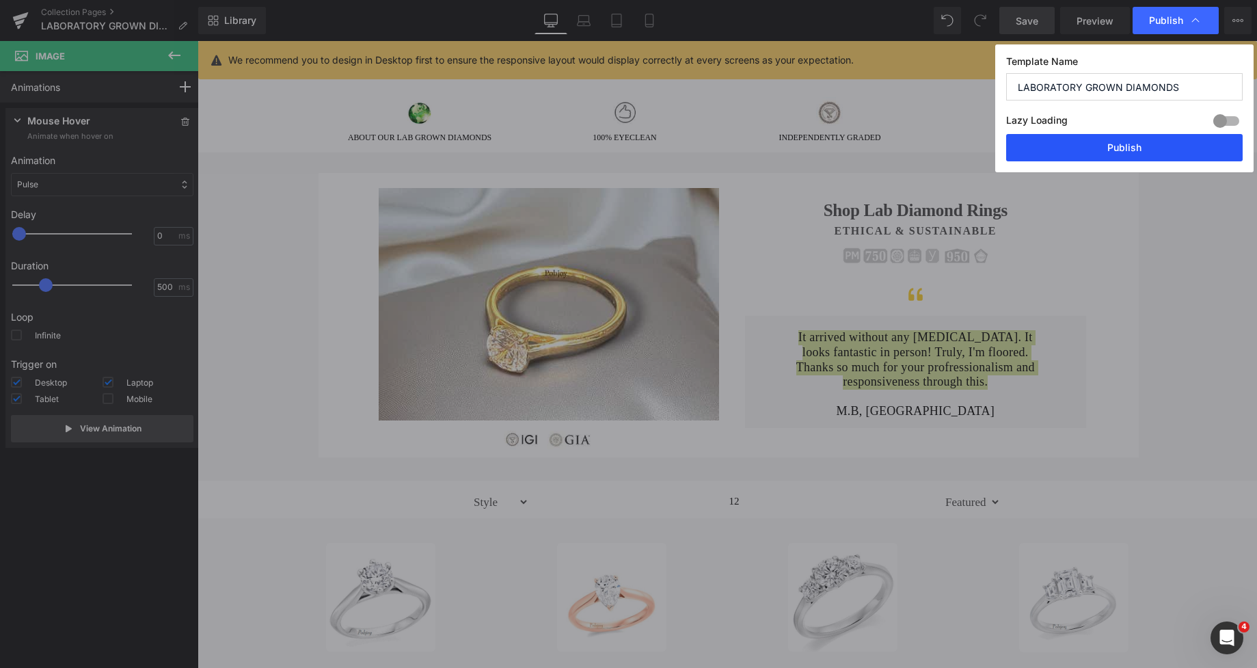
click at [1109, 141] on button "Publish" at bounding box center [1124, 147] width 237 height 27
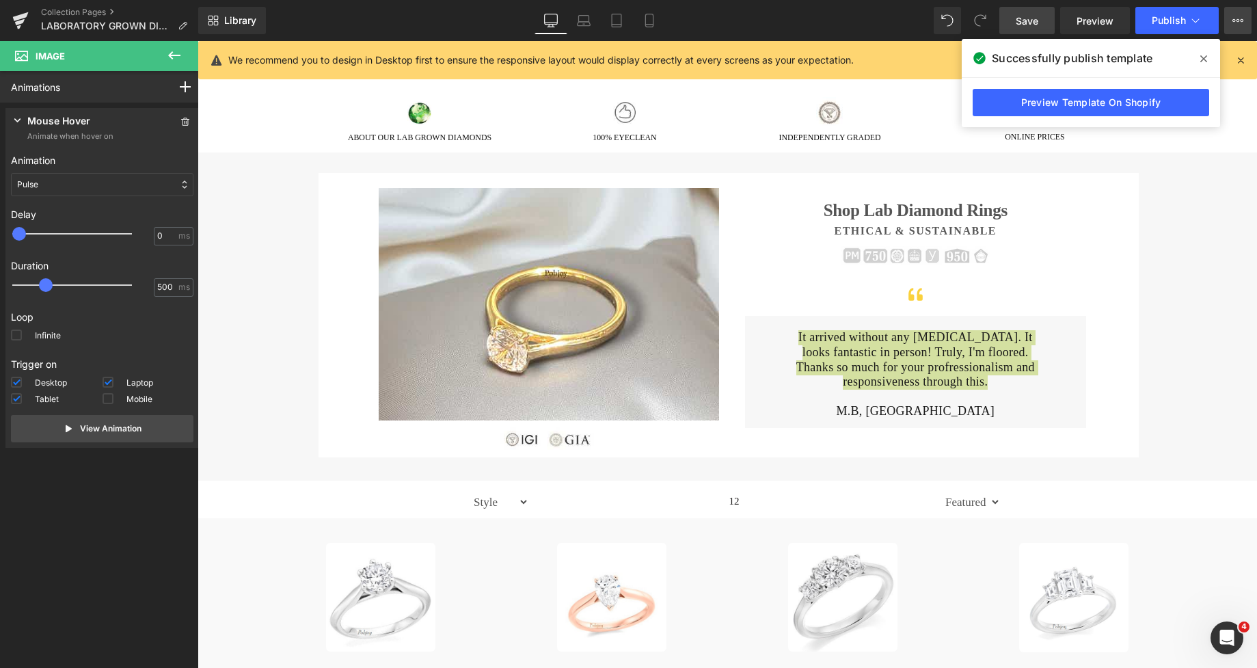
click at [1237, 21] on icon at bounding box center [1238, 20] width 3 height 3
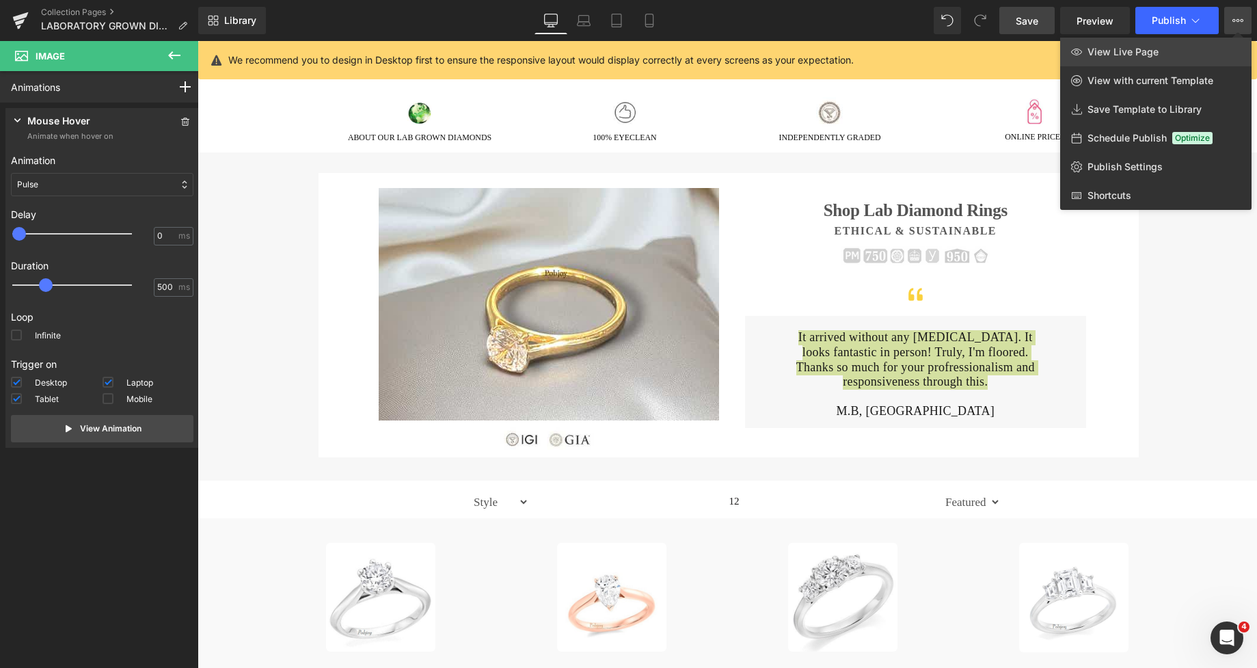
click at [1163, 45] on link "View Live Page" at bounding box center [1155, 52] width 191 height 29
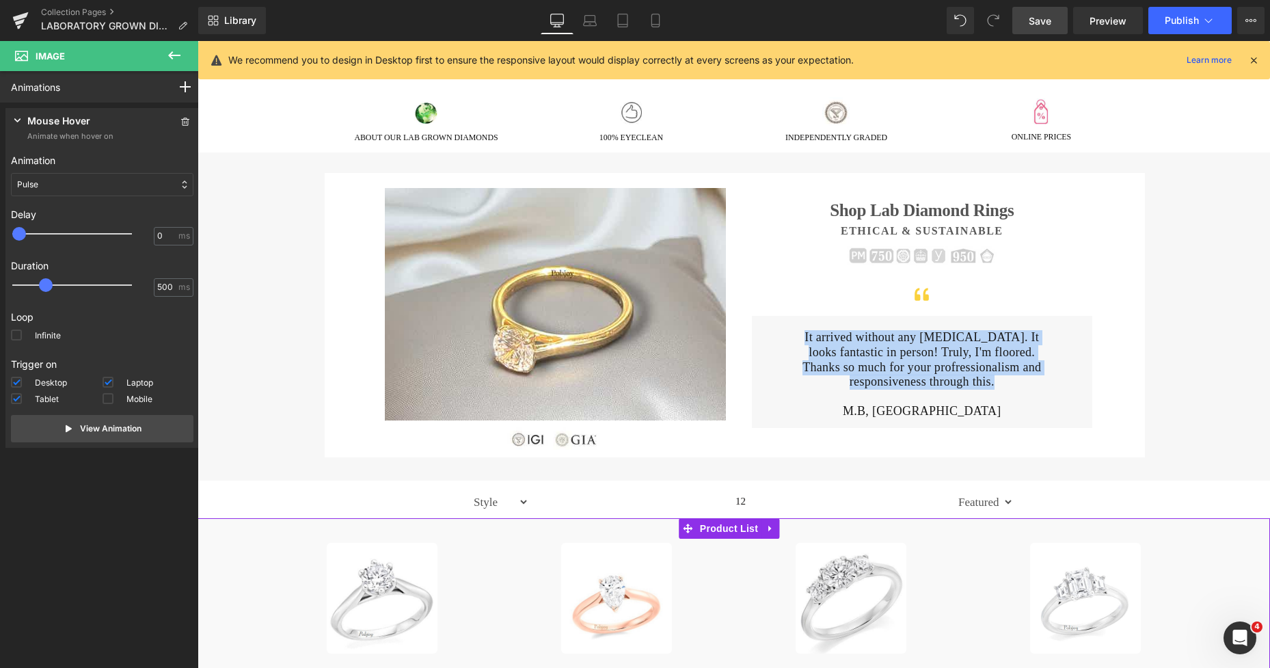
drag, startPoint x: 685, startPoint y: 530, endPoint x: 231, endPoint y: 423, distance: 466.2
click at [685, 529] on icon at bounding box center [688, 529] width 10 height 10
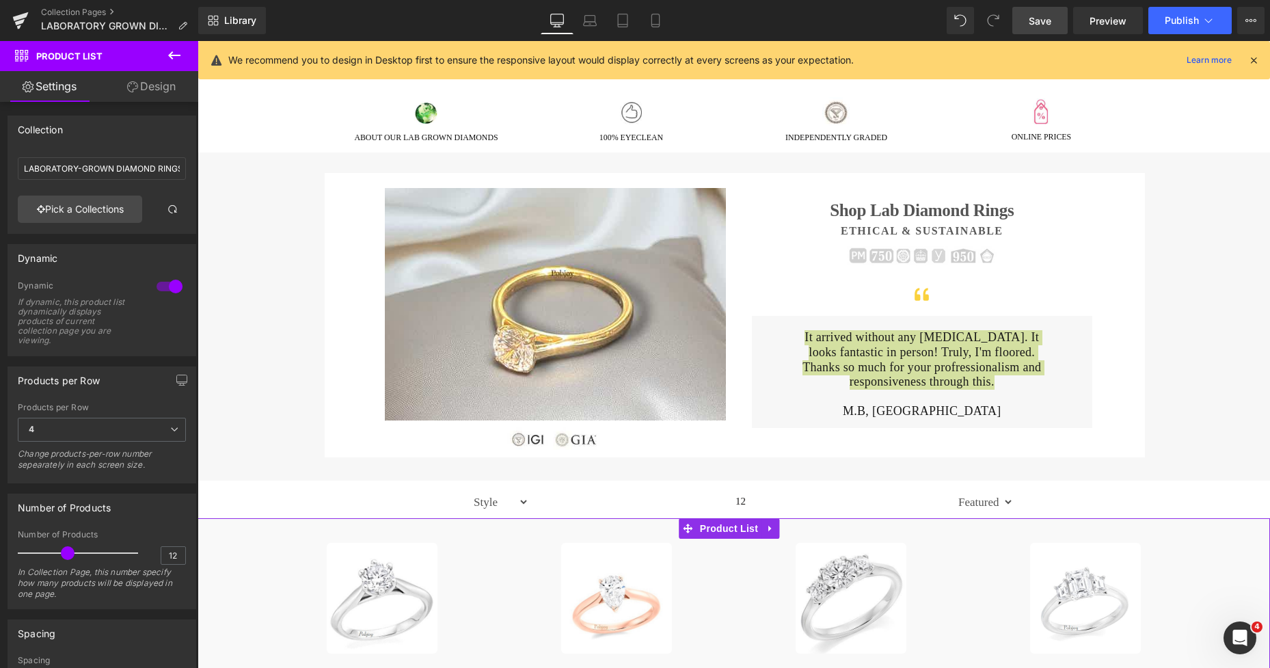
drag, startPoint x: 53, startPoint y: 550, endPoint x: 68, endPoint y: 555, distance: 16.0
click at [68, 555] on span at bounding box center [68, 553] width 14 height 14
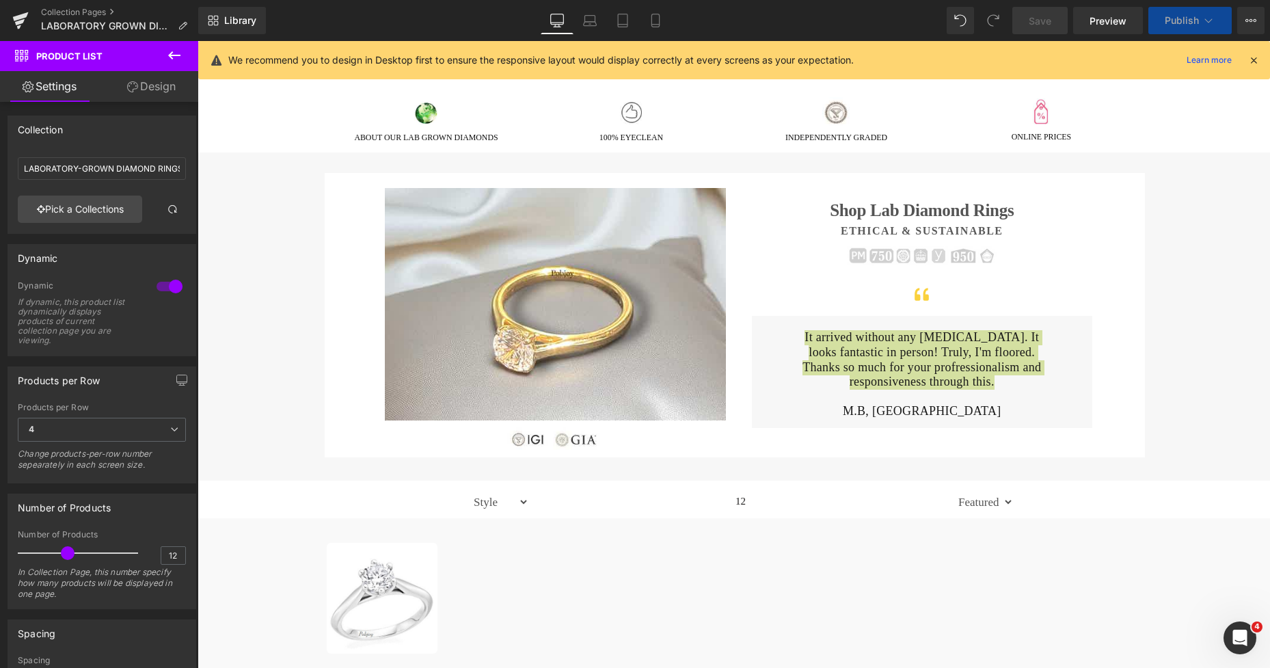
click at [1026, 24] on link "Save" at bounding box center [1039, 20] width 55 height 27
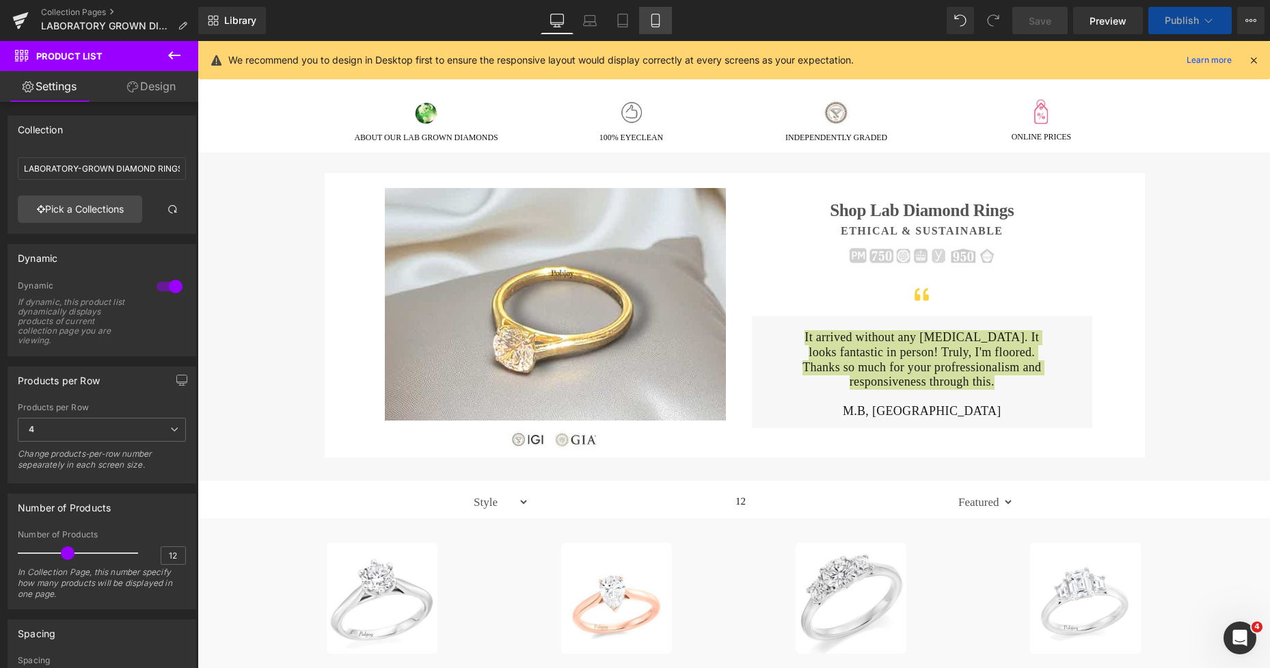
click at [656, 23] on icon at bounding box center [656, 21] width 14 height 14
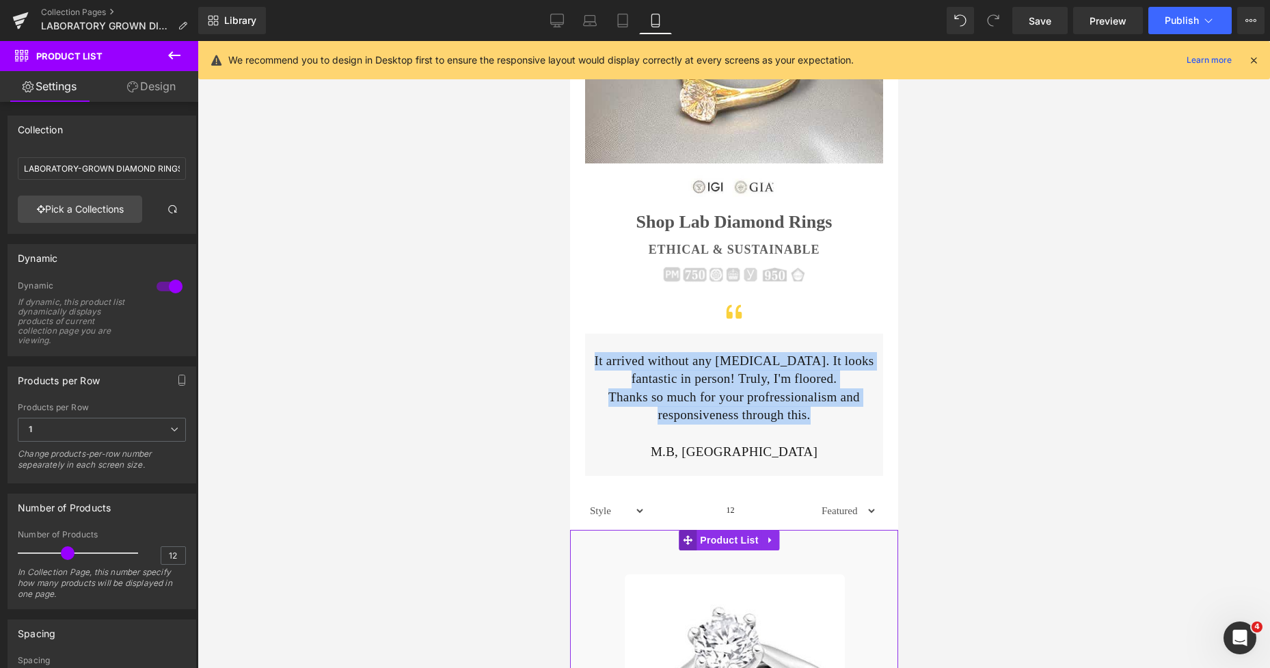
click at [688, 544] on icon at bounding box center [687, 540] width 10 height 10
click at [684, 537] on icon at bounding box center [687, 540] width 10 height 10
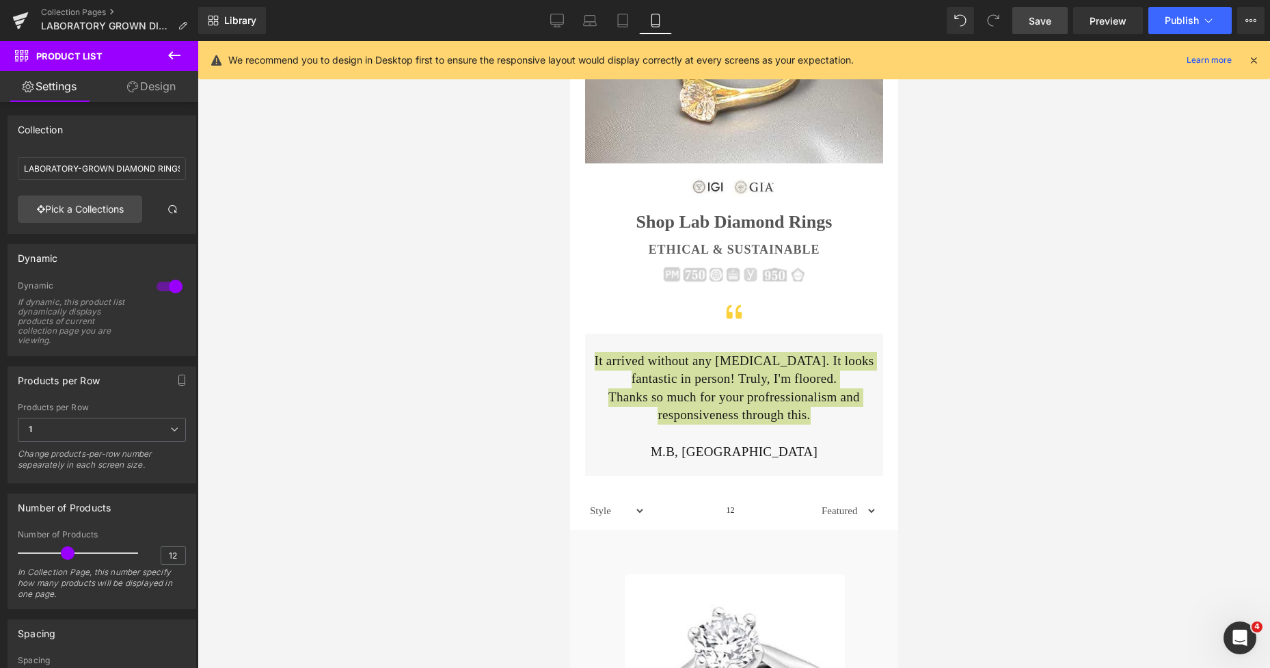
click at [1033, 21] on span "Save" at bounding box center [1040, 21] width 23 height 14
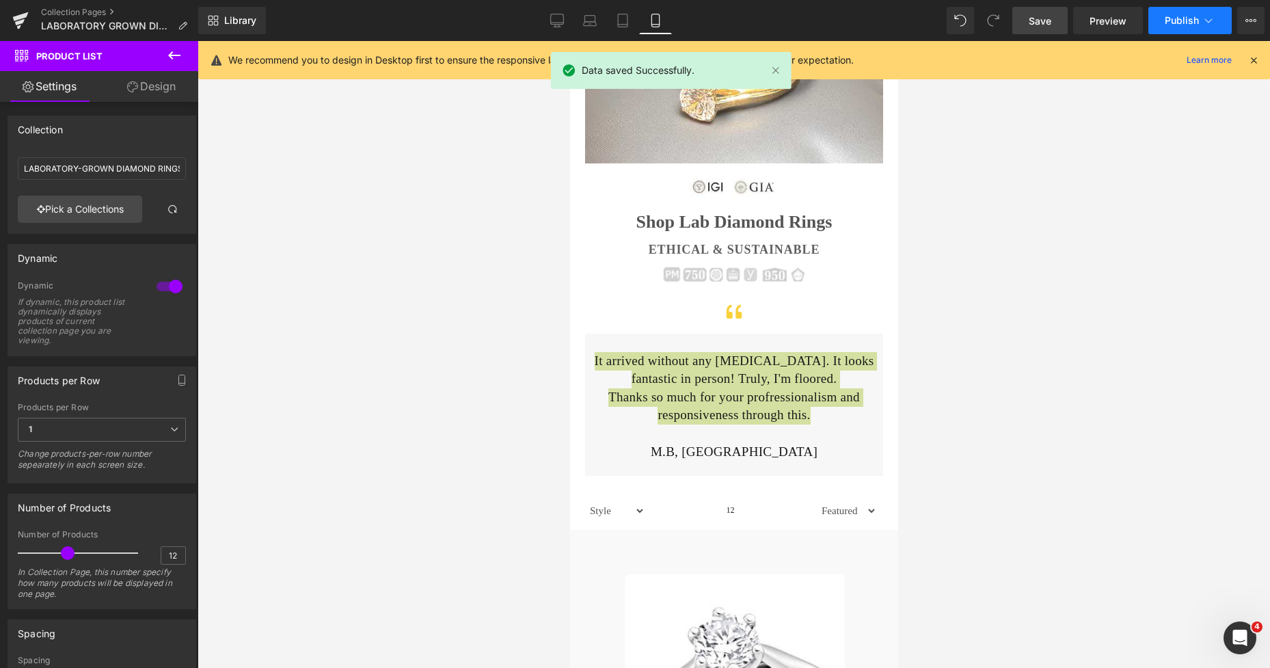
click at [1172, 15] on span "Publish" at bounding box center [1182, 20] width 34 height 11
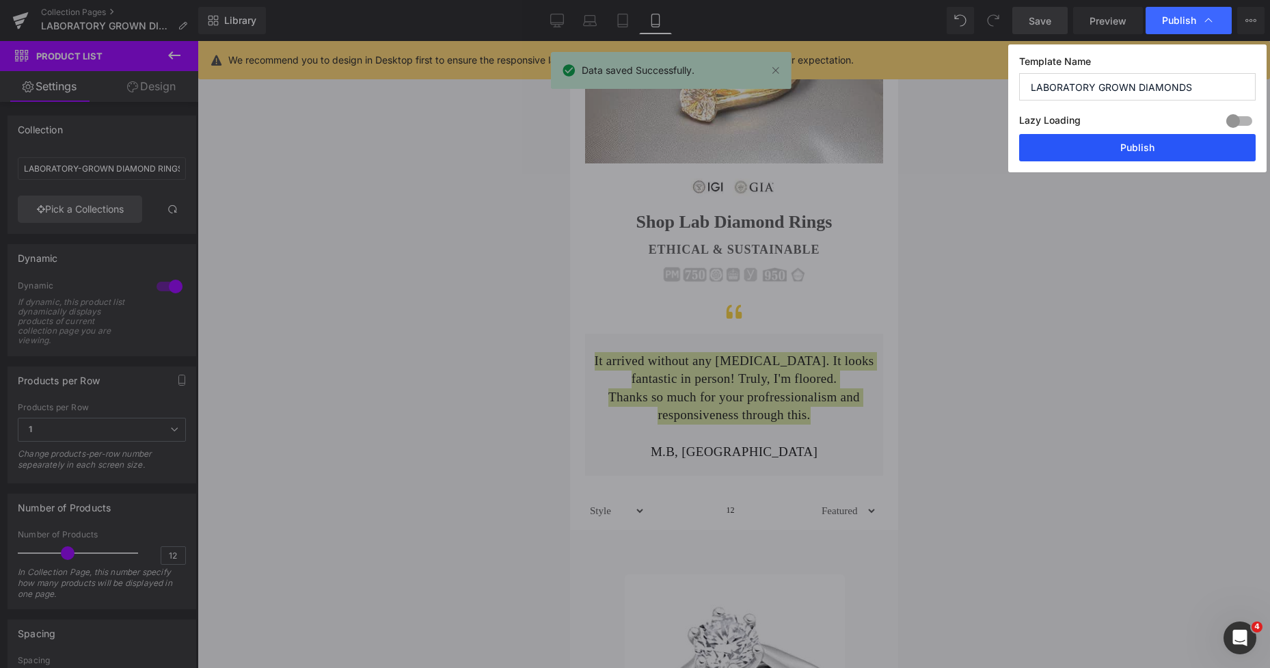
click at [1135, 142] on button "Publish" at bounding box center [1137, 147] width 237 height 27
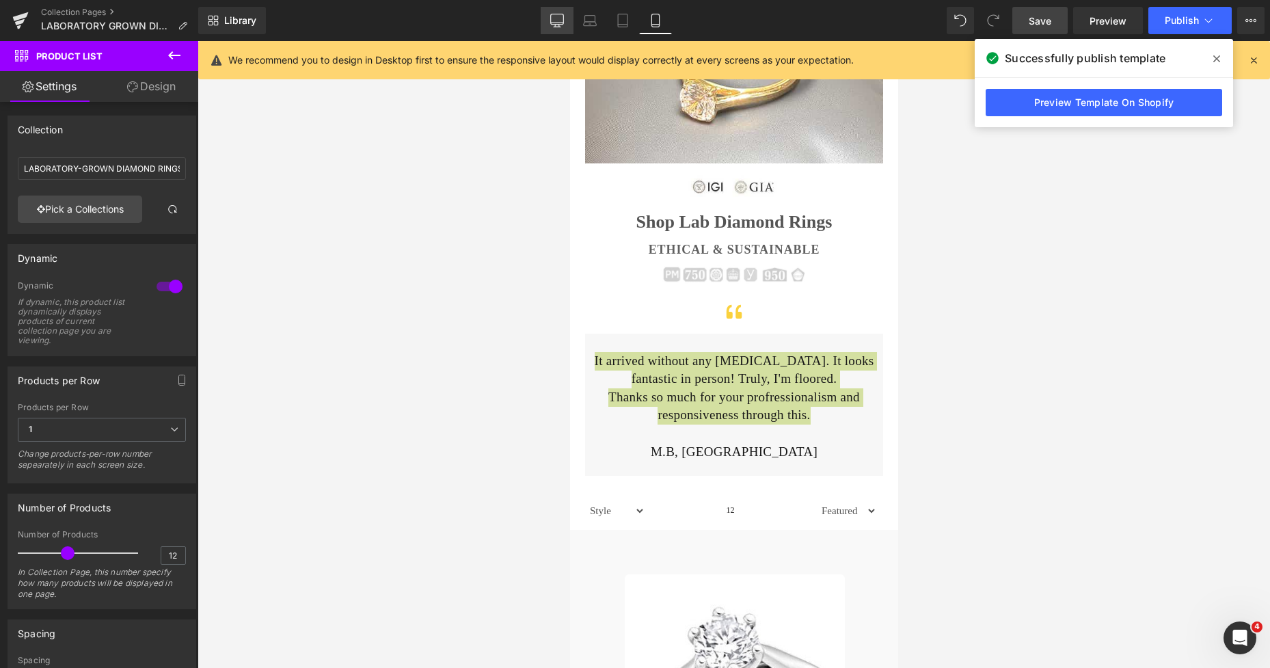
drag, startPoint x: 550, startPoint y: 21, endPoint x: 398, endPoint y: 164, distance: 209.4
click at [551, 21] on icon at bounding box center [557, 21] width 14 height 14
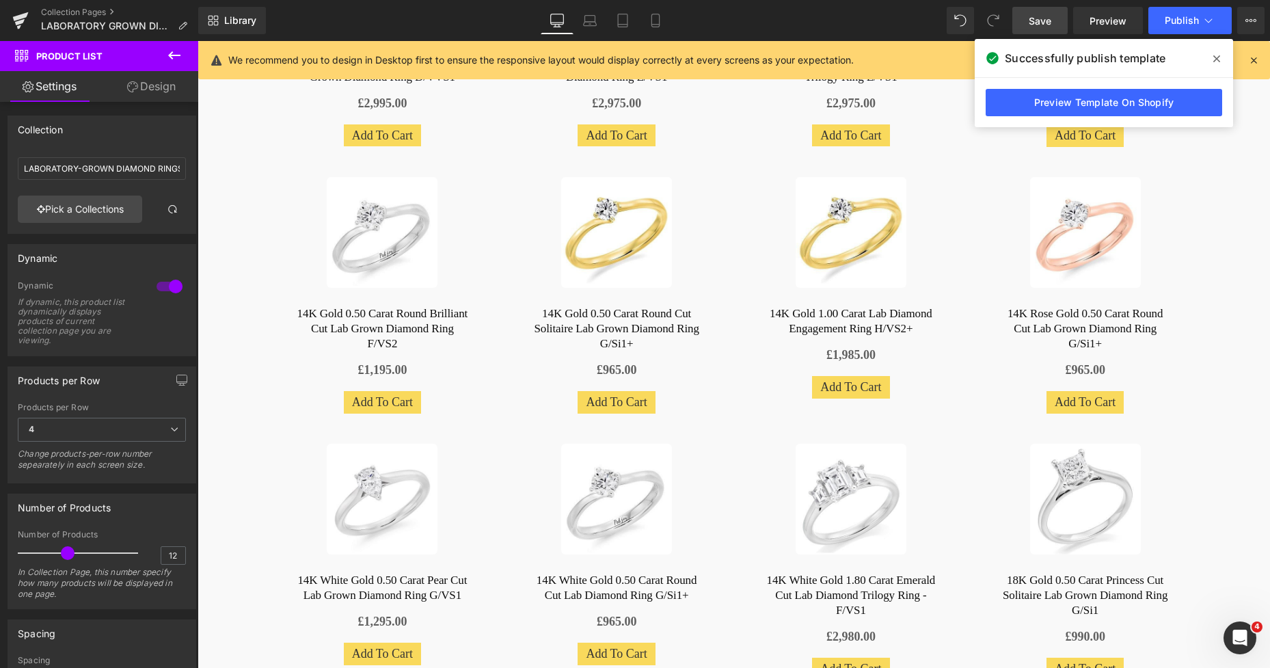
scroll to position [885, 0]
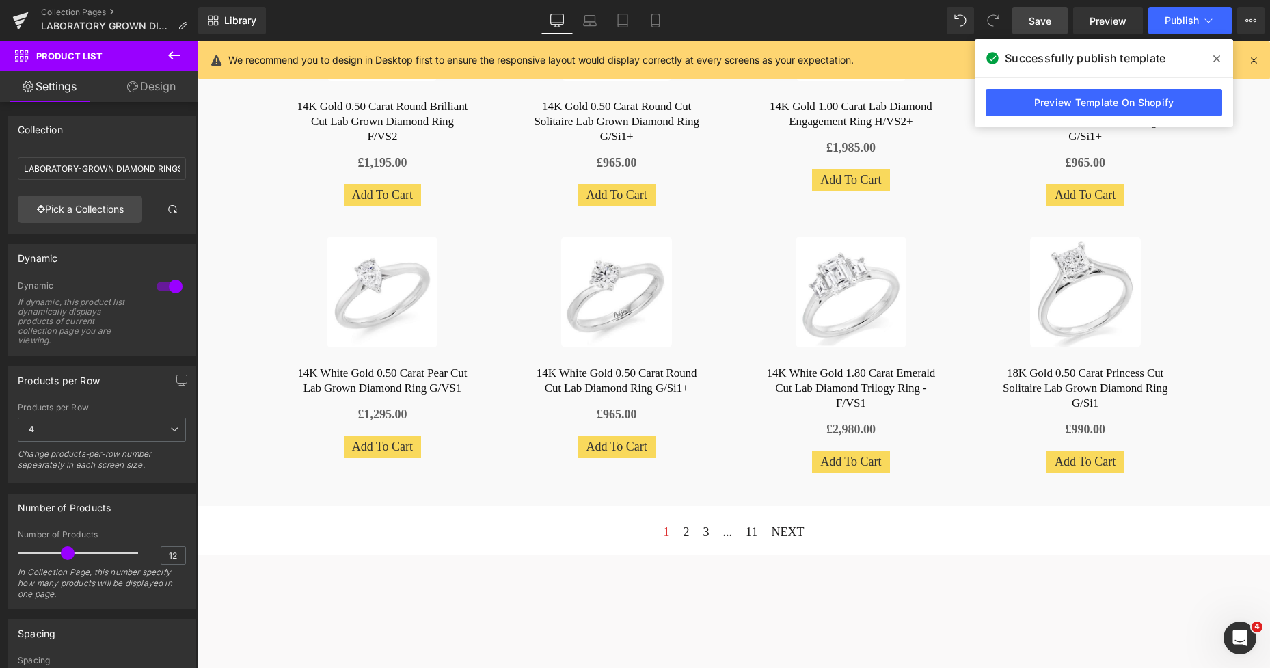
click at [394, 563] on div "Vimeo Row" at bounding box center [734, 667] width 1073 height 226
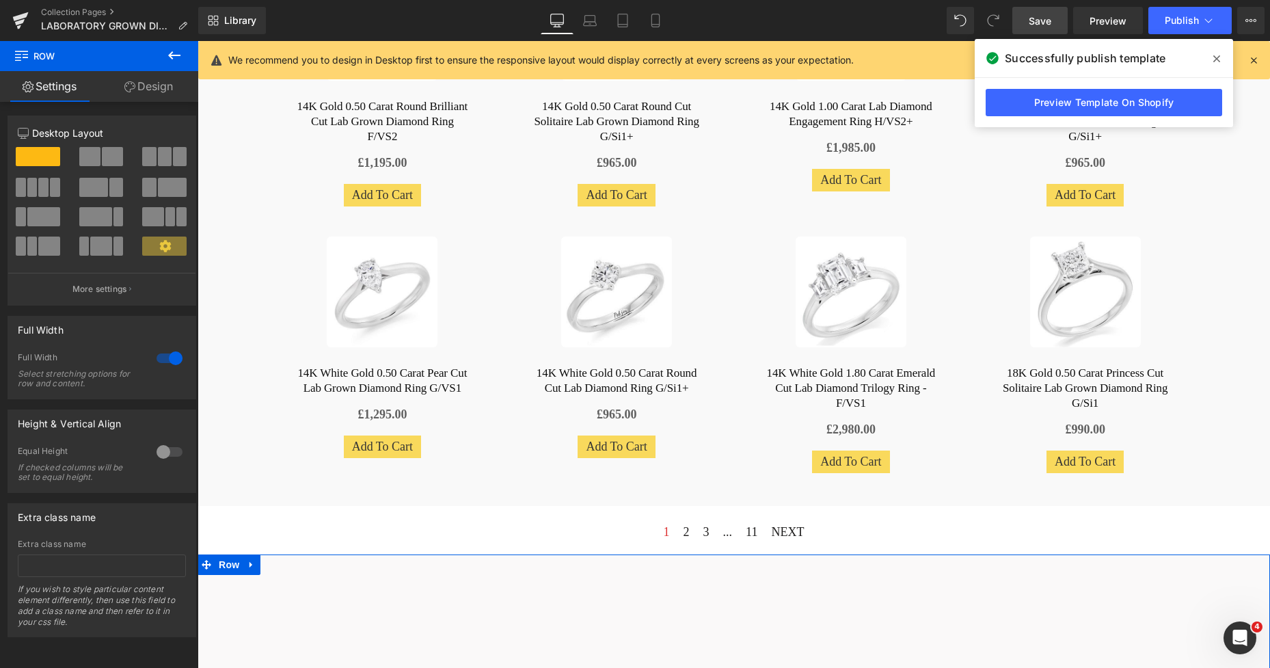
click at [152, 90] on link "Design" at bounding box center [148, 86] width 99 height 31
click at [0, 0] on div "Background" at bounding box center [0, 0] width 0 height 0
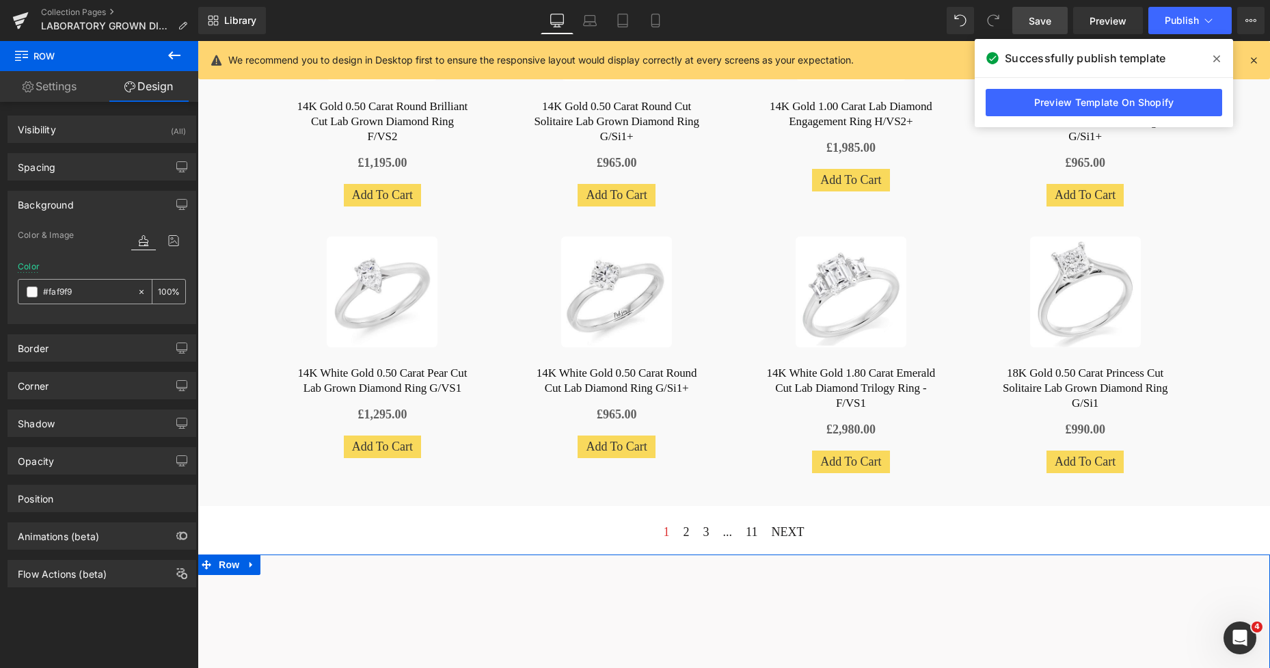
click at [32, 285] on div "#faf9f9" at bounding box center [77, 292] width 118 height 24
click at [32, 290] on span at bounding box center [32, 291] width 11 height 11
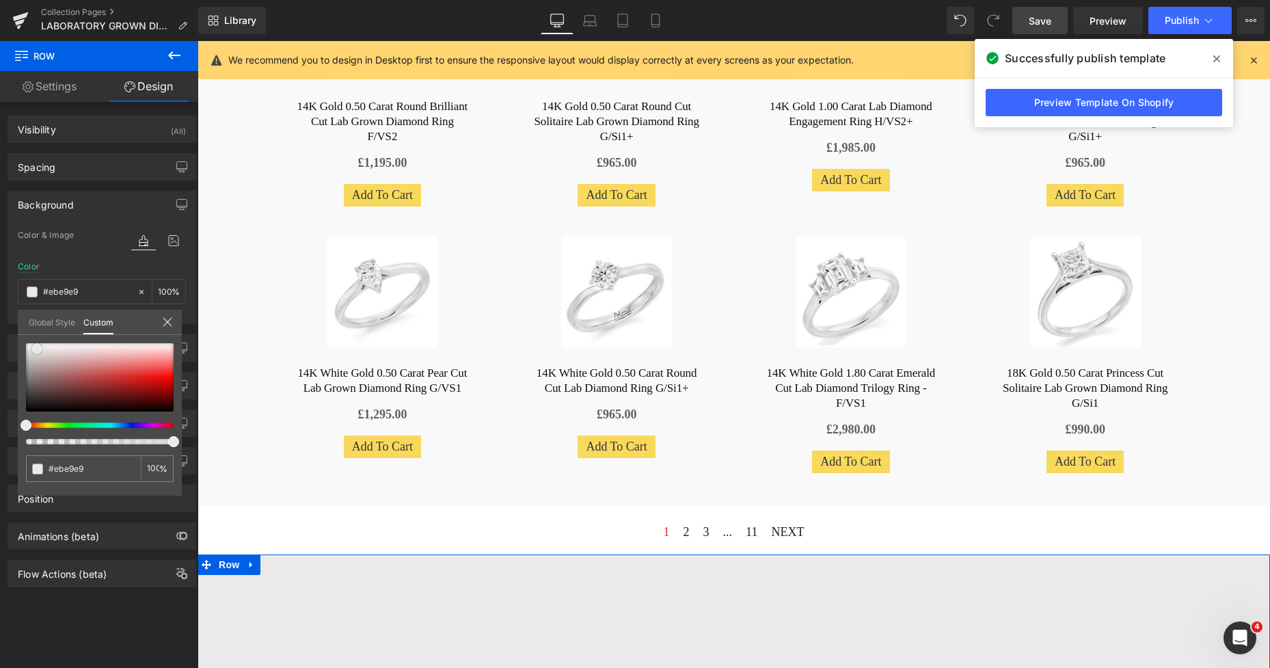
click at [38, 347] on span at bounding box center [36, 348] width 11 height 11
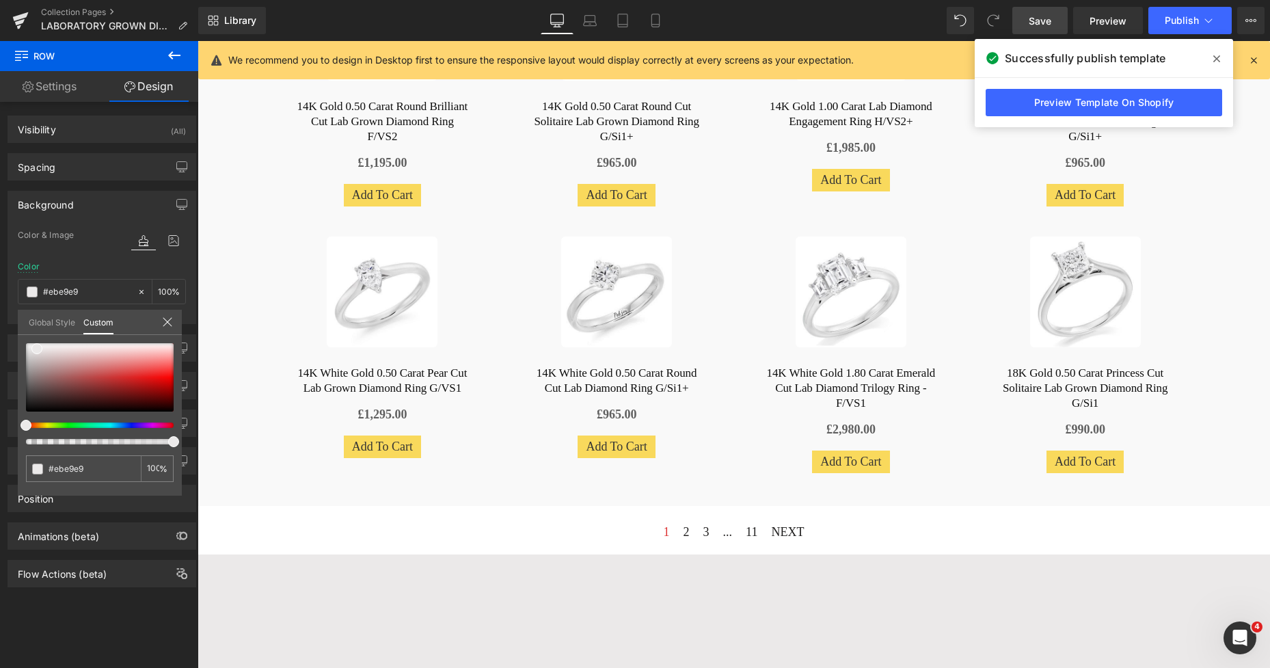
drag, startPoint x: 1037, startPoint y: 28, endPoint x: 1062, endPoint y: 126, distance: 101.5
click at [1037, 28] on link "Save" at bounding box center [1039, 20] width 55 height 27
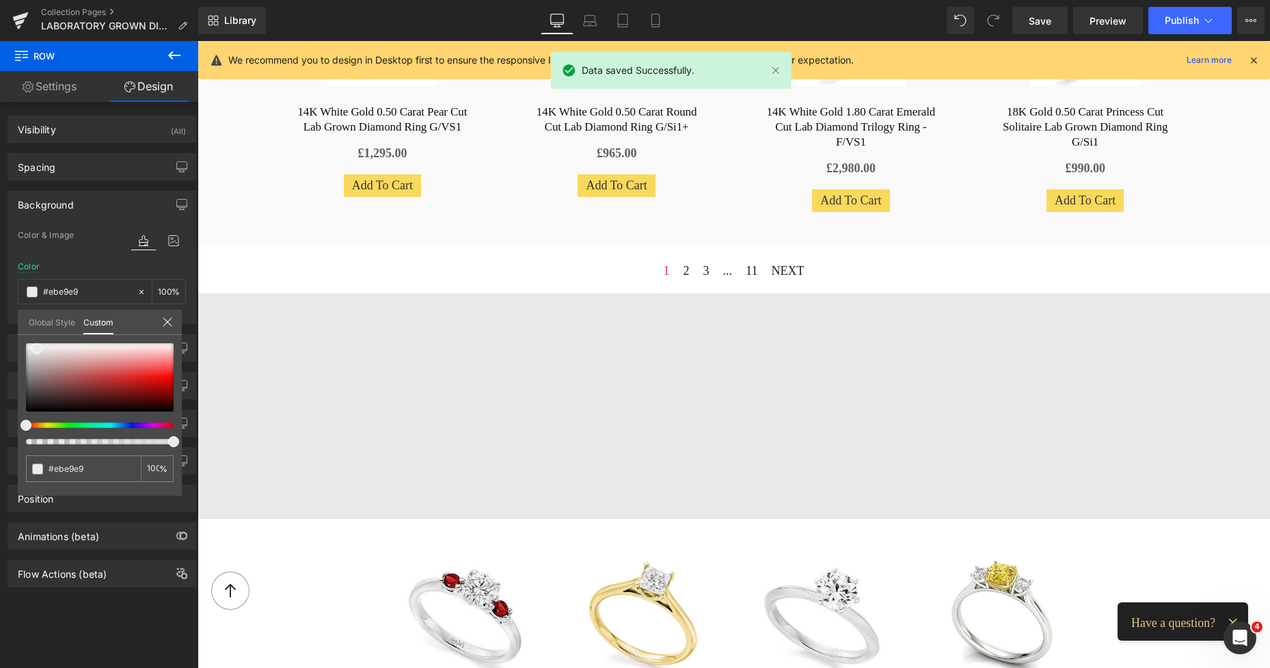
scroll to position [1114, 0]
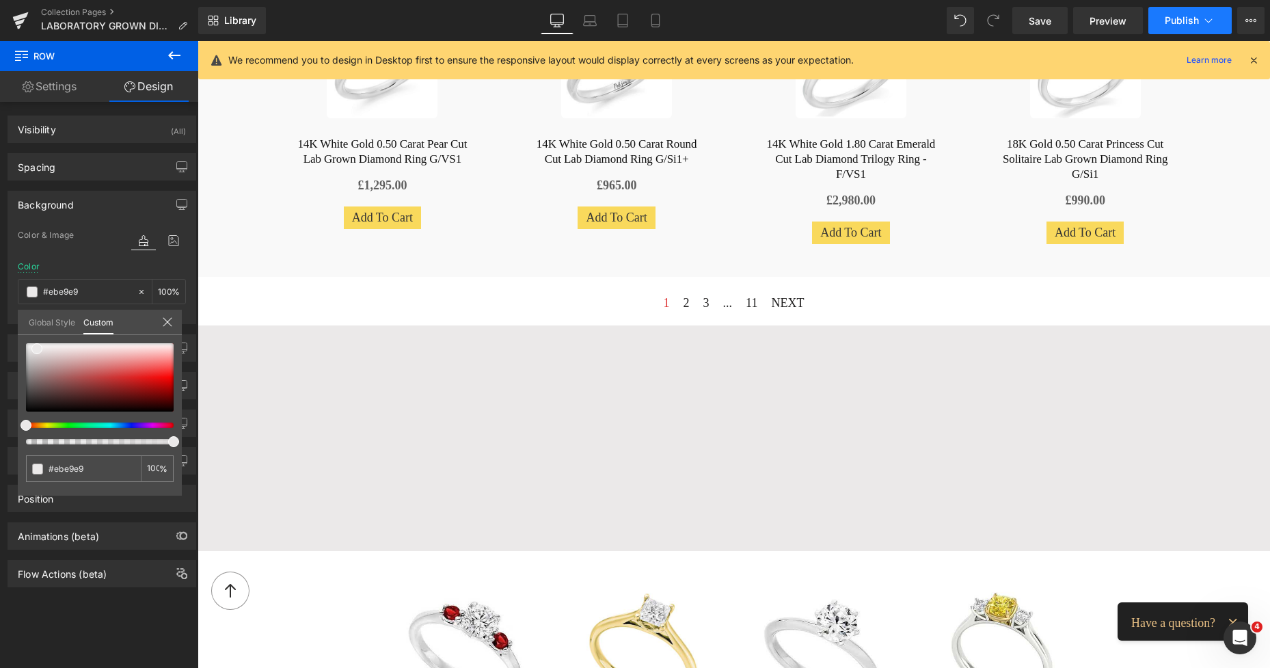
click at [1179, 21] on span "Publish" at bounding box center [1182, 20] width 34 height 11
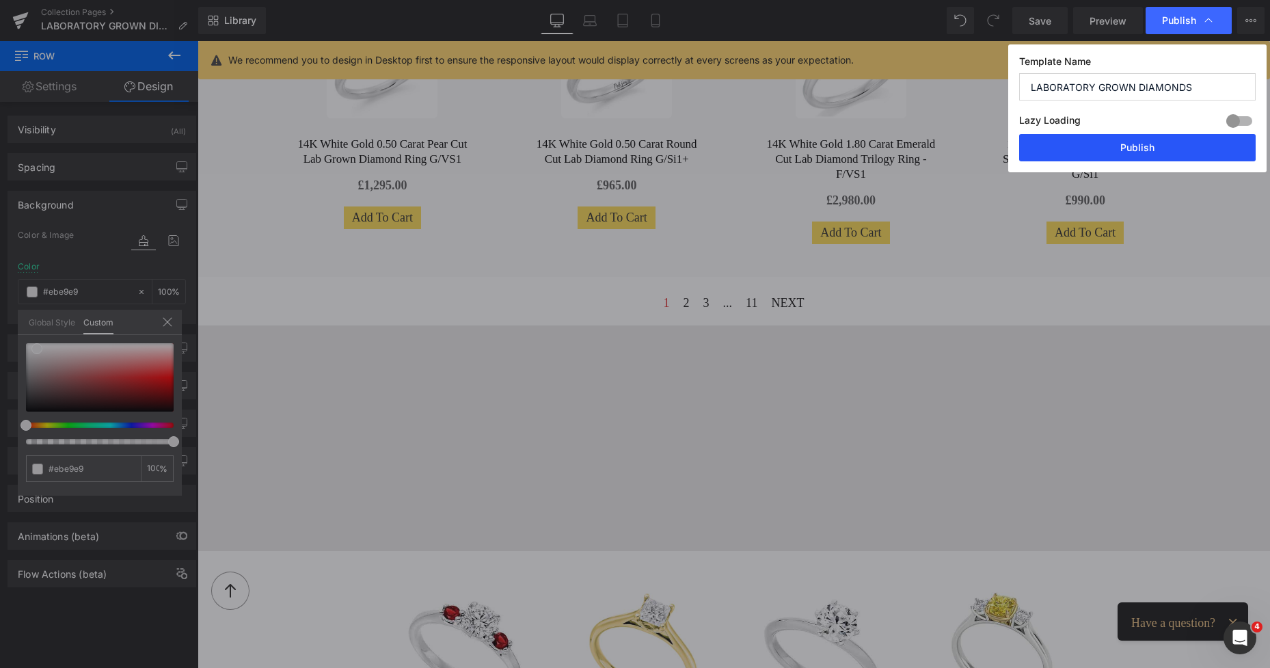
click at [1140, 149] on button "Publish" at bounding box center [1137, 147] width 237 height 27
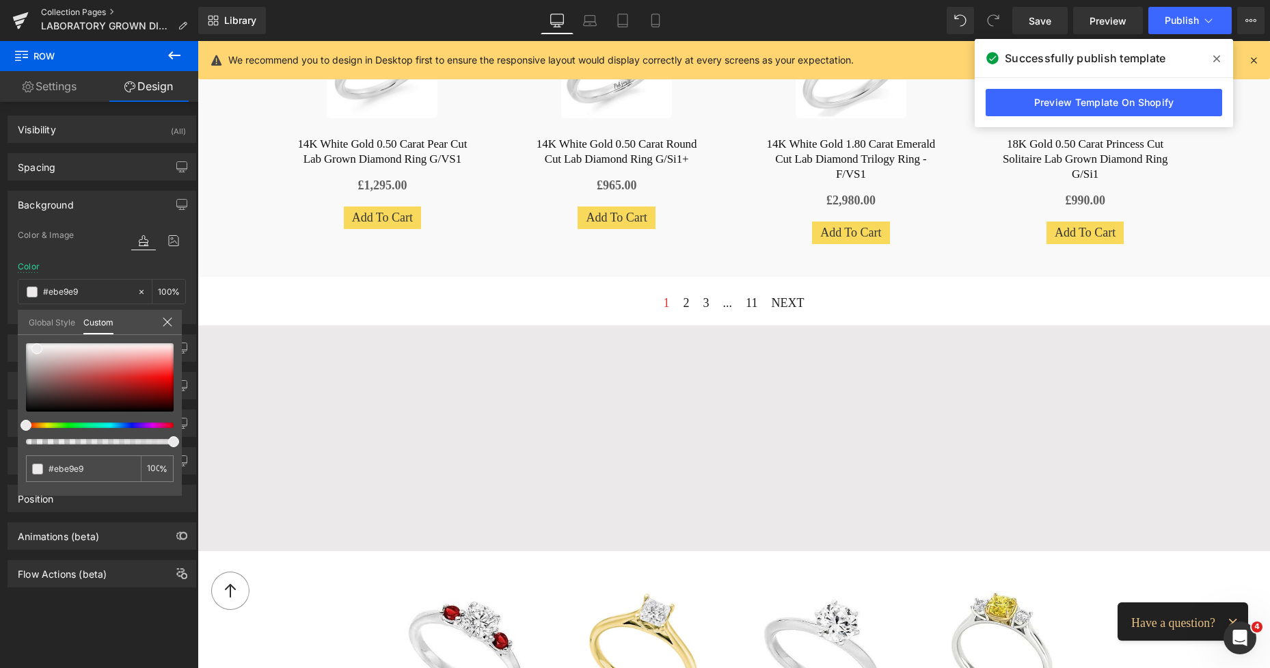
click at [101, 11] on link "Collection Pages" at bounding box center [119, 12] width 157 height 11
